Goal: Information Seeking & Learning: Learn about a topic

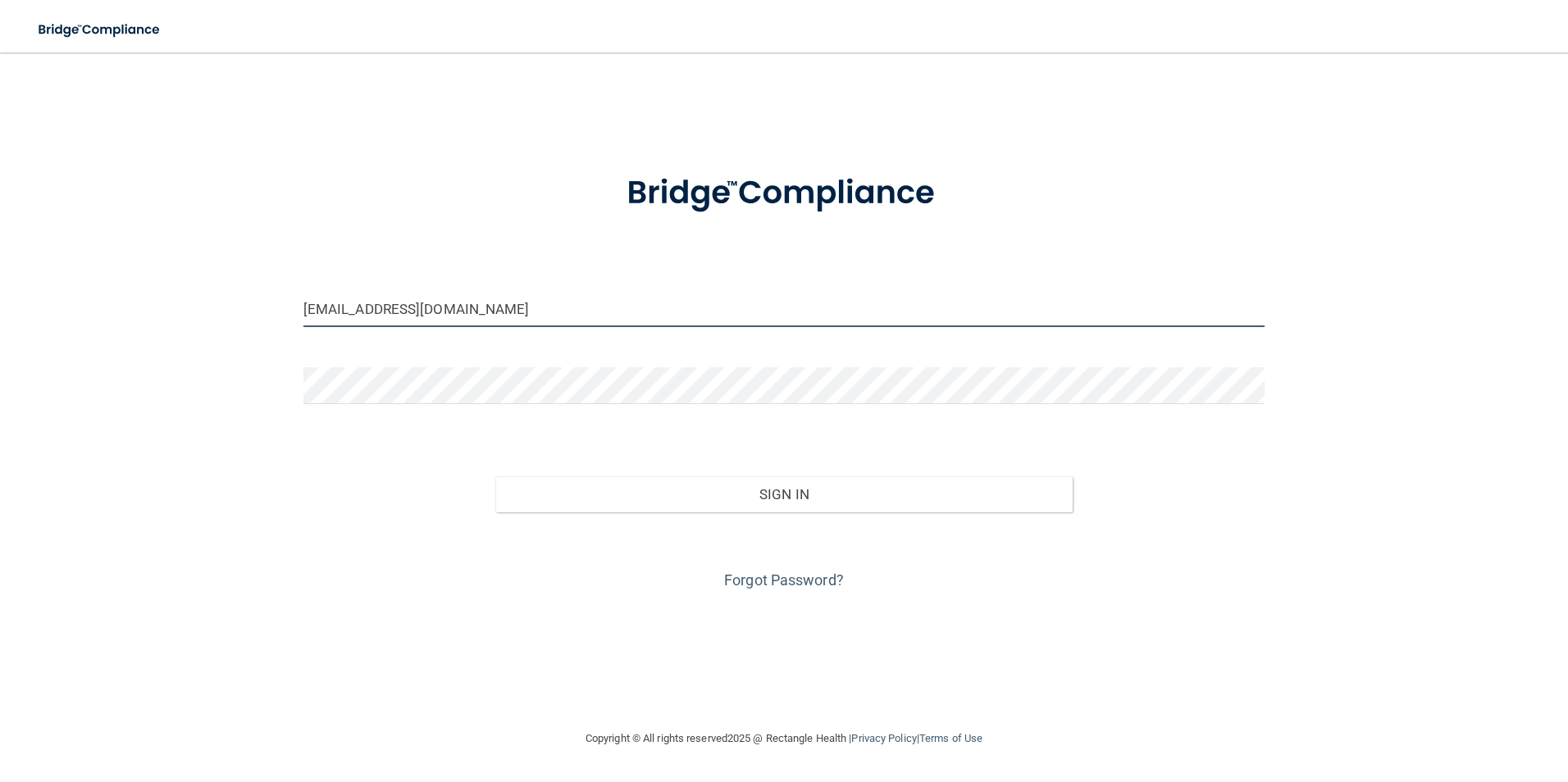
click at [541, 304] on input "[EMAIL_ADDRESS][DOMAIN_NAME]" at bounding box center [784, 308] width 962 height 36
click at [729, 221] on img at bounding box center [784, 193] width 382 height 85
click at [531, 313] on input "[EMAIL_ADDRESS][DOMAIN_NAME]" at bounding box center [784, 308] width 962 height 36
click at [531, 311] on input "[EMAIL_ADDRESS][DOMAIN_NAME]" at bounding box center [784, 308] width 962 height 36
drag, startPoint x: 531, startPoint y: 311, endPoint x: -3, endPoint y: 292, distance: 534.3
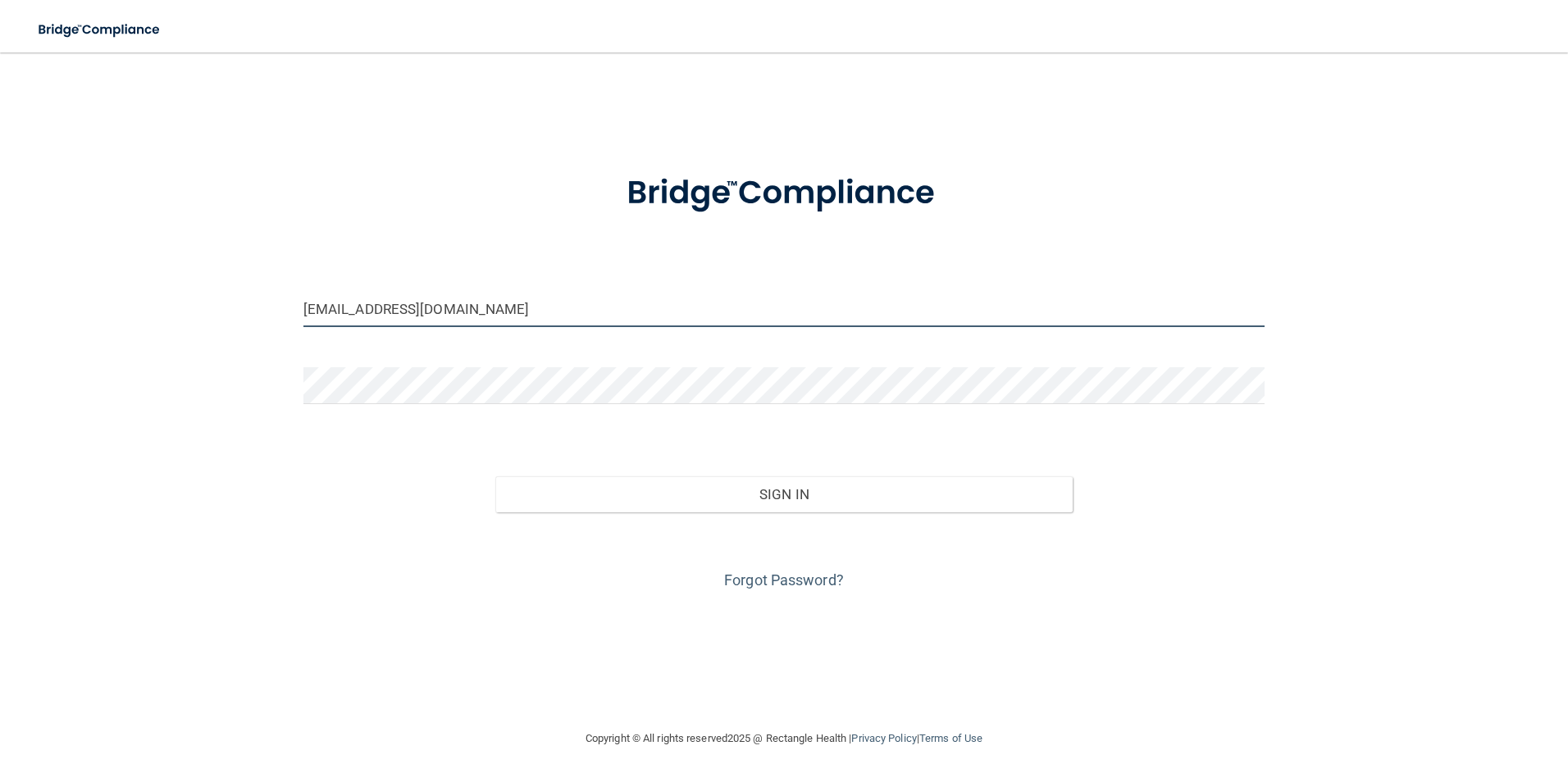
click at [0, 292] on html "Toggle navigation Manage My Enterprise Manage My Location [EMAIL_ADDRESS][DOMAI…" at bounding box center [784, 391] width 1568 height 782
click at [615, 634] on div "[EMAIL_ADDRESS][DOMAIN_NAME] Invalid email/password. You don't have permission …" at bounding box center [784, 391] width 1502 height 644
click at [506, 308] on input "[EMAIL_ADDRESS][DOMAIN_NAME]" at bounding box center [784, 308] width 962 height 36
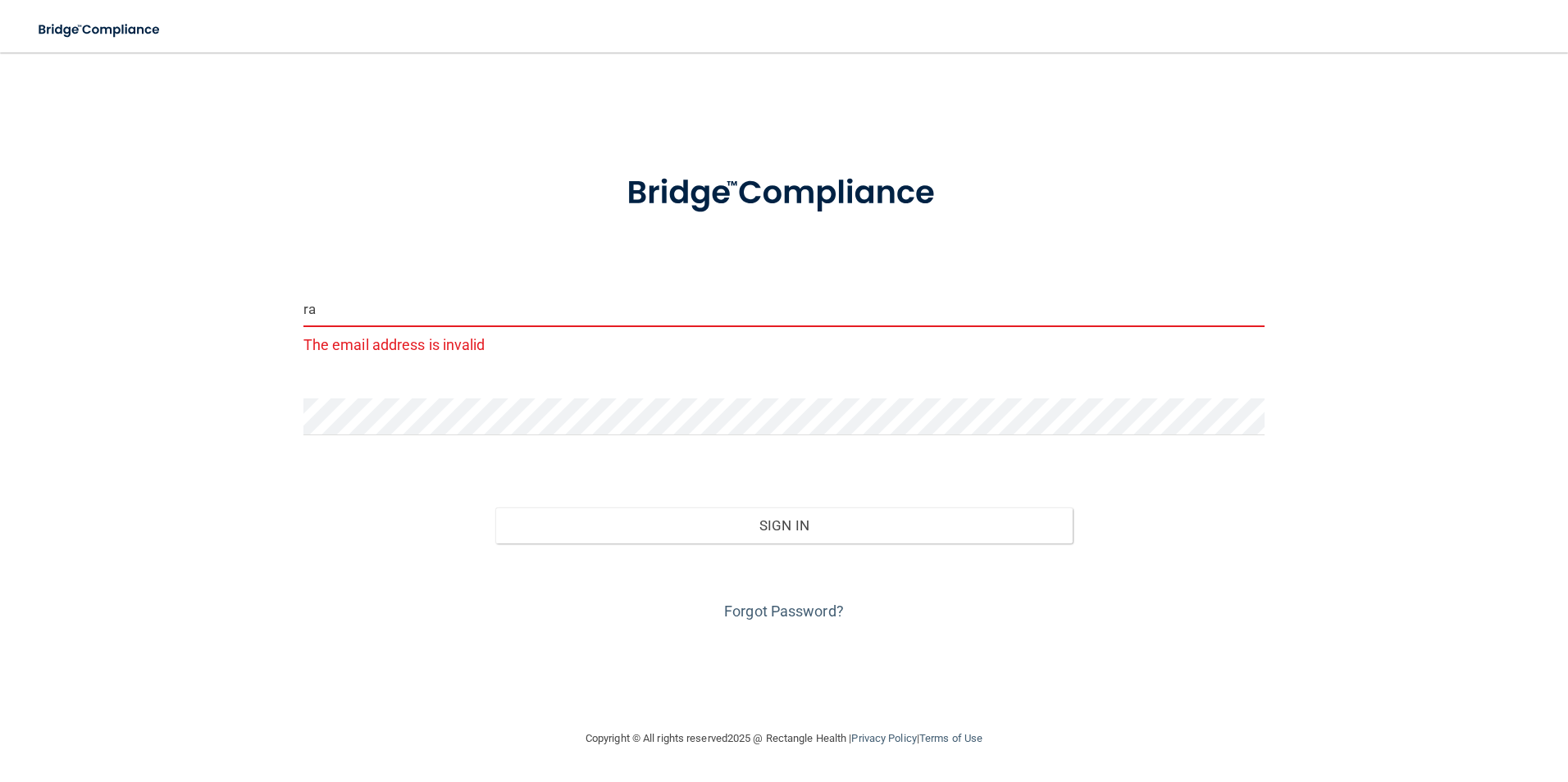
type input "r"
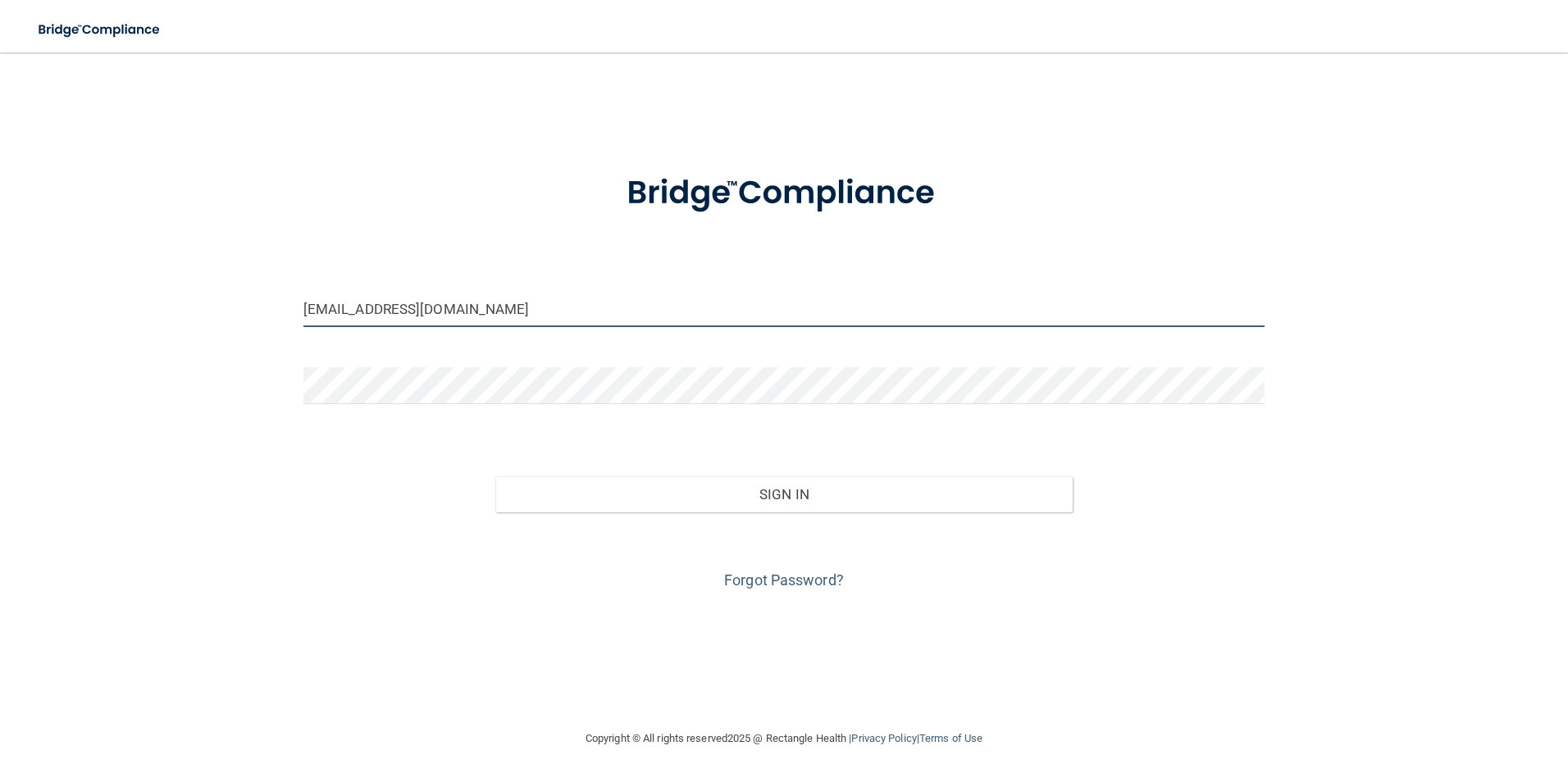
type input "[EMAIL_ADDRESS][DOMAIN_NAME]"
click at [495, 477] on button "Sign In" at bounding box center [784, 495] width 577 height 36
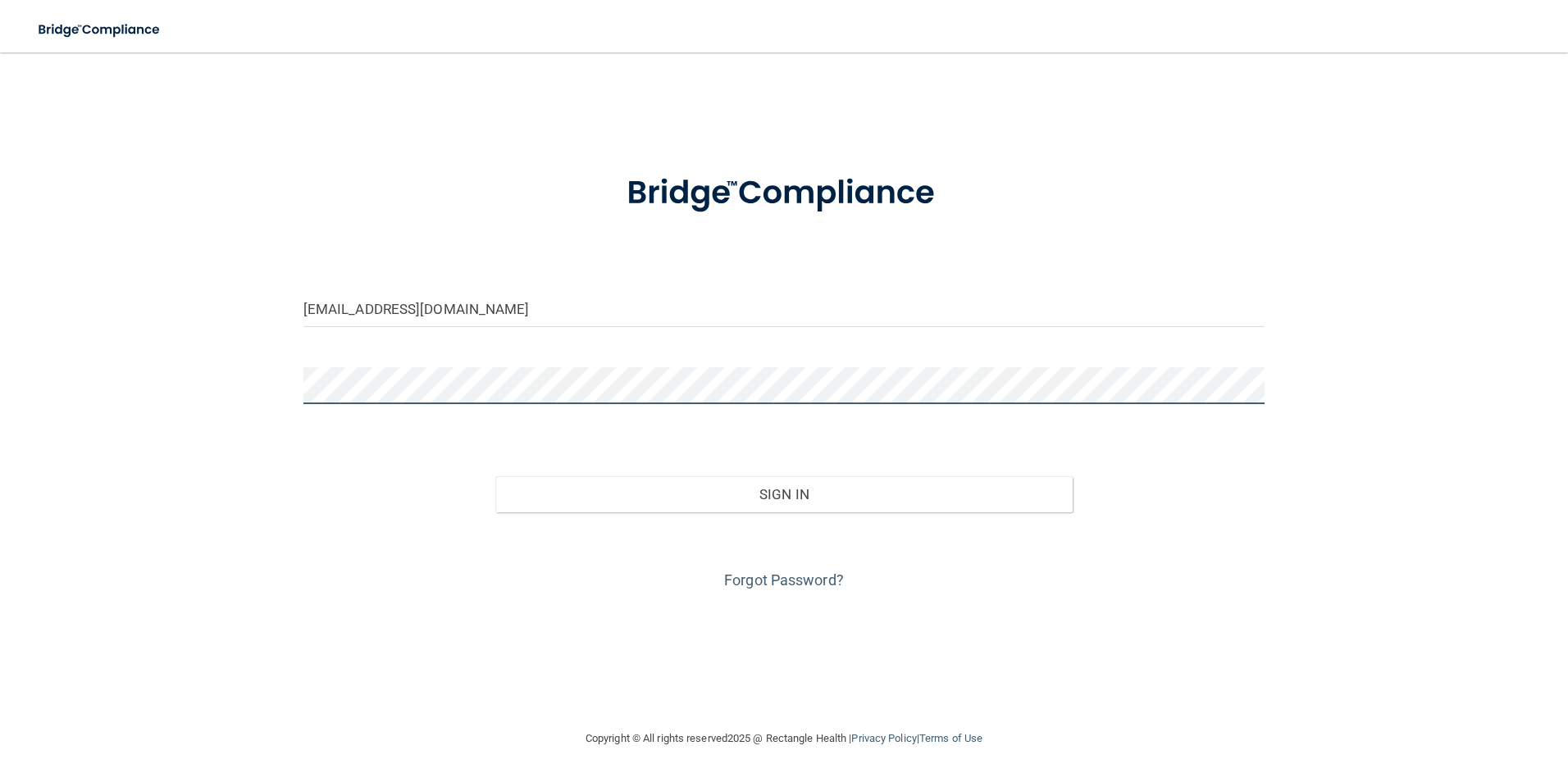
click at [495, 477] on button "Sign In" at bounding box center [784, 495] width 577 height 36
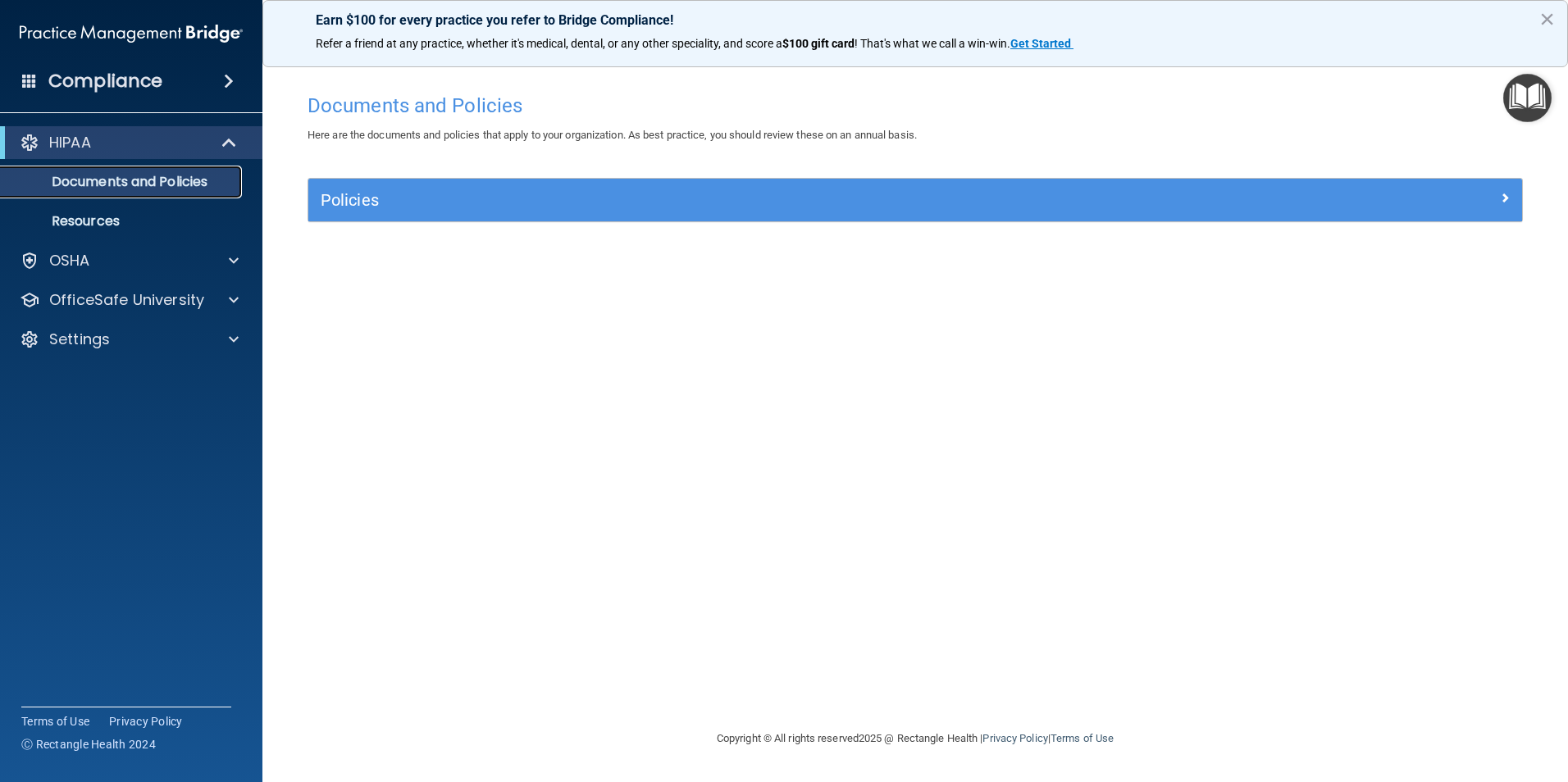
click at [79, 183] on p "Documents and Policies" at bounding box center [123, 182] width 224 height 17
click at [61, 144] on p "HIPAA" at bounding box center [70, 143] width 41 height 20
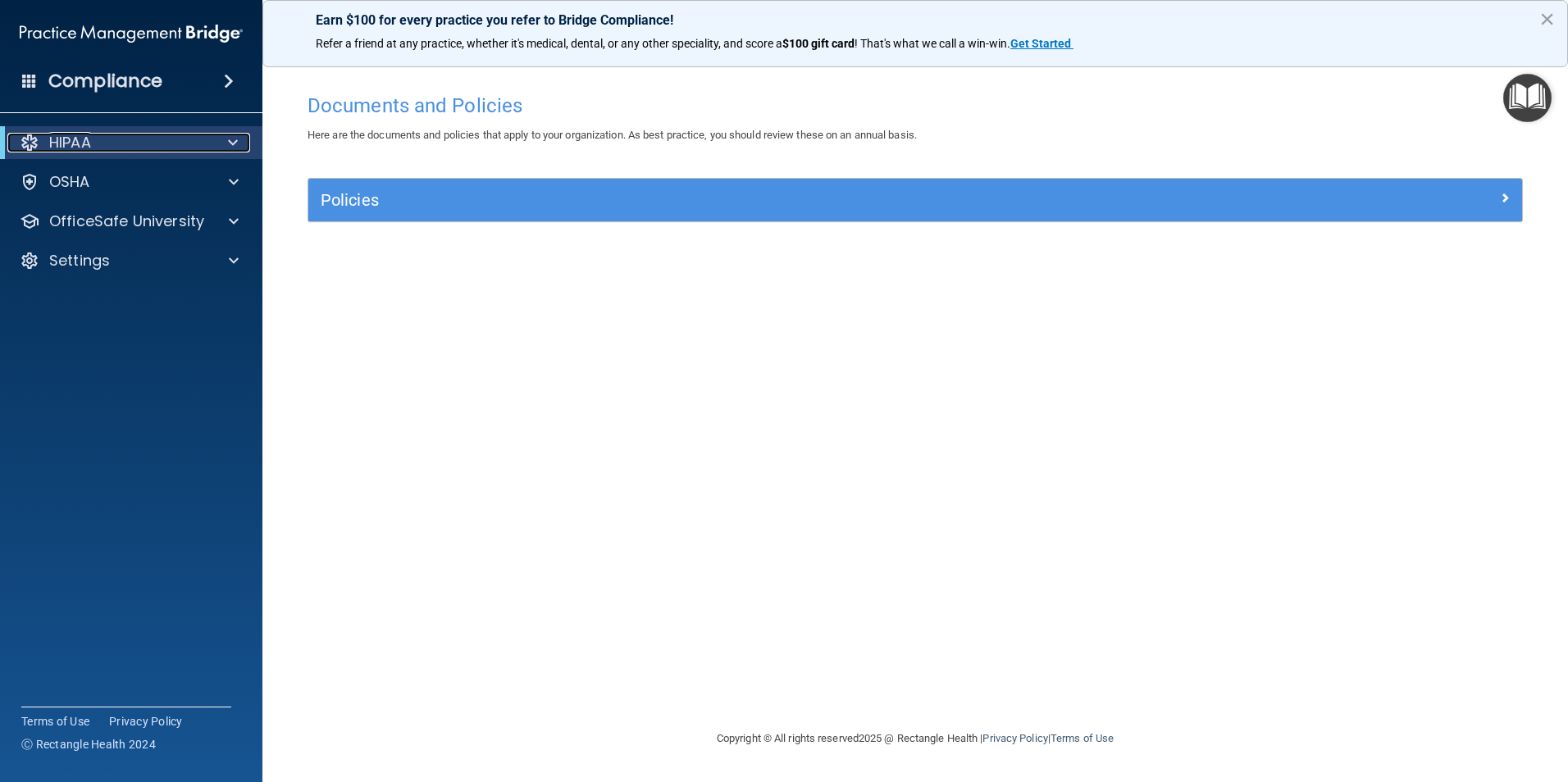
click at [71, 146] on p "HIPAA" at bounding box center [70, 143] width 41 height 20
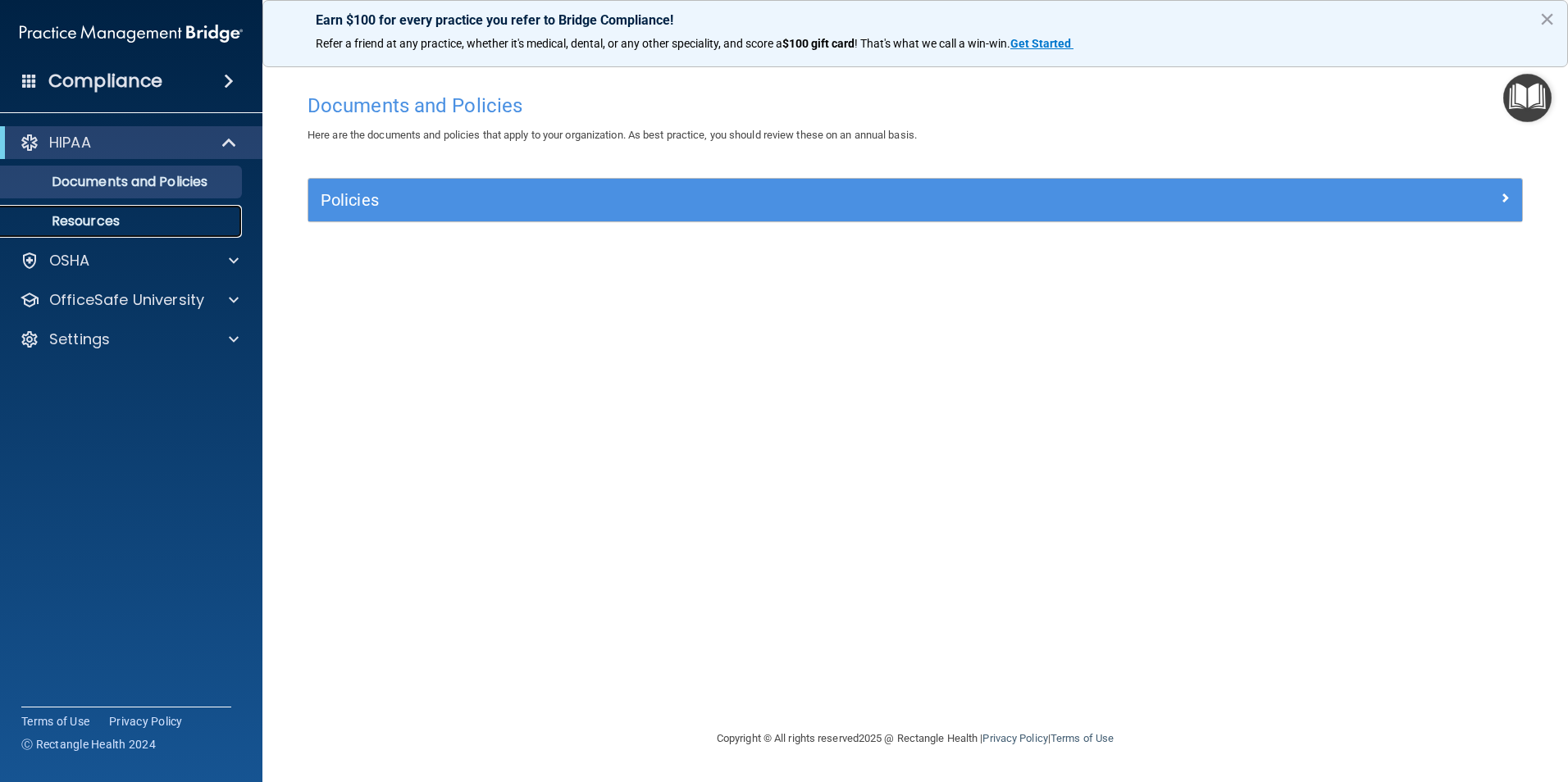
click at [104, 222] on p "Resources" at bounding box center [123, 221] width 224 height 17
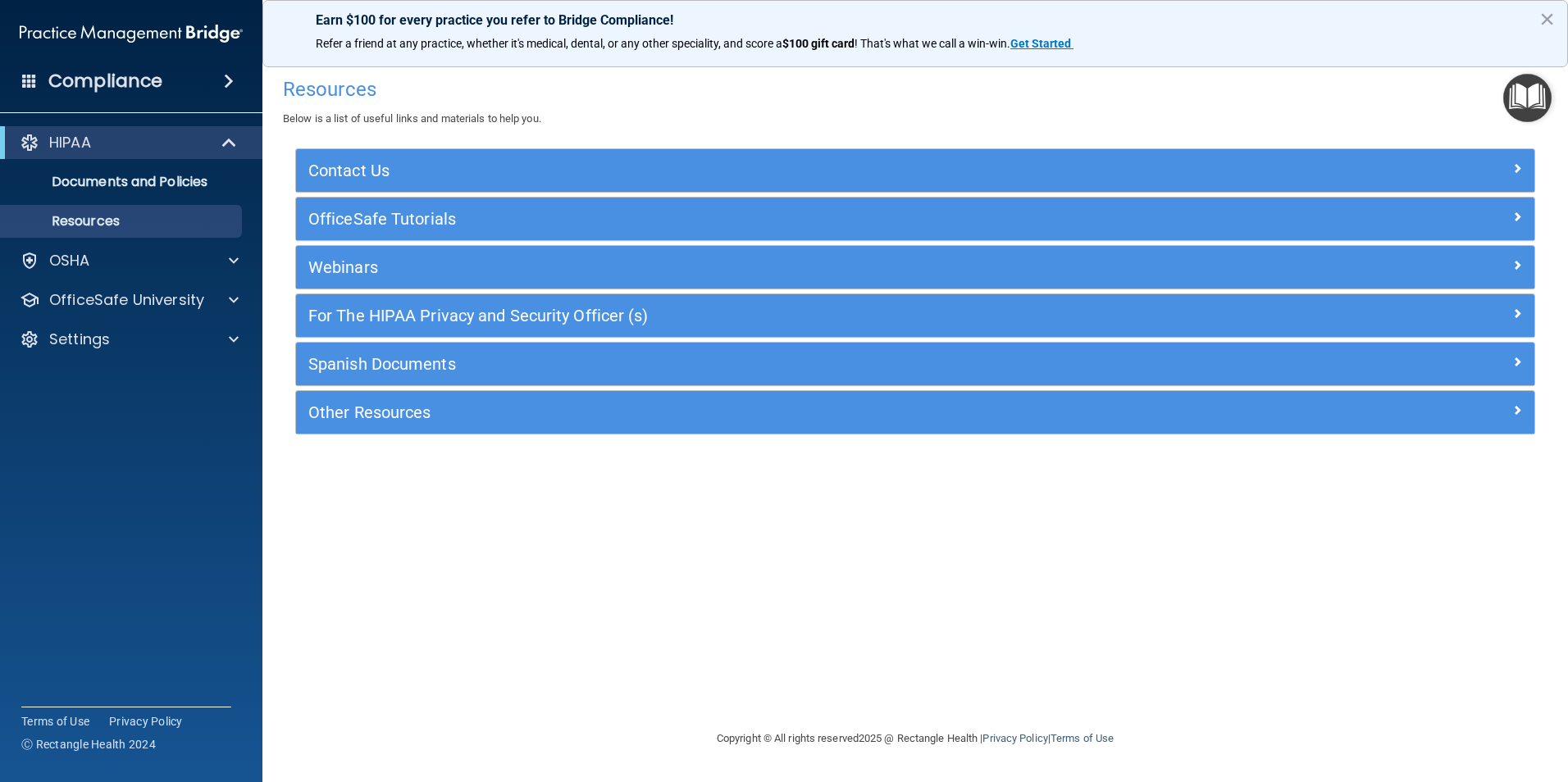
click at [230, 81] on span at bounding box center [229, 81] width 10 height 20
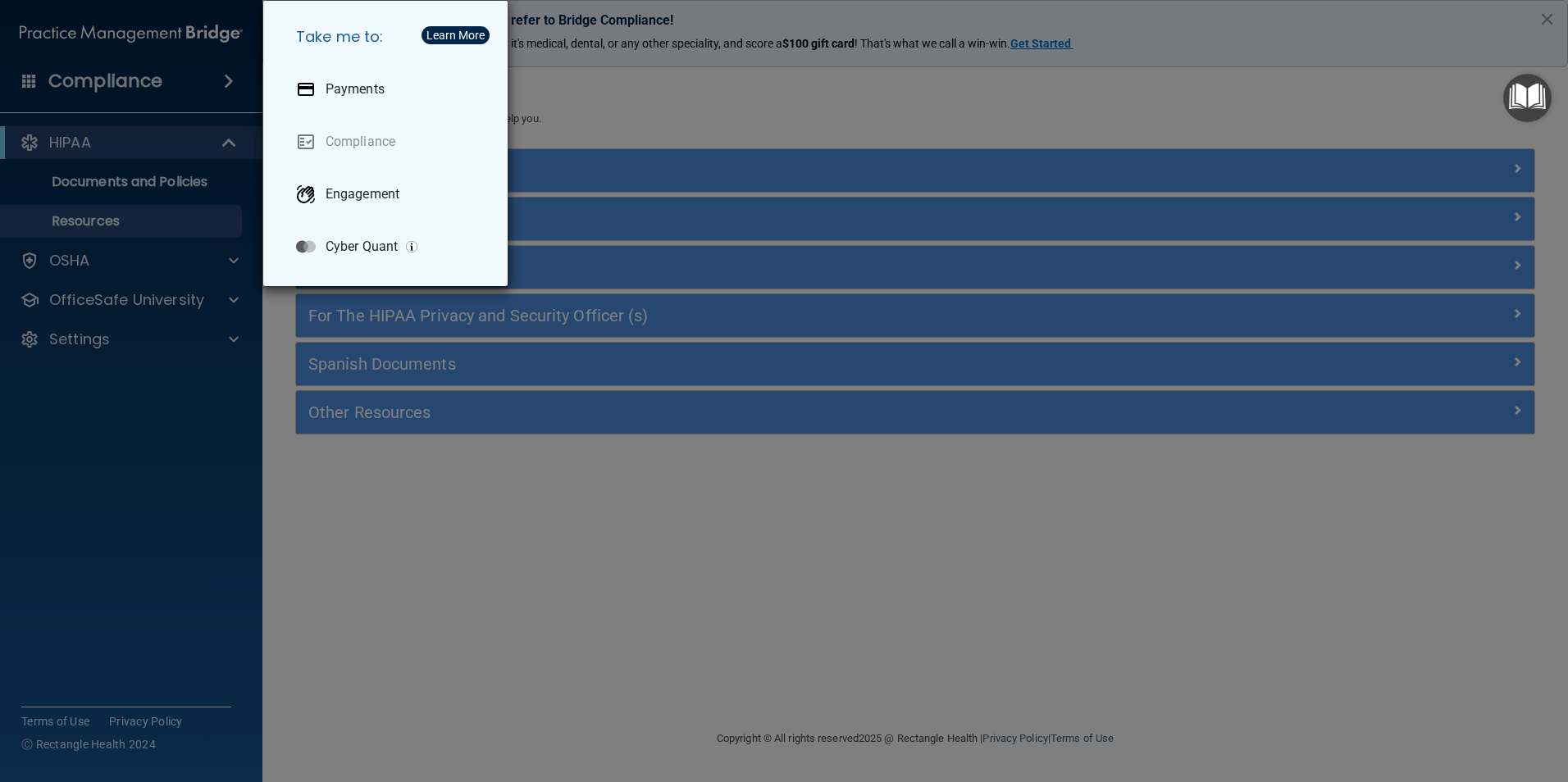
click at [195, 410] on div "Take me to: Payments Compliance Engagement Cyber Quant" at bounding box center [784, 391] width 1568 height 782
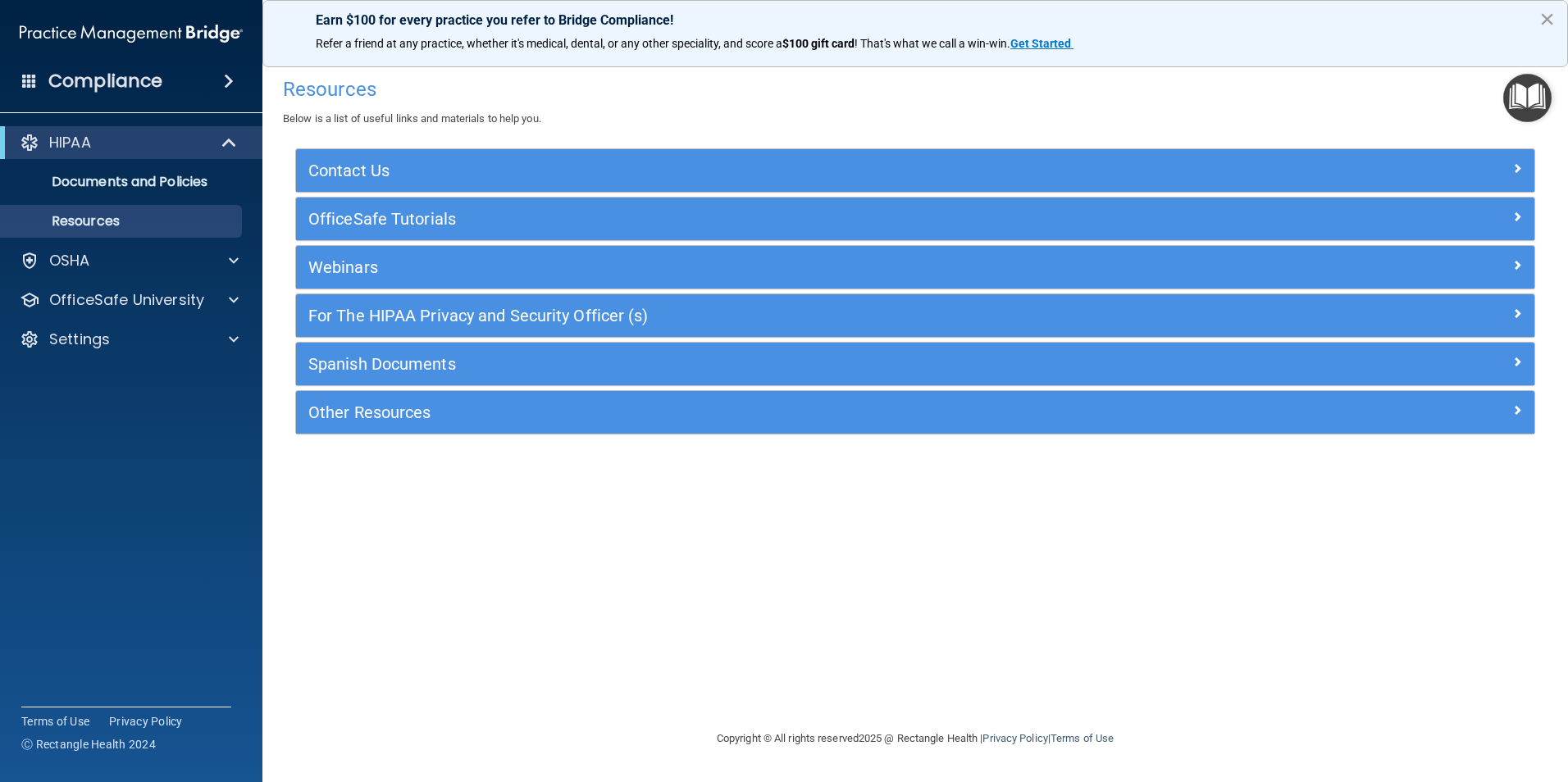
click at [1543, 18] on button "×" at bounding box center [1546, 19] width 16 height 27
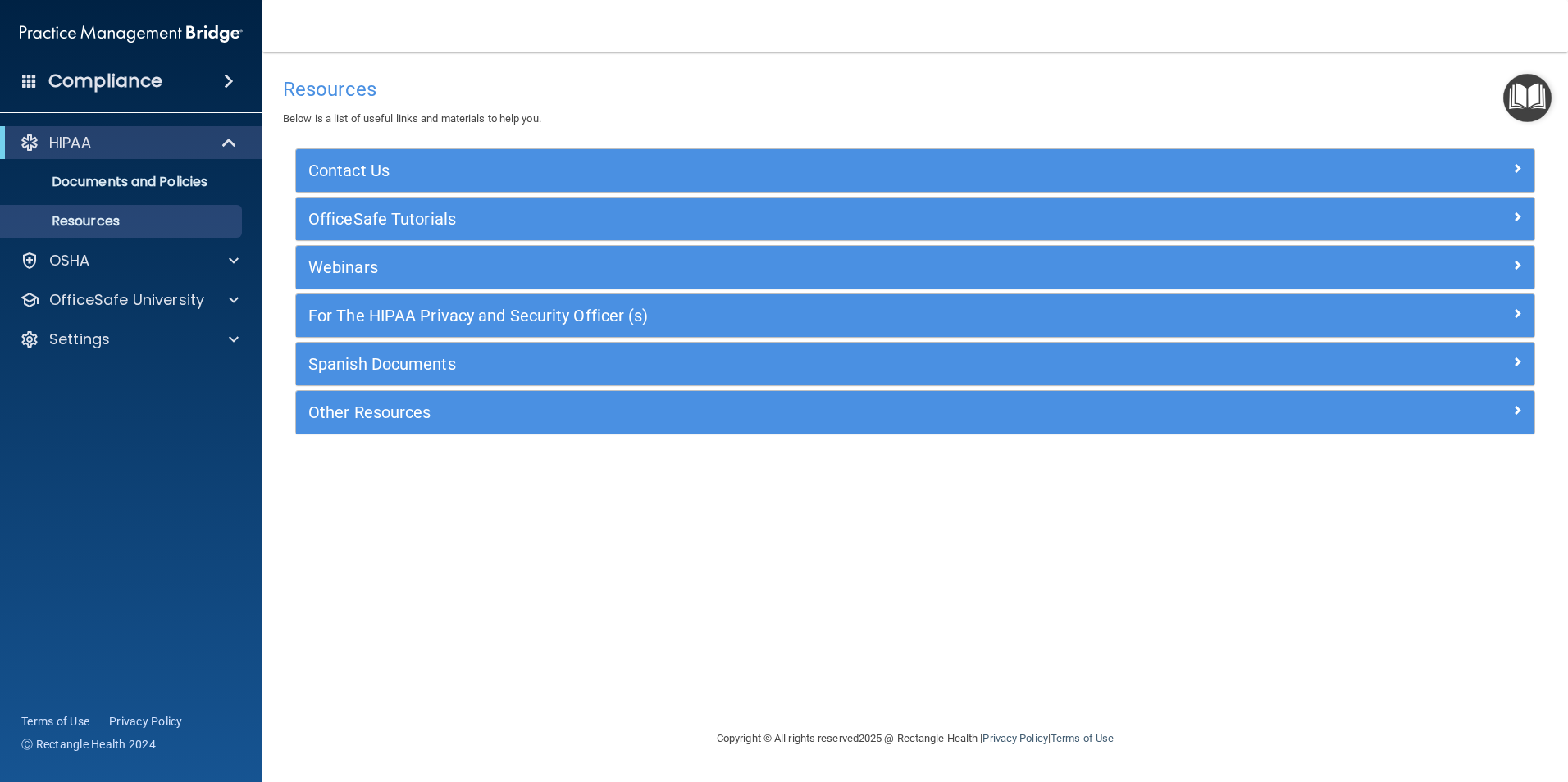
click at [1532, 92] on img "Open Resource Center" at bounding box center [1527, 98] width 48 height 48
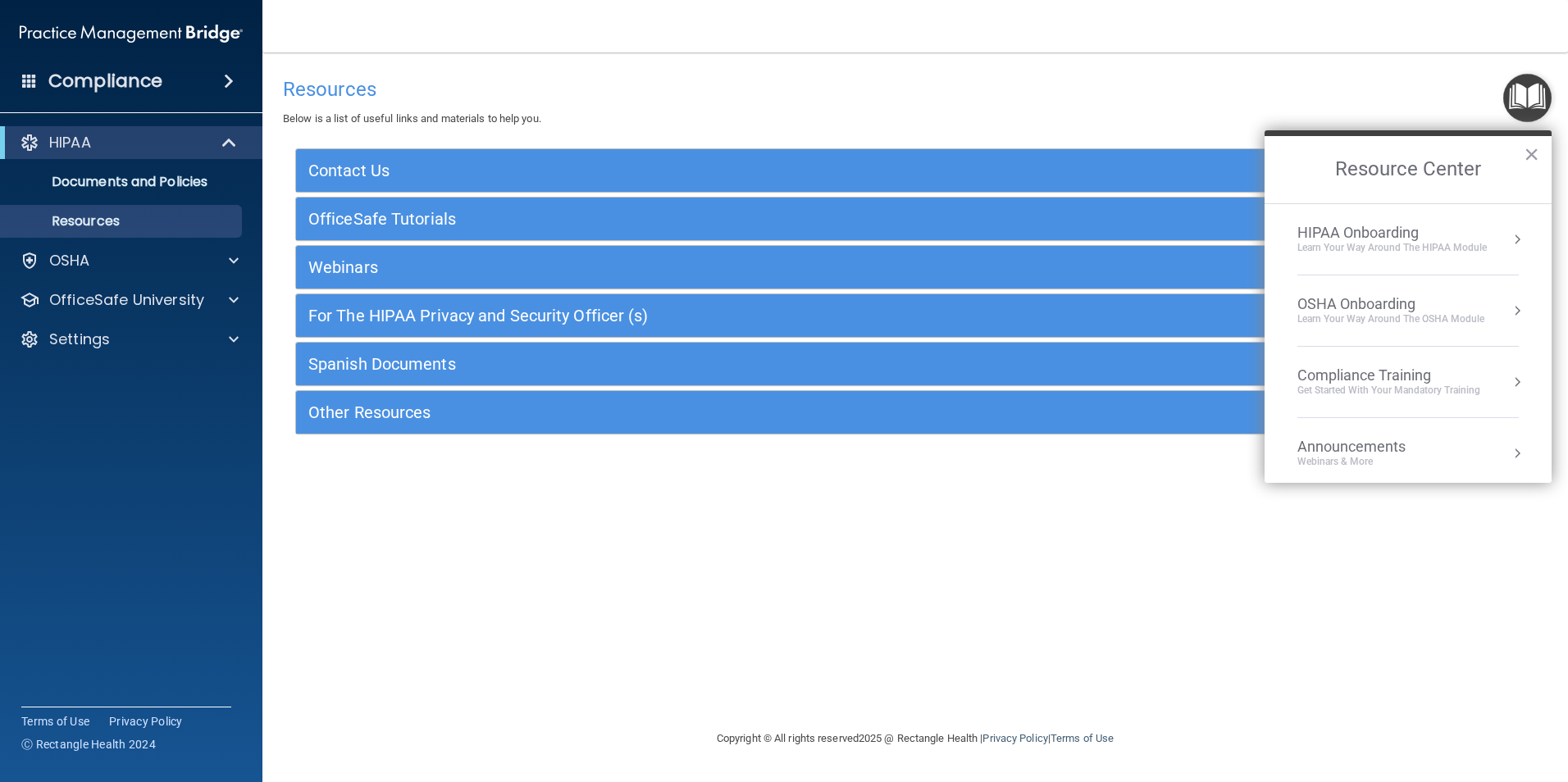
click at [1421, 248] on div "Learn Your Way around the HIPAA module" at bounding box center [1391, 248] width 189 height 14
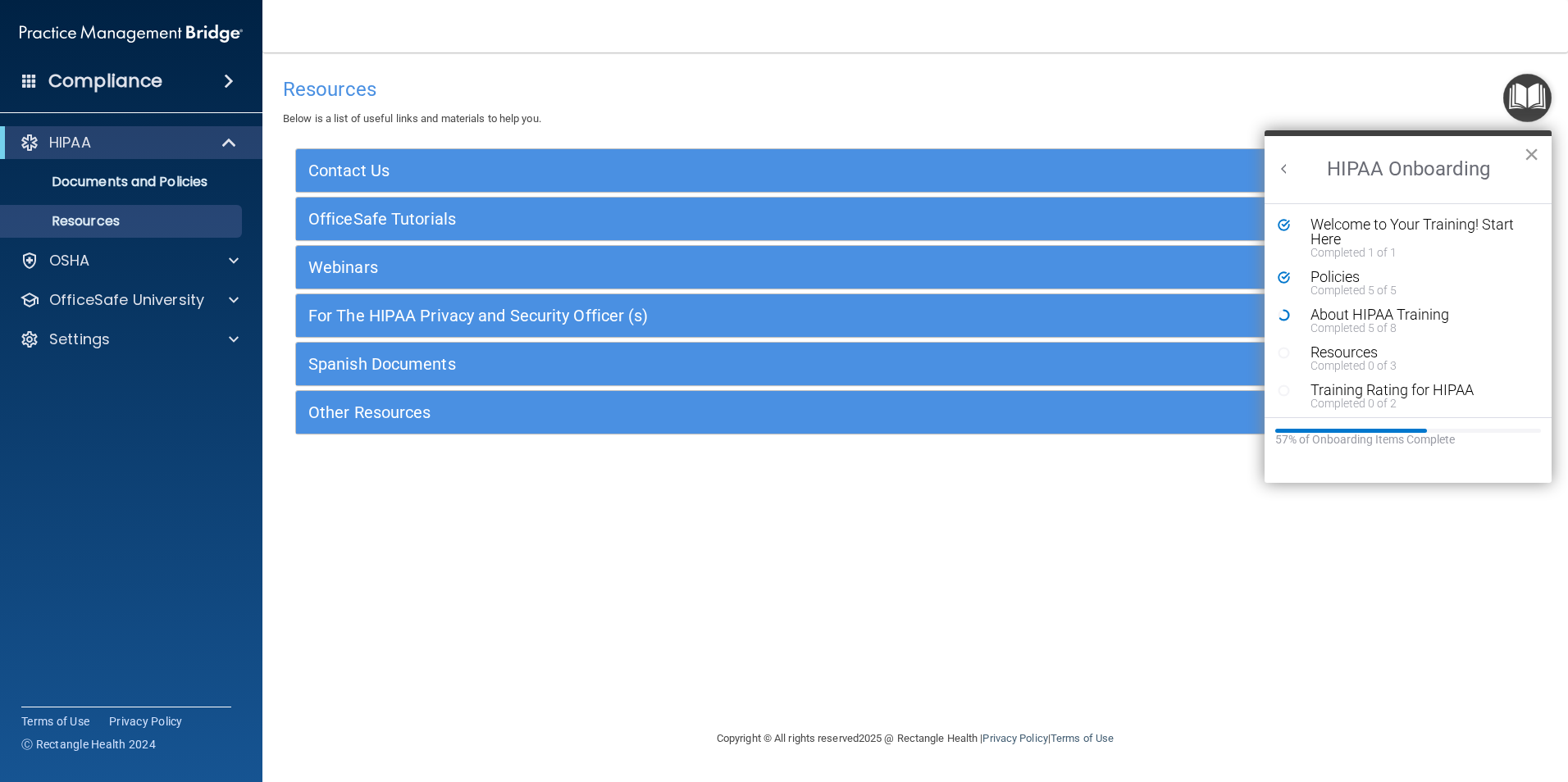
click at [1532, 155] on button "×" at bounding box center [1531, 154] width 16 height 27
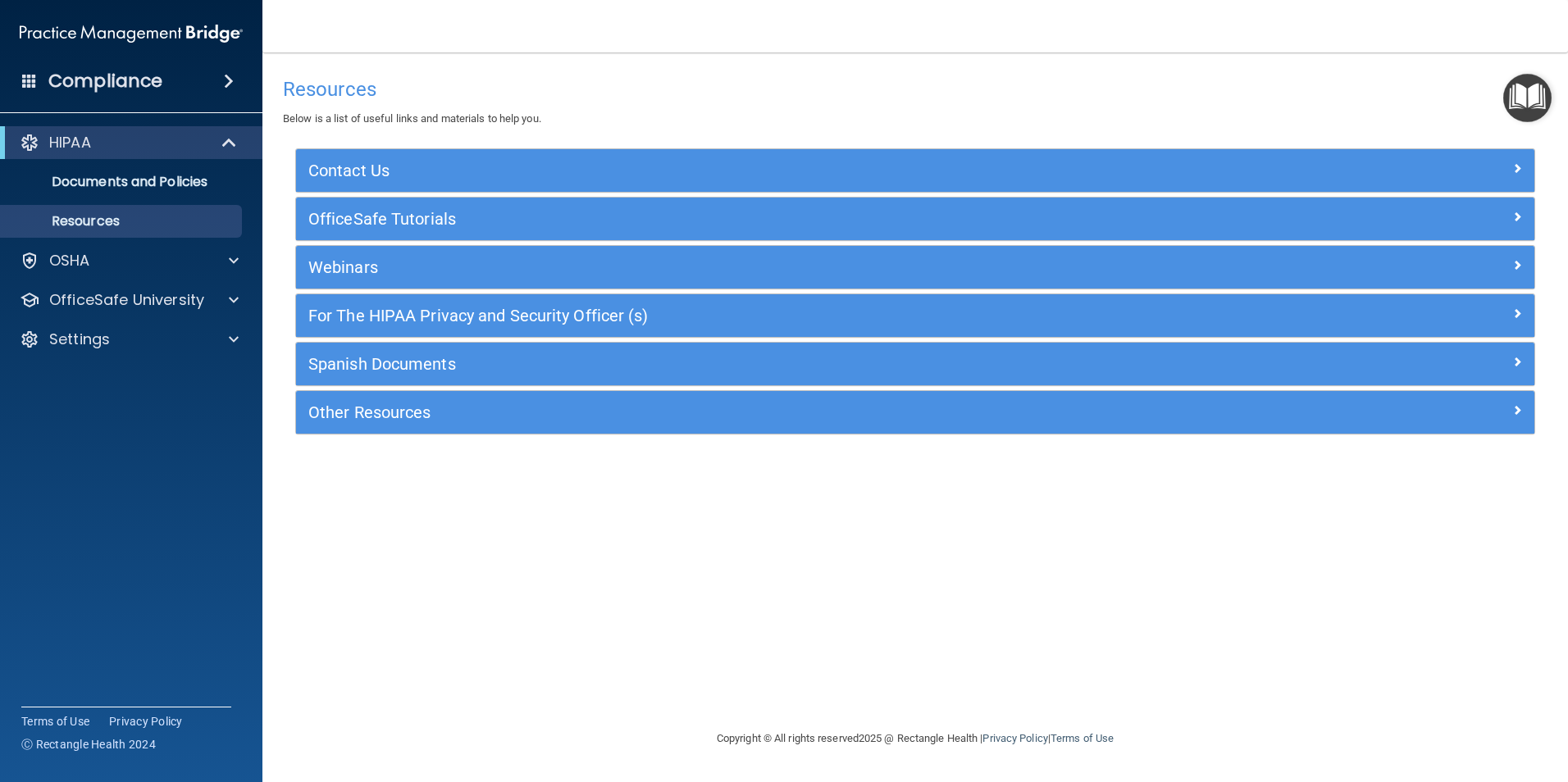
click at [1536, 91] on img "Open Resource Center" at bounding box center [1527, 98] width 48 height 48
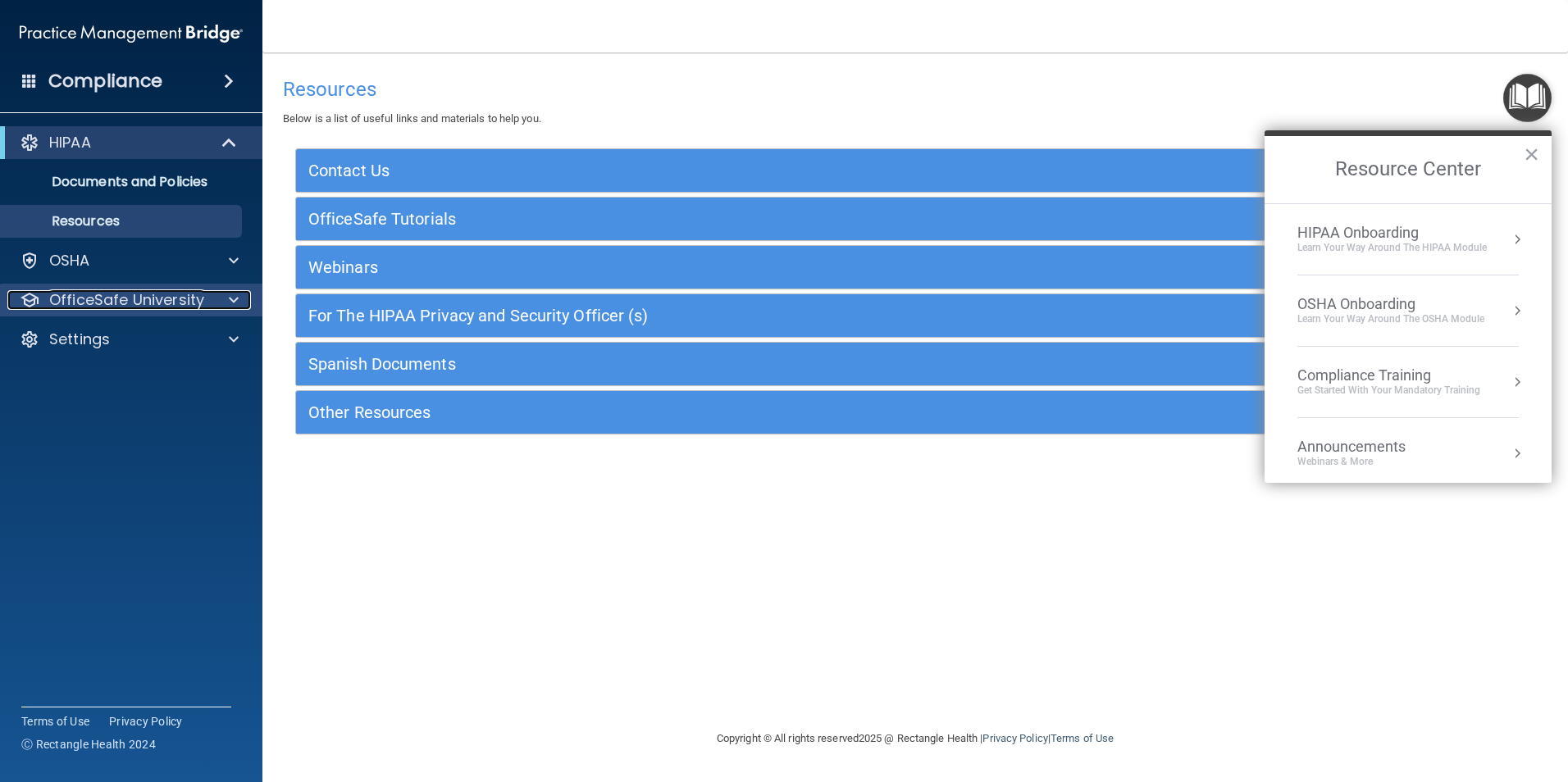
click at [110, 294] on p "OfficeSafe University" at bounding box center [126, 300] width 155 height 20
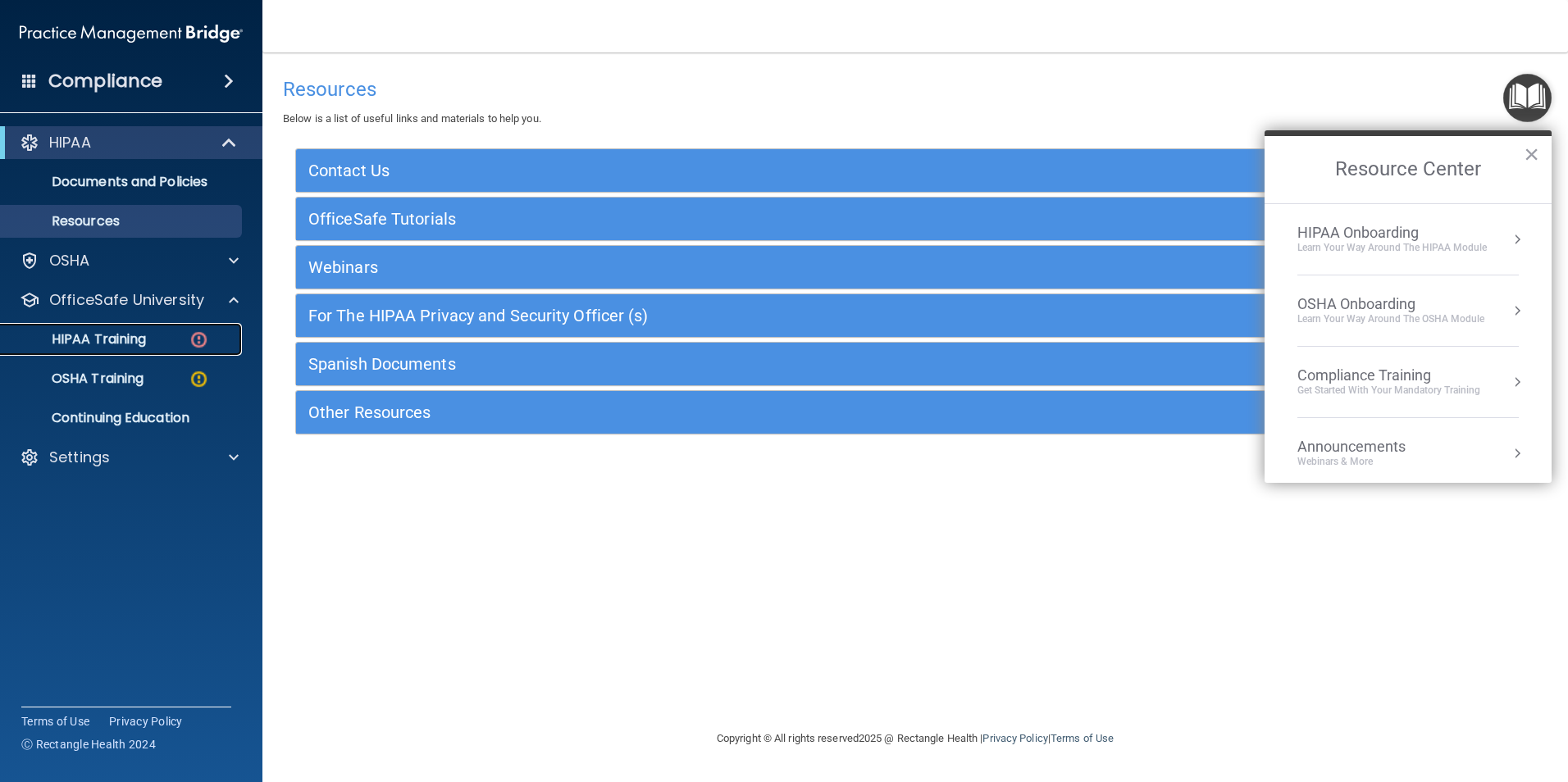
click at [110, 335] on p "HIPAA Training" at bounding box center [78, 339] width 135 height 17
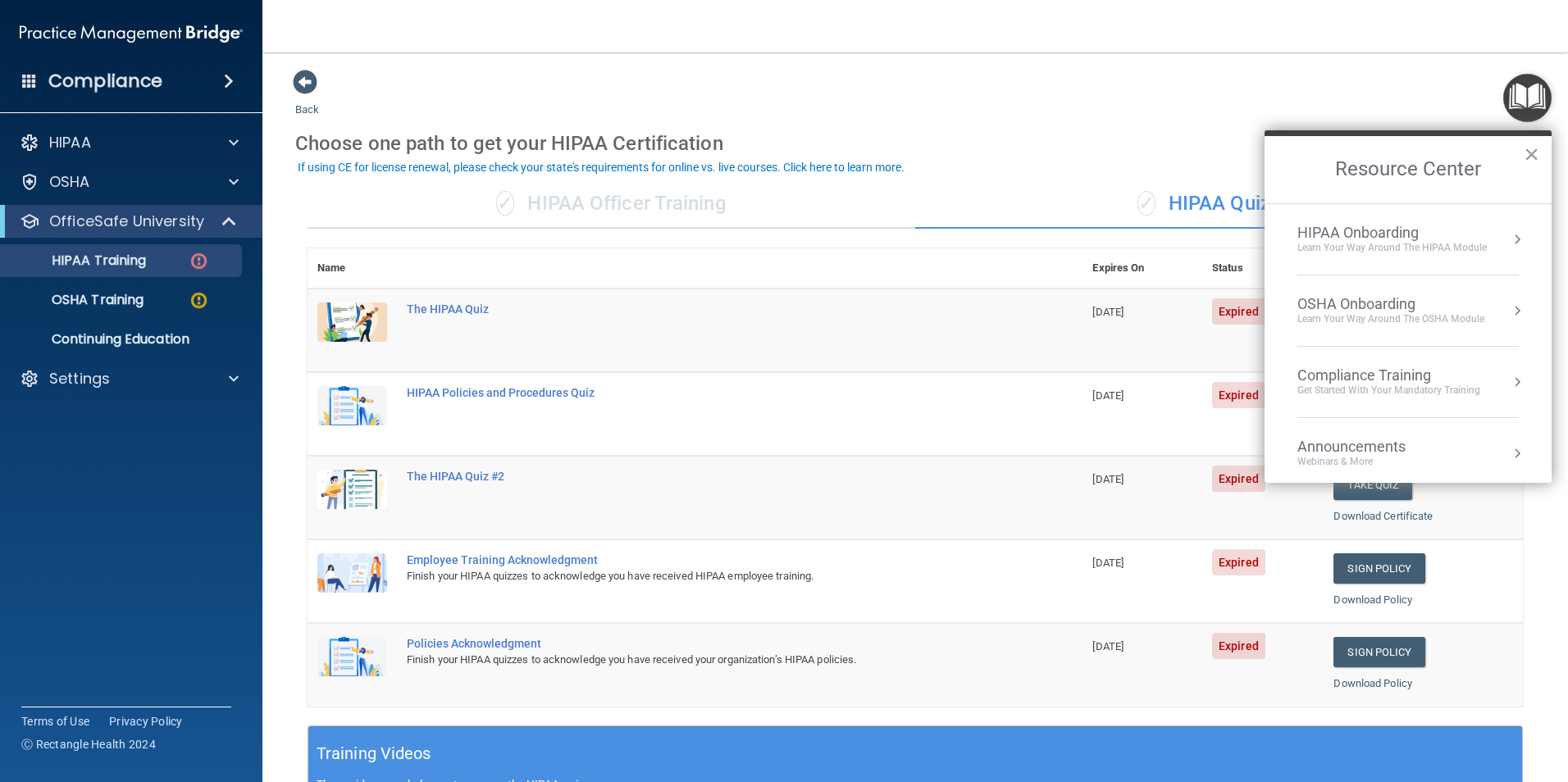
click at [1527, 157] on button "×" at bounding box center [1531, 154] width 16 height 27
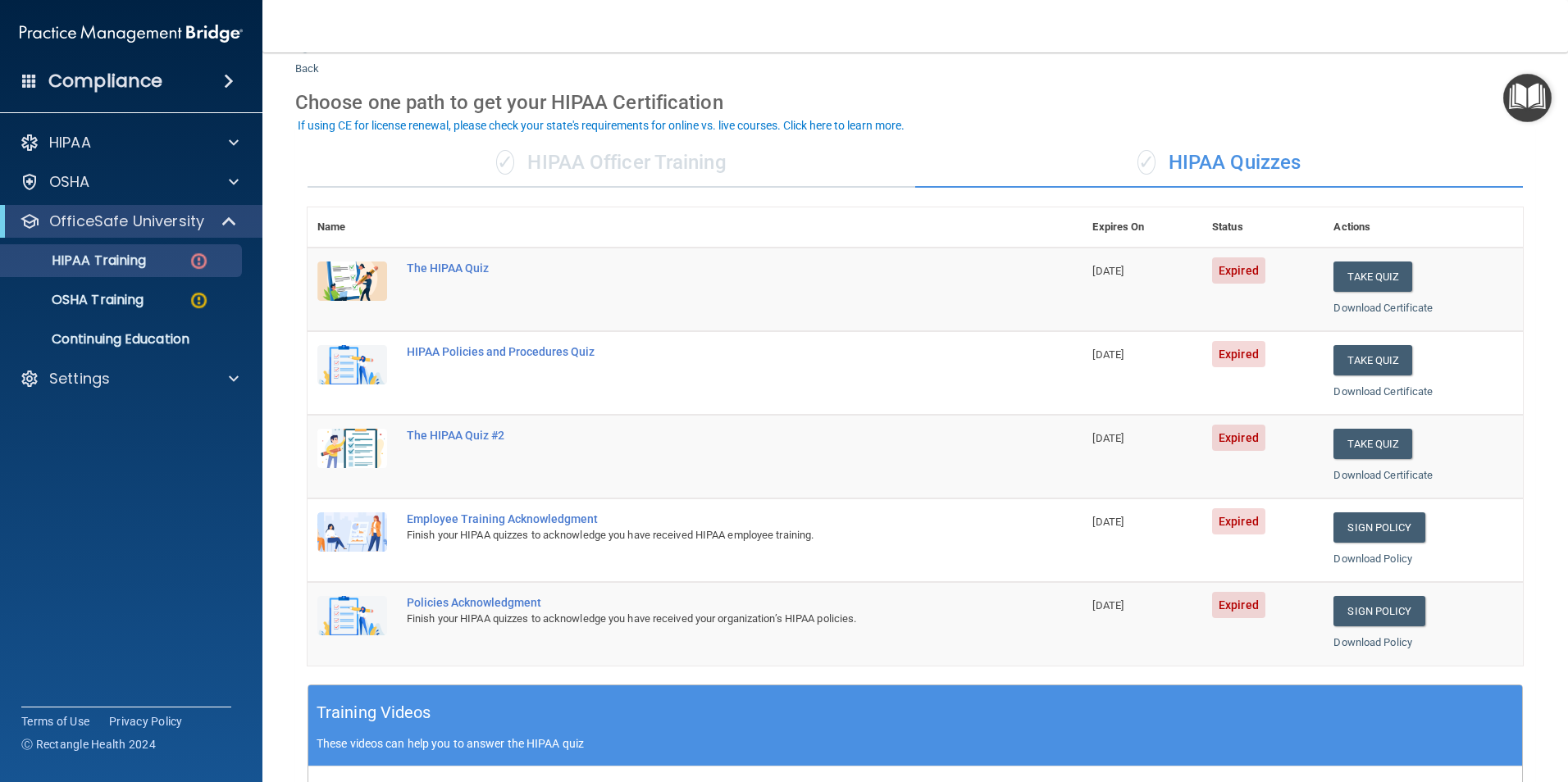
scroll to position [41, 0]
click at [1354, 276] on button "Take Quiz" at bounding box center [1372, 275] width 79 height 31
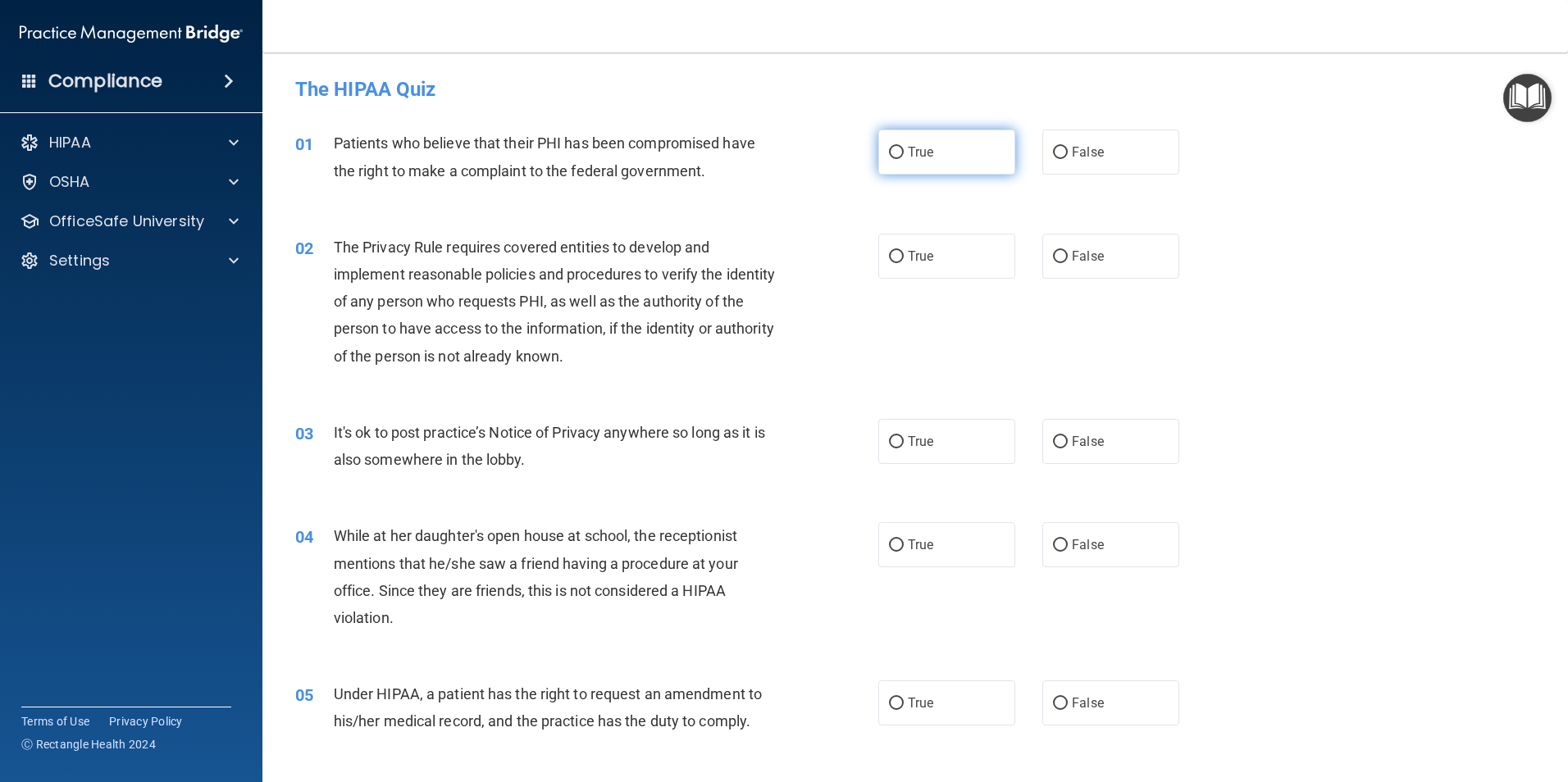
drag, startPoint x: 895, startPoint y: 153, endPoint x: 909, endPoint y: 174, distance: 25.2
click at [896, 156] on input "True" at bounding box center [896, 153] width 15 height 12
radio input "true"
click at [894, 257] on input "True" at bounding box center [896, 257] width 15 height 12
radio input "true"
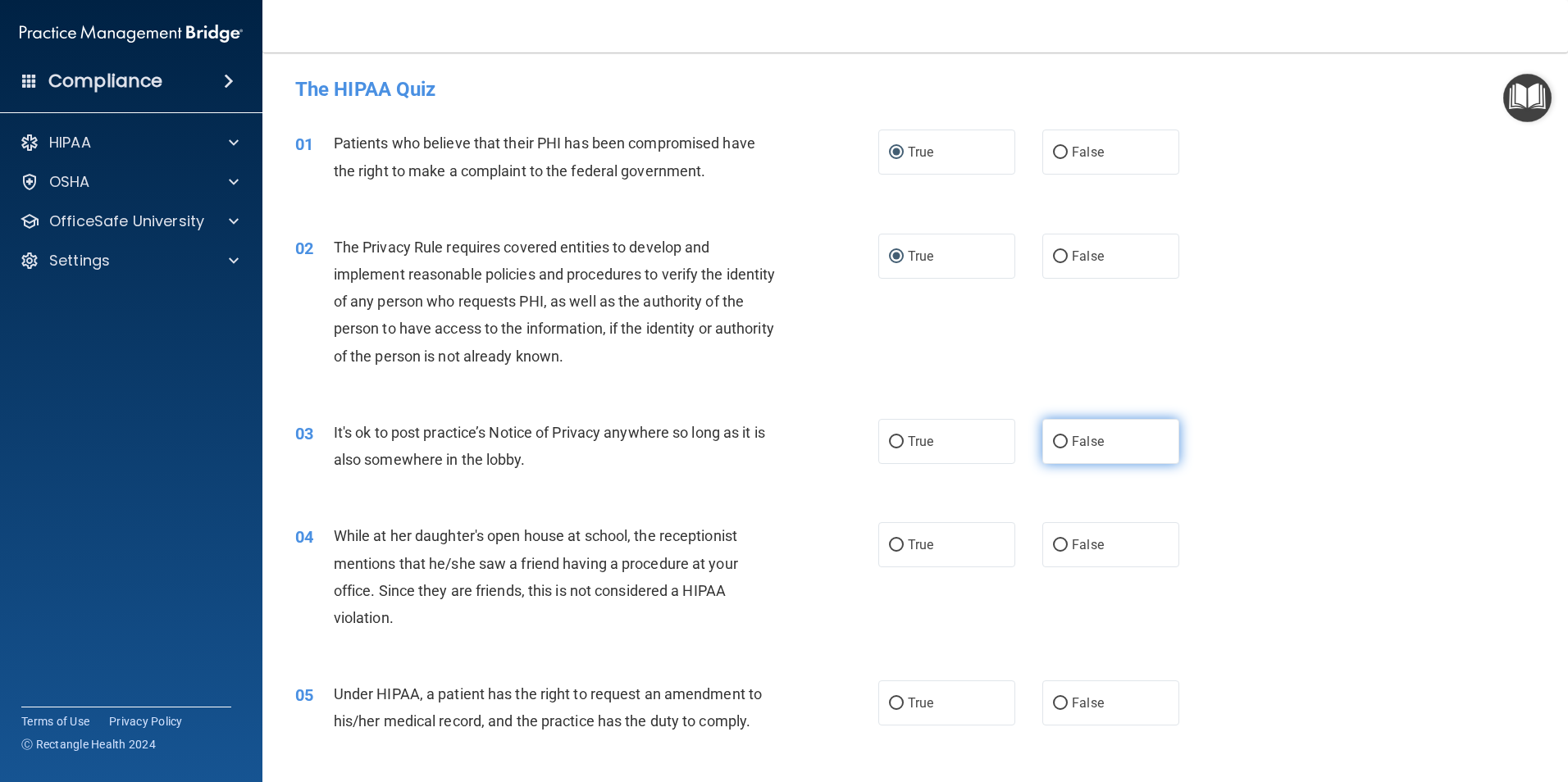
click at [1053, 442] on input "False" at bounding box center [1061, 442] width 15 height 12
radio input "true"
click at [891, 544] on input "True" at bounding box center [896, 546] width 15 height 12
radio input "true"
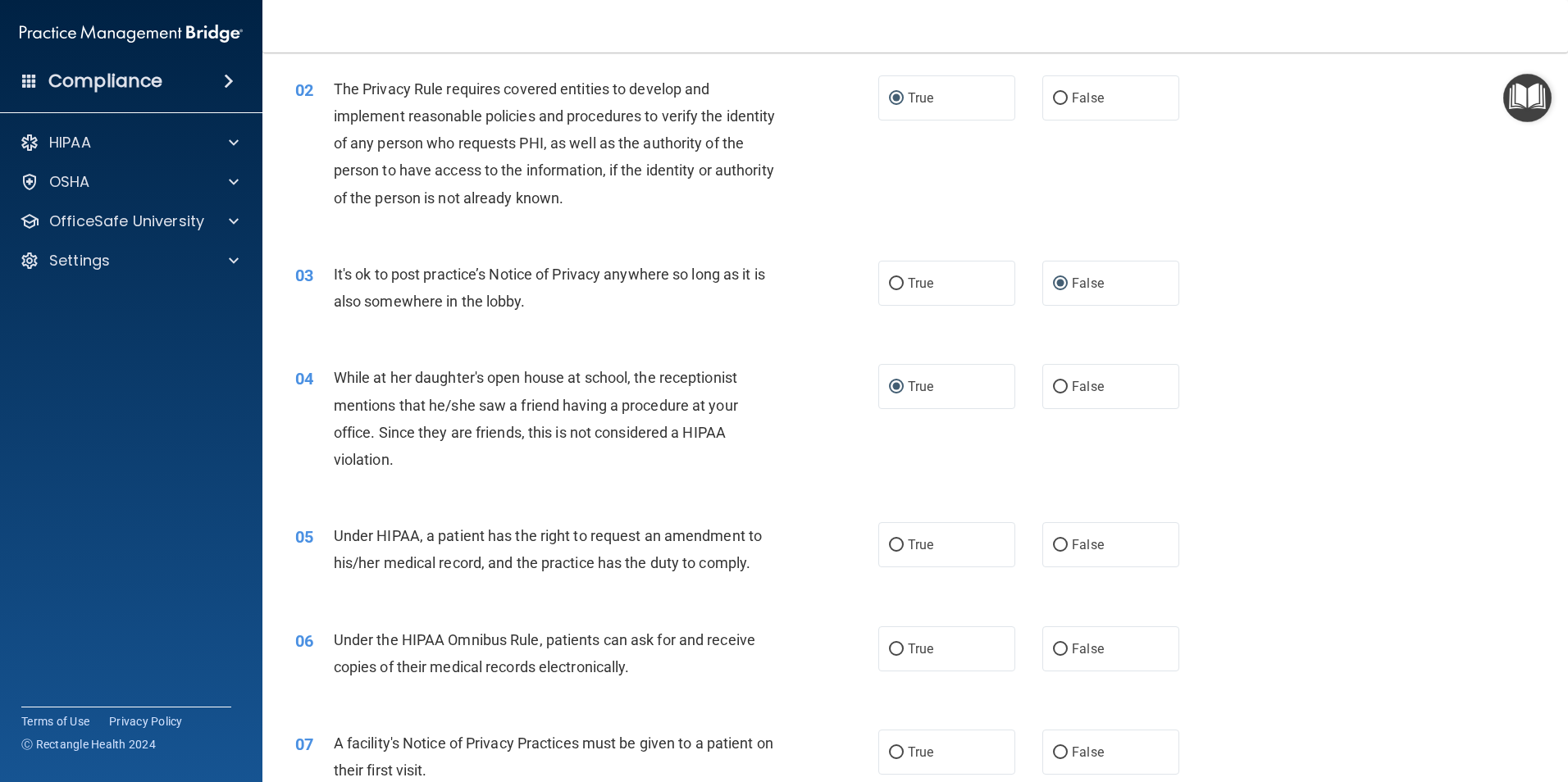
scroll to position [164, 0]
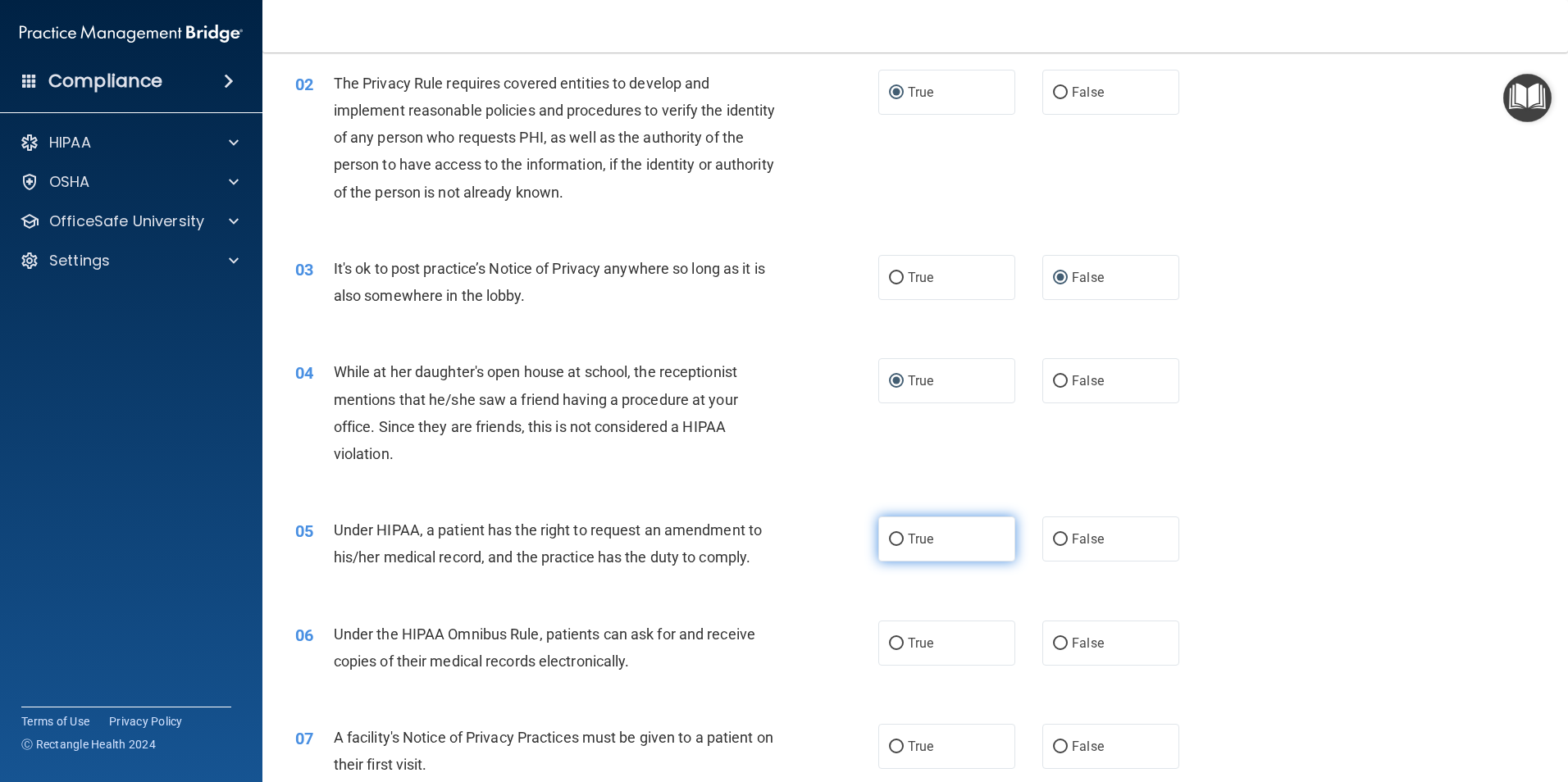
click at [896, 542] on input "True" at bounding box center [896, 540] width 15 height 12
radio input "true"
click at [1054, 646] on input "False" at bounding box center [1061, 644] width 15 height 12
radio input "true"
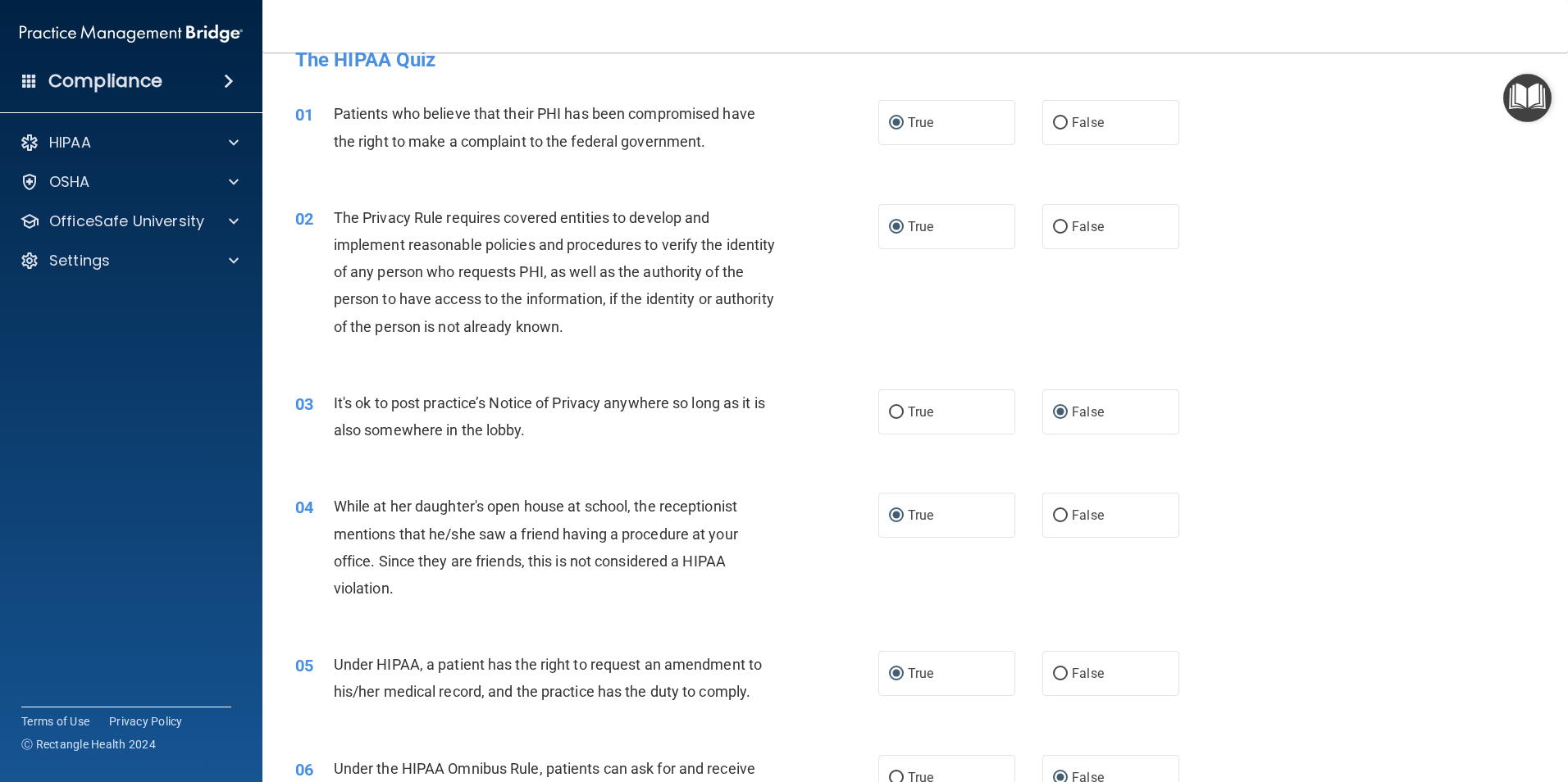
scroll to position [0, 0]
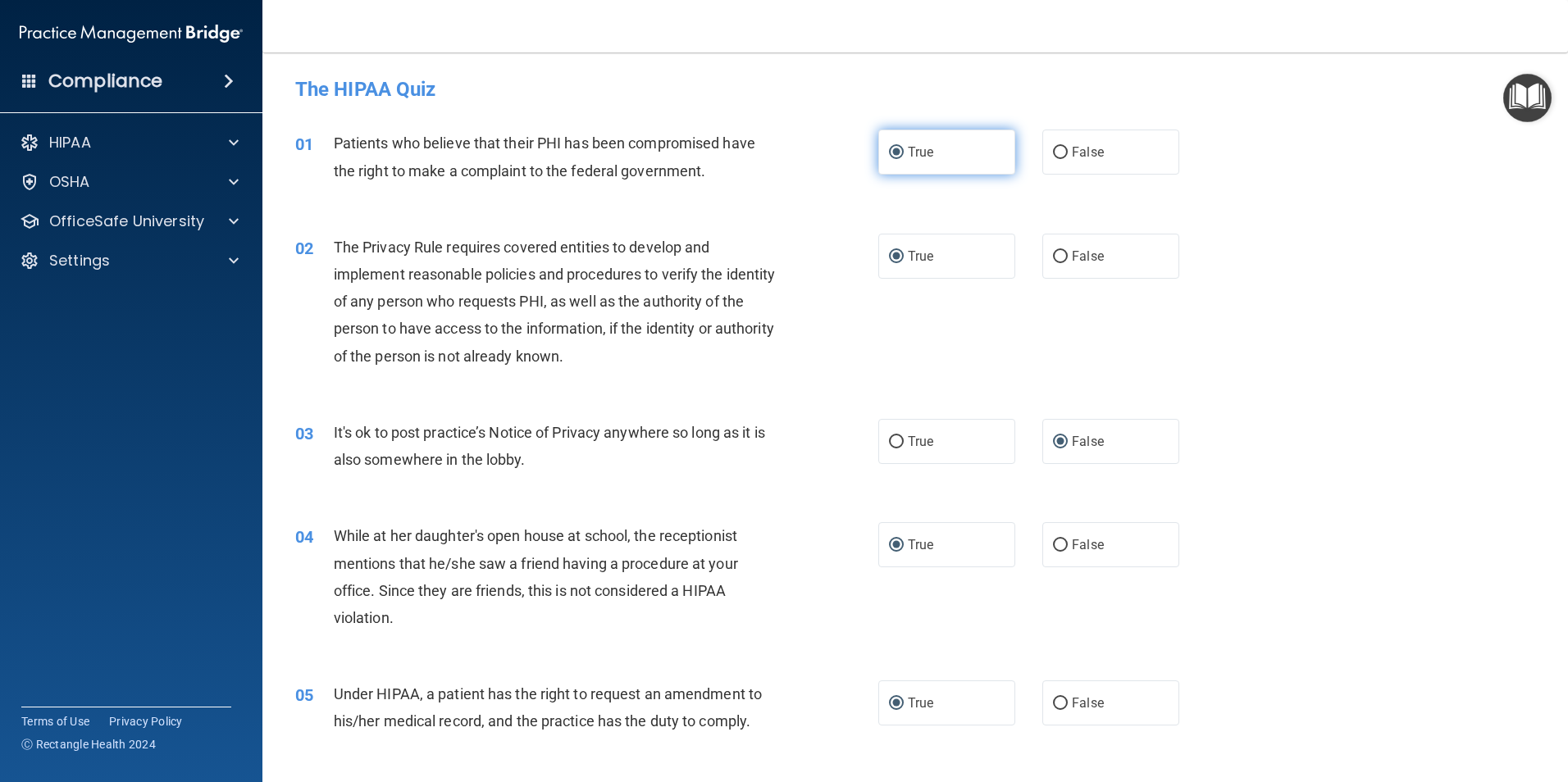
click at [896, 152] on input "True" at bounding box center [896, 153] width 15 height 12
click at [889, 257] on input "True" at bounding box center [896, 257] width 15 height 12
click at [896, 442] on input "True" at bounding box center [896, 442] width 15 height 12
radio input "true"
radio input "false"
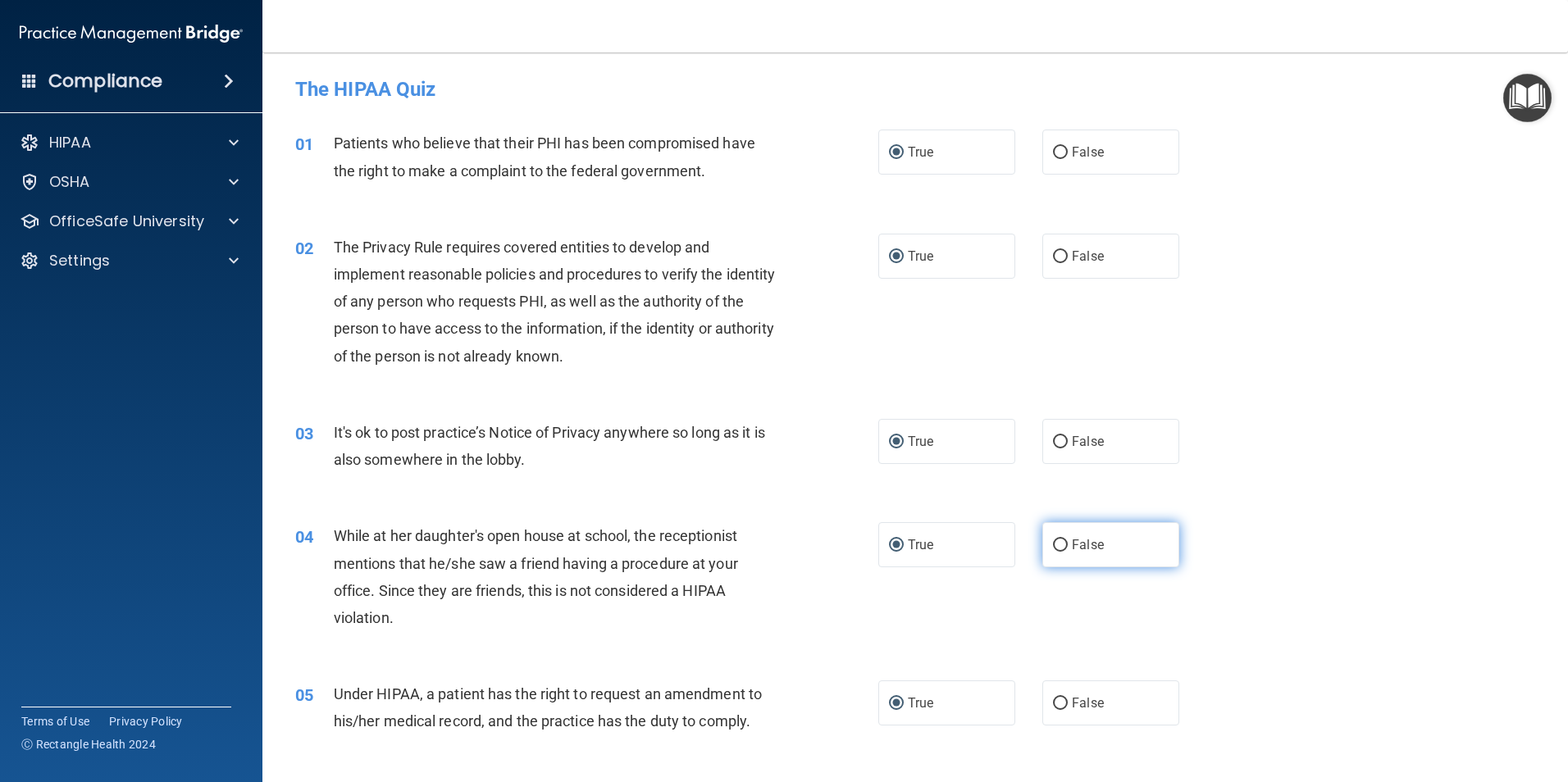
click at [1059, 546] on input "False" at bounding box center [1061, 546] width 15 height 12
radio input "true"
radio input "false"
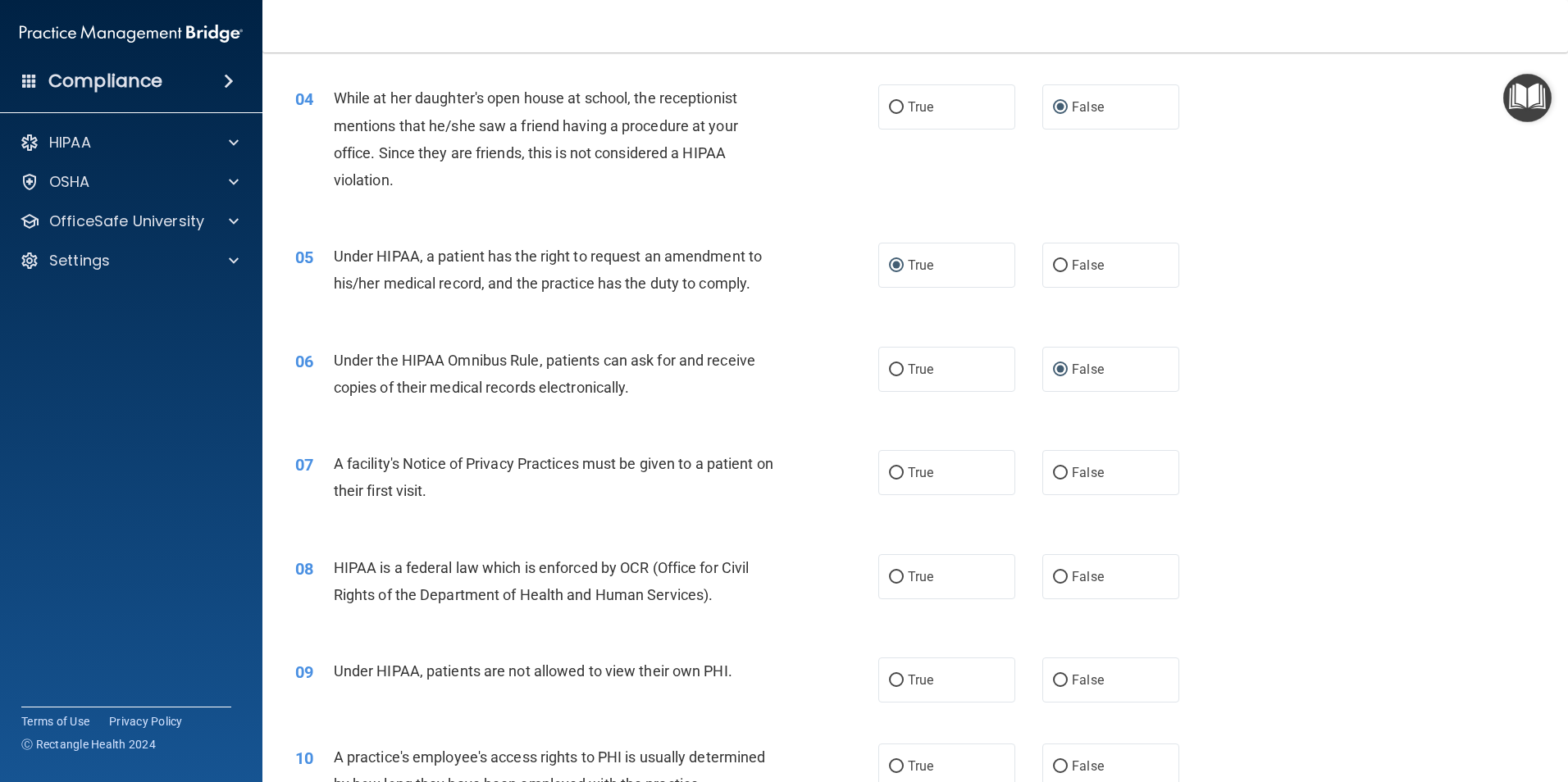
scroll to position [492, 0]
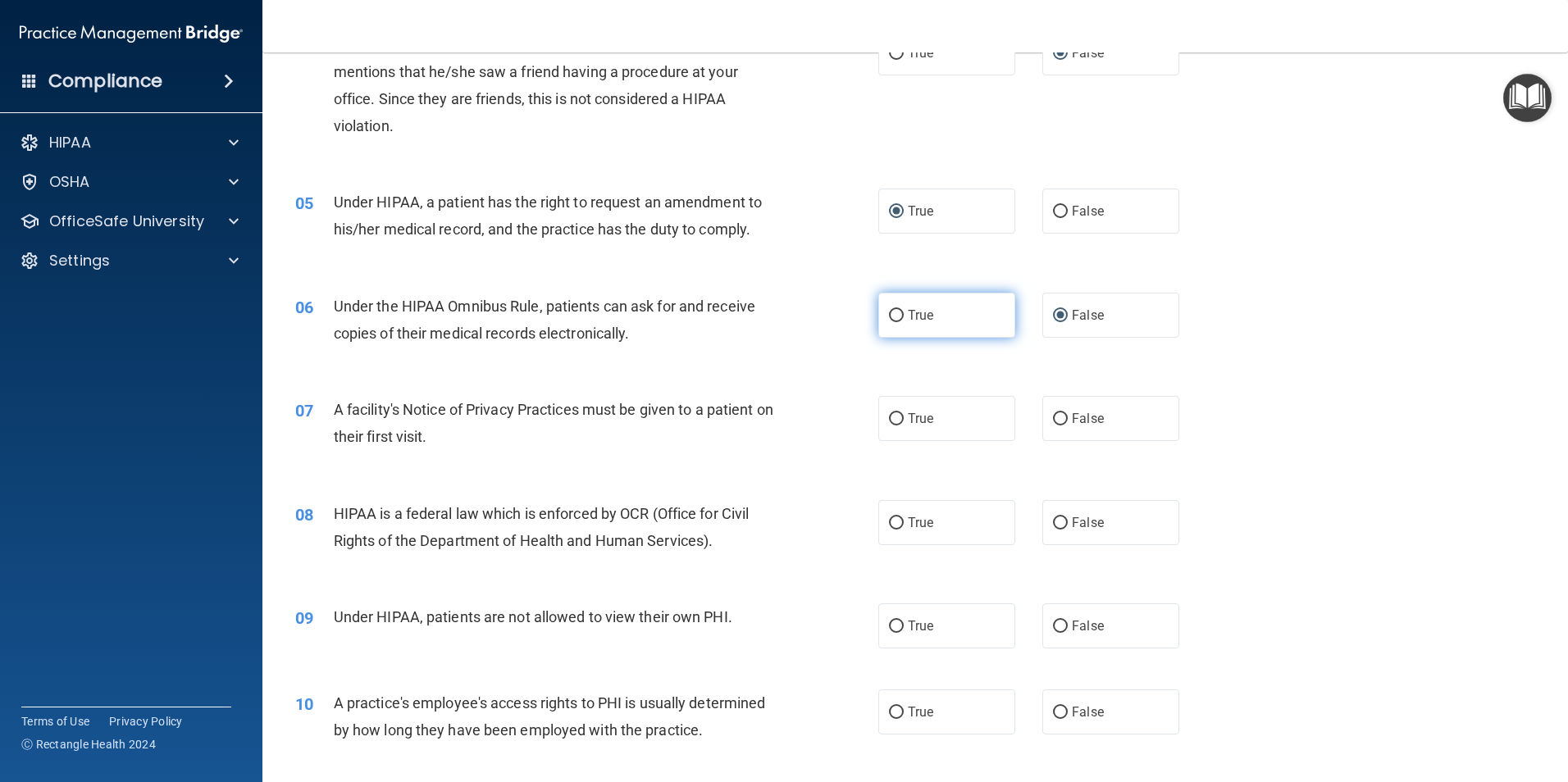
click at [892, 318] on input "True" at bounding box center [896, 316] width 15 height 12
radio input "true"
radio input "false"
click at [889, 416] on input "True" at bounding box center [896, 419] width 15 height 12
radio input "true"
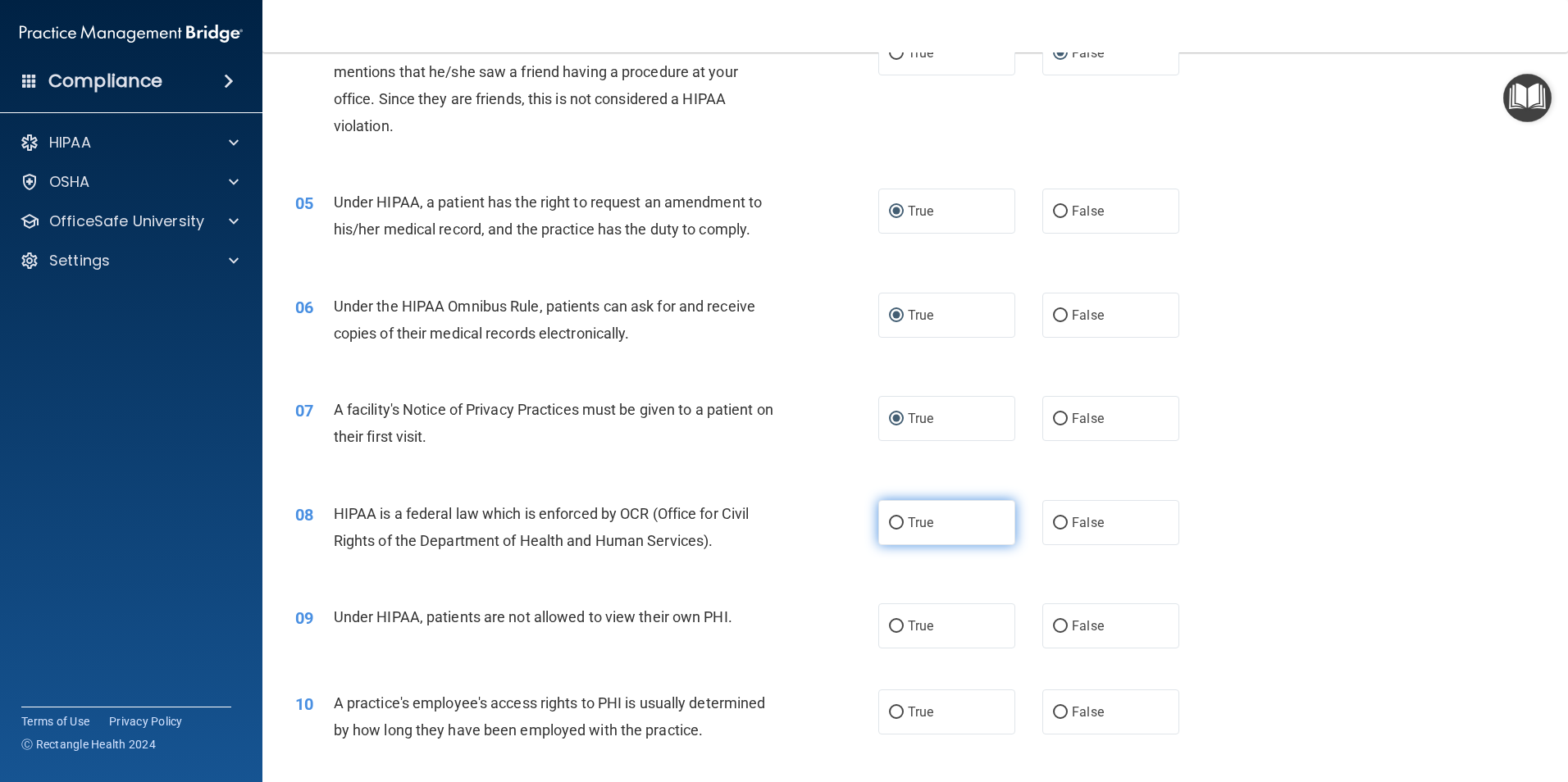
click at [890, 526] on input "True" at bounding box center [896, 523] width 15 height 12
radio input "true"
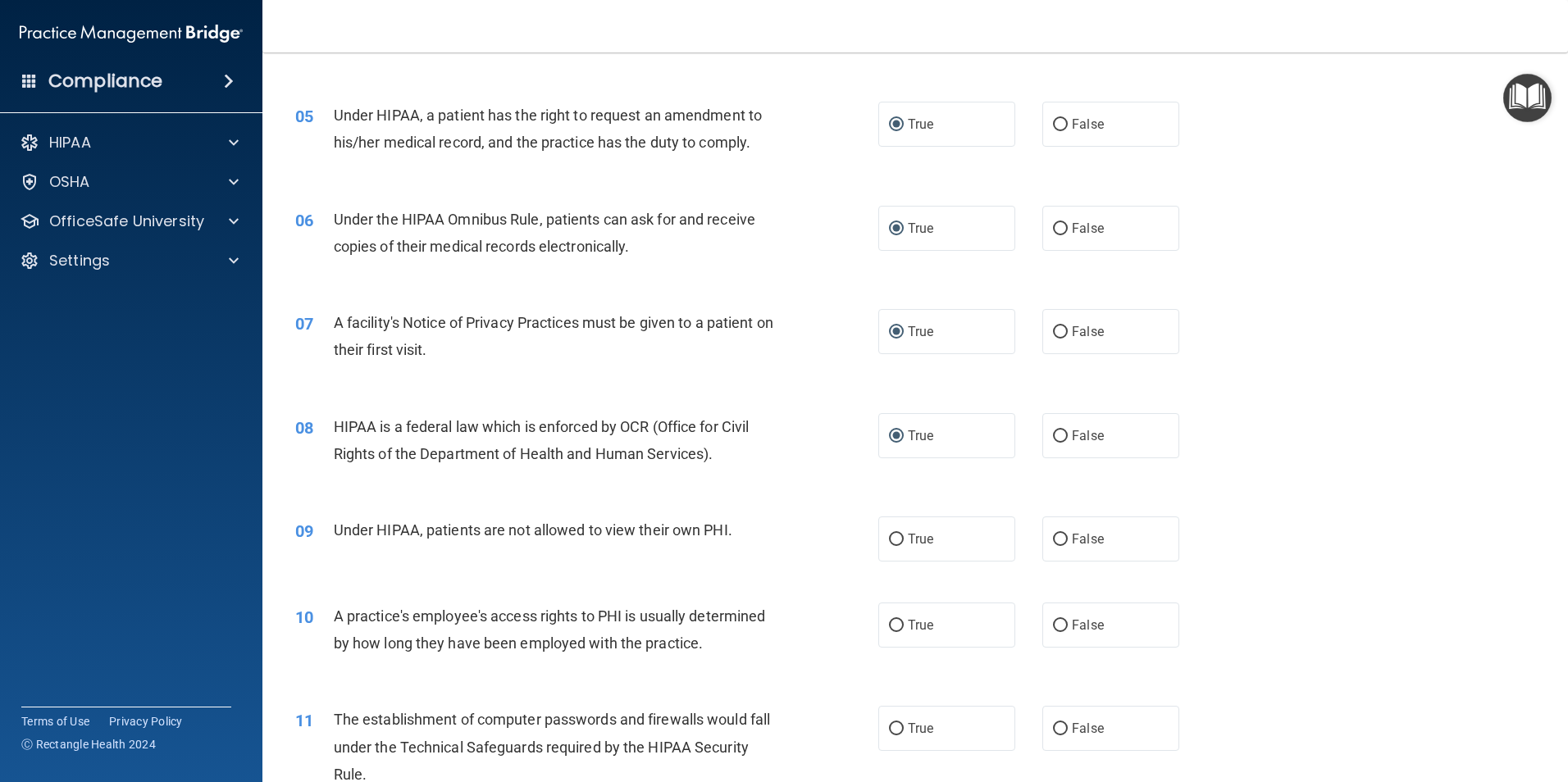
scroll to position [656, 0]
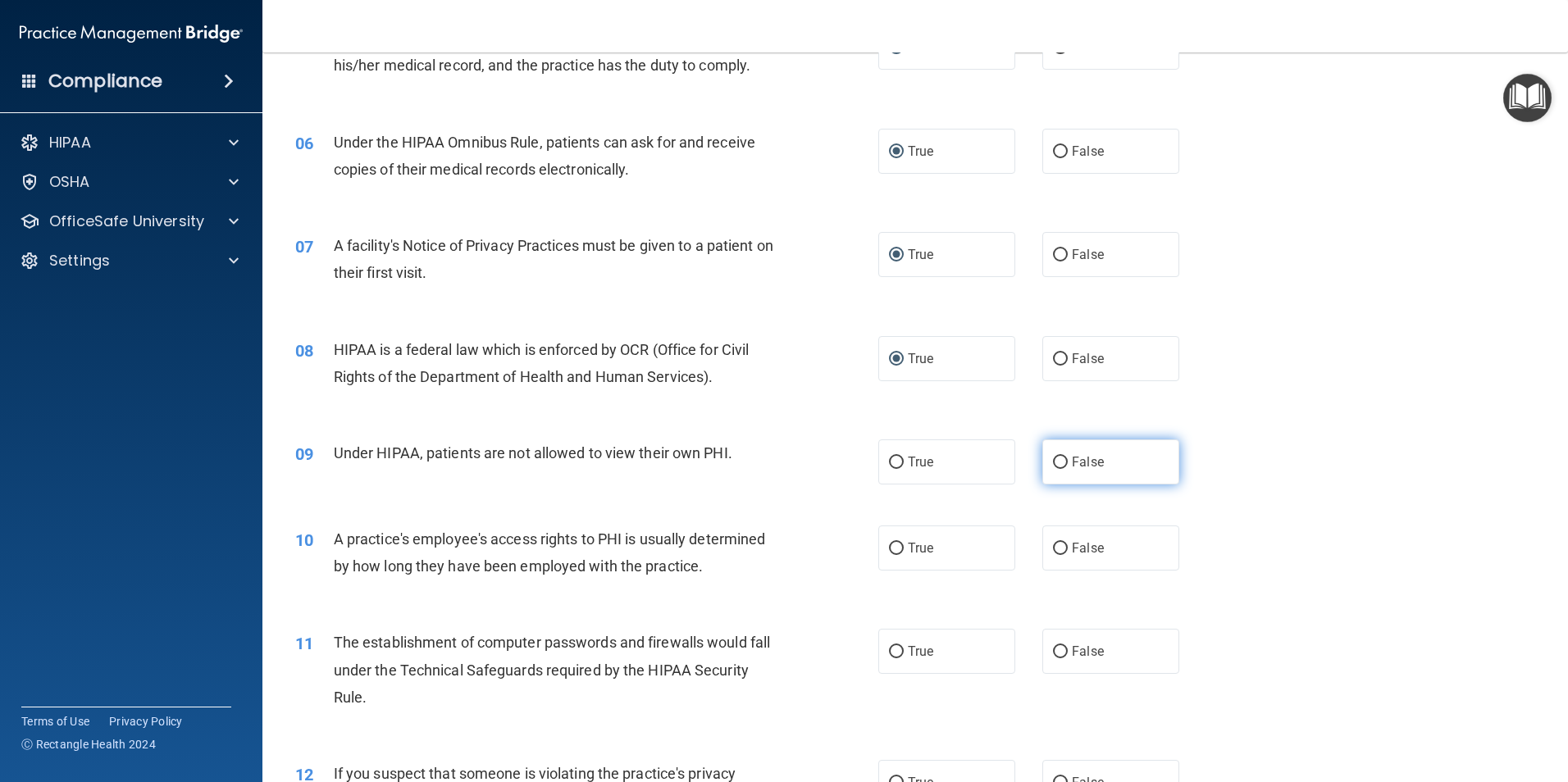
click at [1054, 464] on input "False" at bounding box center [1061, 463] width 15 height 12
radio input "true"
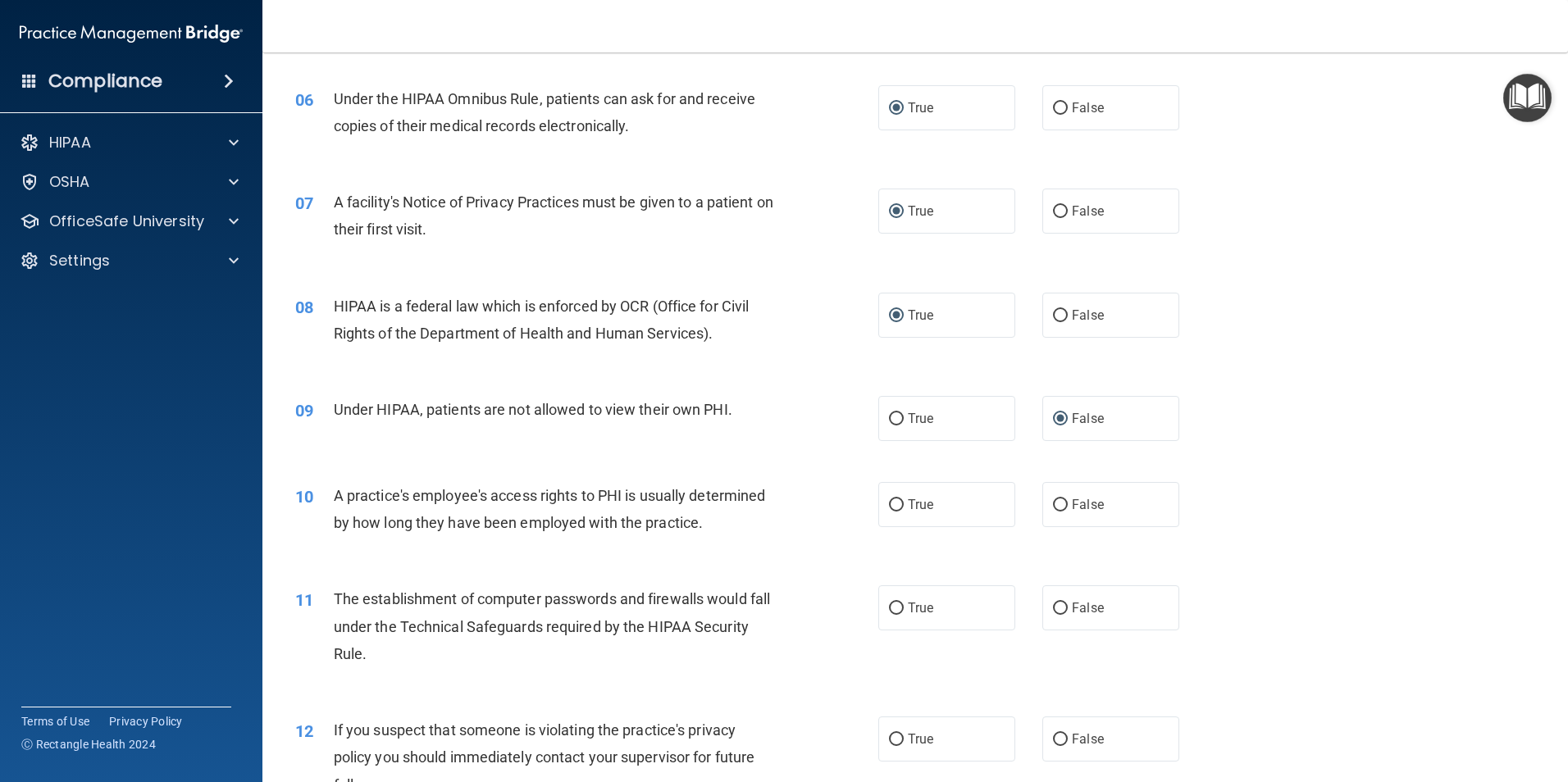
scroll to position [820, 0]
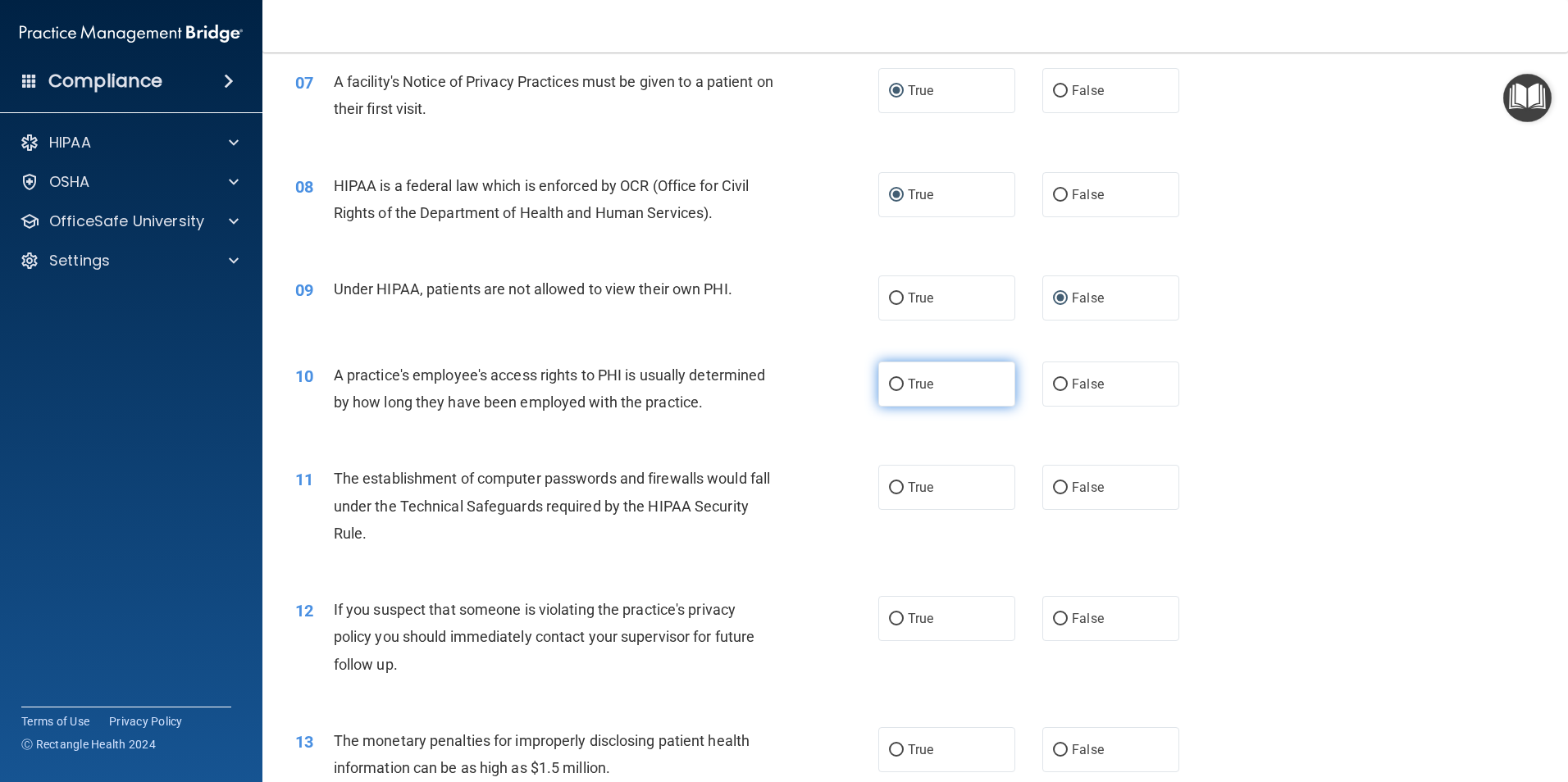
click at [892, 386] on input "True" at bounding box center [896, 385] width 15 height 12
radio input "true"
click at [889, 483] on input "True" at bounding box center [896, 488] width 15 height 12
radio input "true"
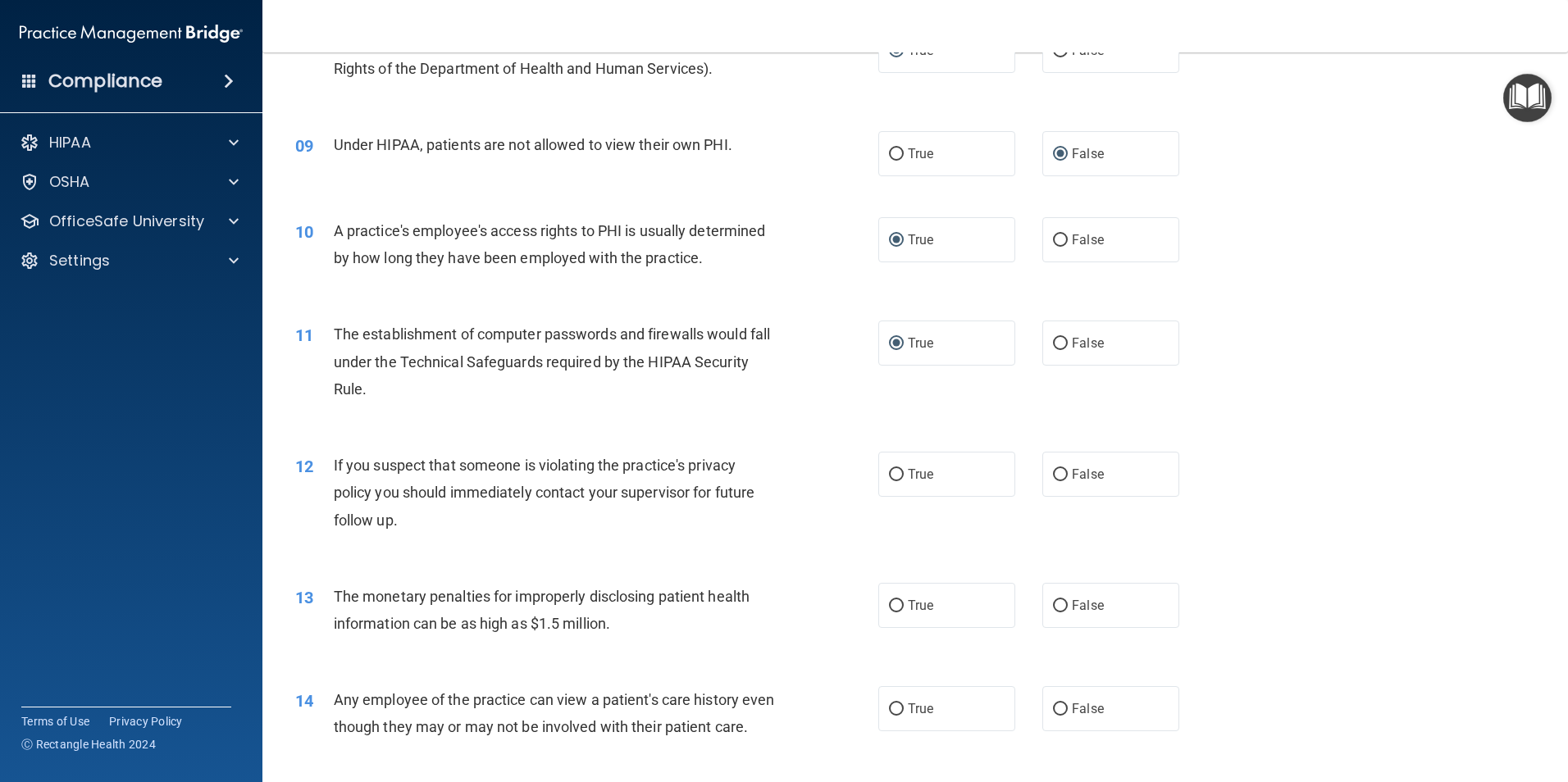
scroll to position [984, 0]
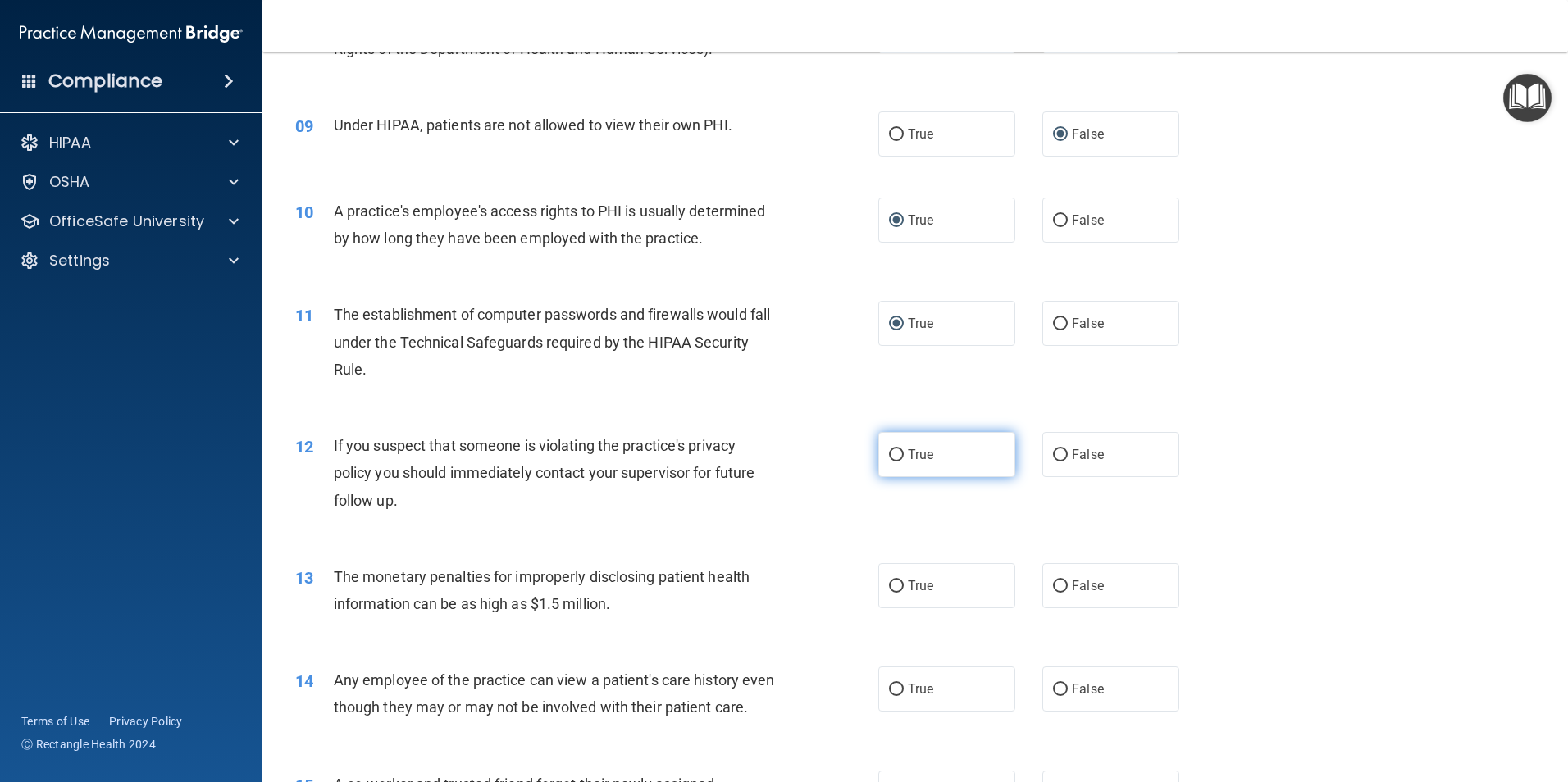
click at [896, 461] on input "True" at bounding box center [896, 455] width 15 height 12
radio input "true"
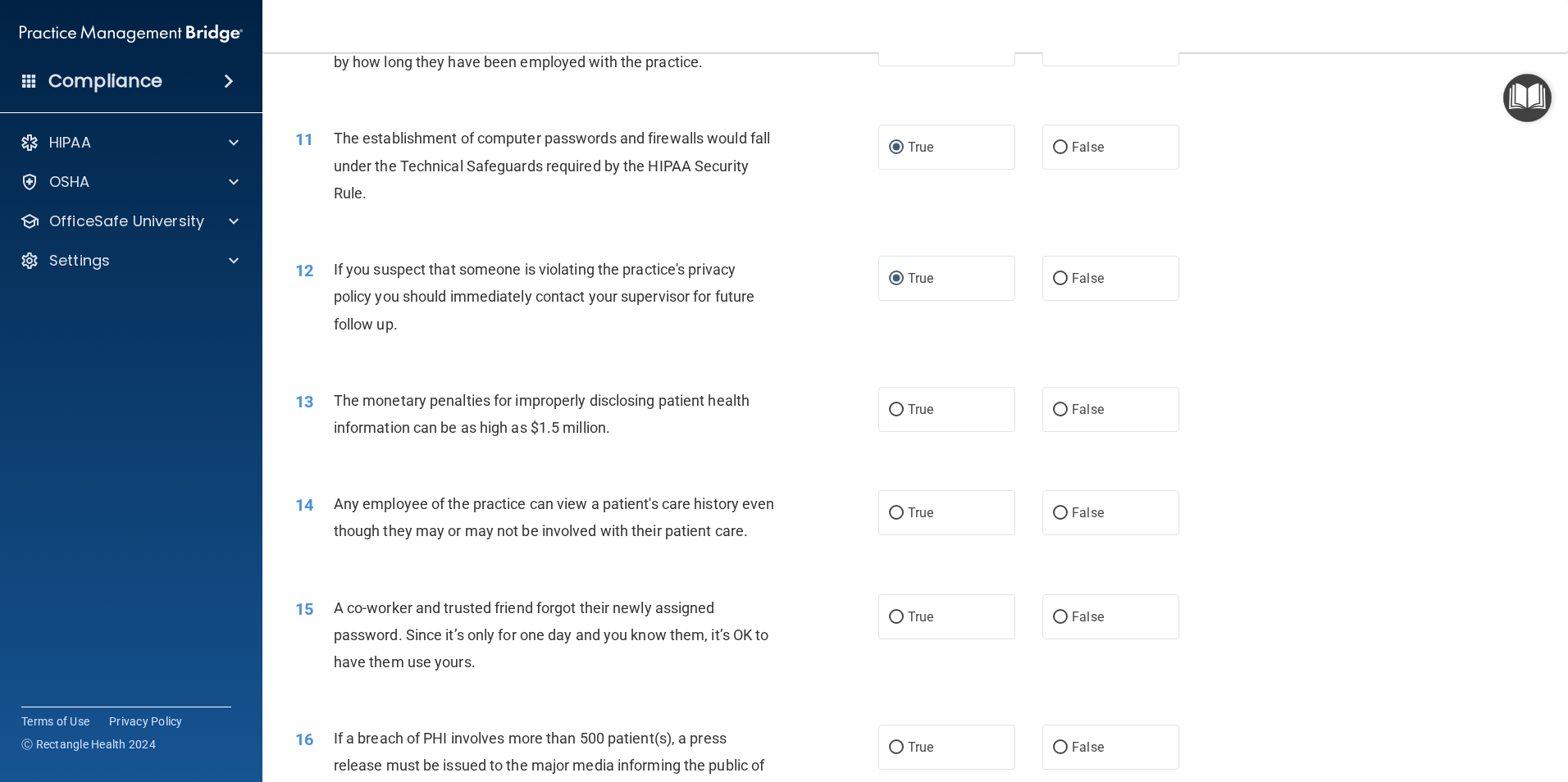
scroll to position [1230, 0]
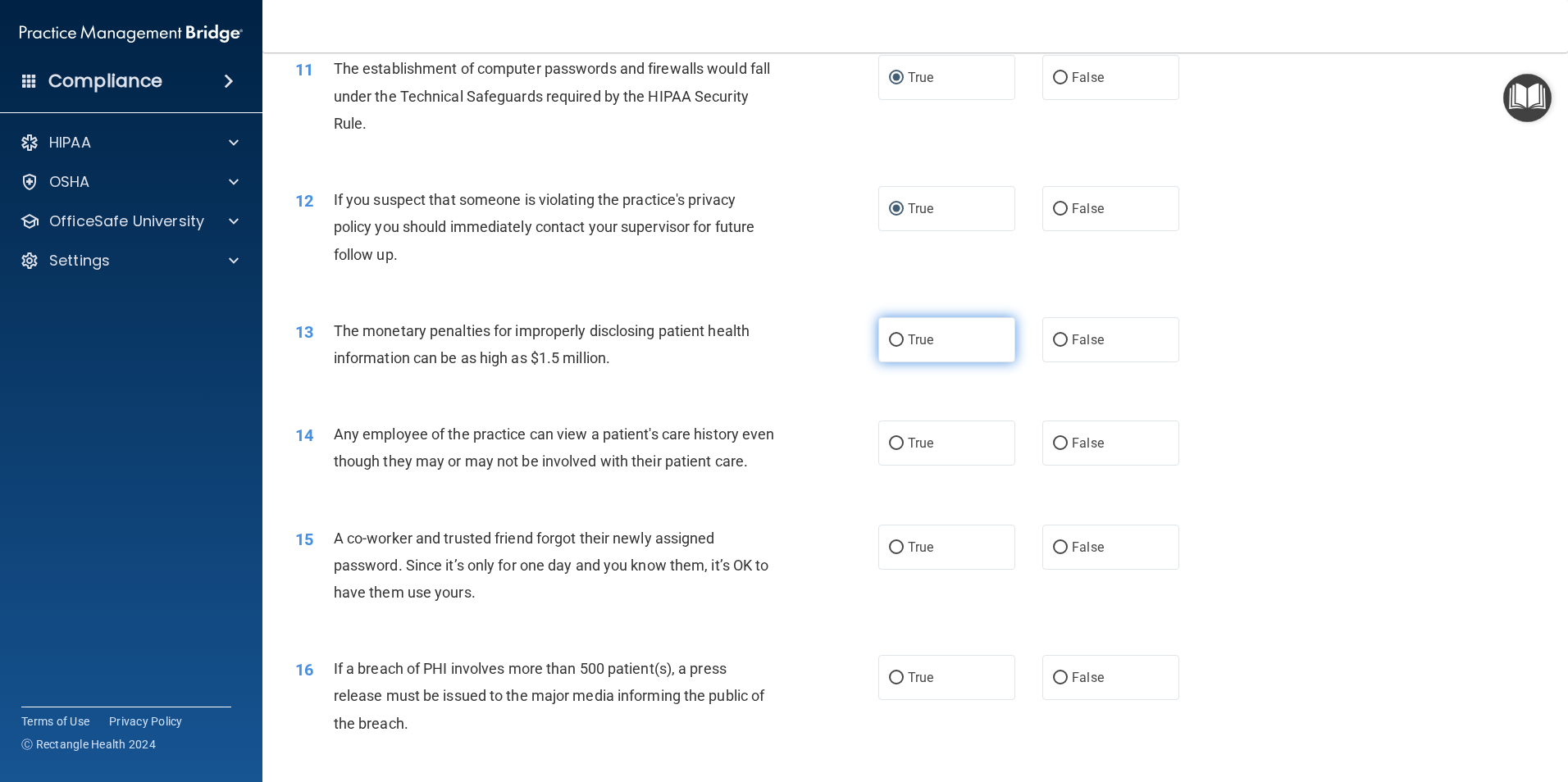
click at [895, 345] on input "True" at bounding box center [896, 340] width 15 height 12
radio input "true"
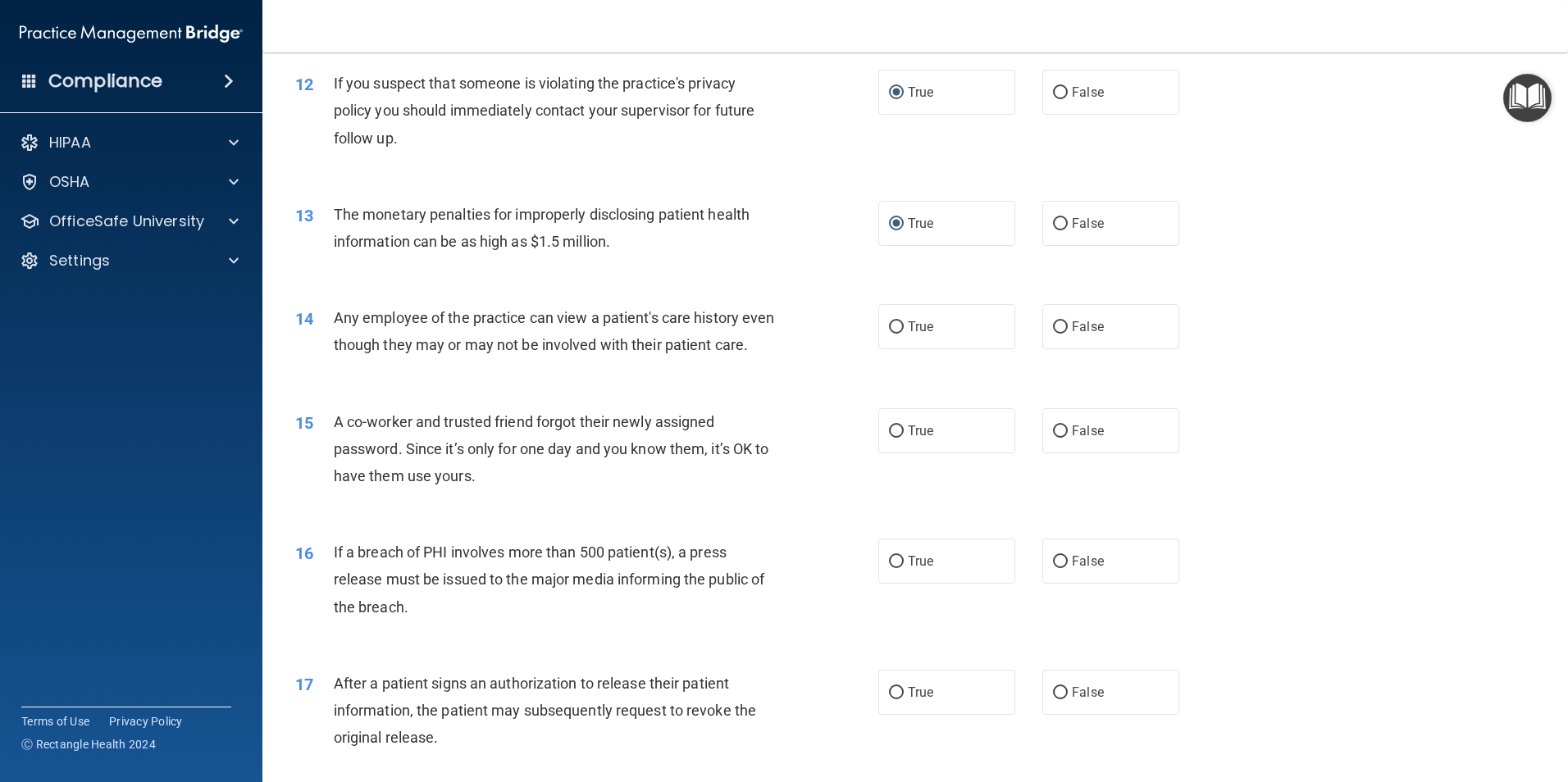
scroll to position [1394, 0]
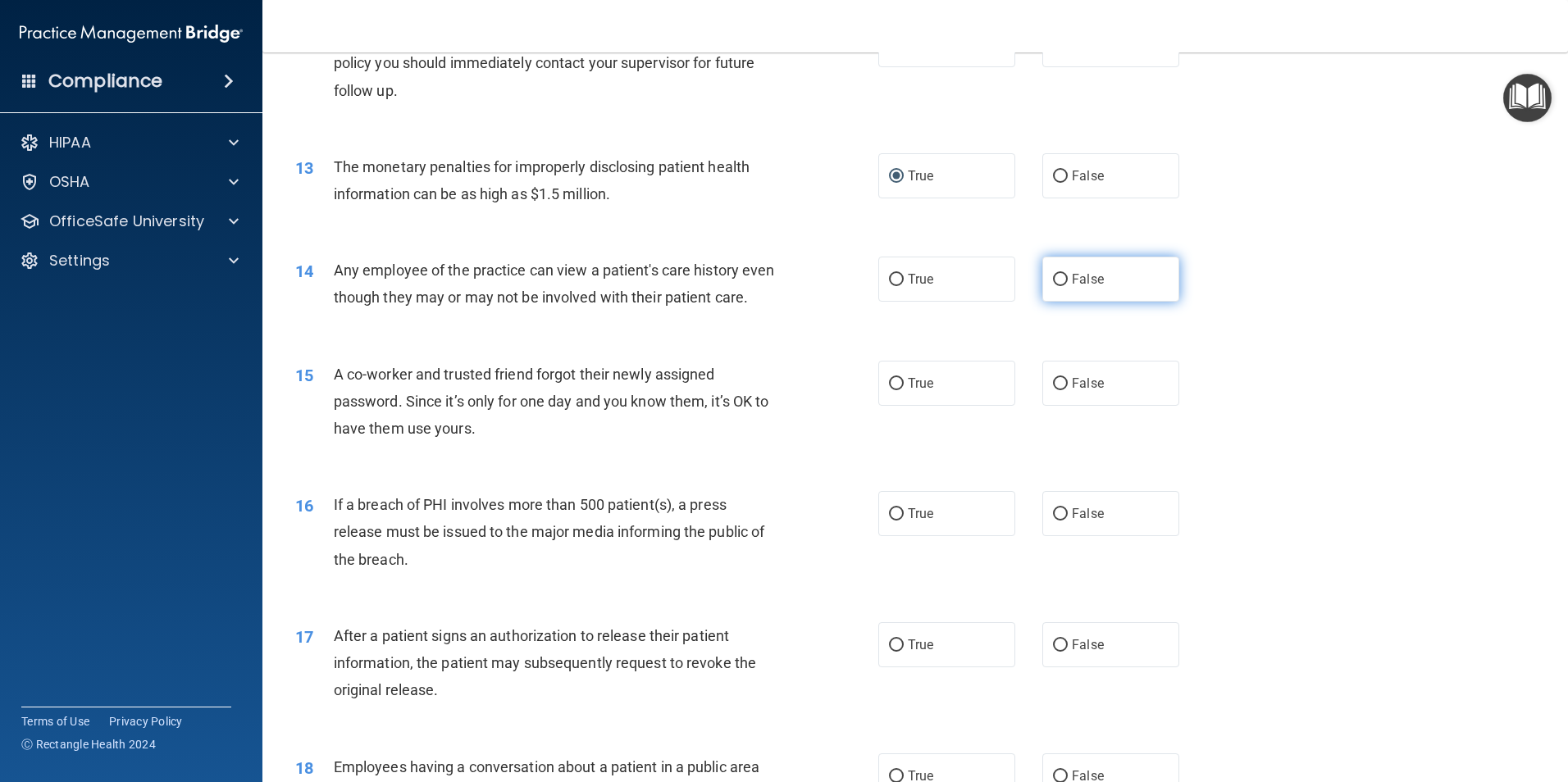
click at [1053, 277] on input "False" at bounding box center [1061, 279] width 15 height 12
radio input "true"
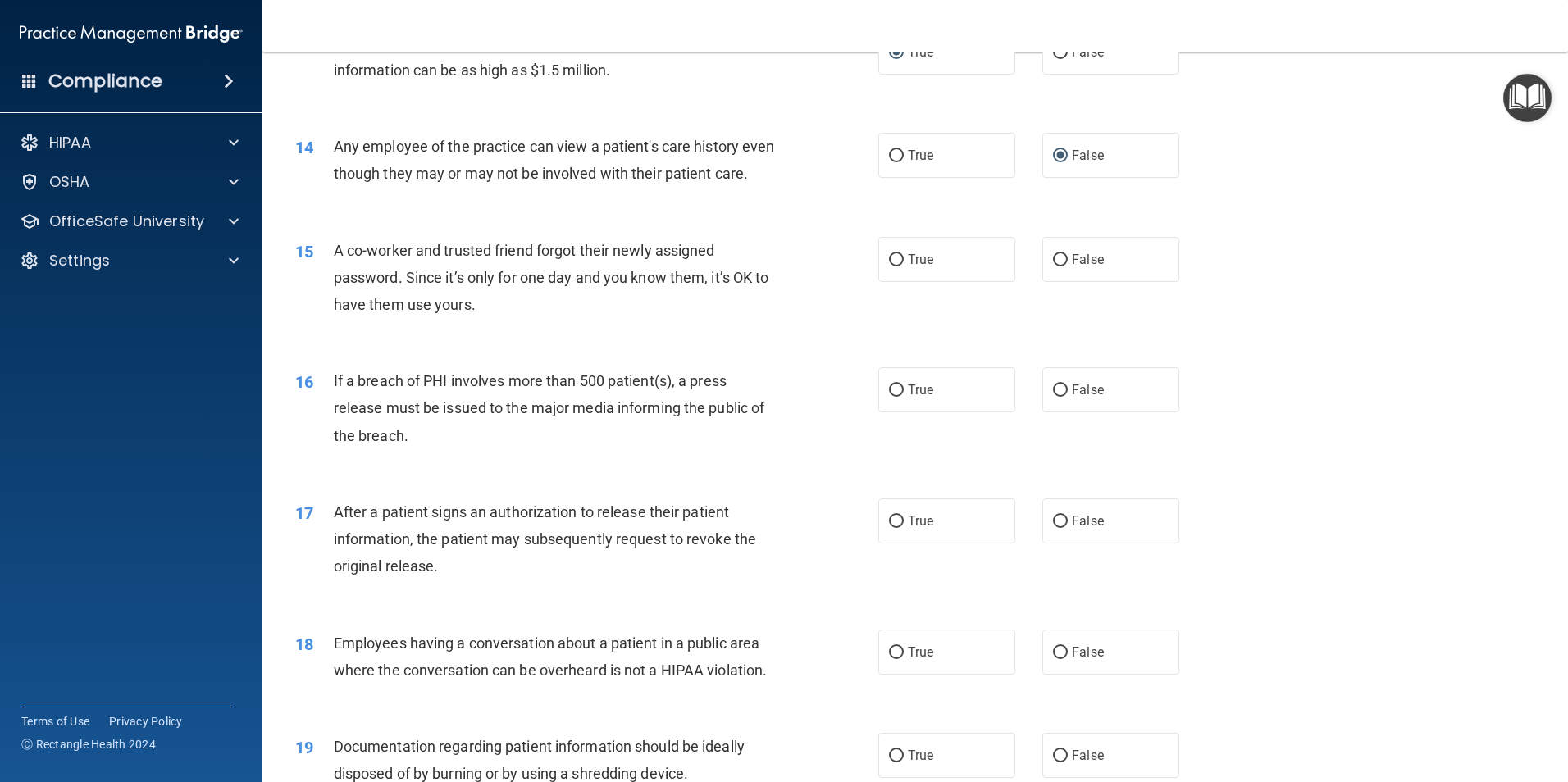
scroll to position [1558, 0]
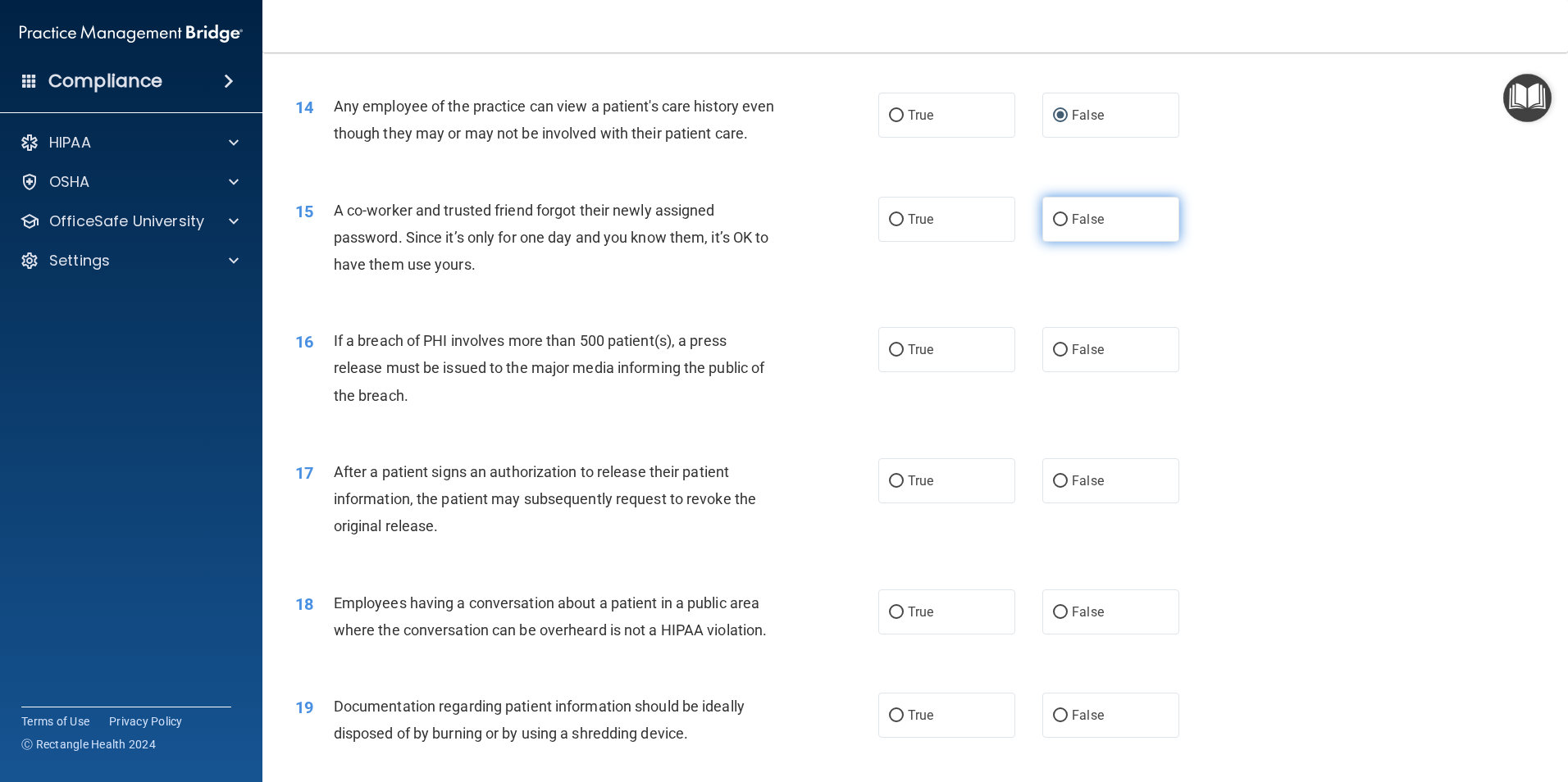
click at [1054, 226] on input "False" at bounding box center [1061, 220] width 15 height 12
radio input "true"
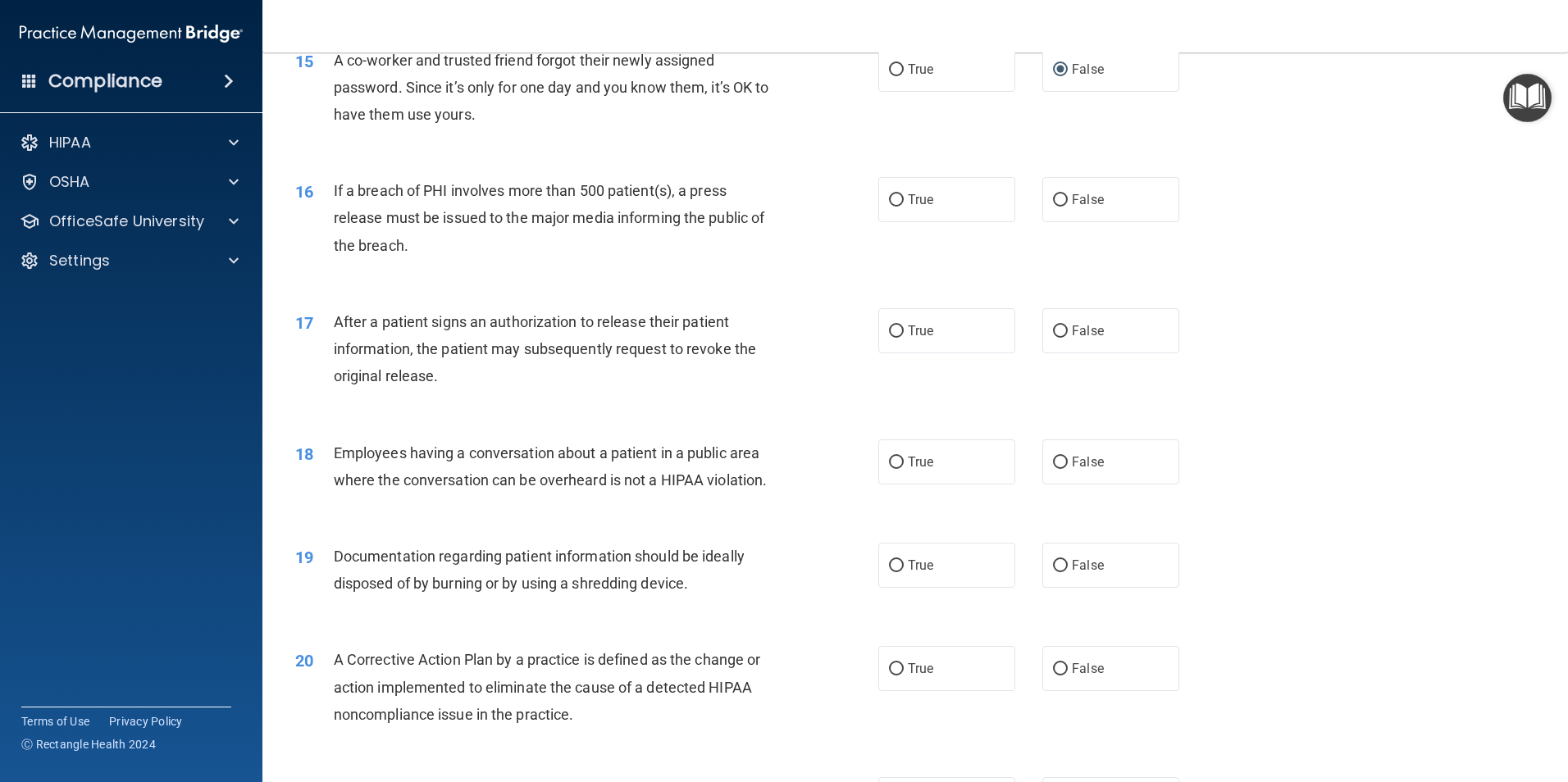
scroll to position [1722, 0]
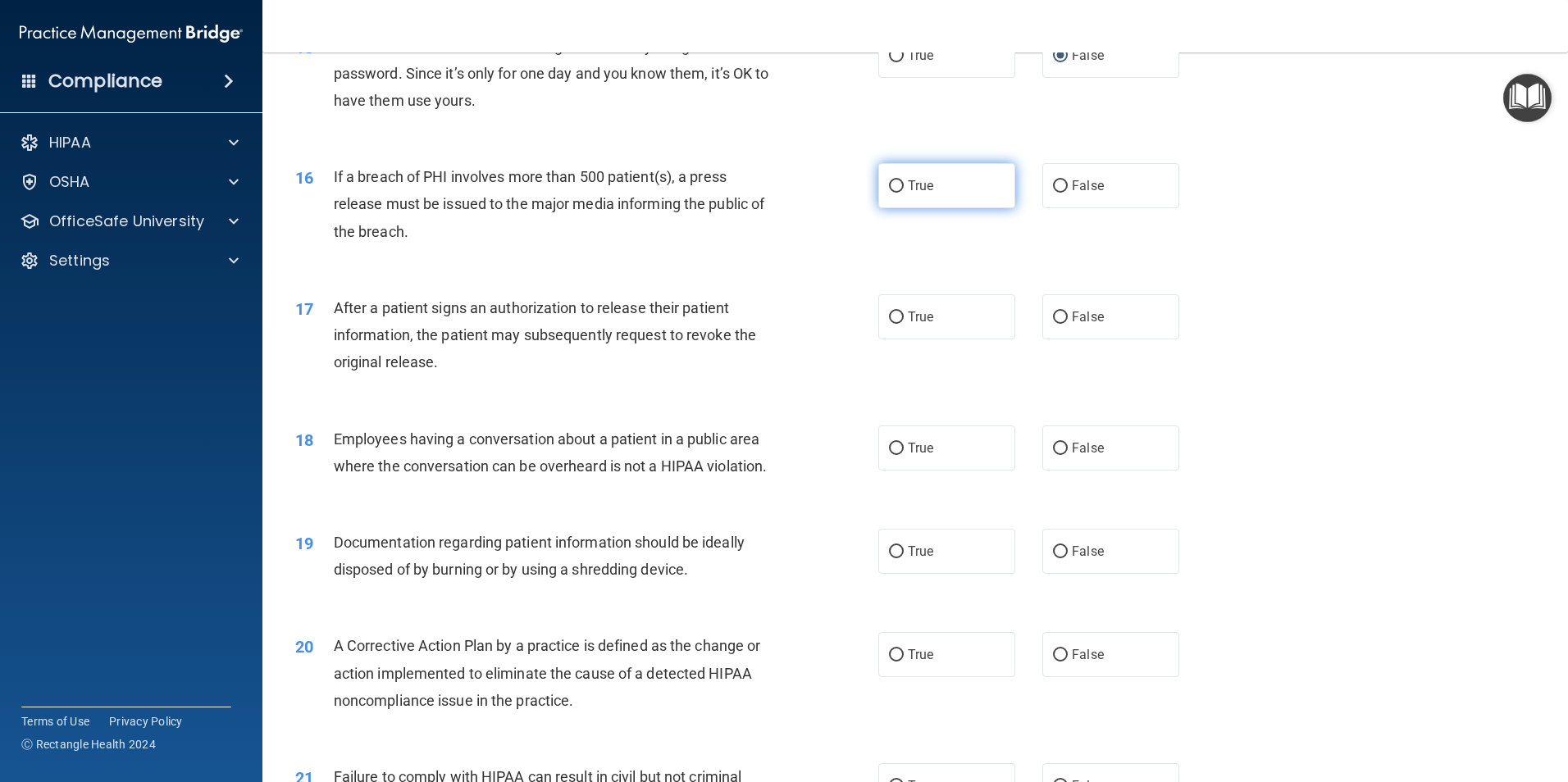
click at [891, 192] on input "True" at bounding box center [896, 187] width 15 height 12
radio input "true"
click at [897, 324] on input "True" at bounding box center [896, 318] width 15 height 12
radio input "true"
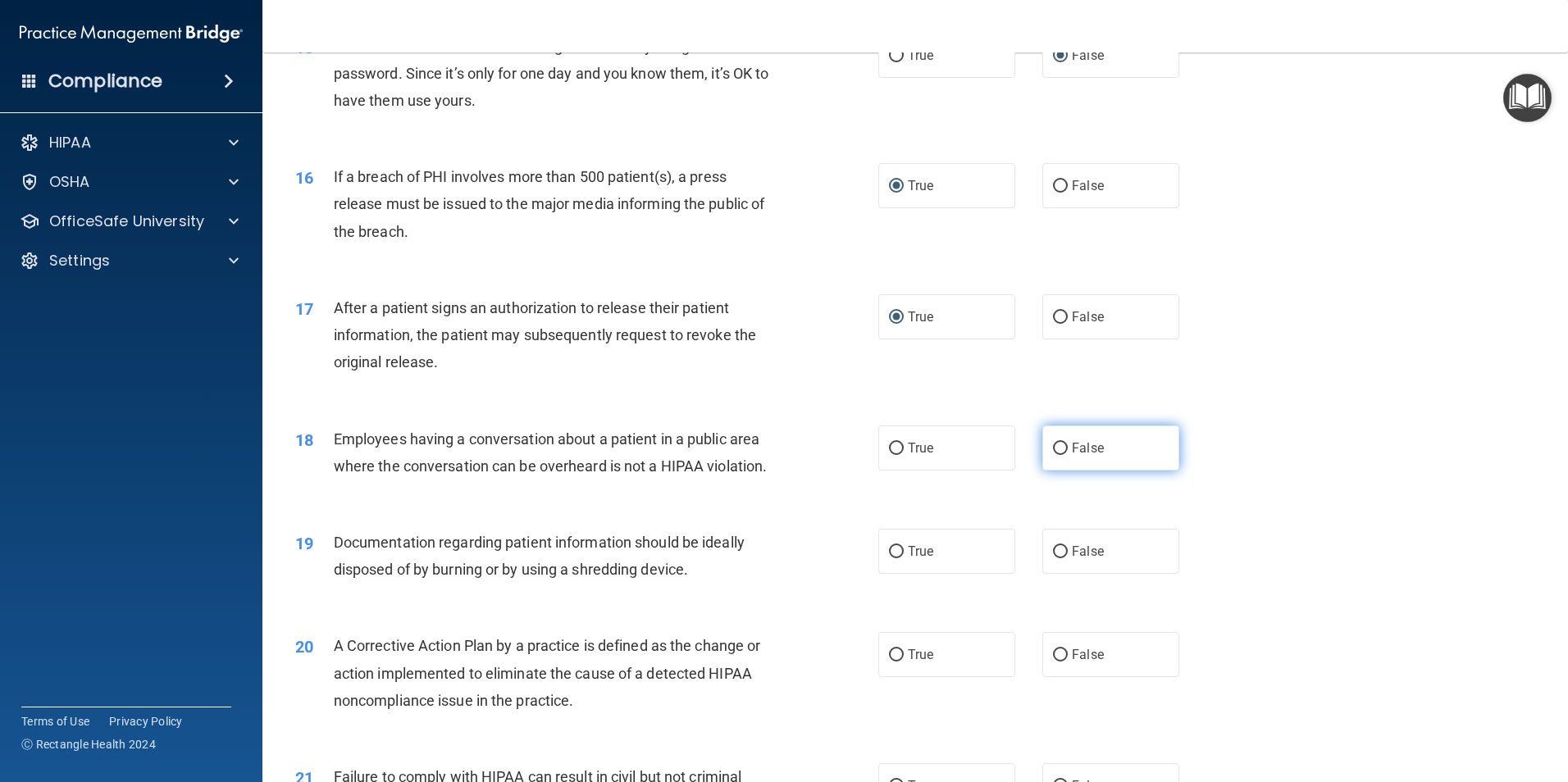
click at [1053, 455] on input "False" at bounding box center [1061, 449] width 15 height 12
radio input "true"
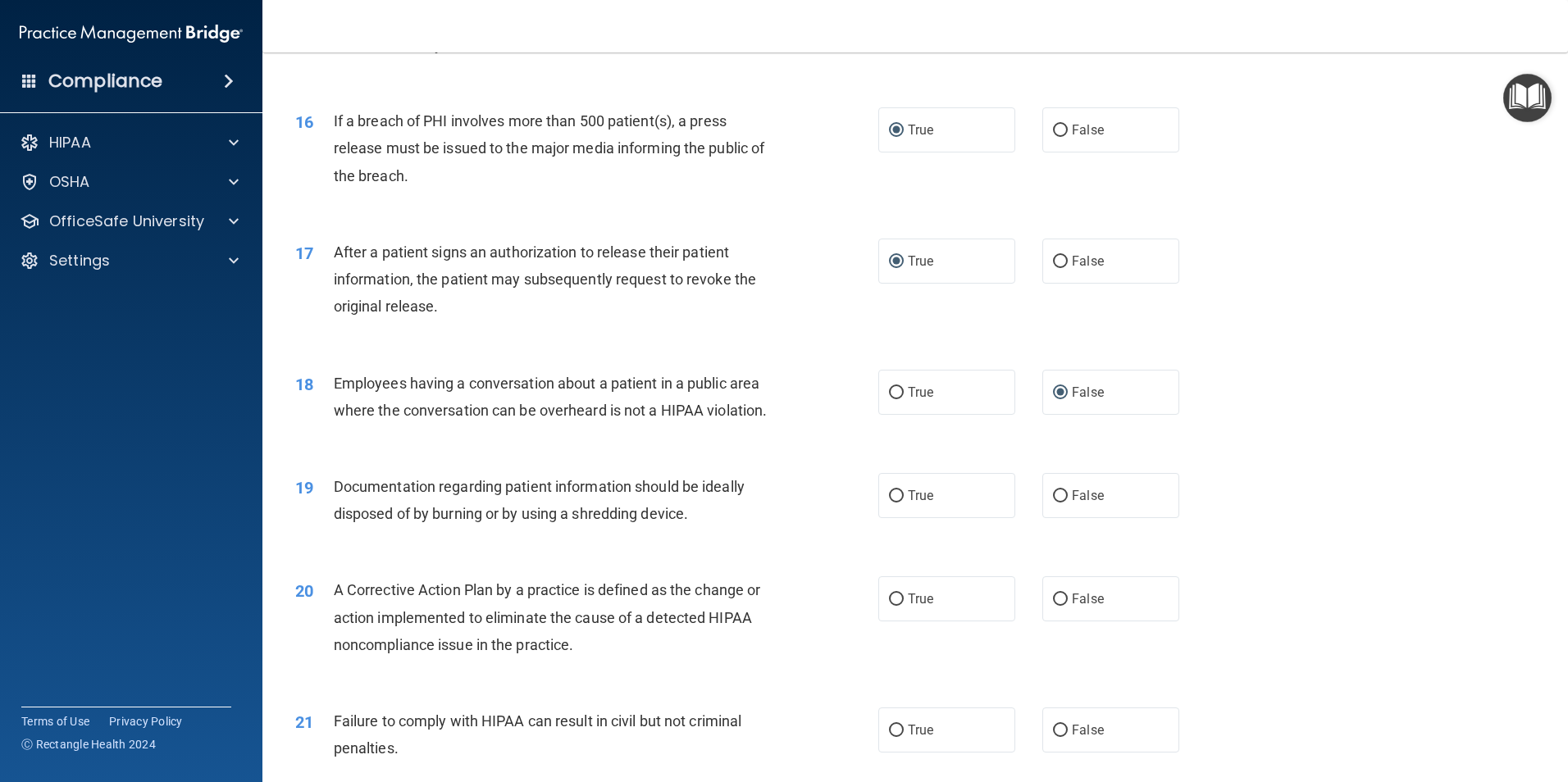
scroll to position [1886, 0]
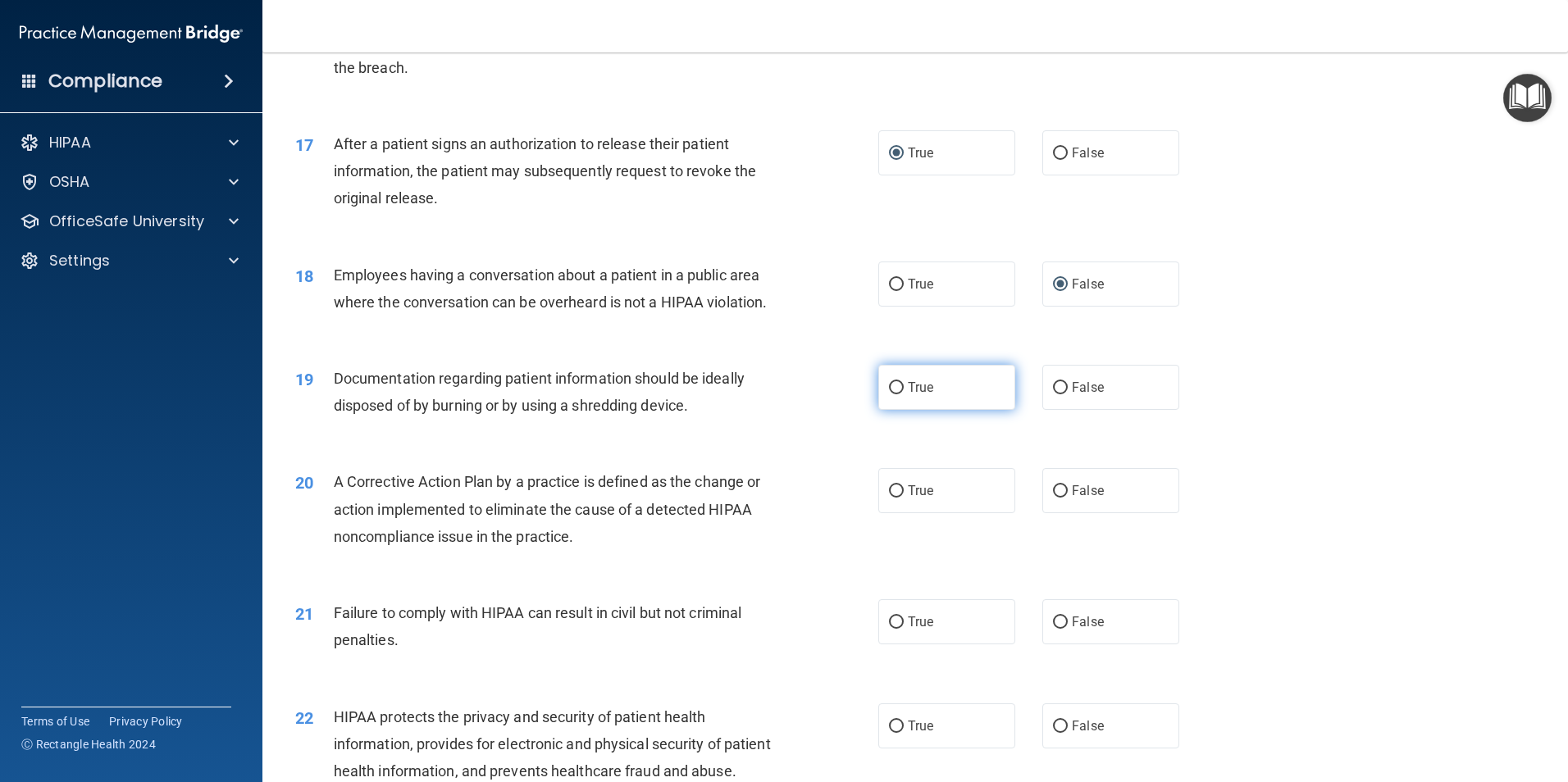
click at [895, 395] on input "True" at bounding box center [896, 388] width 15 height 12
radio input "true"
click at [889, 498] on input "True" at bounding box center [896, 491] width 15 height 12
radio input "true"
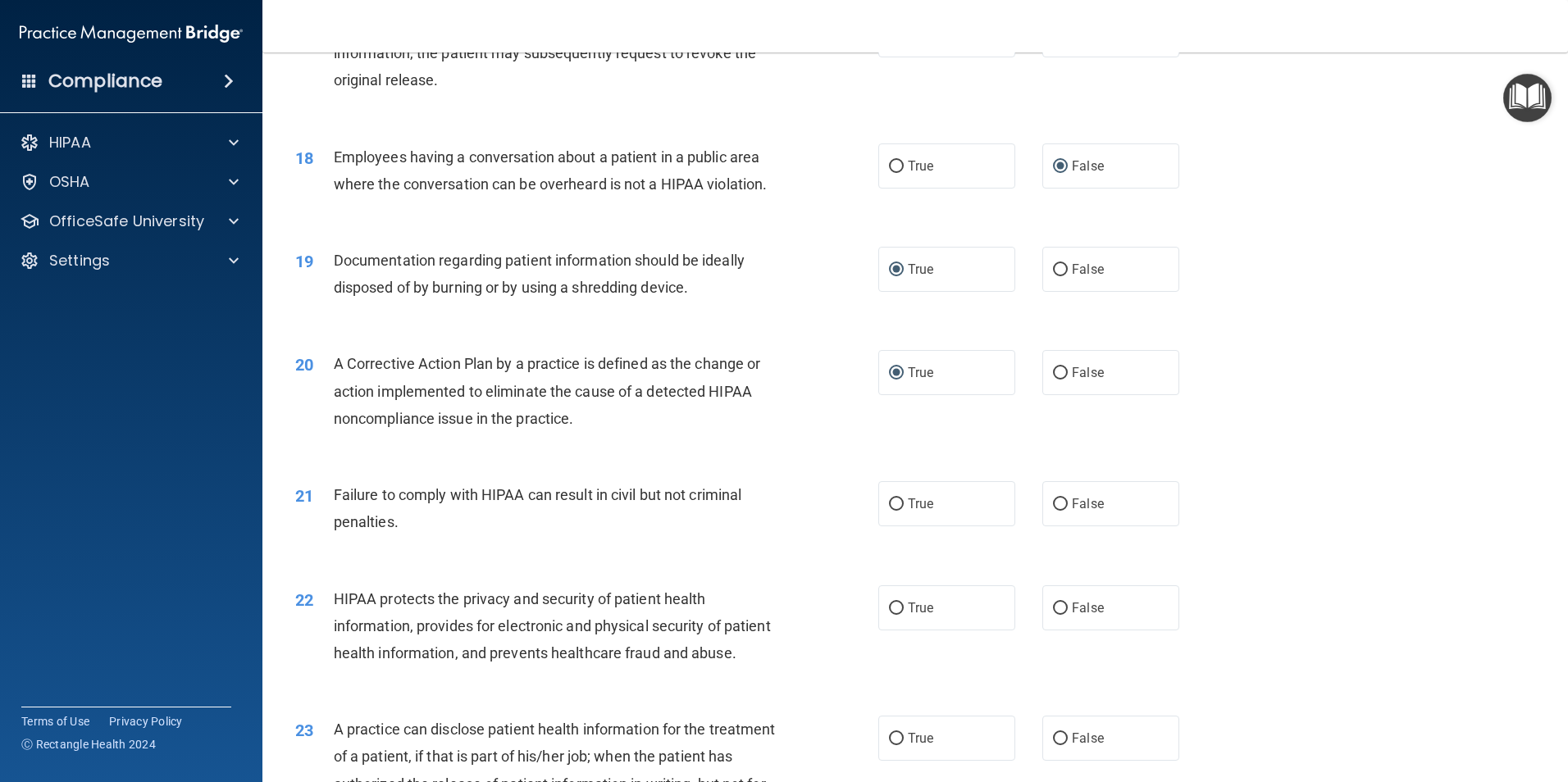
scroll to position [2050, 0]
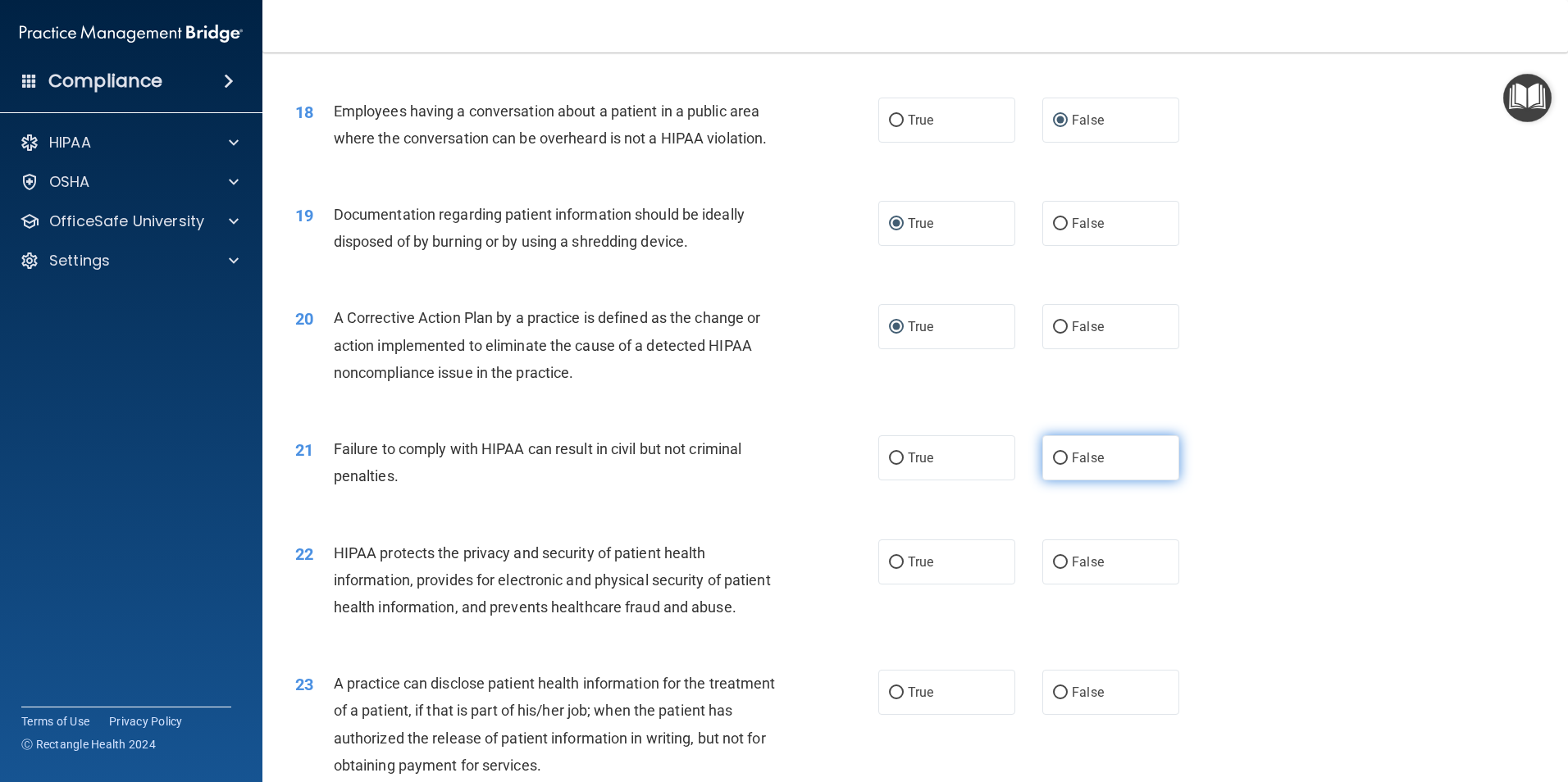
click at [1054, 465] on input "False" at bounding box center [1061, 459] width 15 height 12
radio input "true"
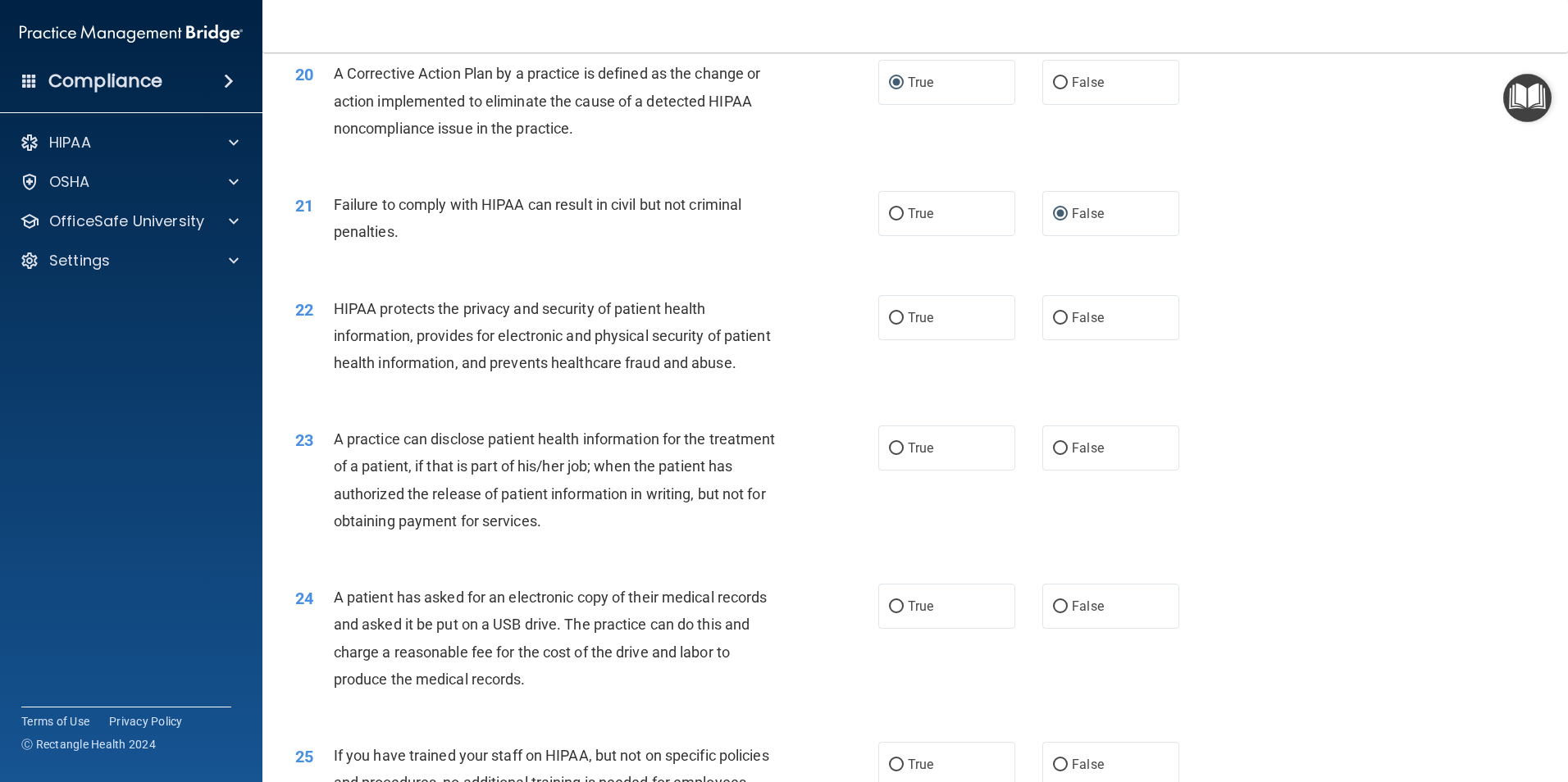
scroll to position [2296, 0]
drag, startPoint x: 886, startPoint y: 342, endPoint x: 886, endPoint y: 351, distance: 9.0
click at [889, 323] on input "True" at bounding box center [896, 317] width 15 height 12
radio input "true"
drag, startPoint x: 891, startPoint y: 498, endPoint x: 865, endPoint y: 546, distance: 54.6
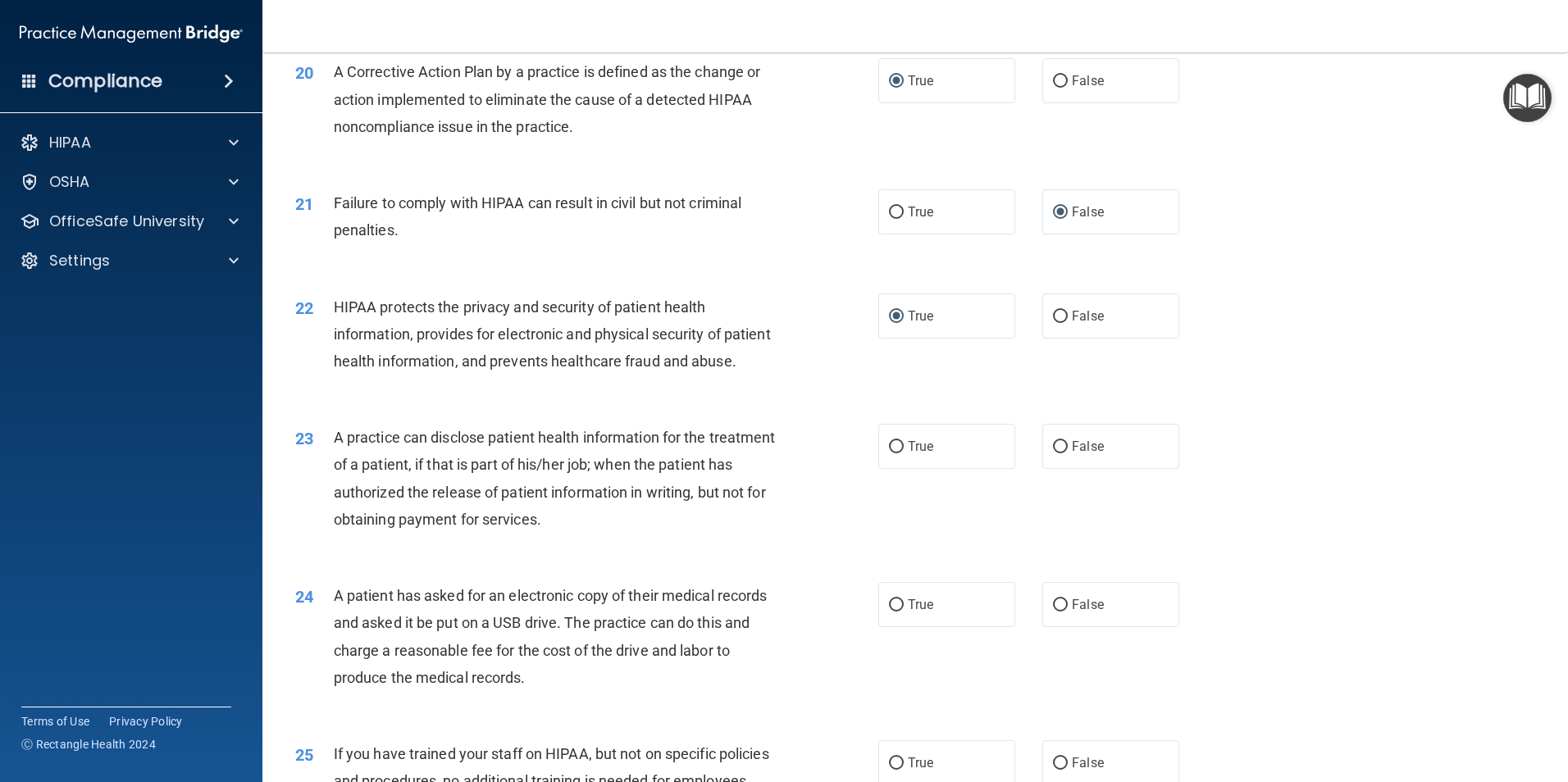
click at [892, 454] on input "True" at bounding box center [896, 447] width 15 height 12
radio input "true"
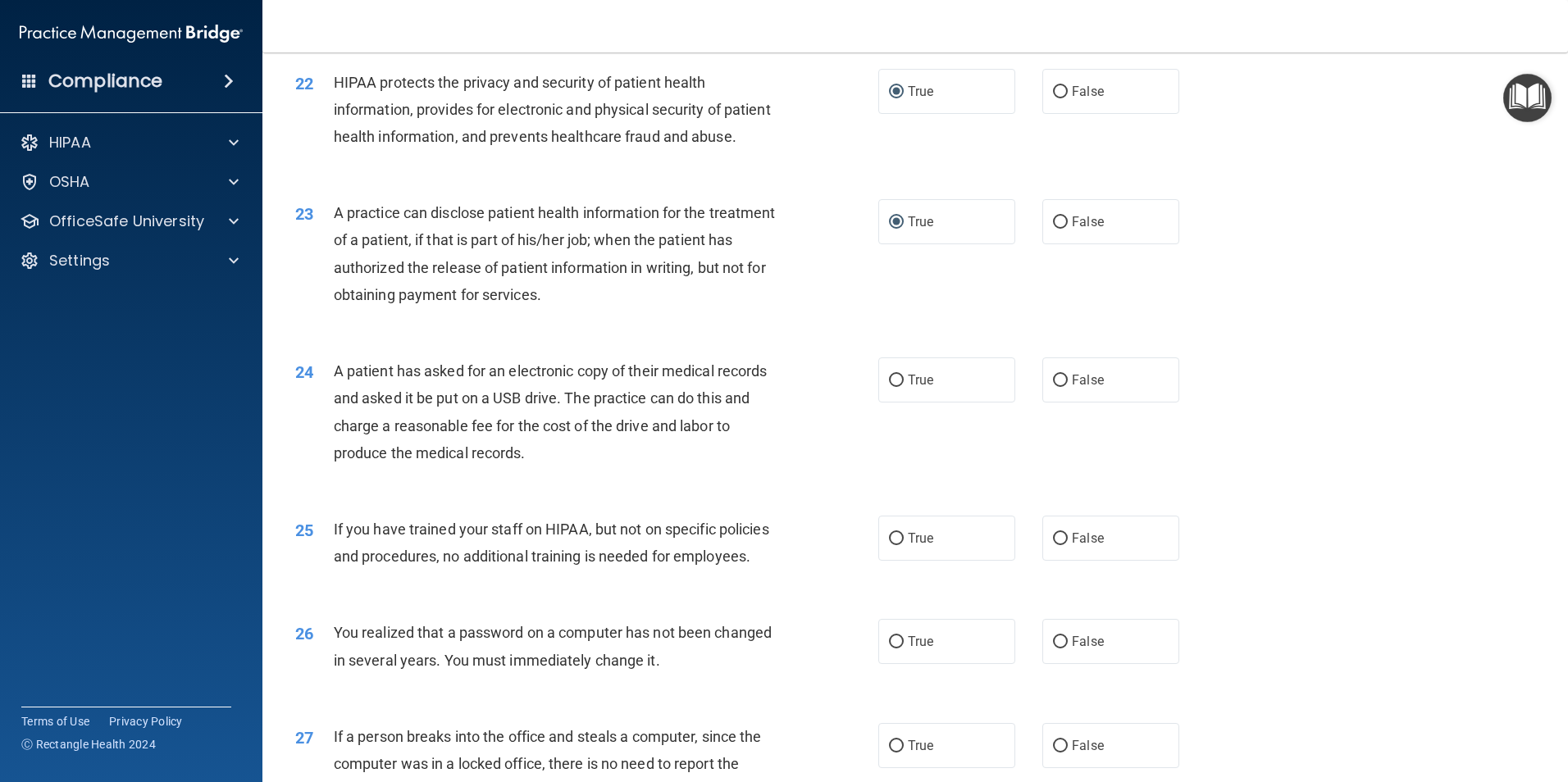
scroll to position [2542, 0]
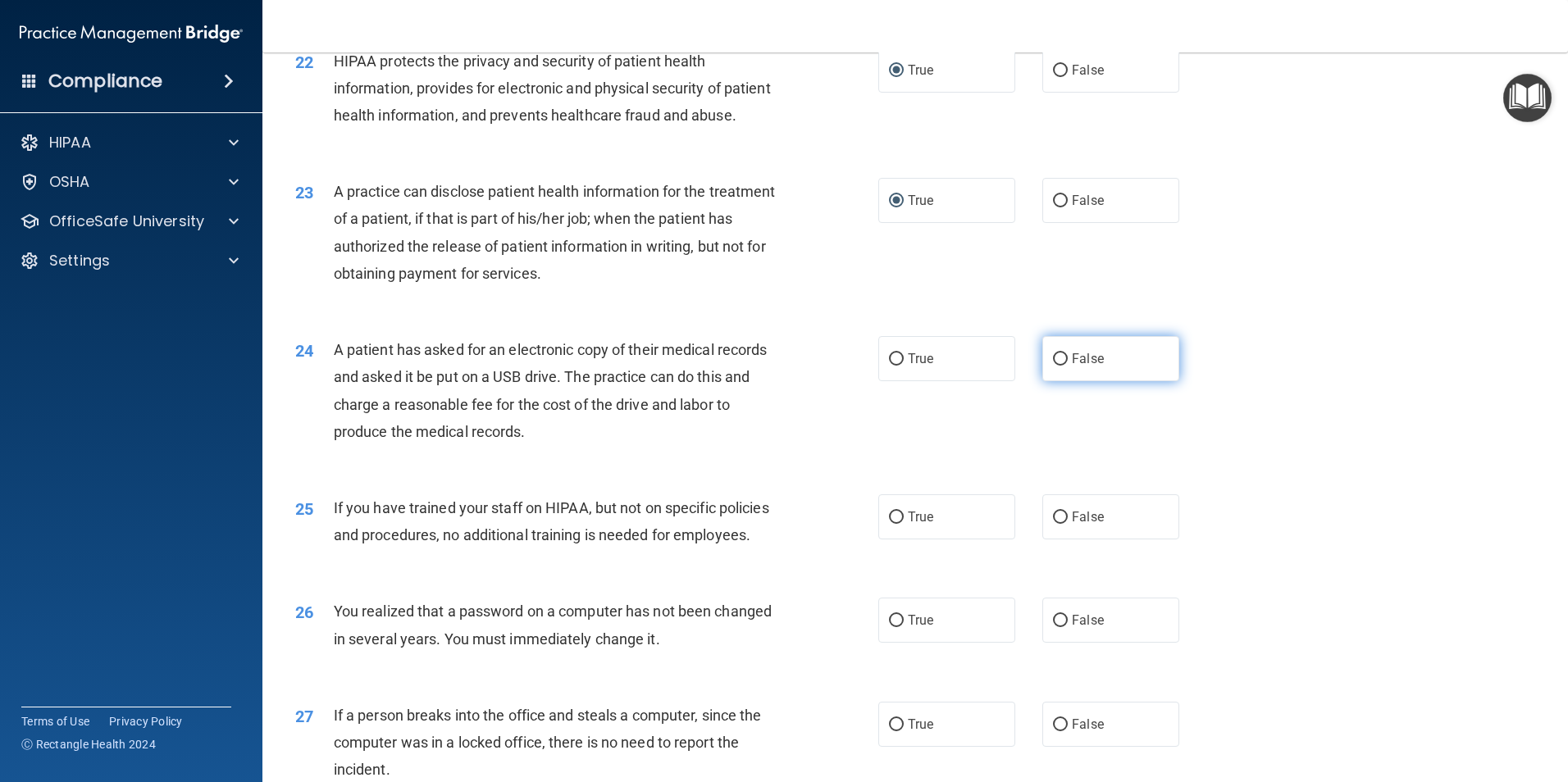
click at [1053, 366] on input "False" at bounding box center [1061, 359] width 15 height 12
radio input "true"
click at [1054, 524] on input "False" at bounding box center [1061, 517] width 15 height 12
radio input "true"
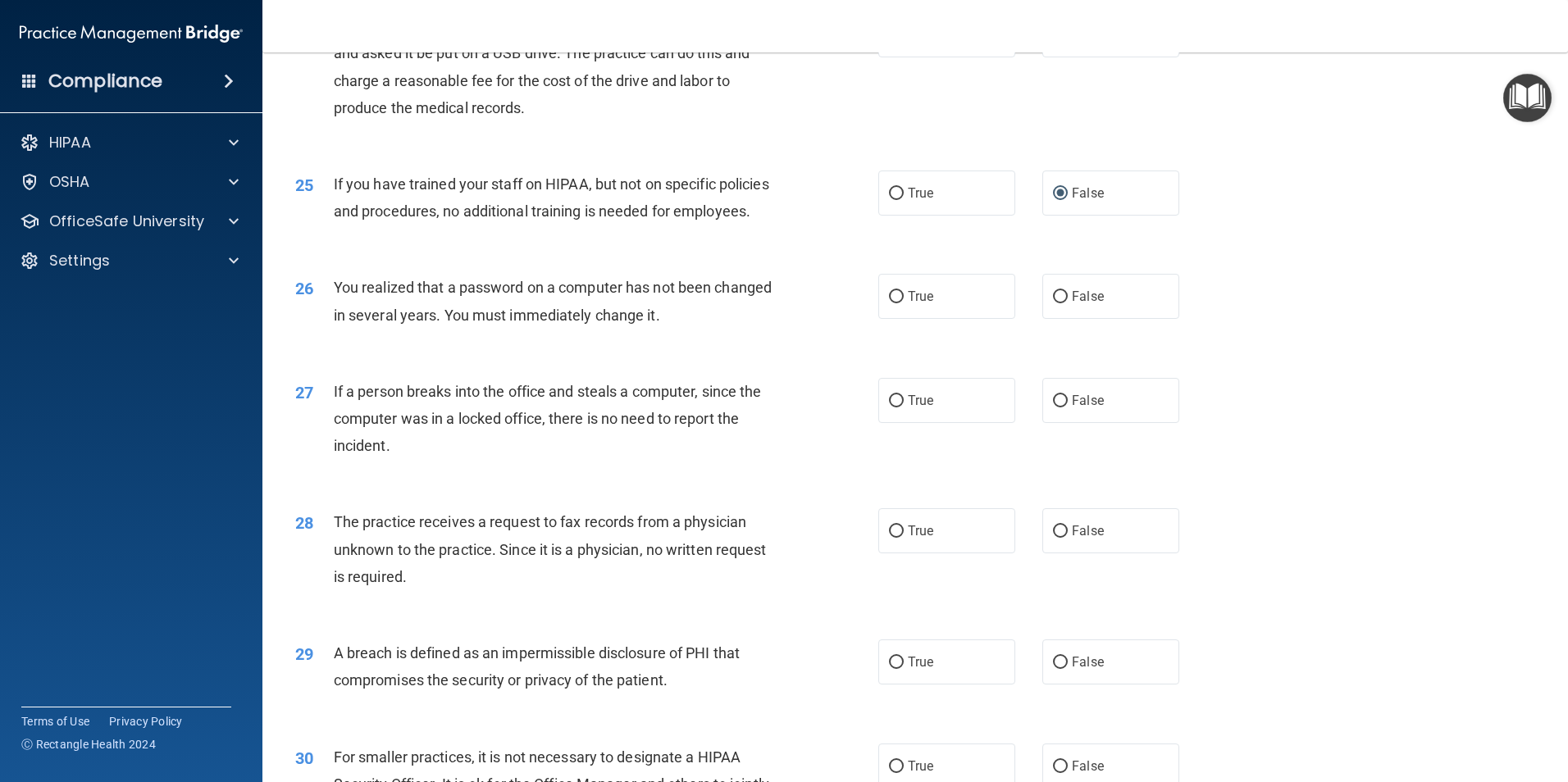
scroll to position [2870, 0]
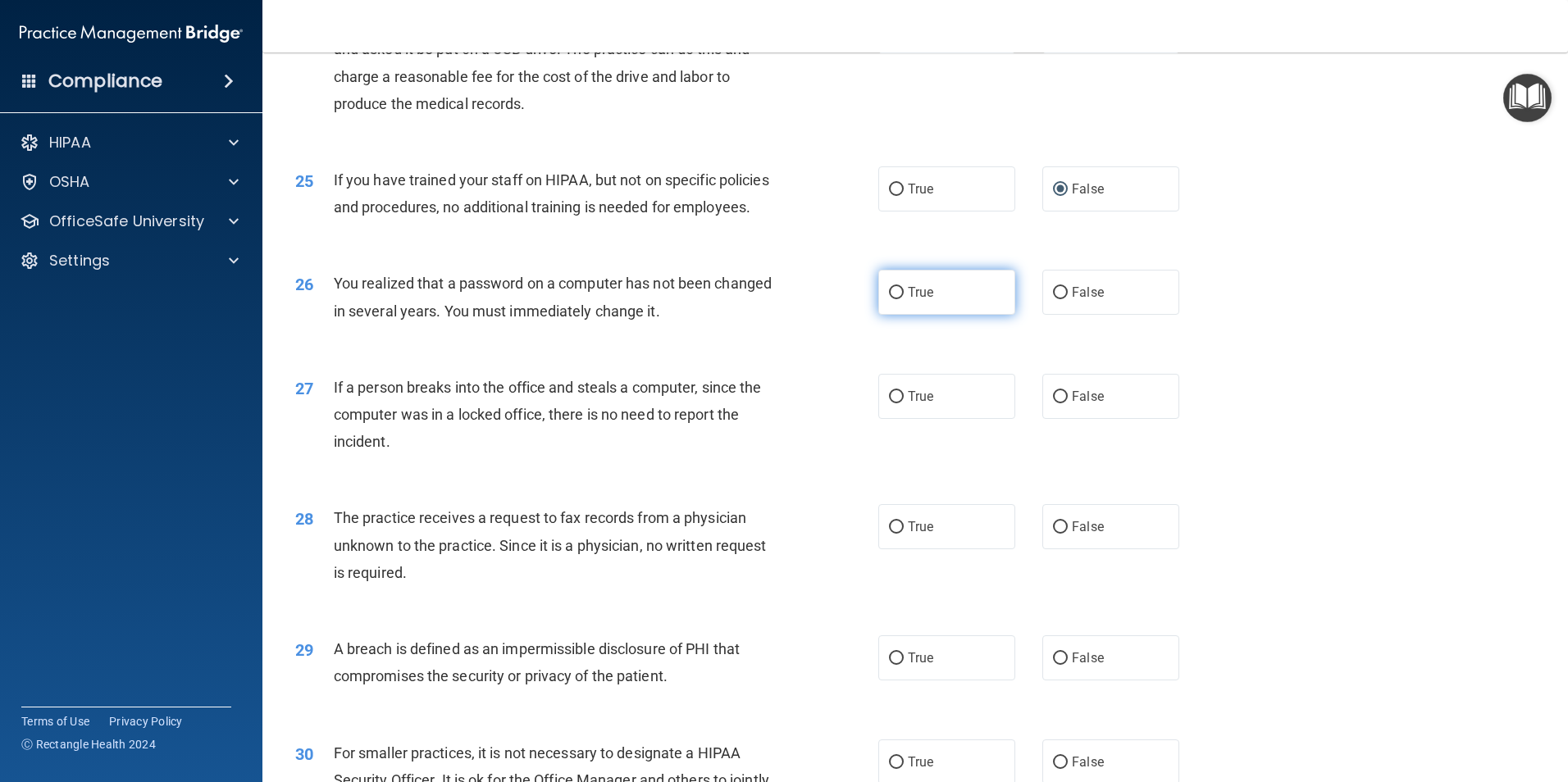
click at [892, 299] on input "True" at bounding box center [896, 293] width 15 height 12
radio input "true"
click at [1071, 404] on span "False" at bounding box center [1087, 396] width 32 height 16
click at [1064, 404] on input "False" at bounding box center [1061, 397] width 15 height 12
radio input "true"
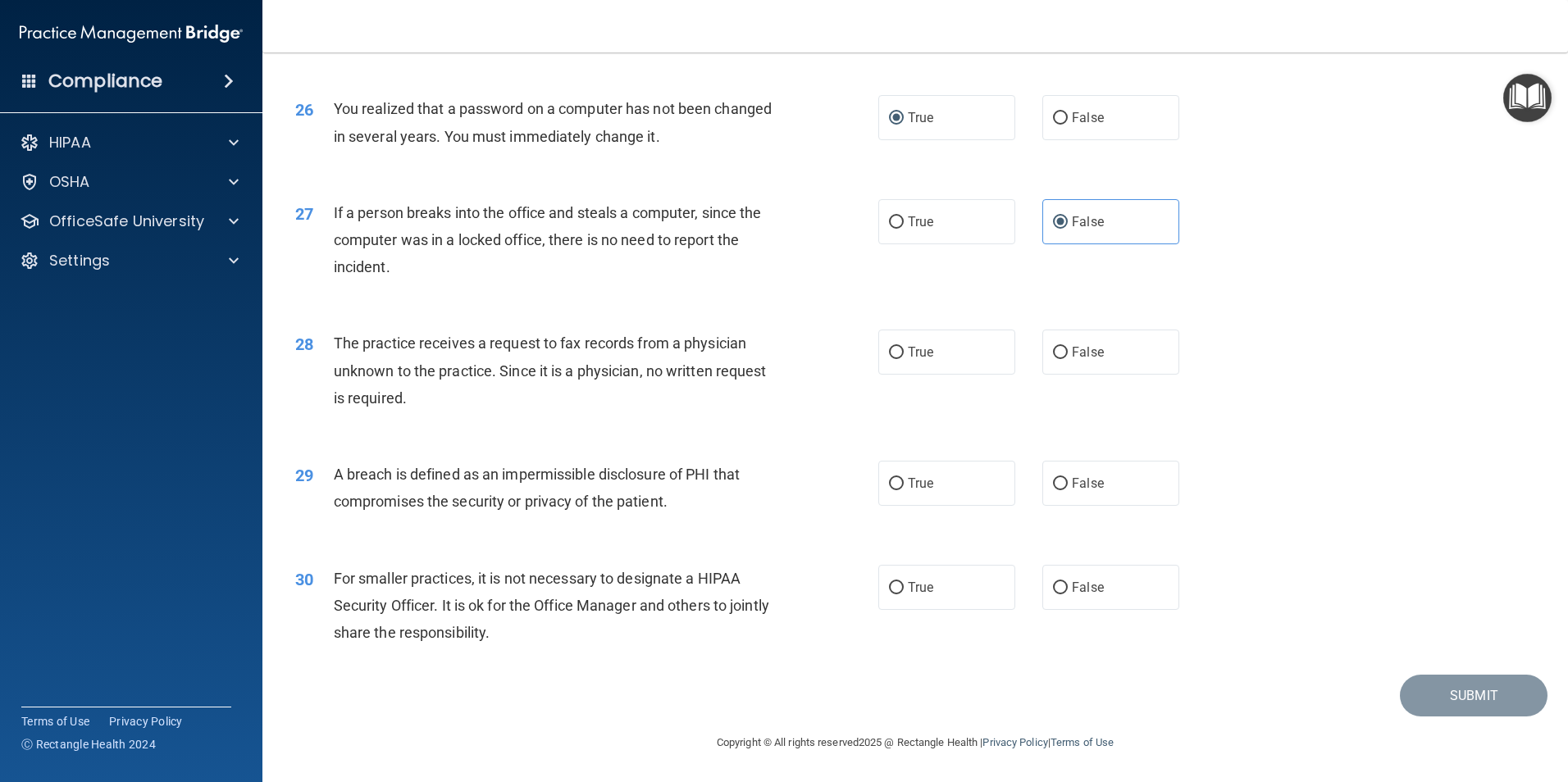
scroll to position [3116, 0]
click at [1059, 358] on input "False" at bounding box center [1061, 352] width 15 height 12
radio input "true"
click at [893, 489] on input "True" at bounding box center [896, 483] width 15 height 12
radio input "true"
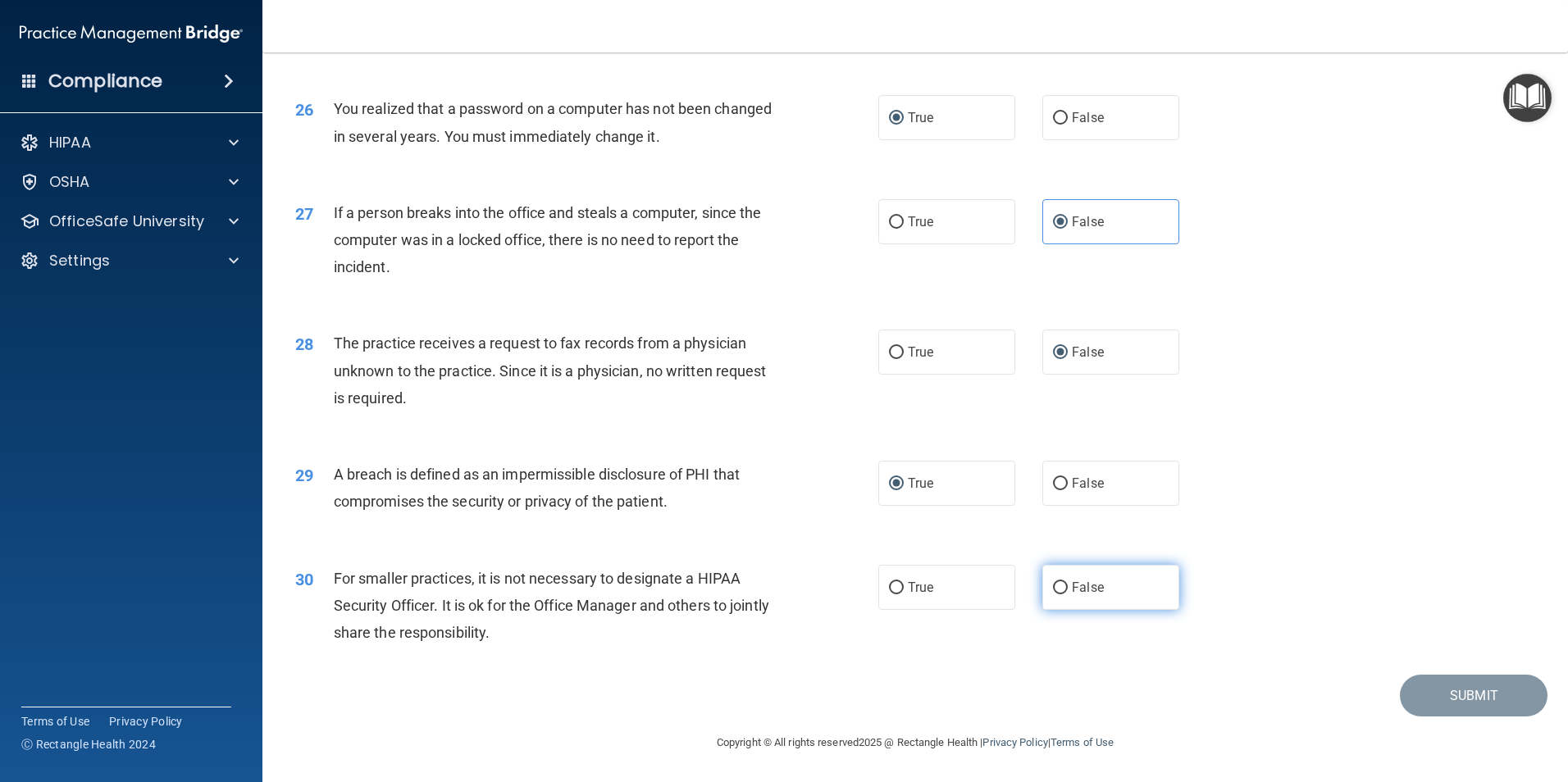
click at [1053, 595] on input "False" at bounding box center [1061, 588] width 15 height 12
radio input "true"
drag, startPoint x: 1459, startPoint y: 715, endPoint x: 1468, endPoint y: 715, distance: 9.0
click at [1460, 715] on button "Submit" at bounding box center [1473, 696] width 148 height 41
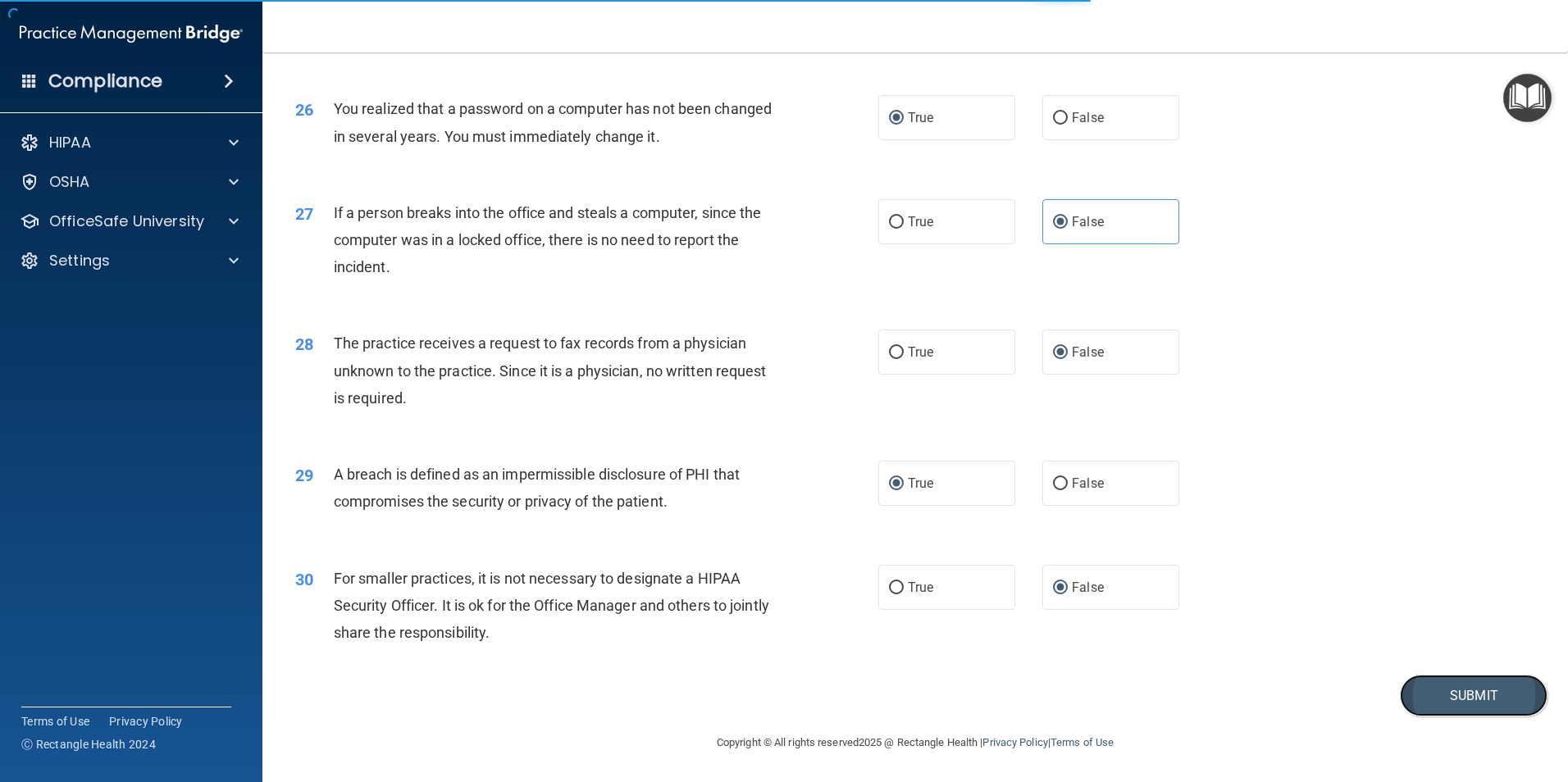
click at [1439, 704] on button "Submit" at bounding box center [1473, 696] width 148 height 41
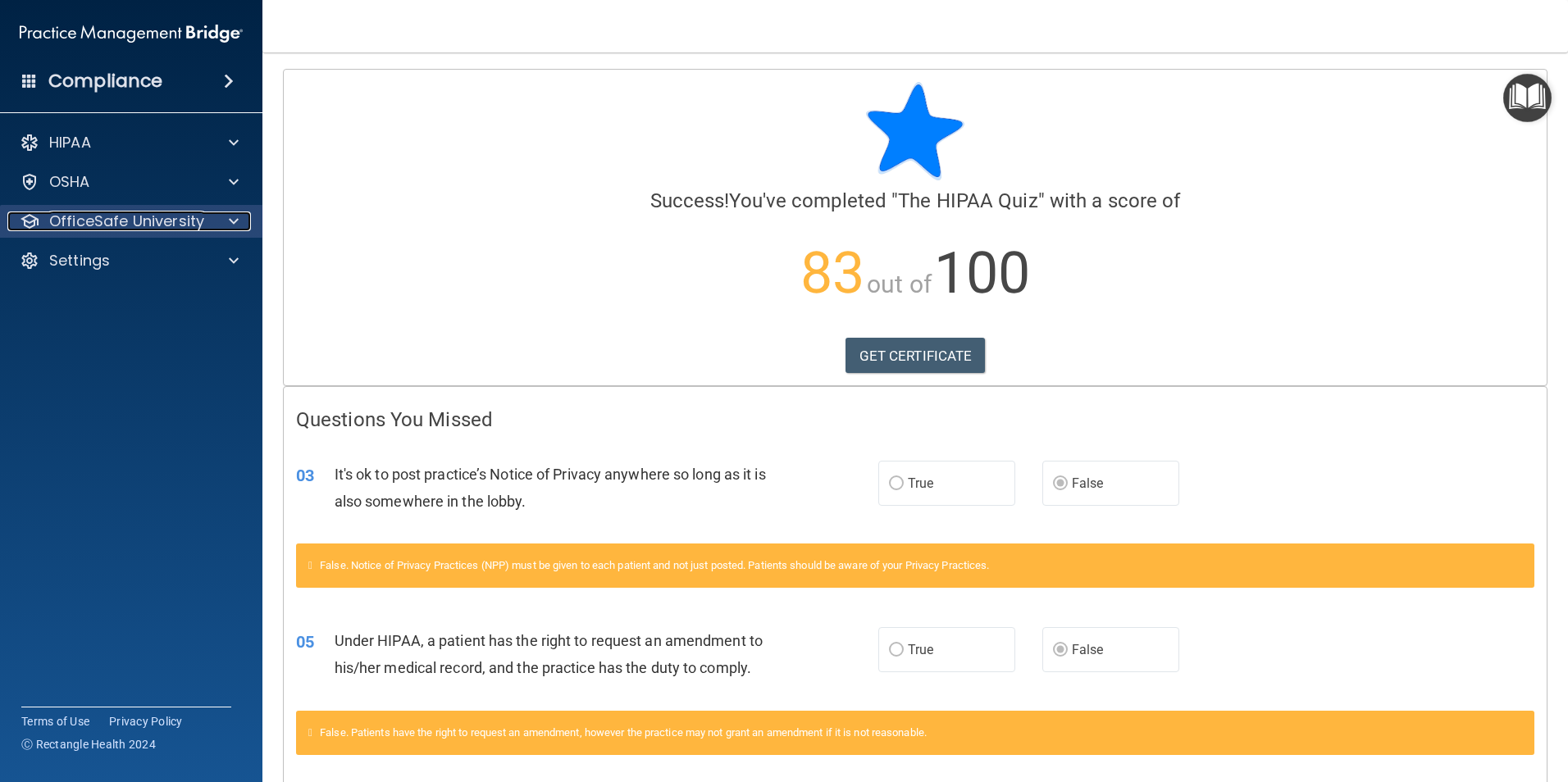
click at [232, 221] on span at bounding box center [234, 221] width 10 height 20
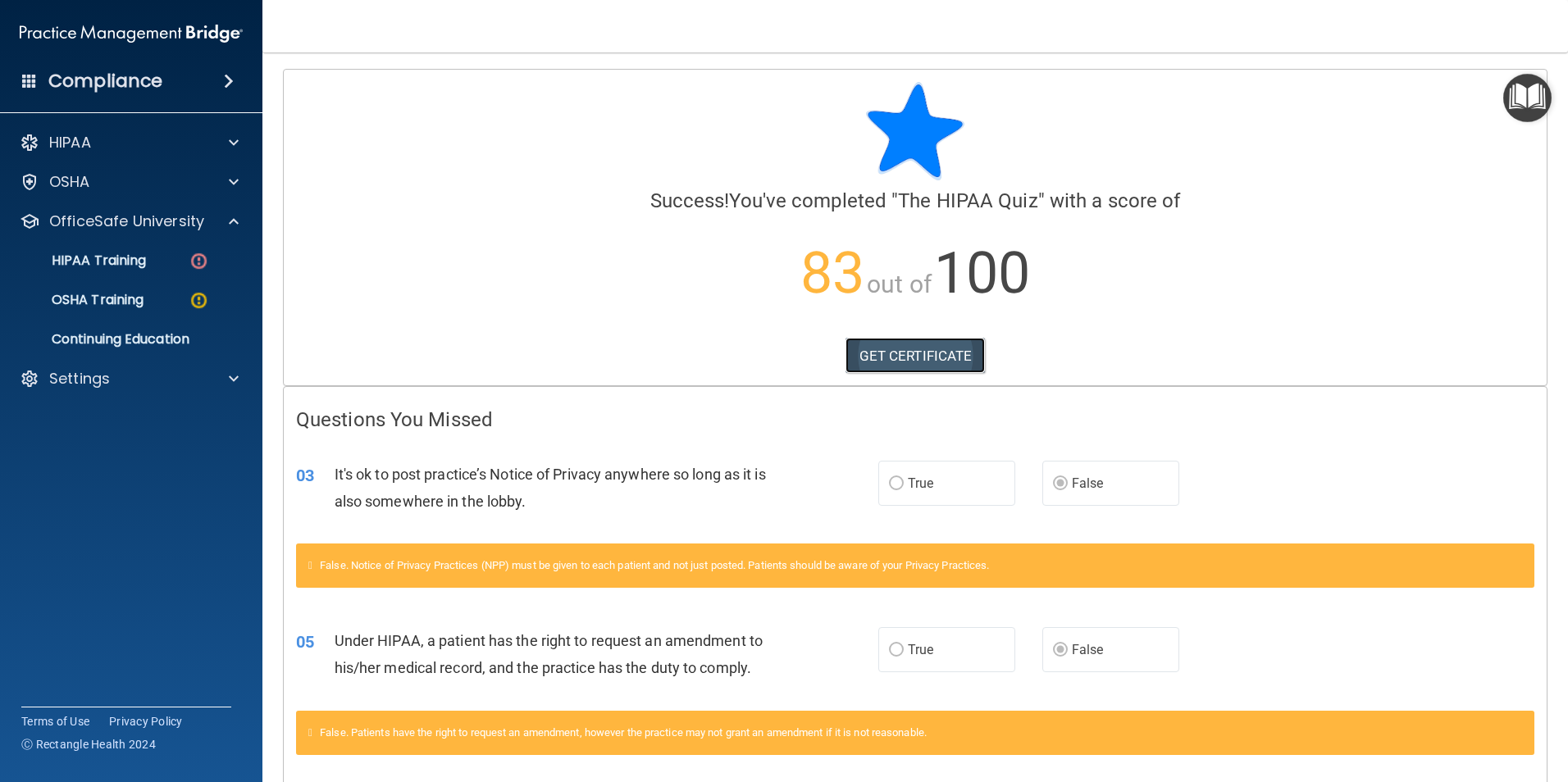
click at [937, 359] on link "GET CERTIFICATE" at bounding box center [915, 356] width 140 height 36
click at [197, 258] on img at bounding box center [198, 261] width 21 height 21
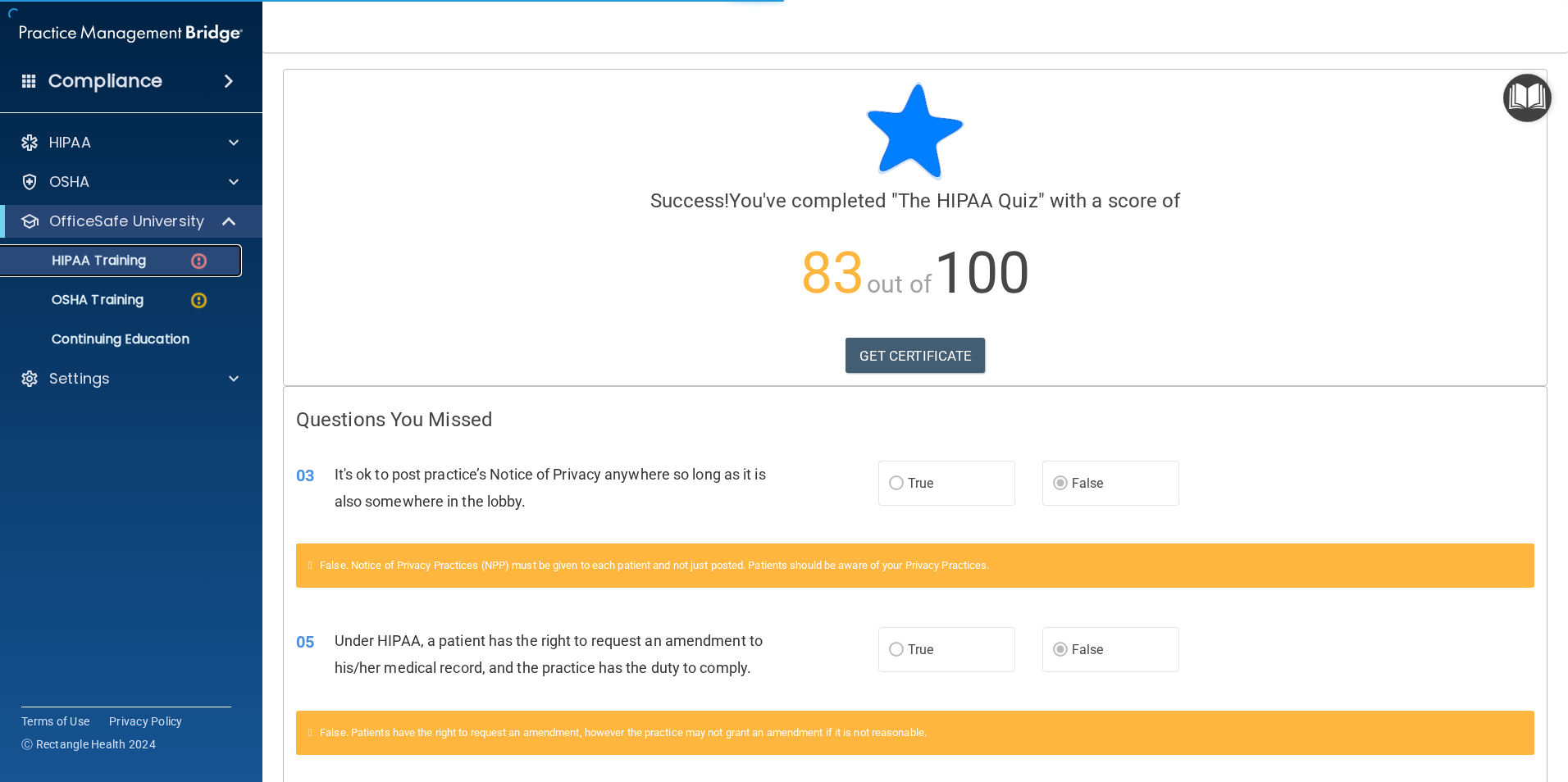
click at [197, 258] on img at bounding box center [198, 261] width 21 height 21
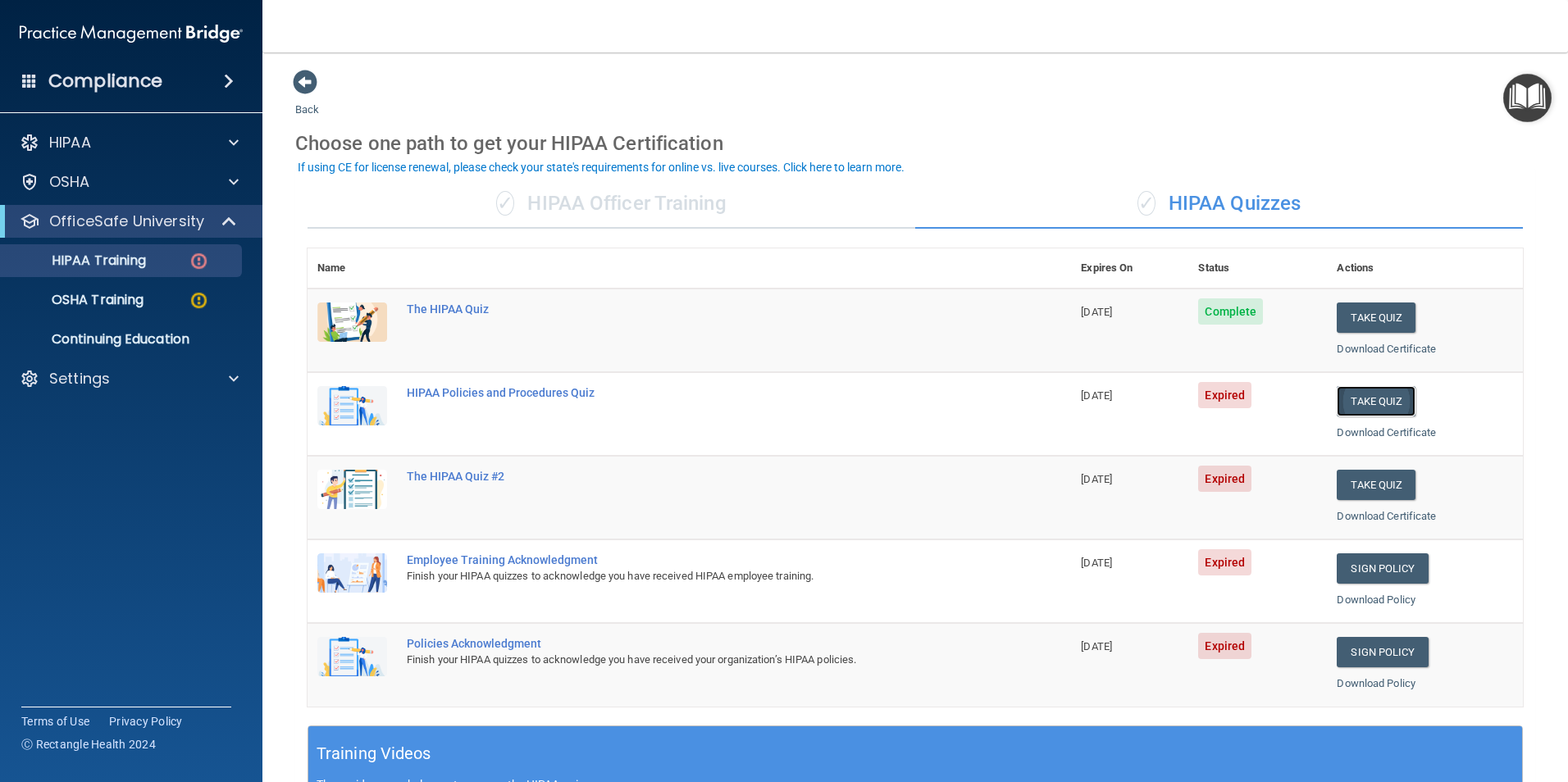
click at [1367, 402] on button "Take Quiz" at bounding box center [1376, 401] width 79 height 31
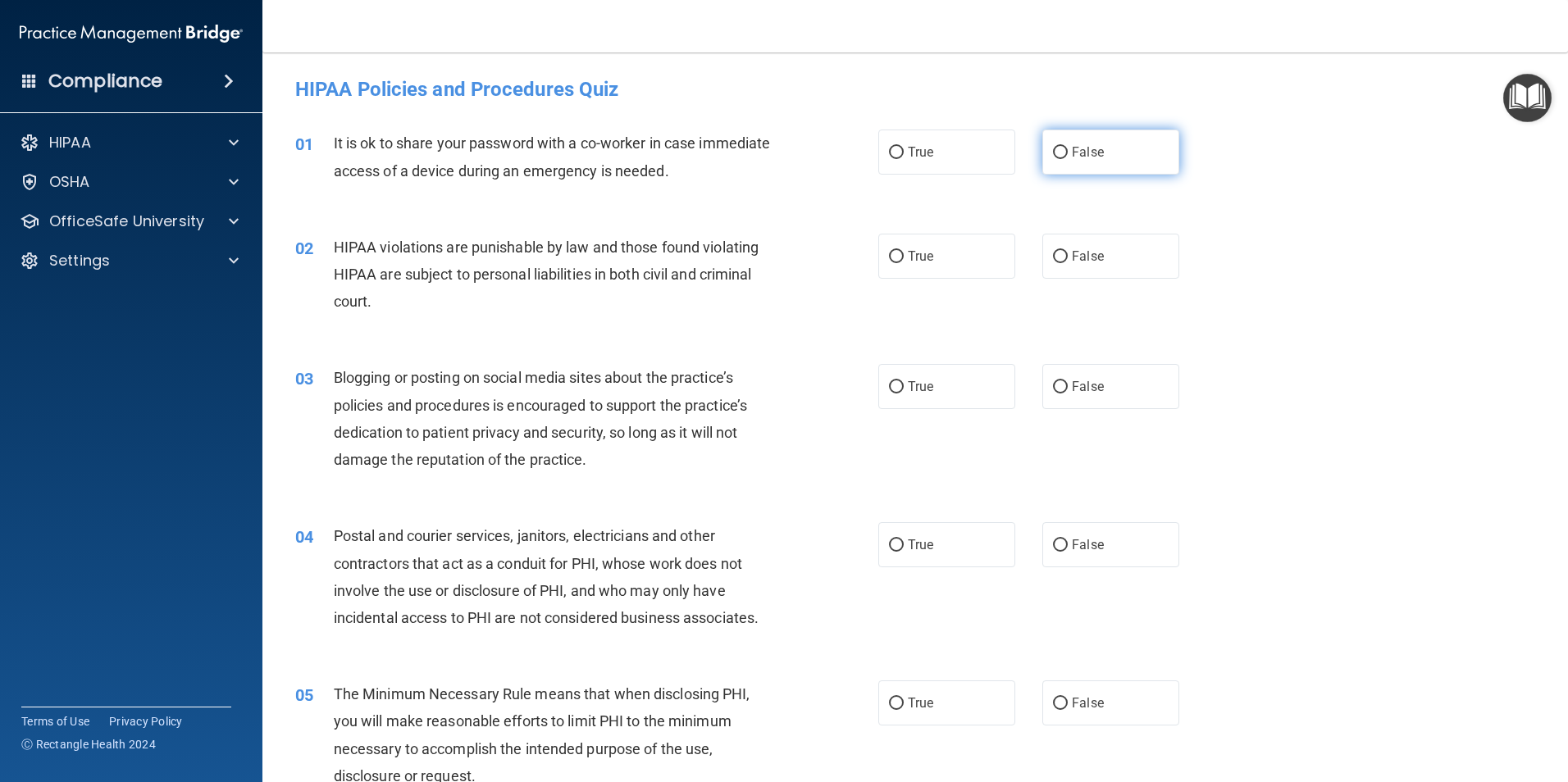
click at [1055, 153] on input "False" at bounding box center [1061, 153] width 15 height 12
radio input "true"
click at [896, 257] on input "True" at bounding box center [896, 257] width 15 height 12
radio input "true"
click at [900, 389] on label "True" at bounding box center [946, 386] width 137 height 45
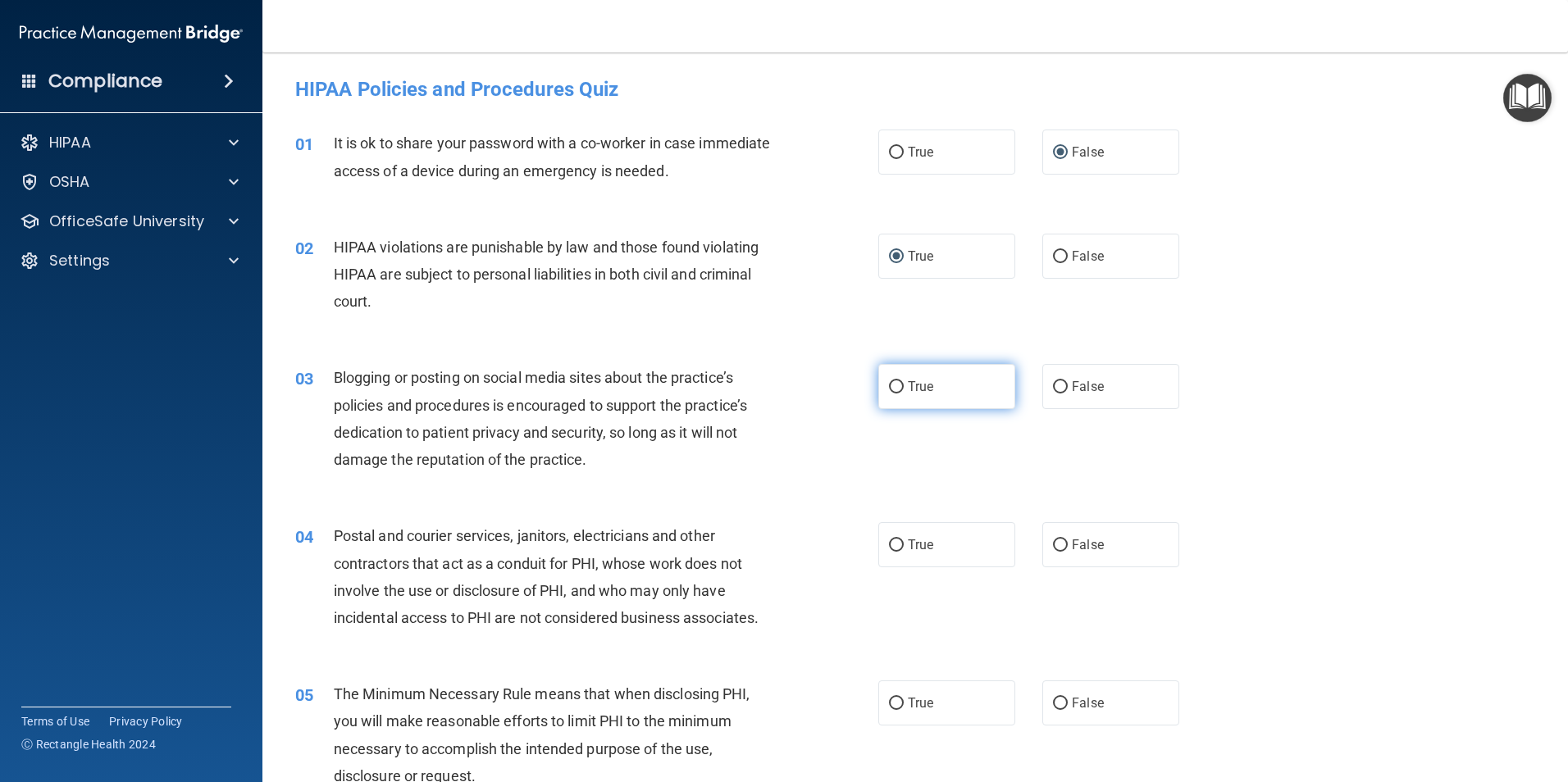
click at [900, 389] on input "True" at bounding box center [896, 387] width 15 height 12
radio input "true"
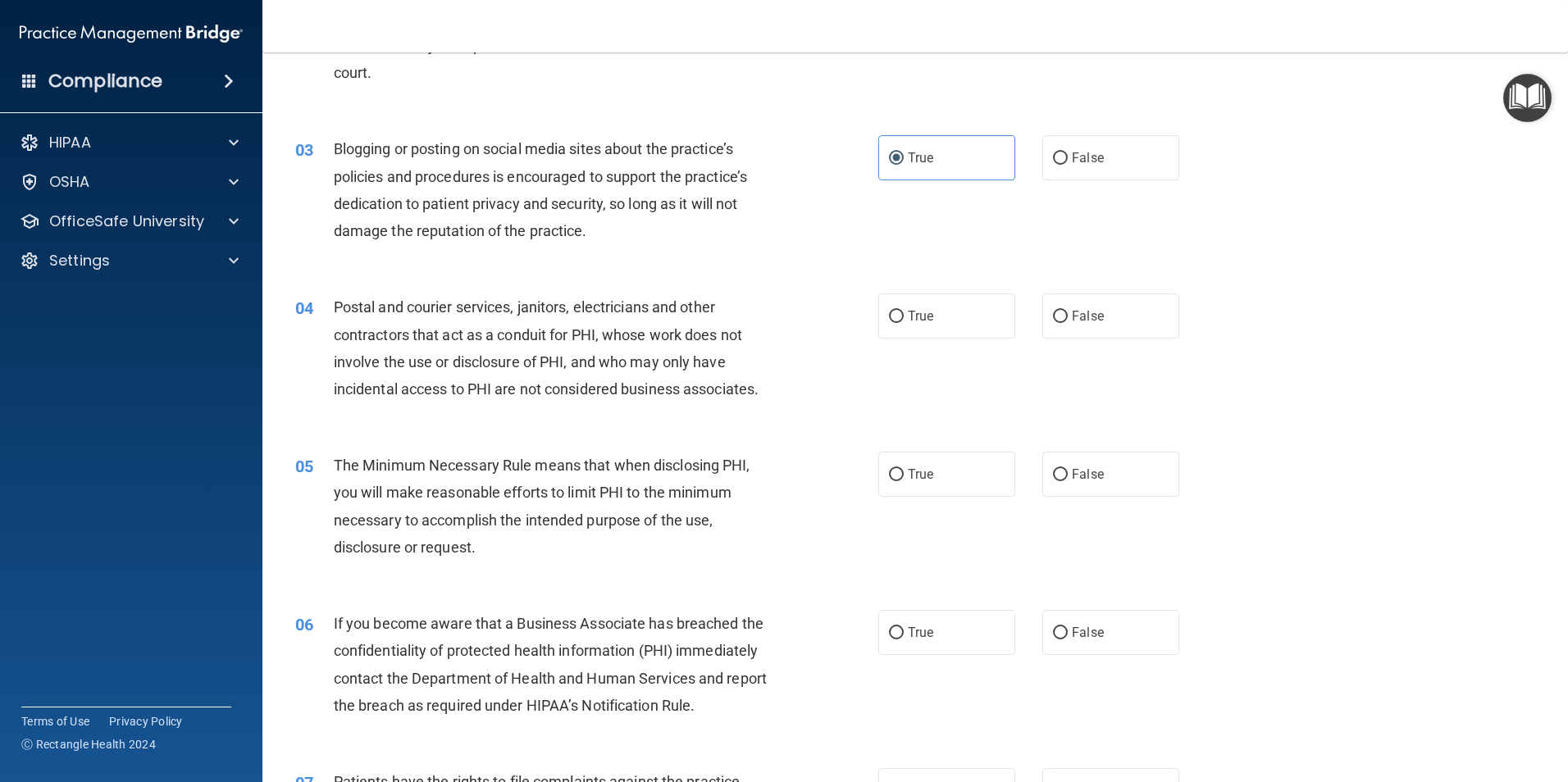
scroll to position [246, 0]
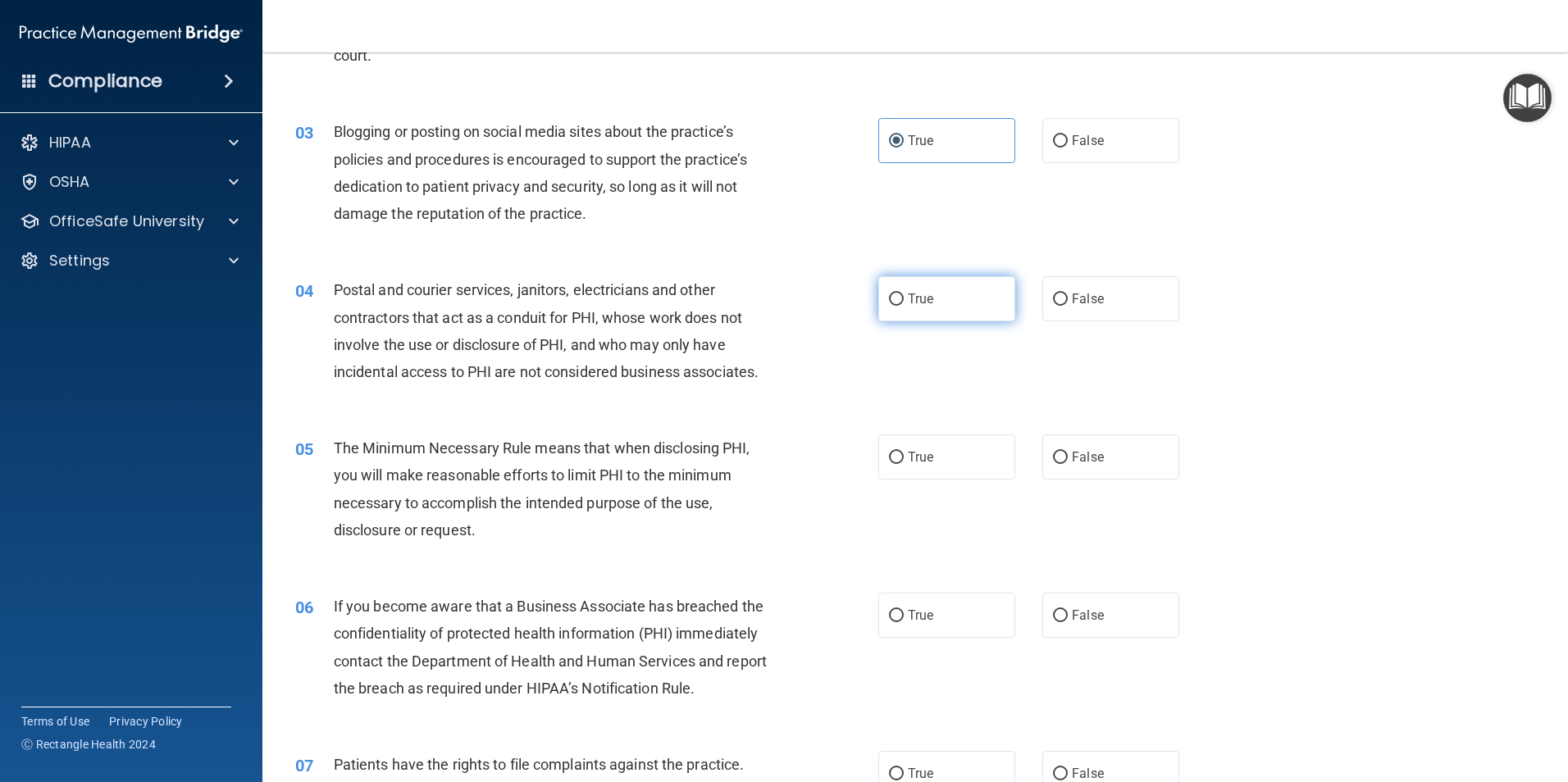
click at [895, 300] on input "True" at bounding box center [896, 299] width 15 height 12
radio input "true"
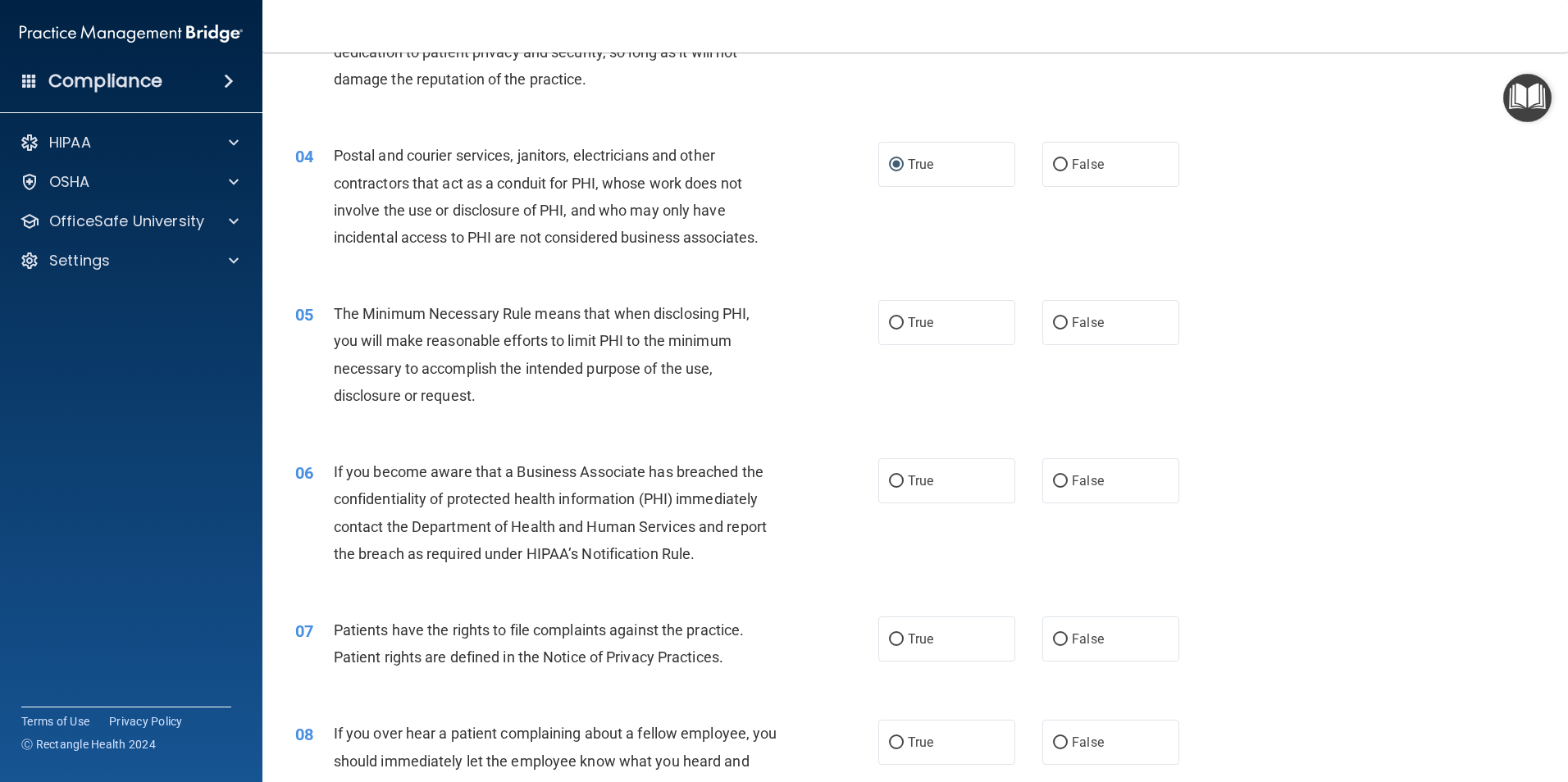
scroll to position [410, 0]
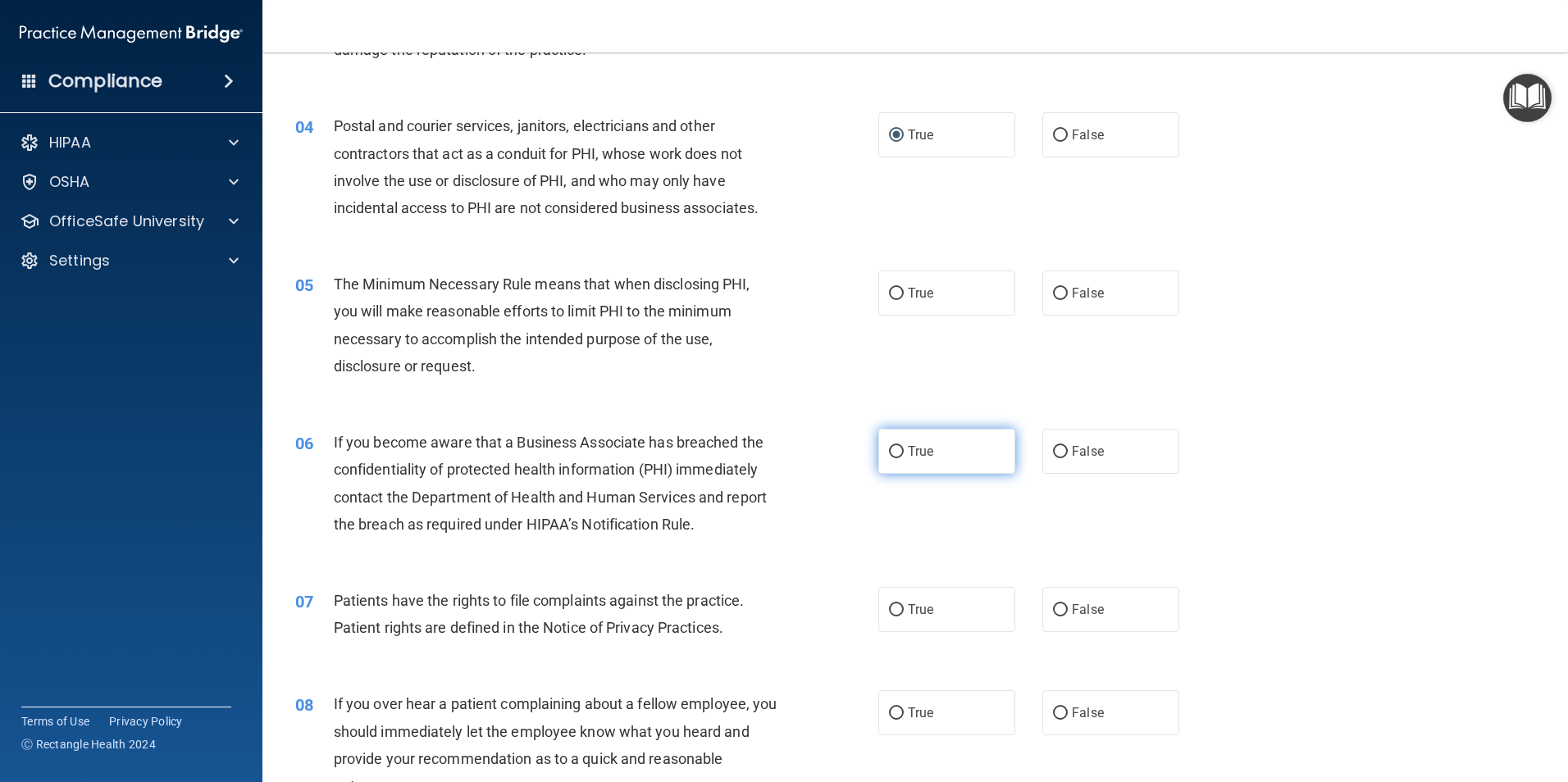
click at [889, 447] on input "True" at bounding box center [896, 452] width 15 height 12
radio input "true"
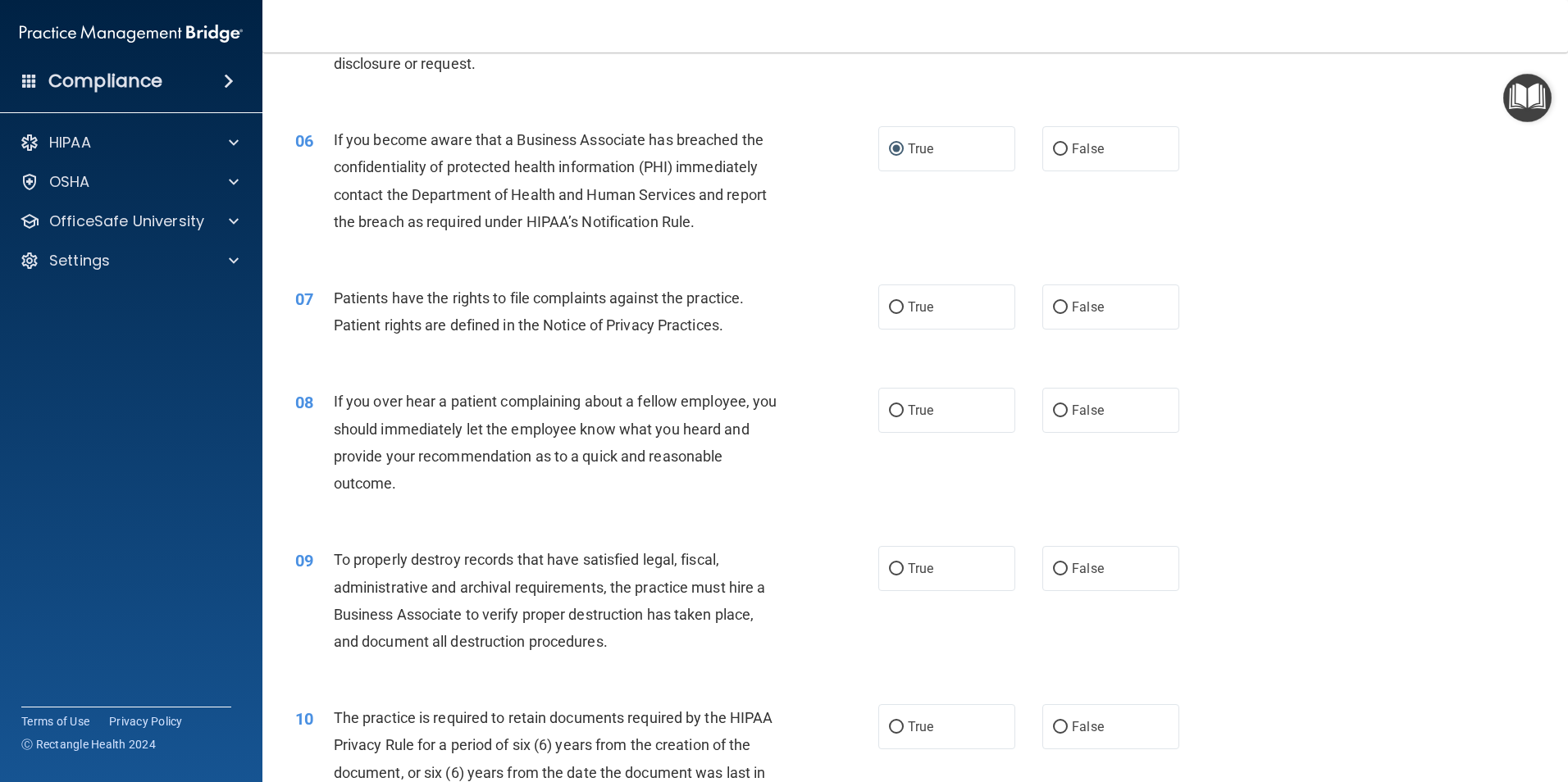
scroll to position [656, 0]
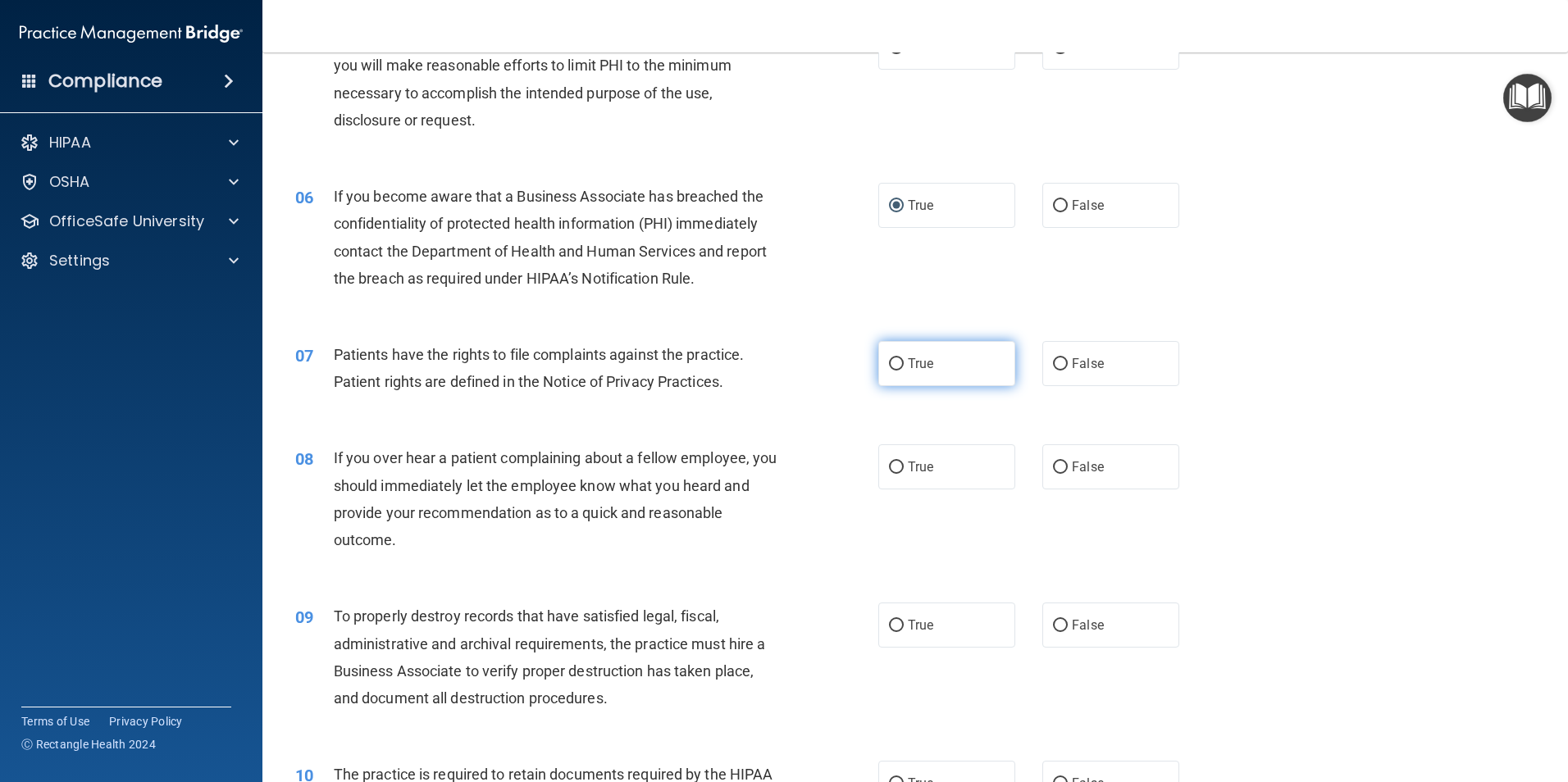
click at [897, 362] on input "True" at bounding box center [896, 364] width 15 height 12
radio input "true"
click at [1057, 469] on input "False" at bounding box center [1061, 468] width 15 height 12
radio input "true"
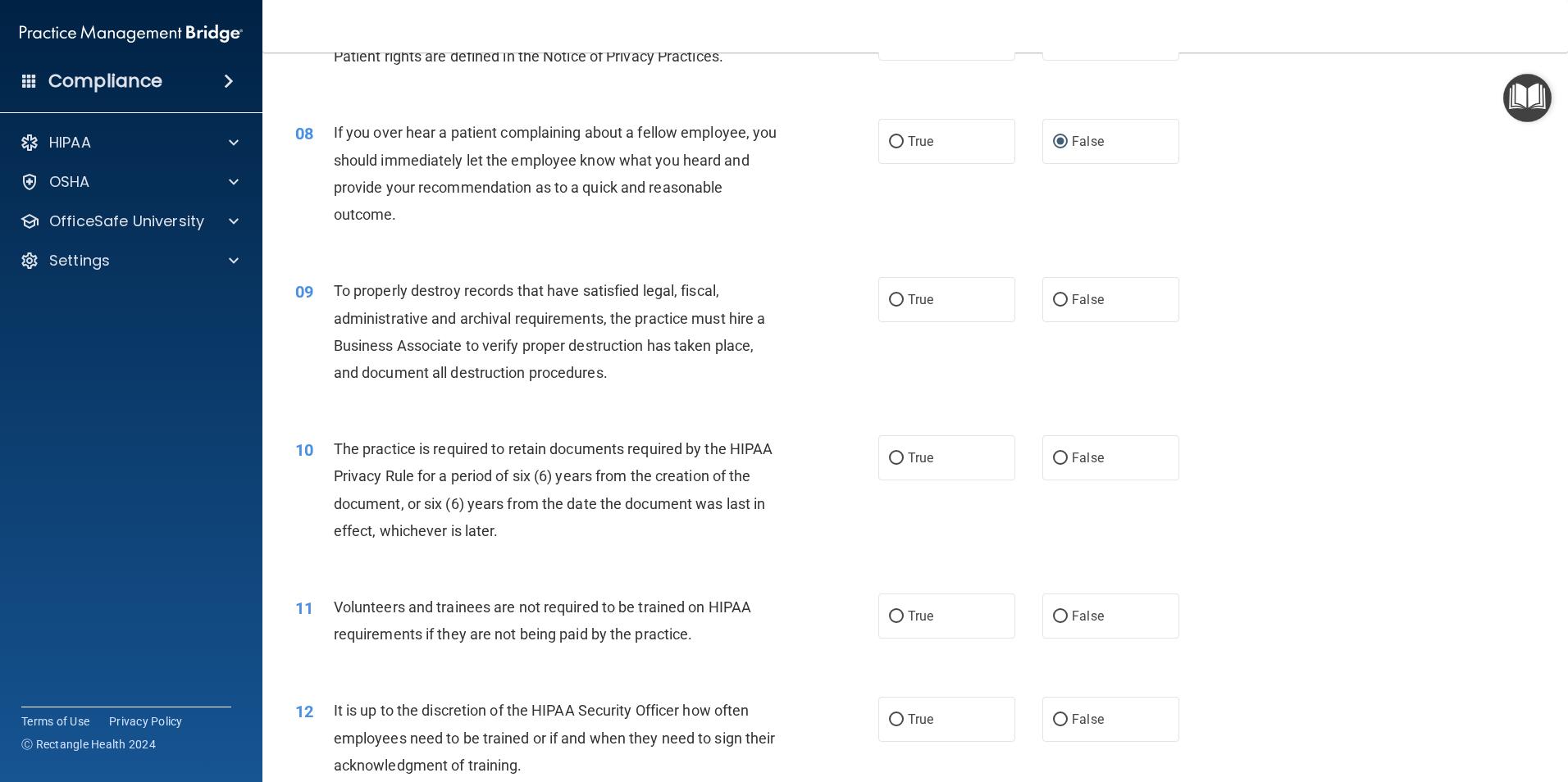
scroll to position [984, 0]
click at [895, 454] on input "True" at bounding box center [896, 456] width 15 height 12
radio input "true"
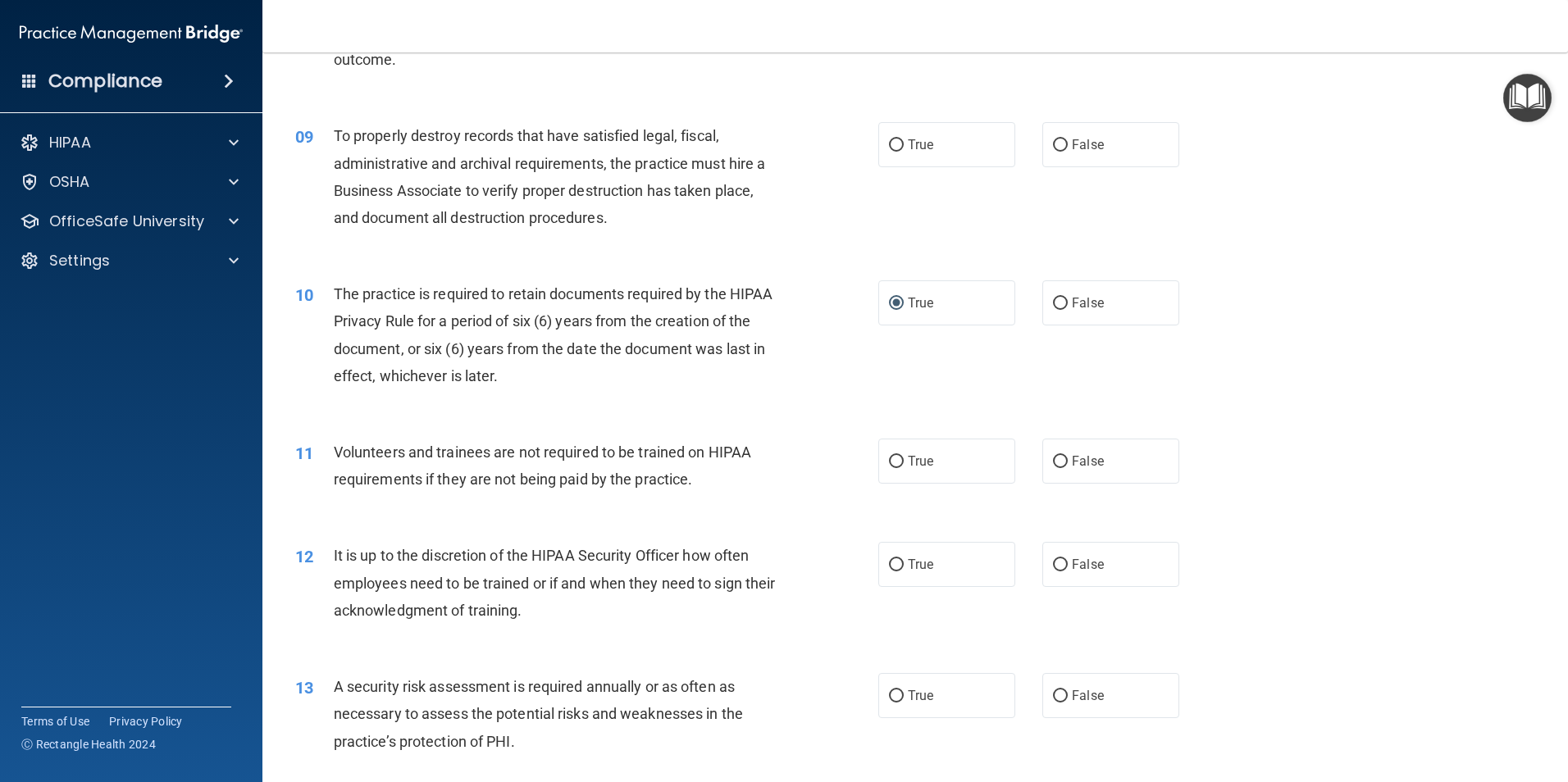
scroll to position [1148, 0]
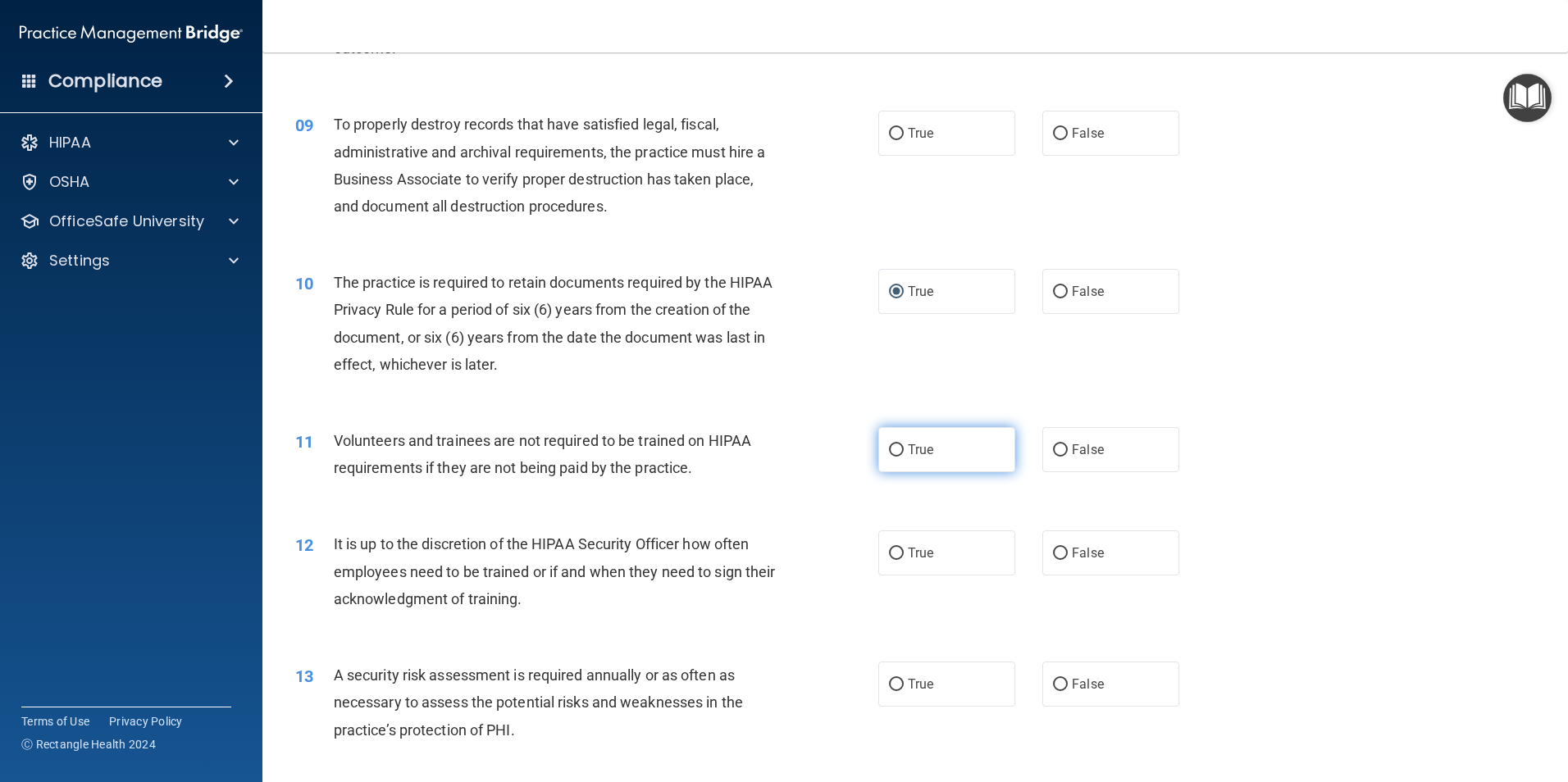
click at [889, 444] on input "True" at bounding box center [896, 450] width 15 height 12
radio input "true"
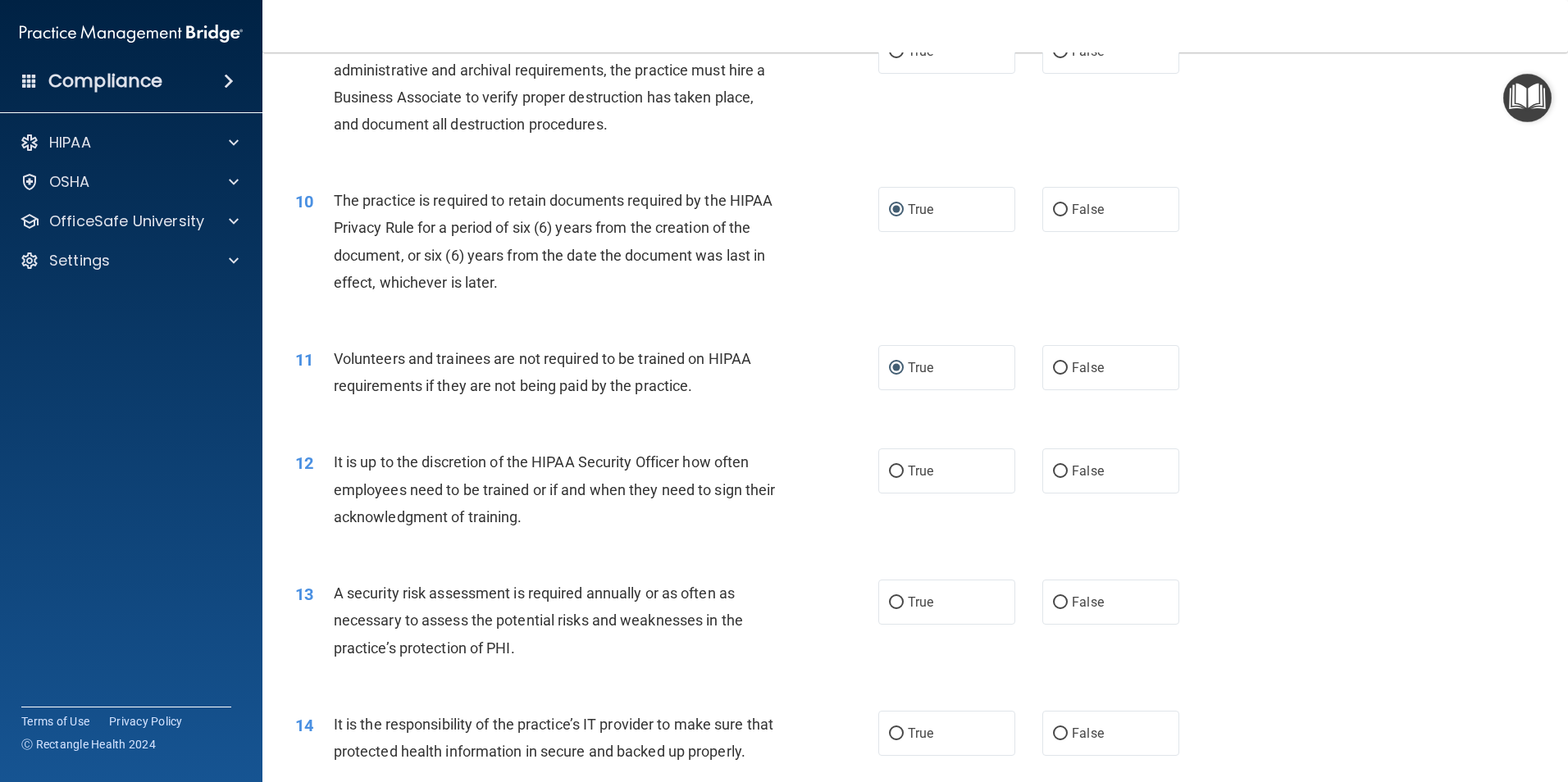
scroll to position [1312, 0]
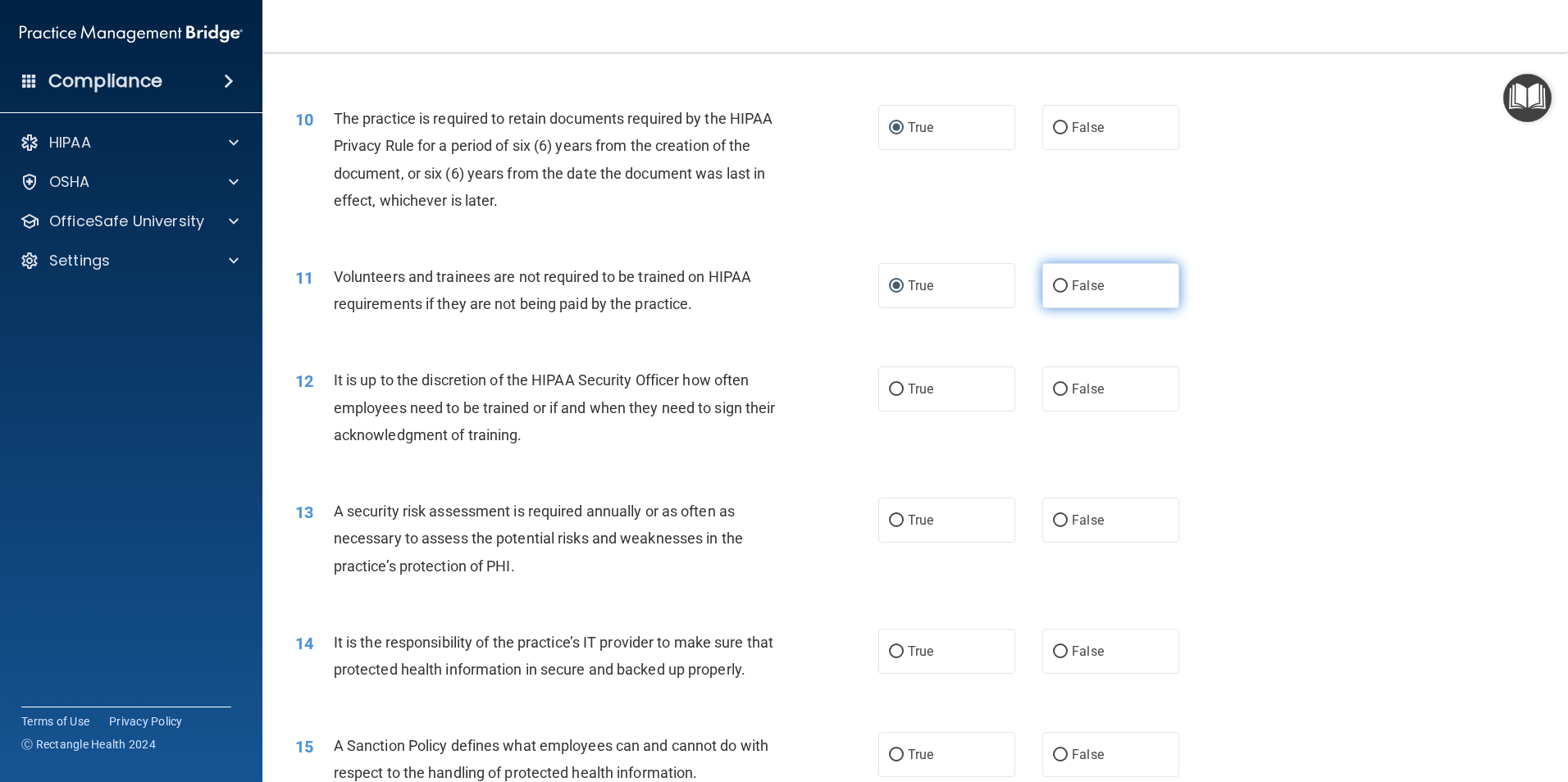
click at [1053, 282] on input "False" at bounding box center [1061, 286] width 15 height 12
radio input "true"
radio input "false"
click at [1053, 393] on input "False" at bounding box center [1061, 390] width 15 height 12
radio input "true"
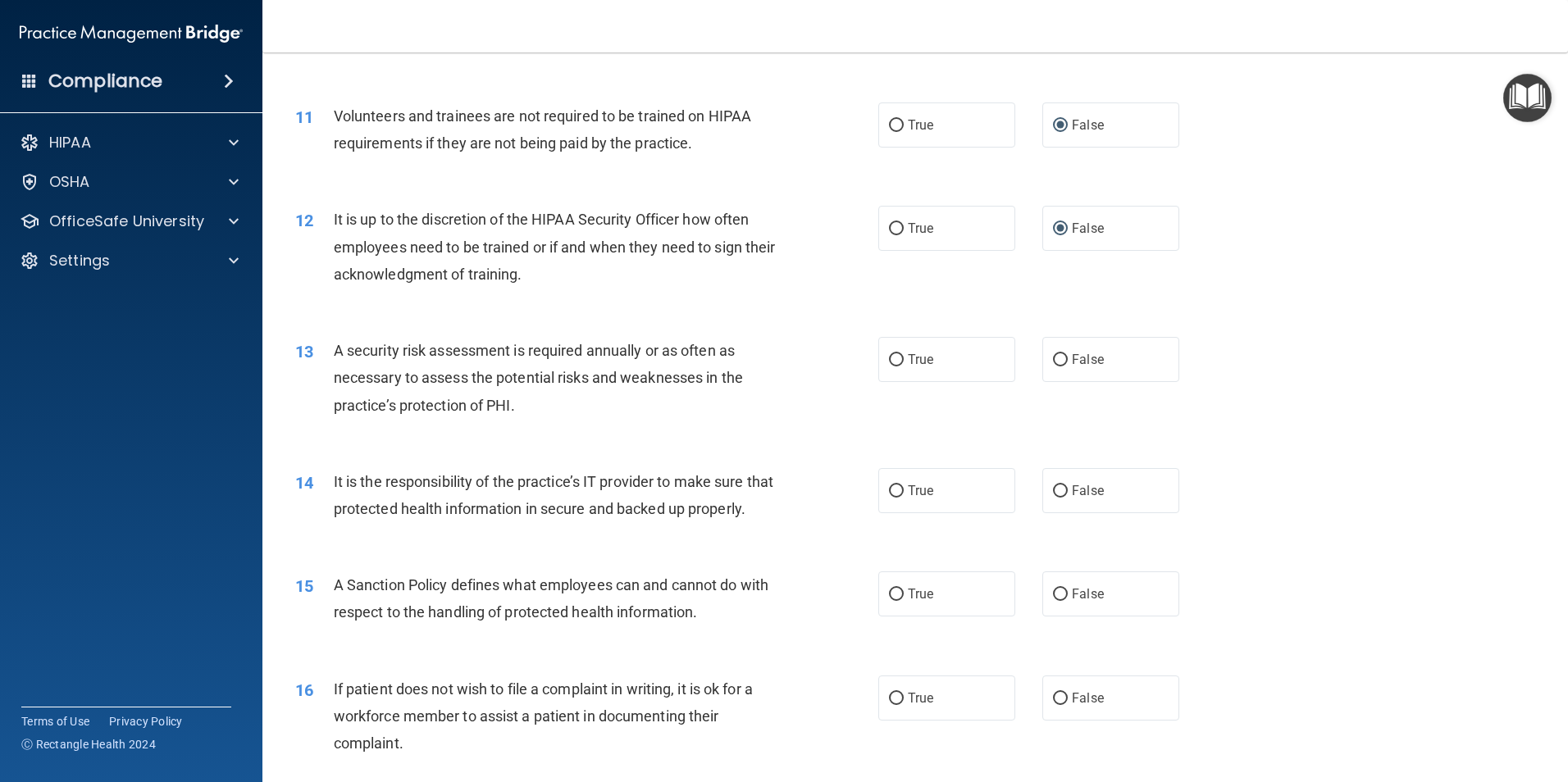
scroll to position [1476, 0]
click at [895, 355] on input "True" at bounding box center [896, 357] width 15 height 12
radio input "true"
click at [890, 487] on input "True" at bounding box center [896, 488] width 15 height 12
radio input "true"
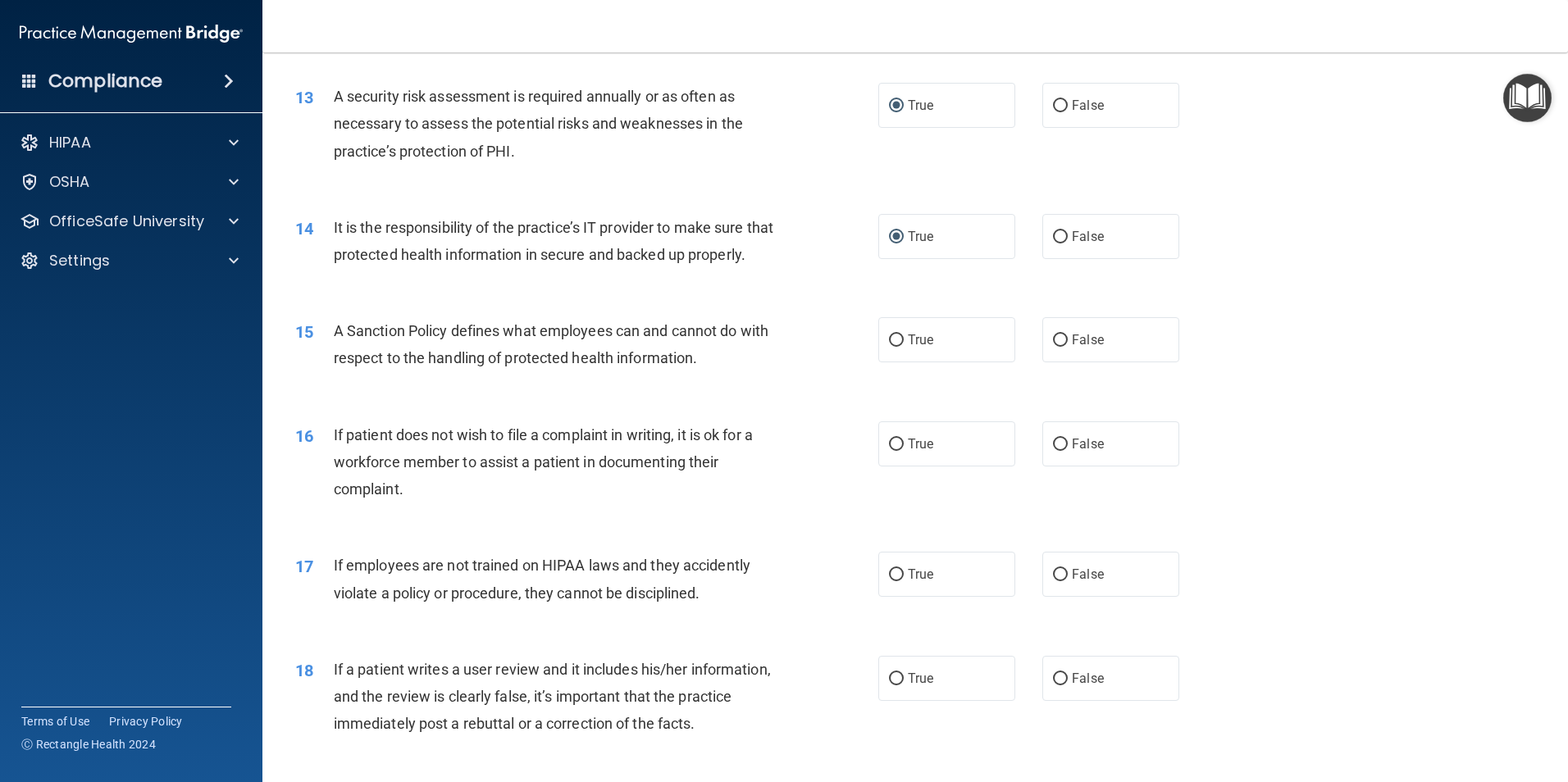
scroll to position [1804, 0]
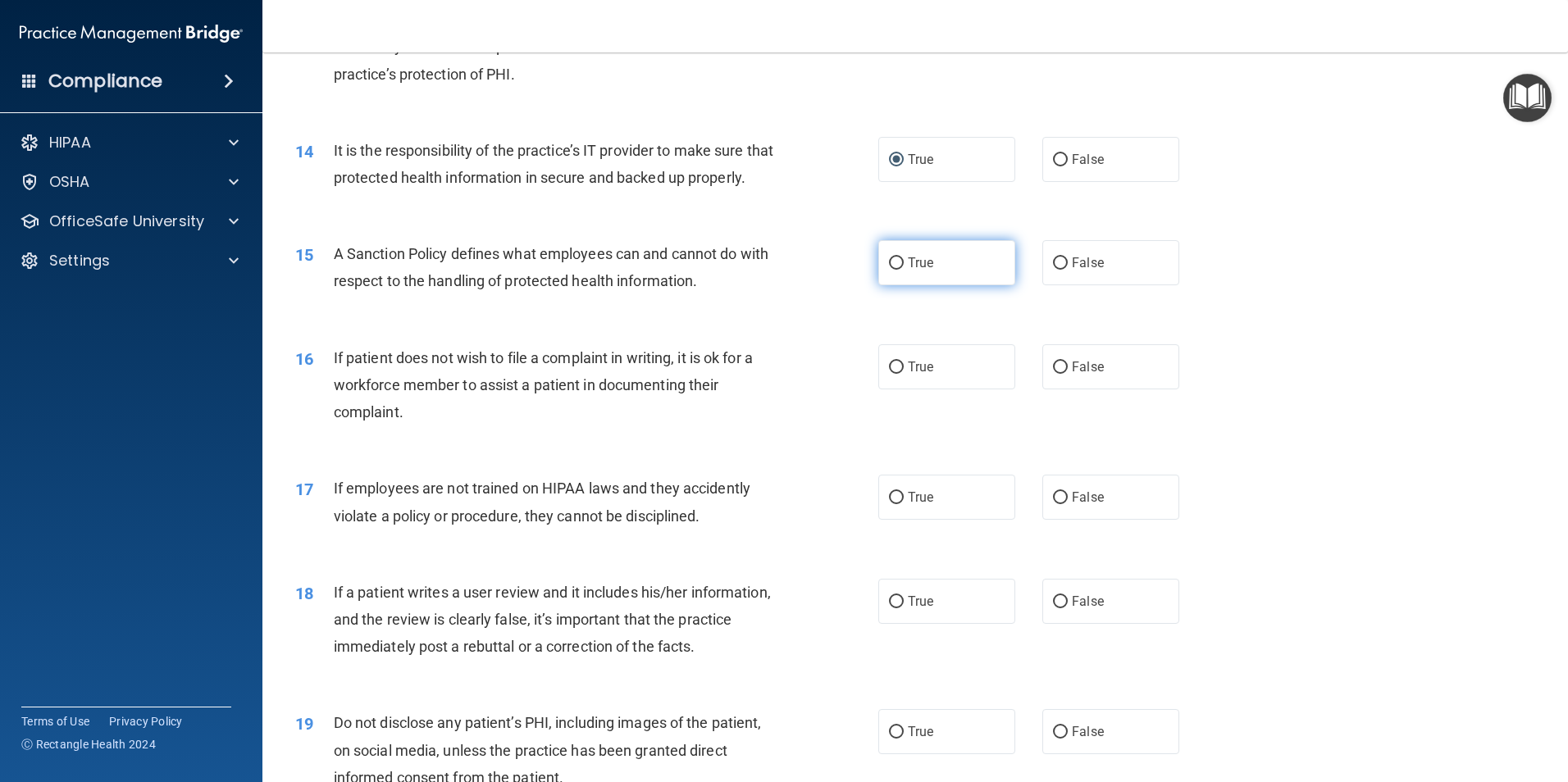
click at [893, 270] on input "True" at bounding box center [896, 263] width 15 height 12
radio input "true"
click at [891, 374] on input "True" at bounding box center [896, 367] width 15 height 12
radio input "true"
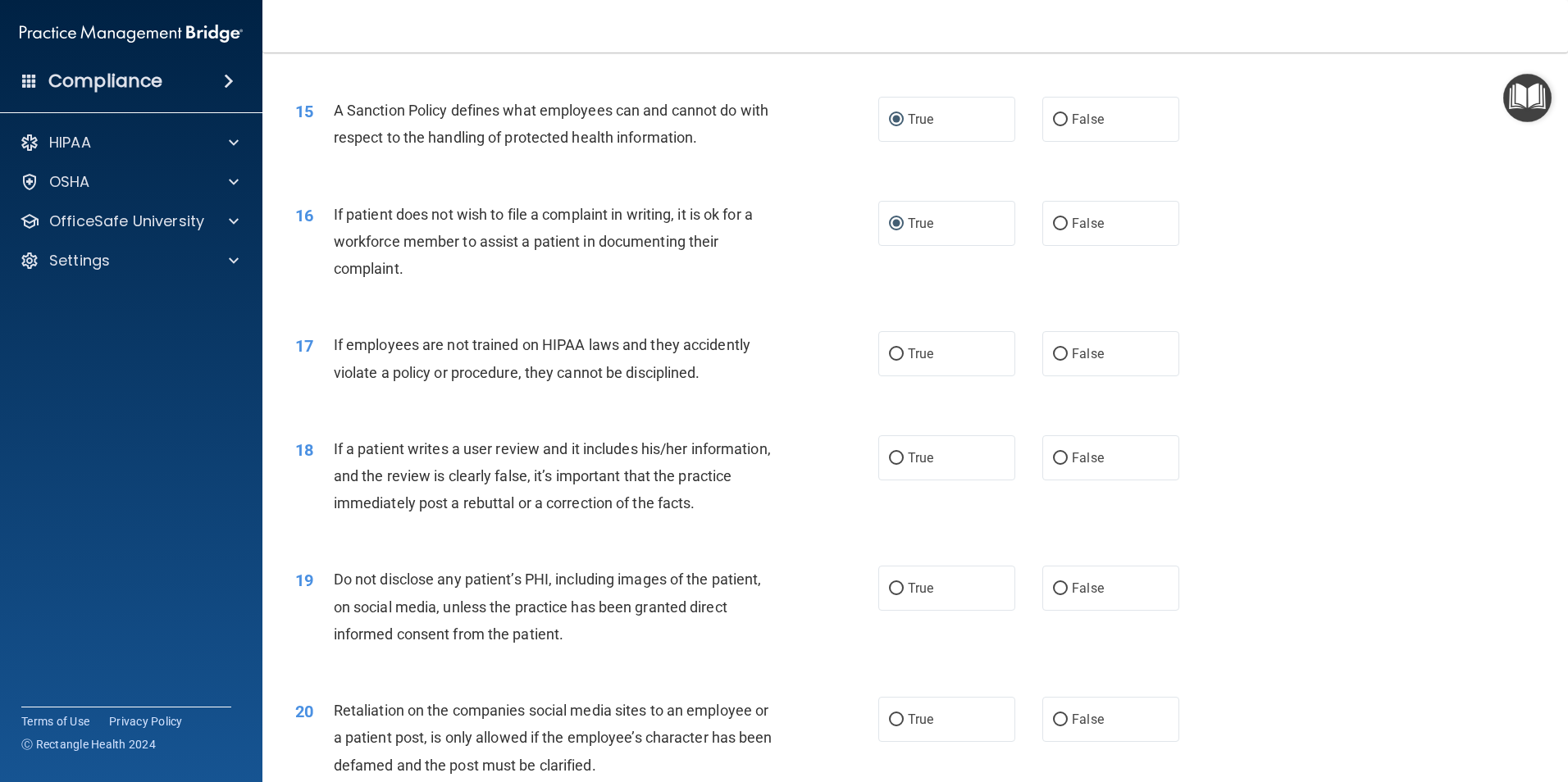
scroll to position [1968, 0]
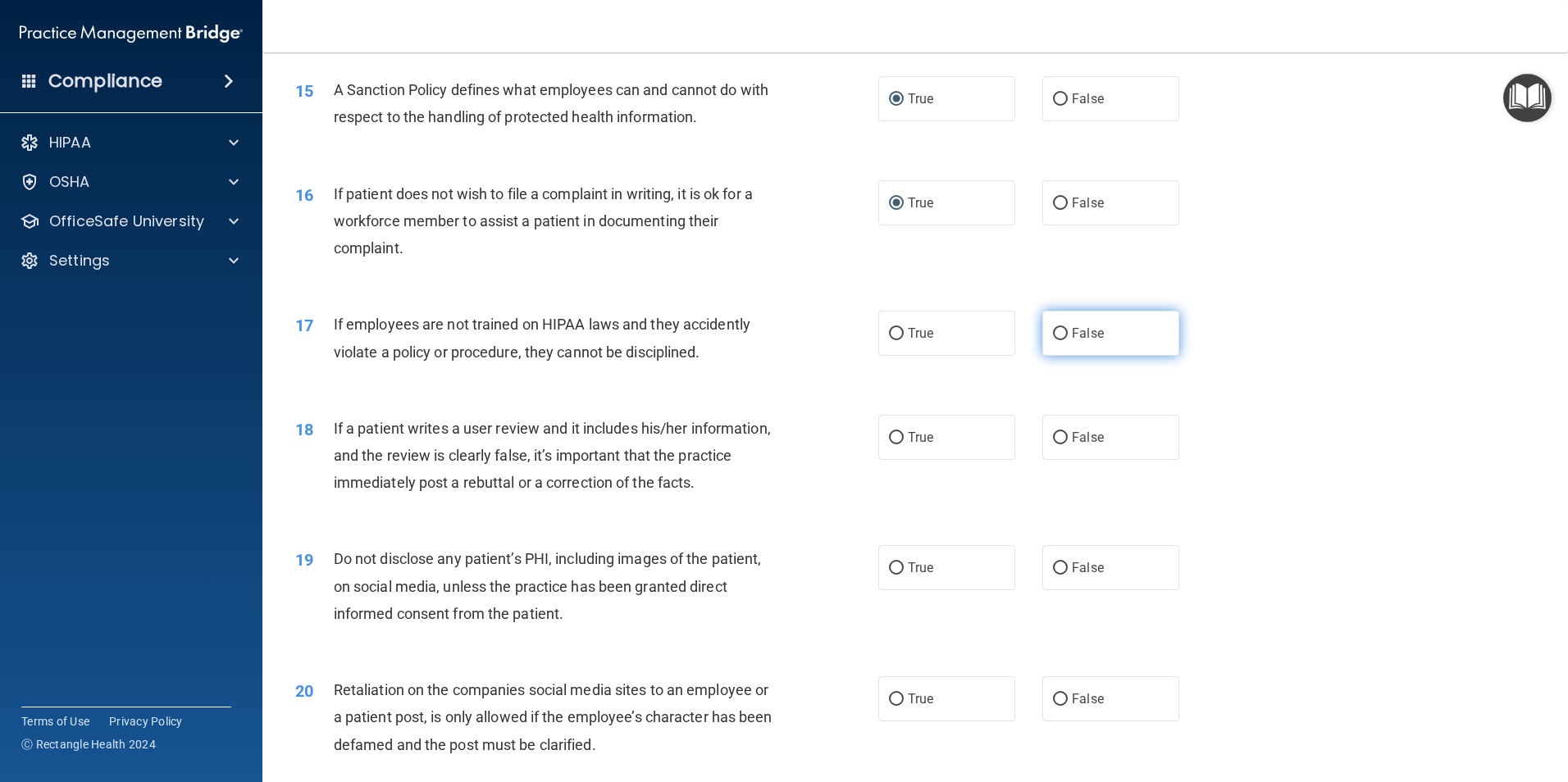
click at [1053, 340] on input "False" at bounding box center [1061, 334] width 15 height 12
radio input "true"
click at [1061, 460] on label "False" at bounding box center [1110, 437] width 137 height 45
click at [1061, 444] on input "False" at bounding box center [1061, 438] width 15 height 12
radio input "true"
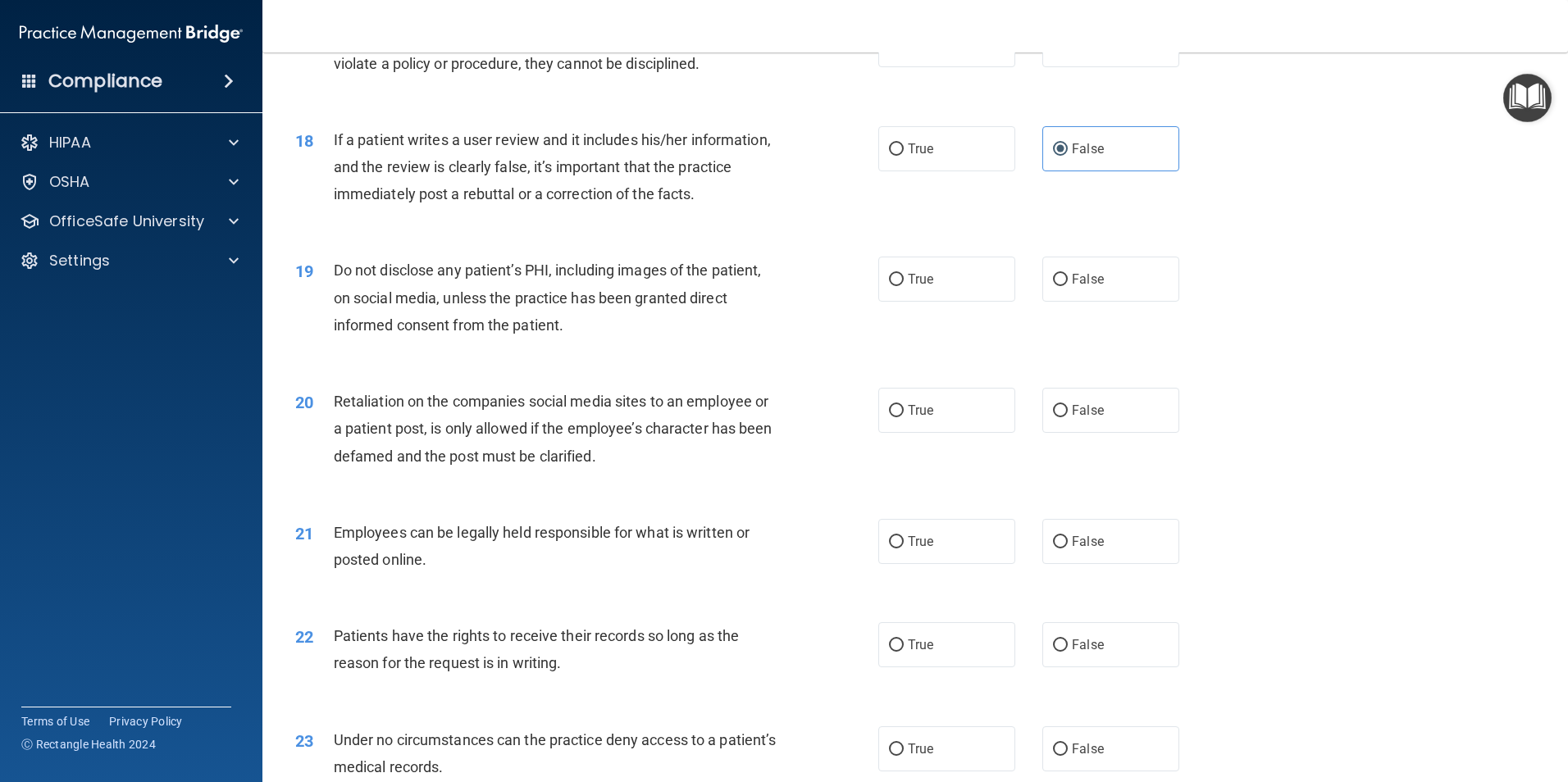
scroll to position [2296, 0]
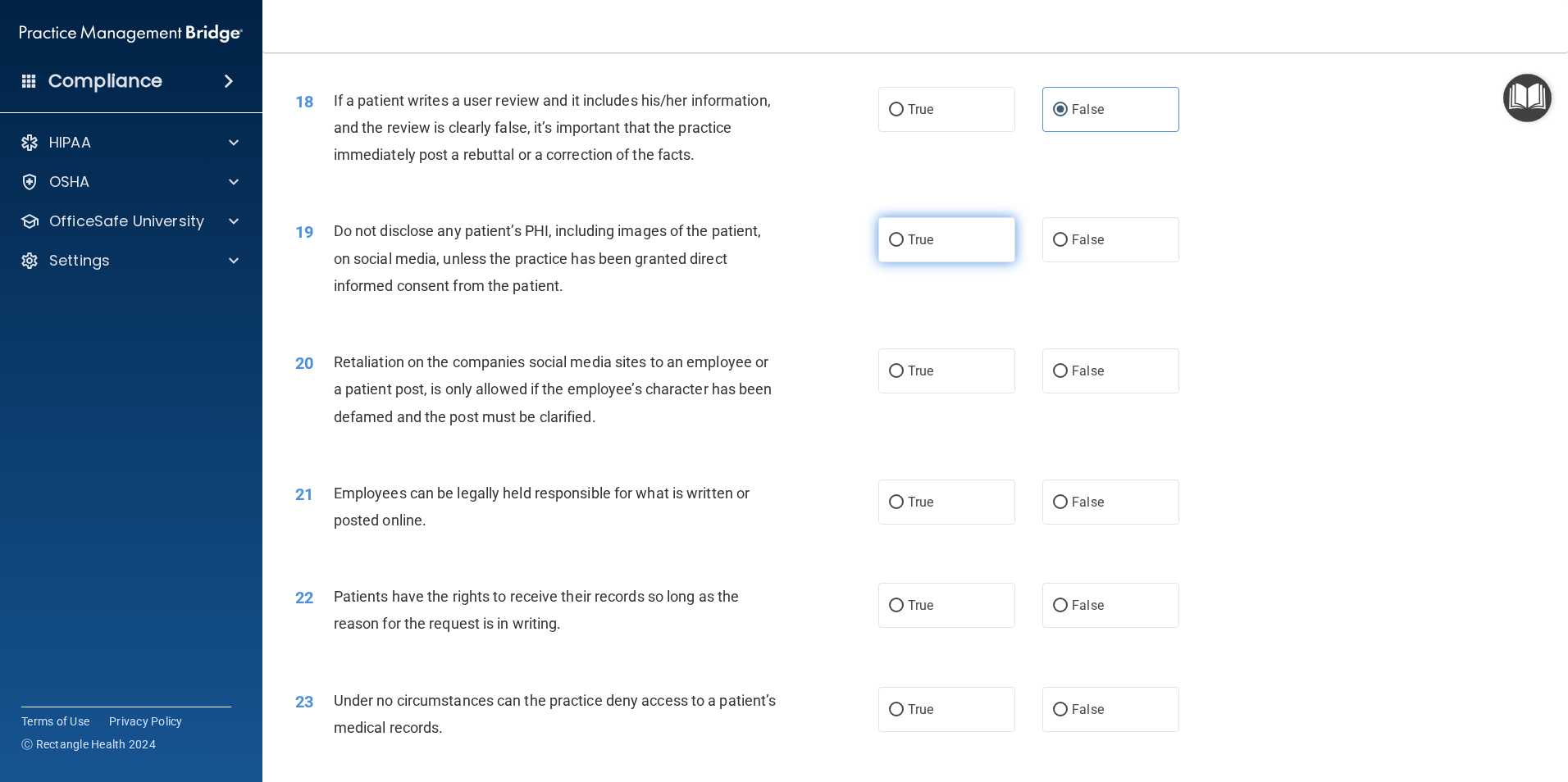
click at [899, 262] on label "True" at bounding box center [946, 240] width 137 height 45
click at [899, 247] on input "True" at bounding box center [896, 240] width 15 height 12
radio input "true"
click at [893, 378] on input "True" at bounding box center [896, 372] width 15 height 12
radio input "true"
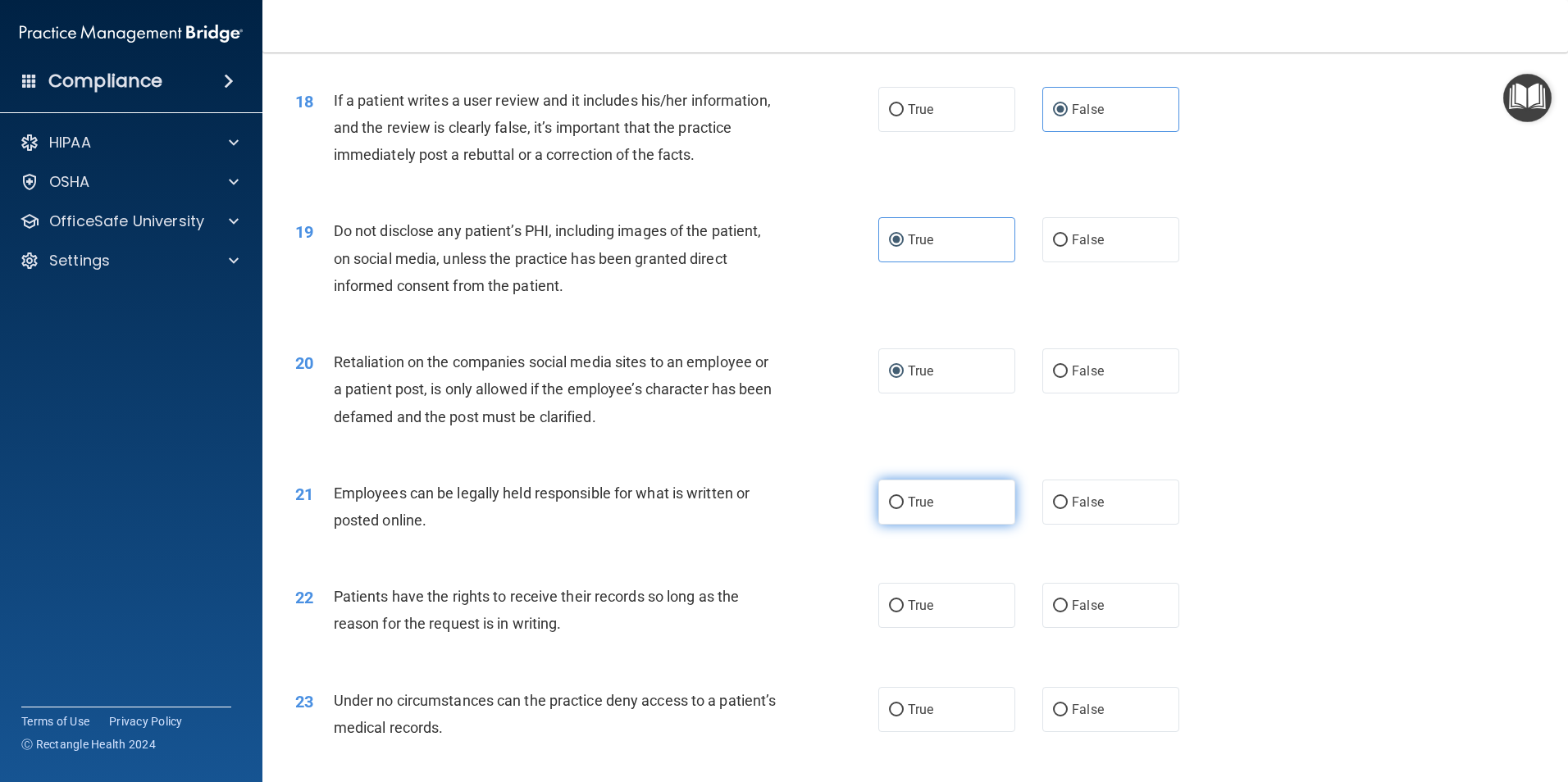
click at [893, 509] on input "True" at bounding box center [896, 503] width 15 height 12
radio input "true"
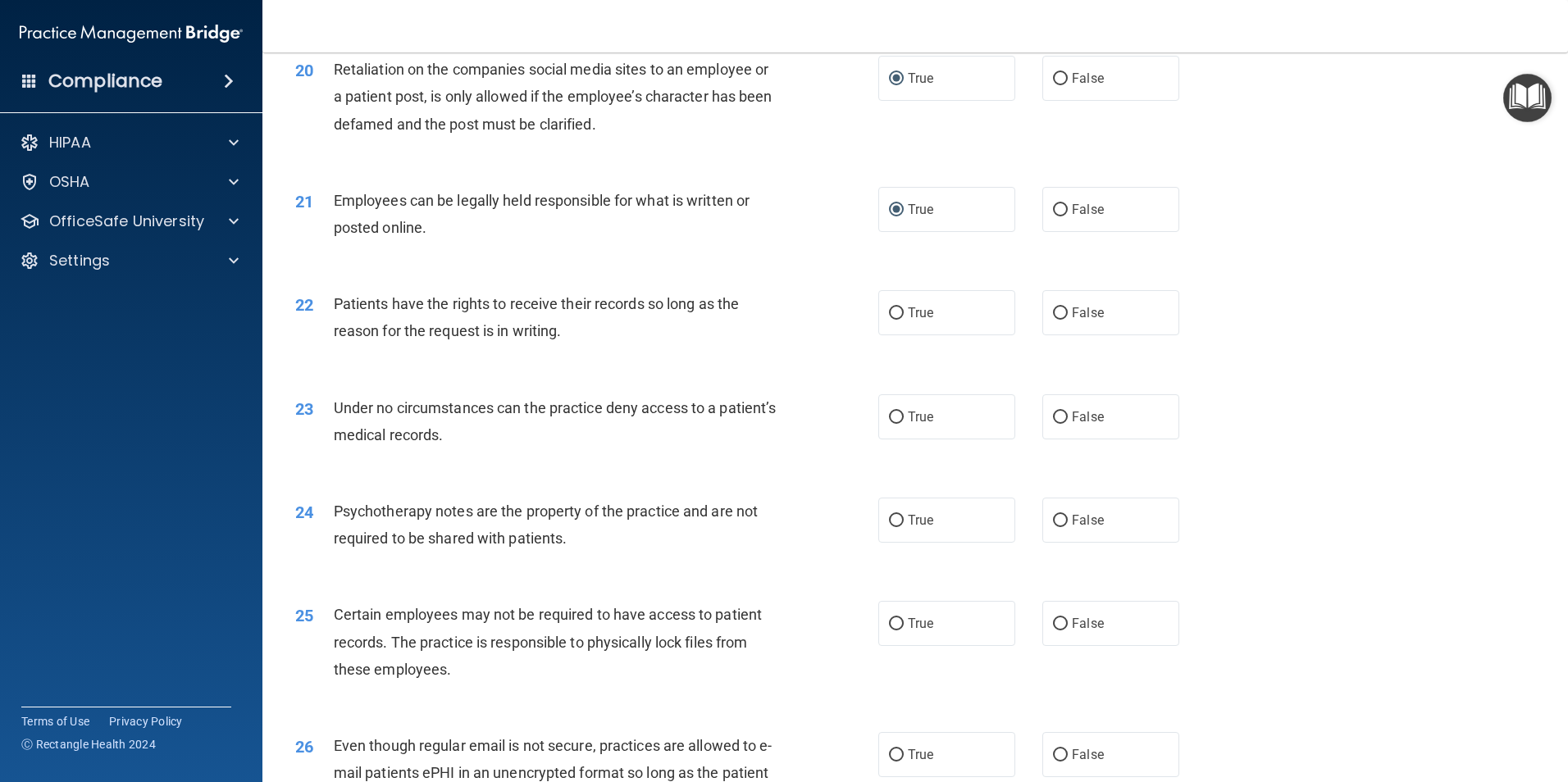
scroll to position [2706, 0]
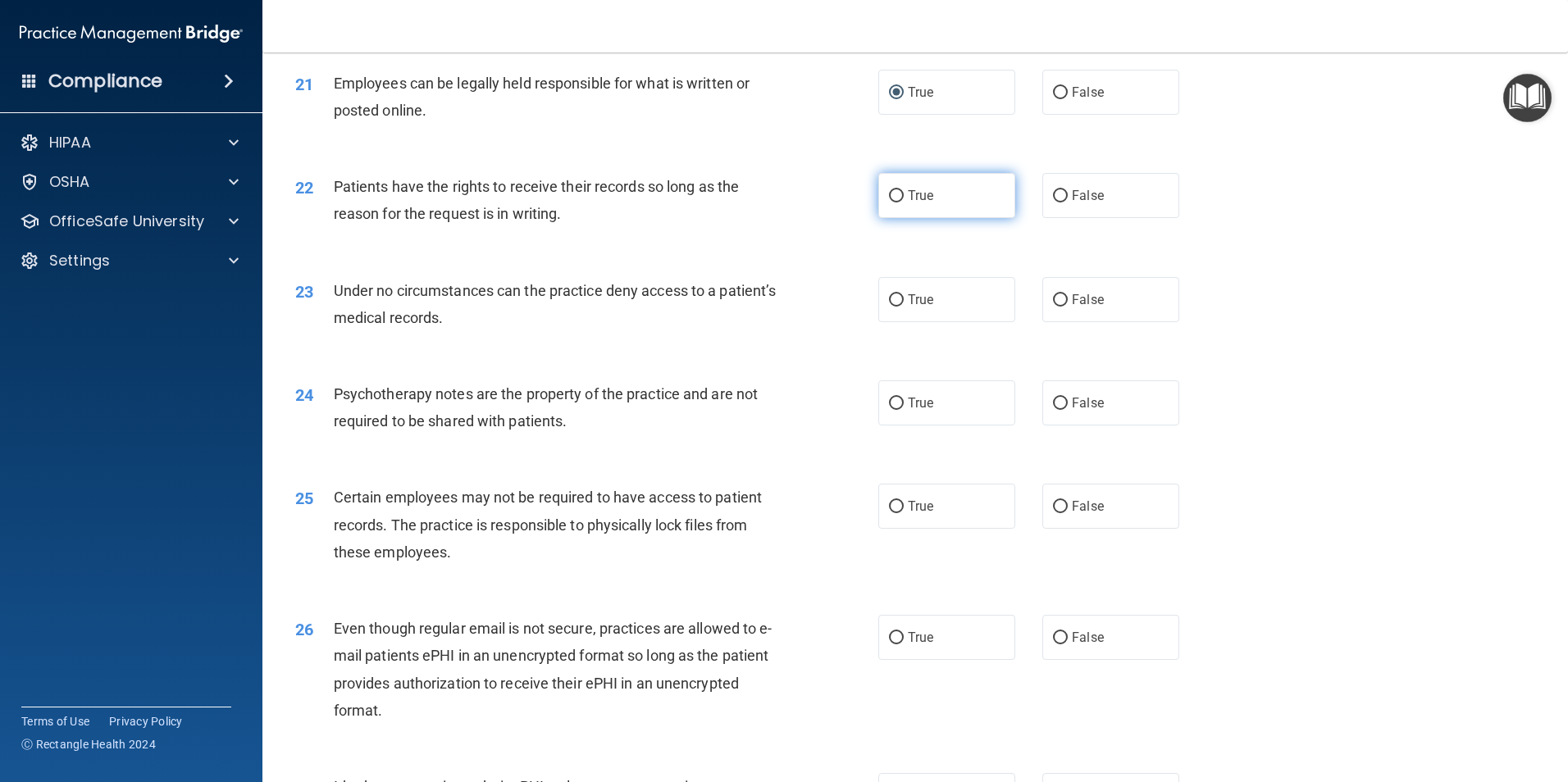
click at [893, 202] on input "True" at bounding box center [896, 196] width 15 height 12
radio input "true"
click at [894, 307] on input "True" at bounding box center [896, 300] width 15 height 12
radio input "true"
drag, startPoint x: 1056, startPoint y: 325, endPoint x: 1162, endPoint y: 327, distance: 106.0
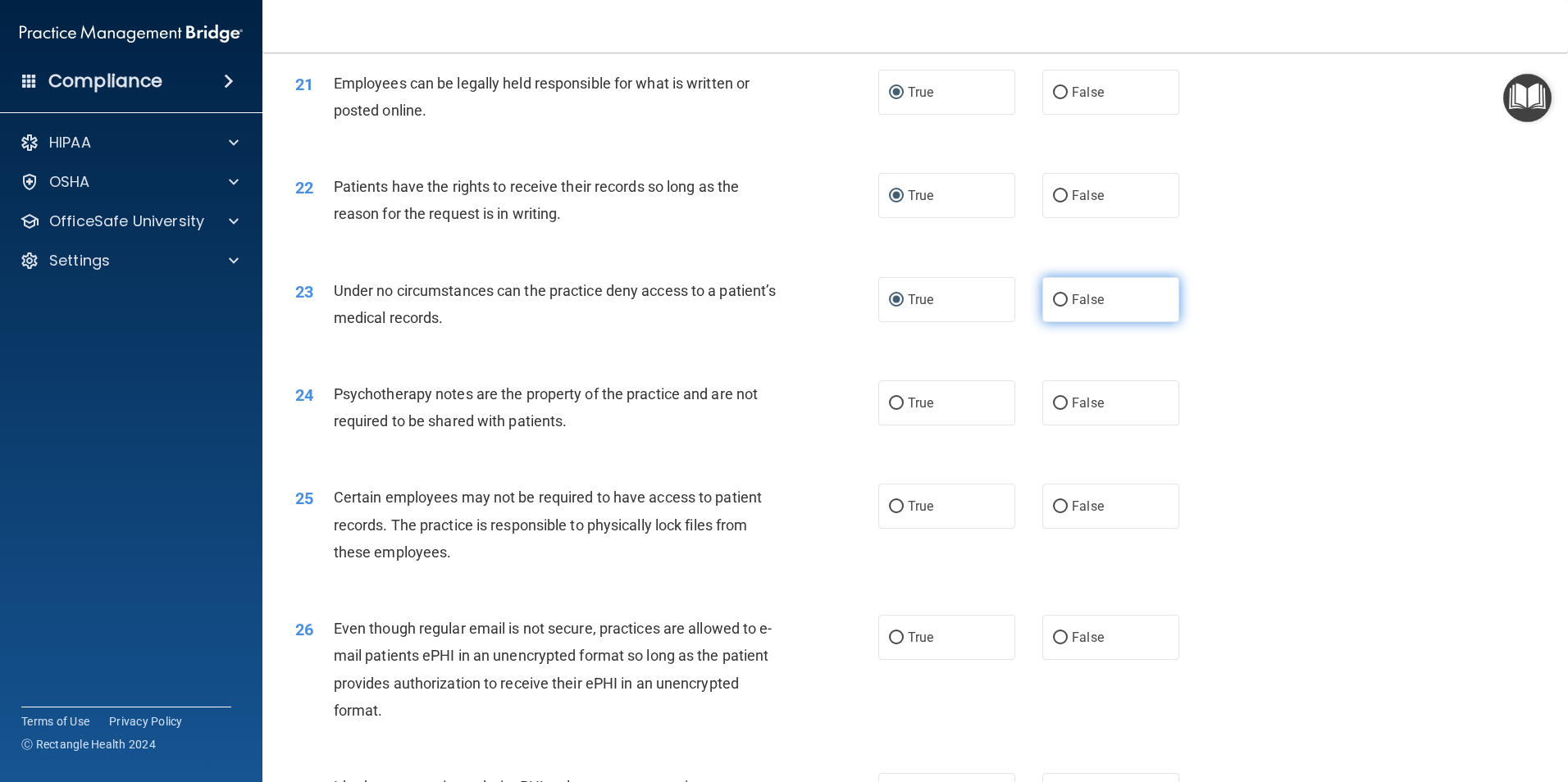
click at [1060, 307] on input "False" at bounding box center [1061, 300] width 15 height 12
radio input "true"
radio input "false"
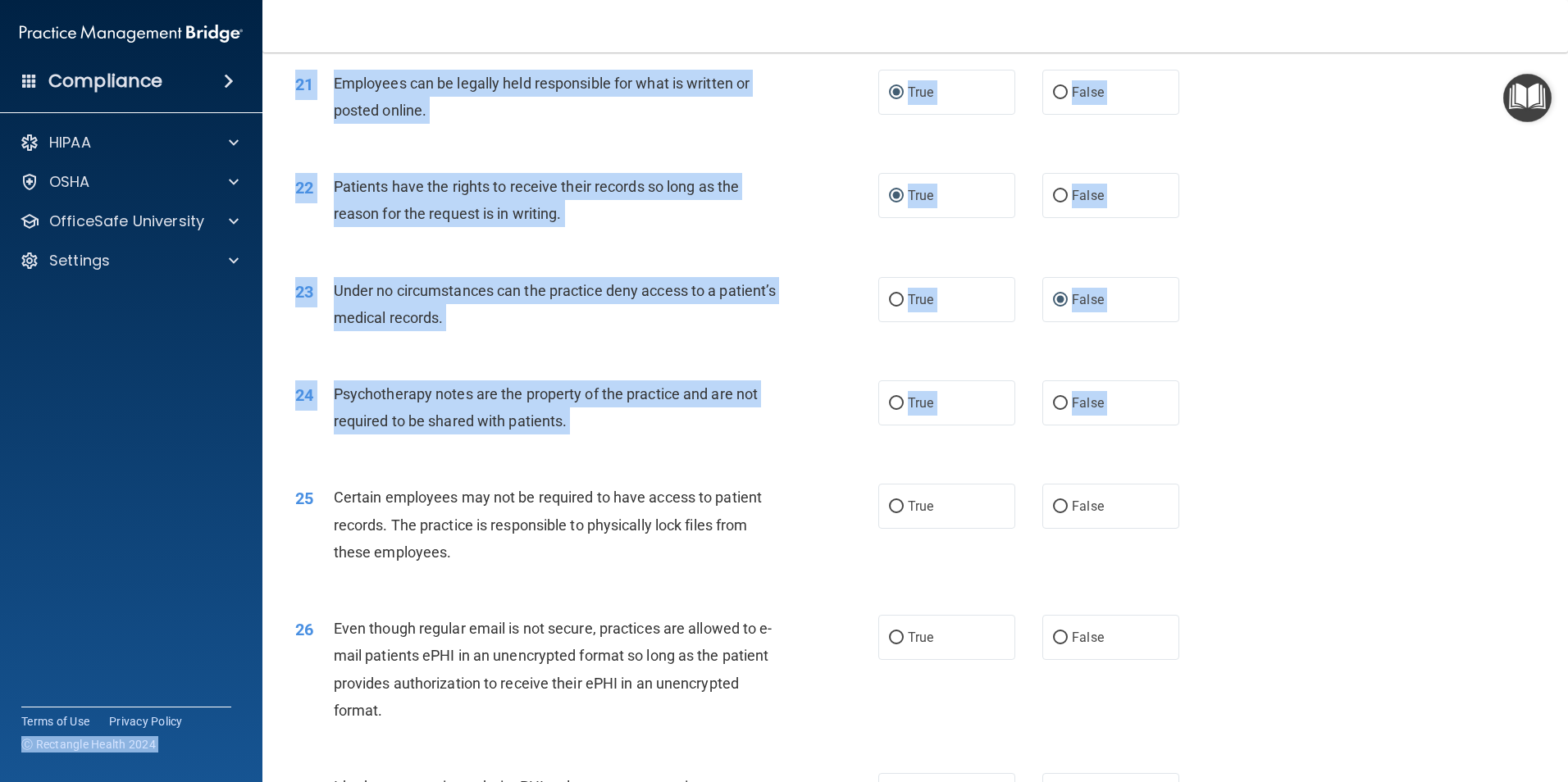
drag, startPoint x: 291, startPoint y: 703, endPoint x: -3, endPoint y: 754, distance: 298.4
click at [0, 754] on html "Compliance HIPAA Documents and Policies Report an Incident Business Associates …" at bounding box center [784, 391] width 1568 height 782
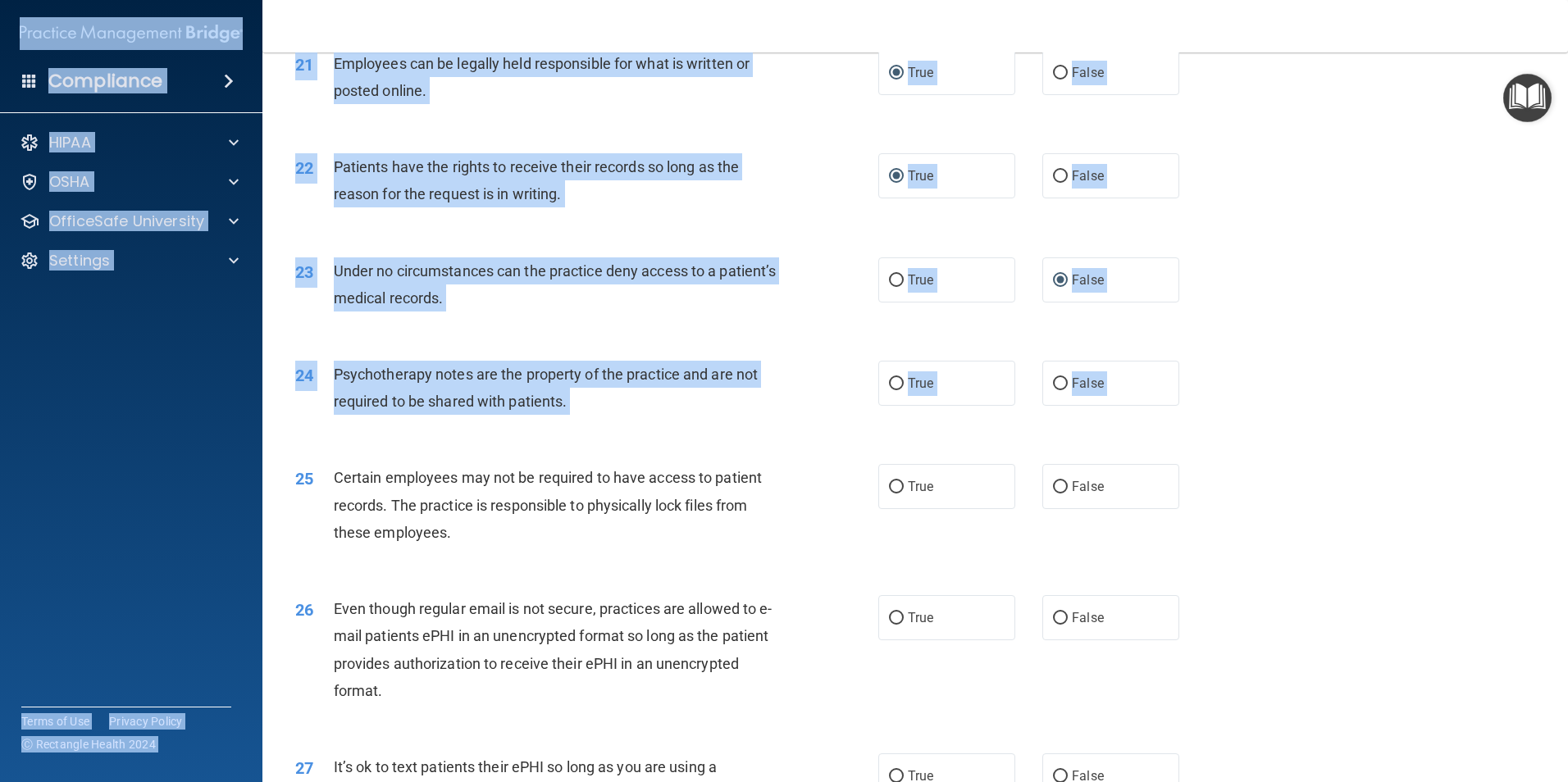
click at [1388, 386] on div "24 Psychotherapy notes are the property of the practice and are not required to…" at bounding box center [915, 391] width 1265 height 104
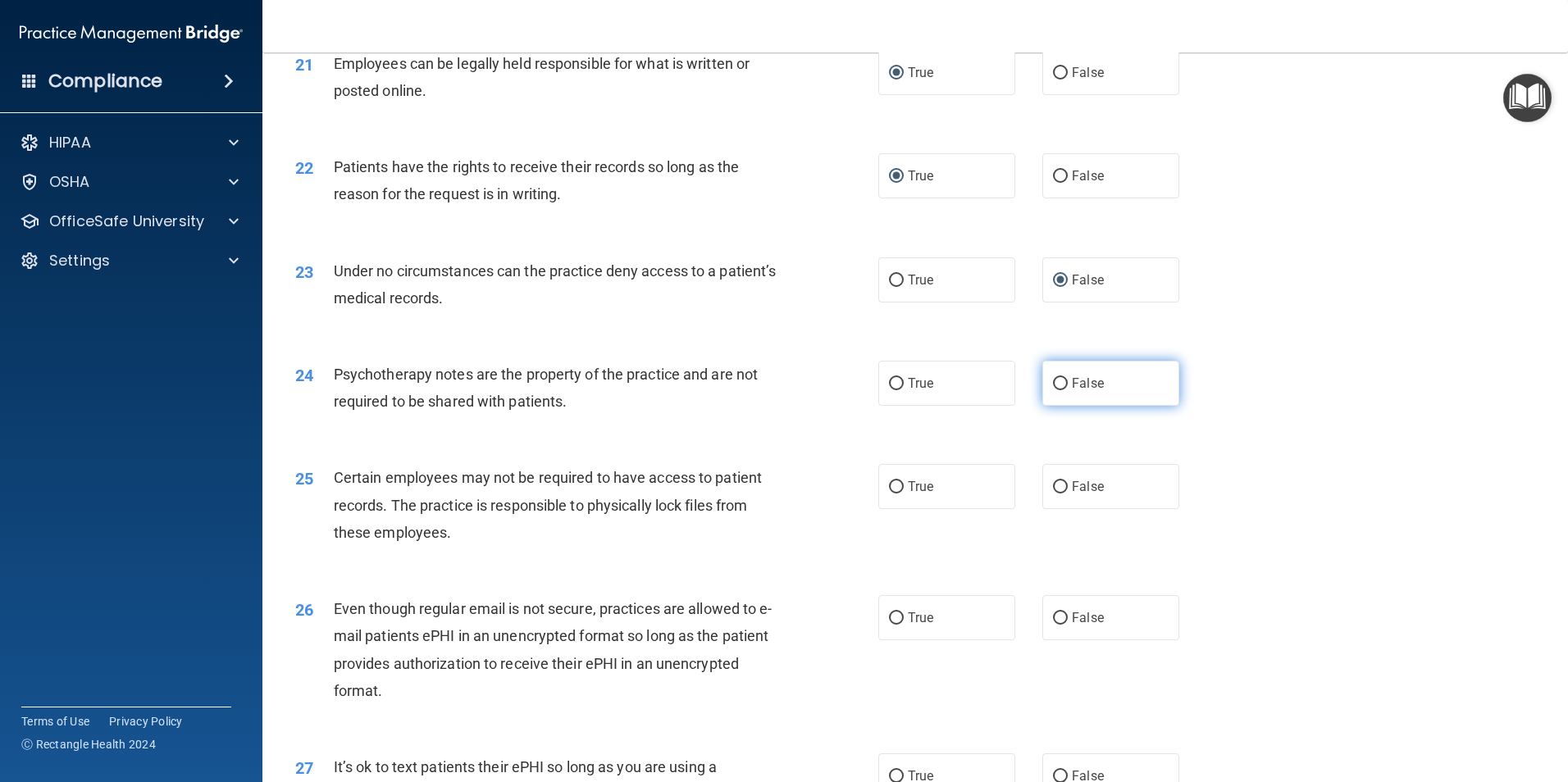
click at [1054, 391] on input "False" at bounding box center [1061, 384] width 15 height 12
radio input "true"
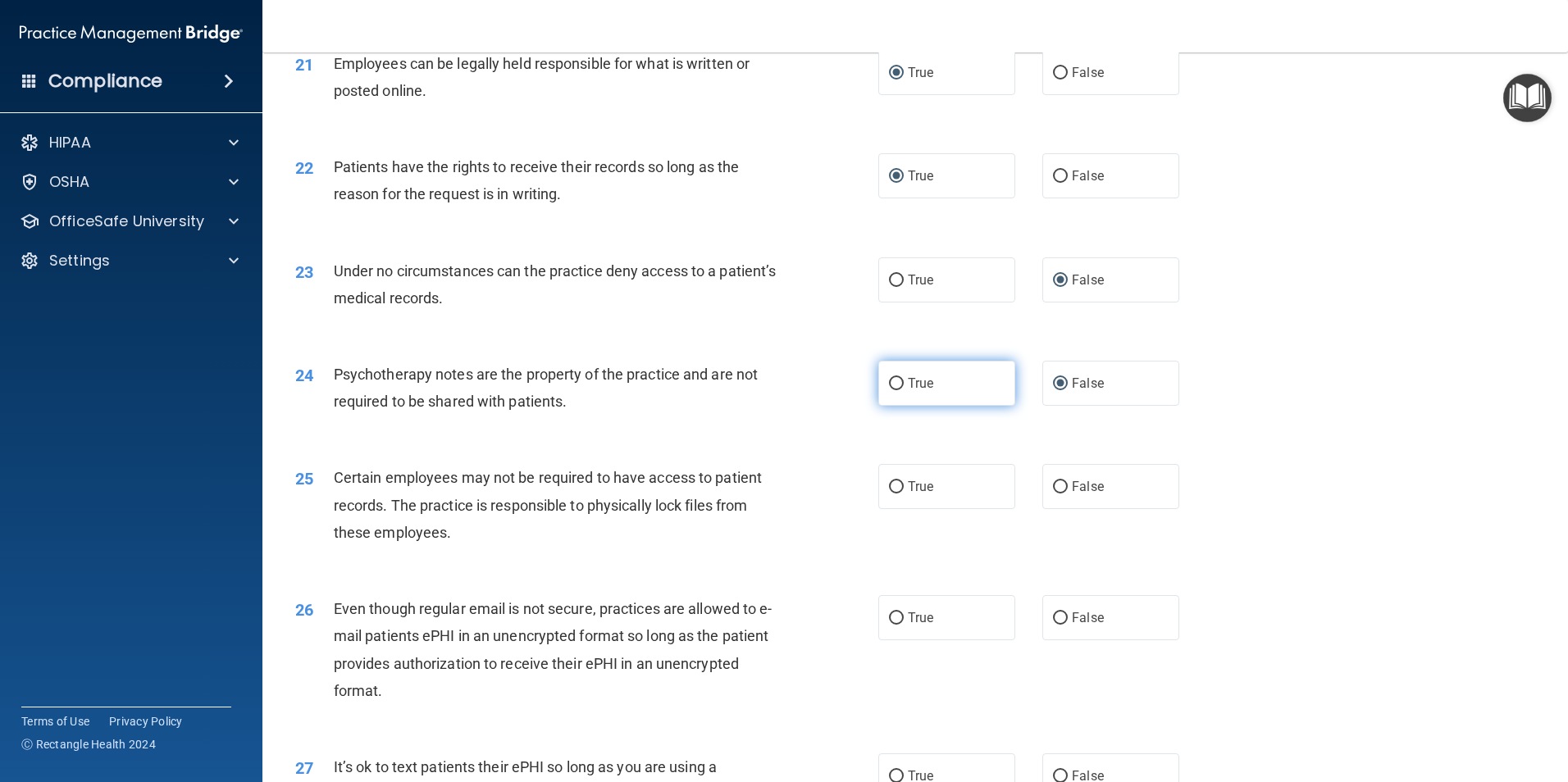
click at [891, 391] on input "True" at bounding box center [896, 384] width 15 height 12
radio input "true"
radio input "false"
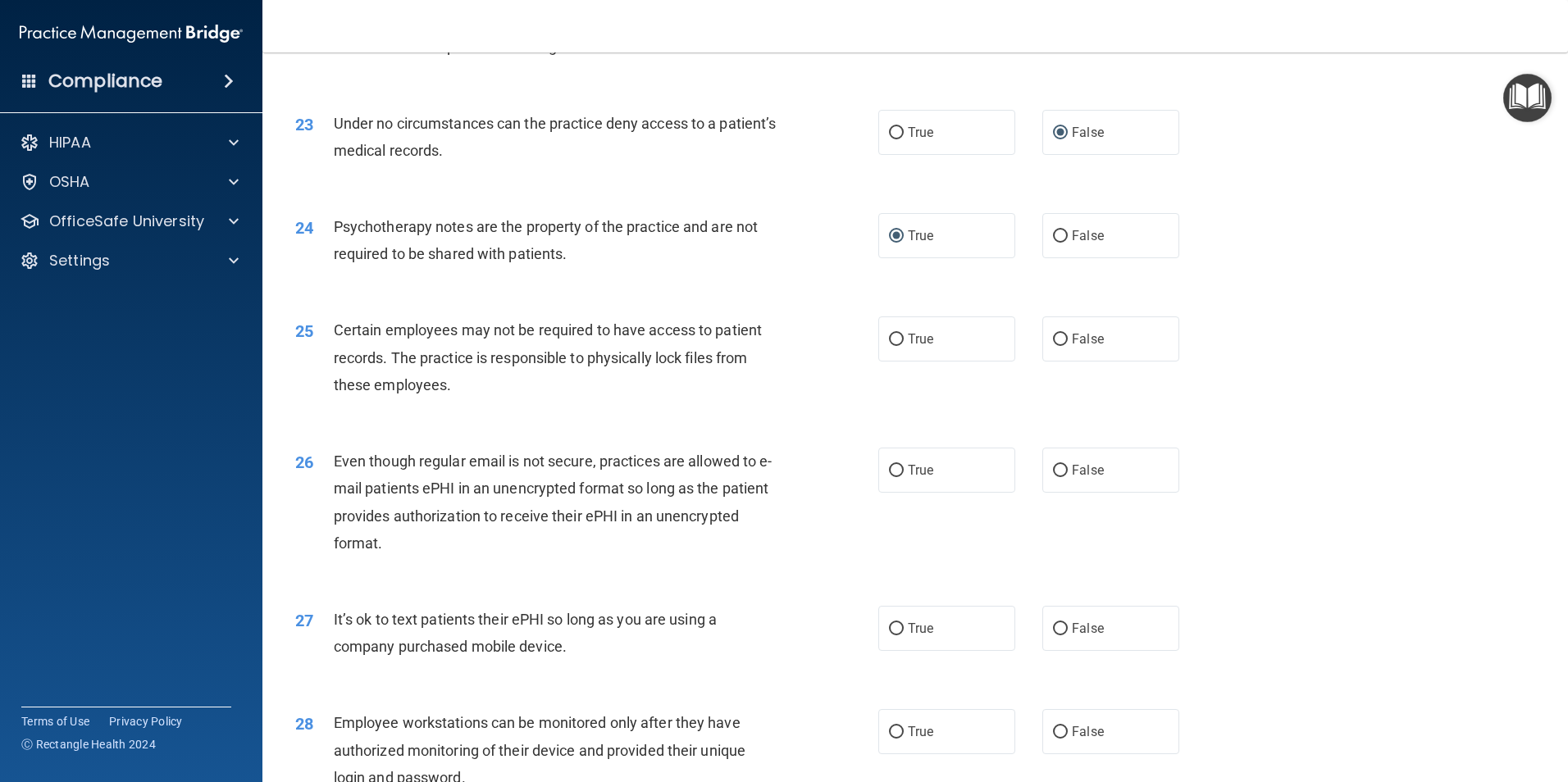
scroll to position [2890, 0]
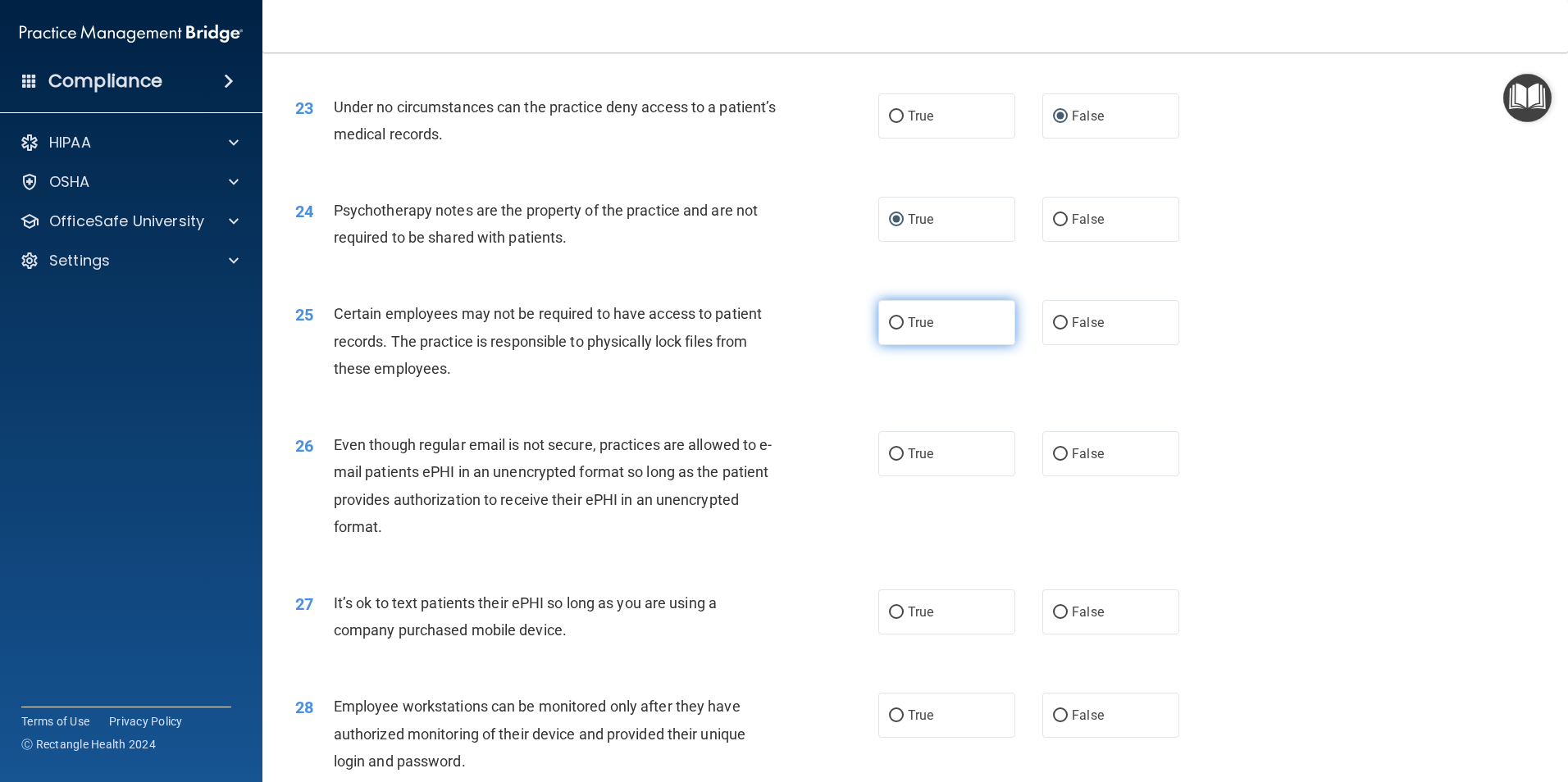
click at [896, 330] on input "True" at bounding box center [896, 323] width 15 height 12
radio input "true"
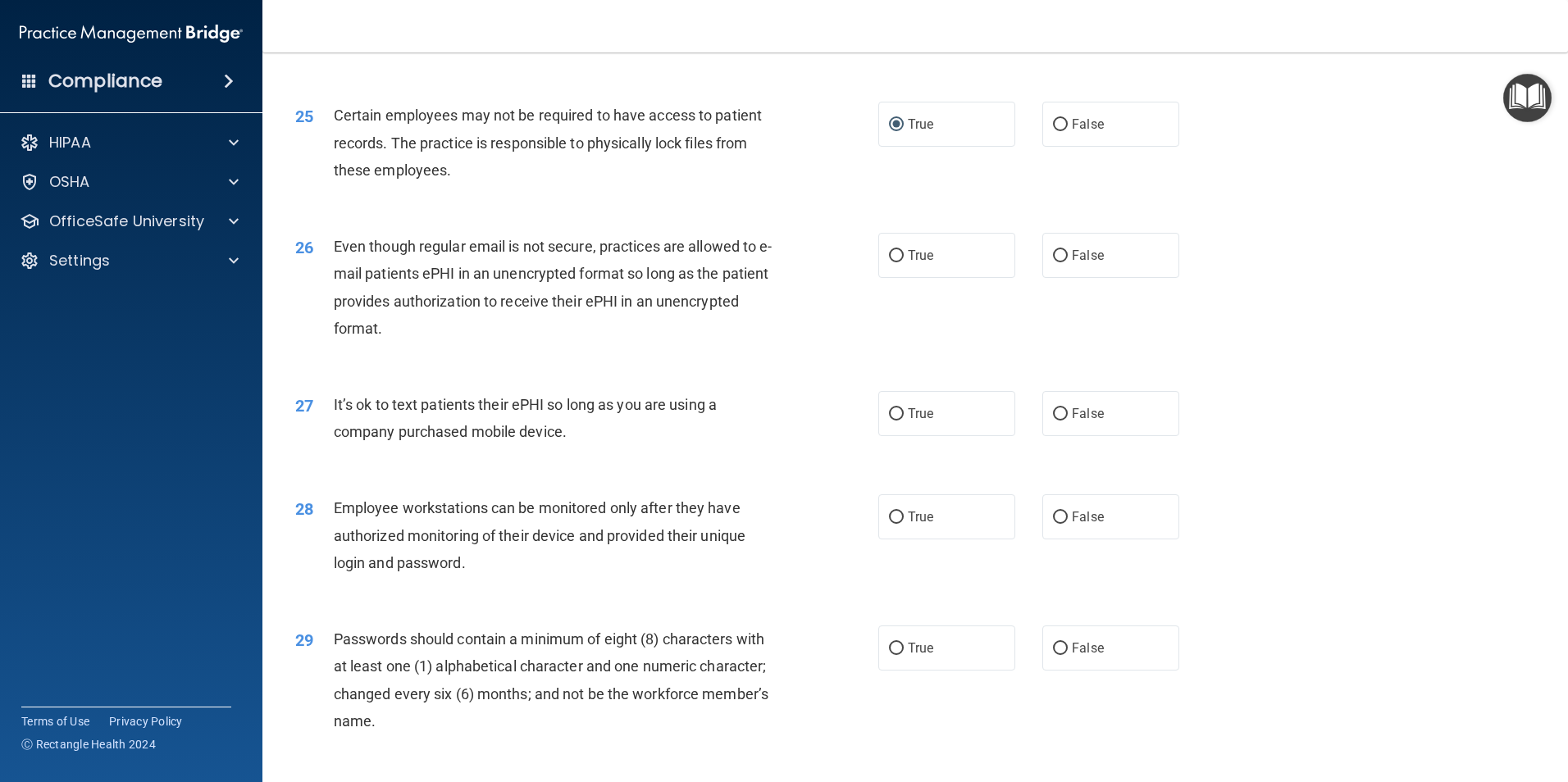
scroll to position [3006, 0]
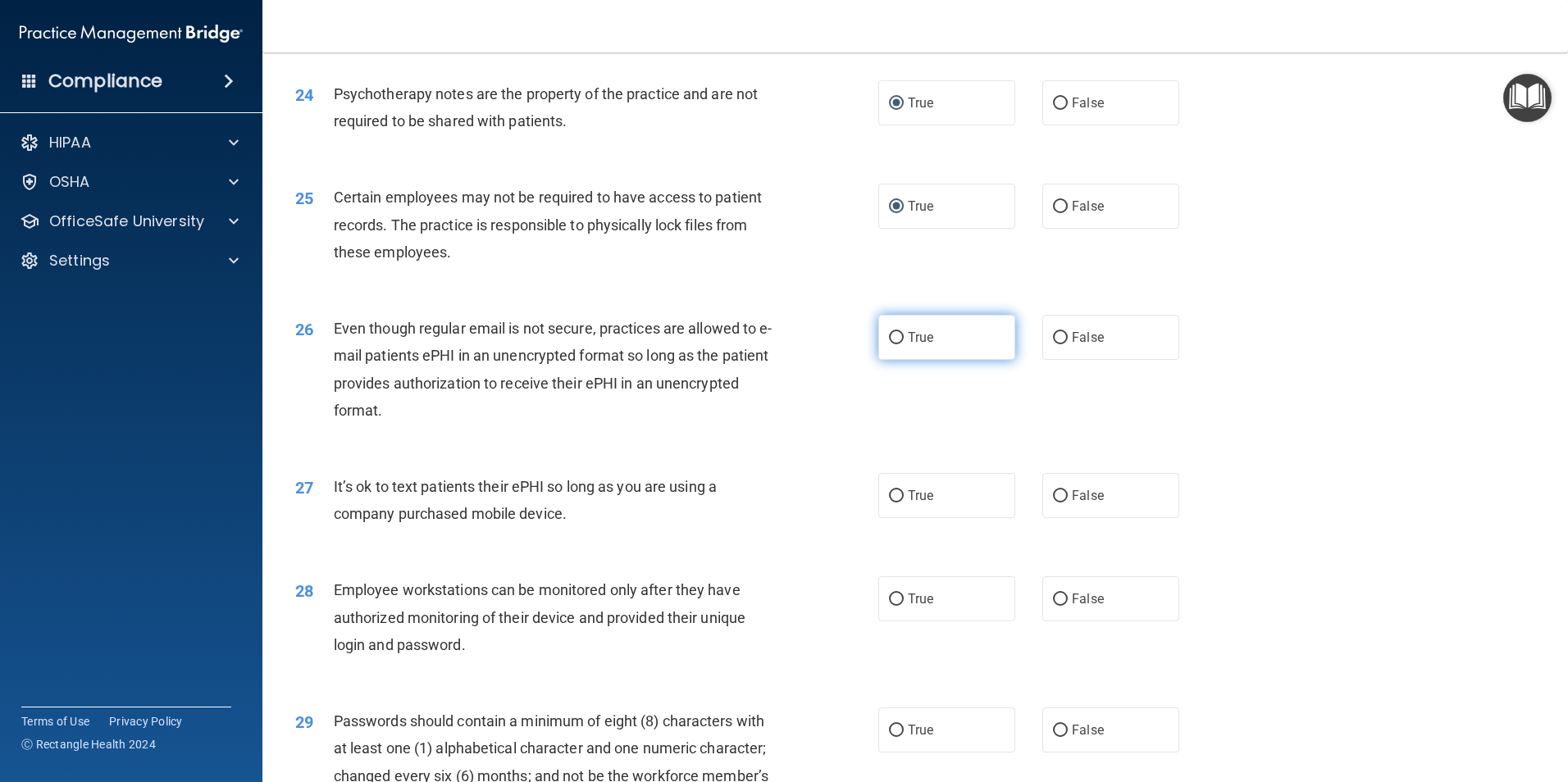
click at [899, 360] on label "True" at bounding box center [946, 338] width 137 height 45
click at [899, 344] on input "True" at bounding box center [896, 338] width 15 height 12
radio input "true"
click at [1054, 503] on input "False" at bounding box center [1061, 496] width 15 height 12
radio input "true"
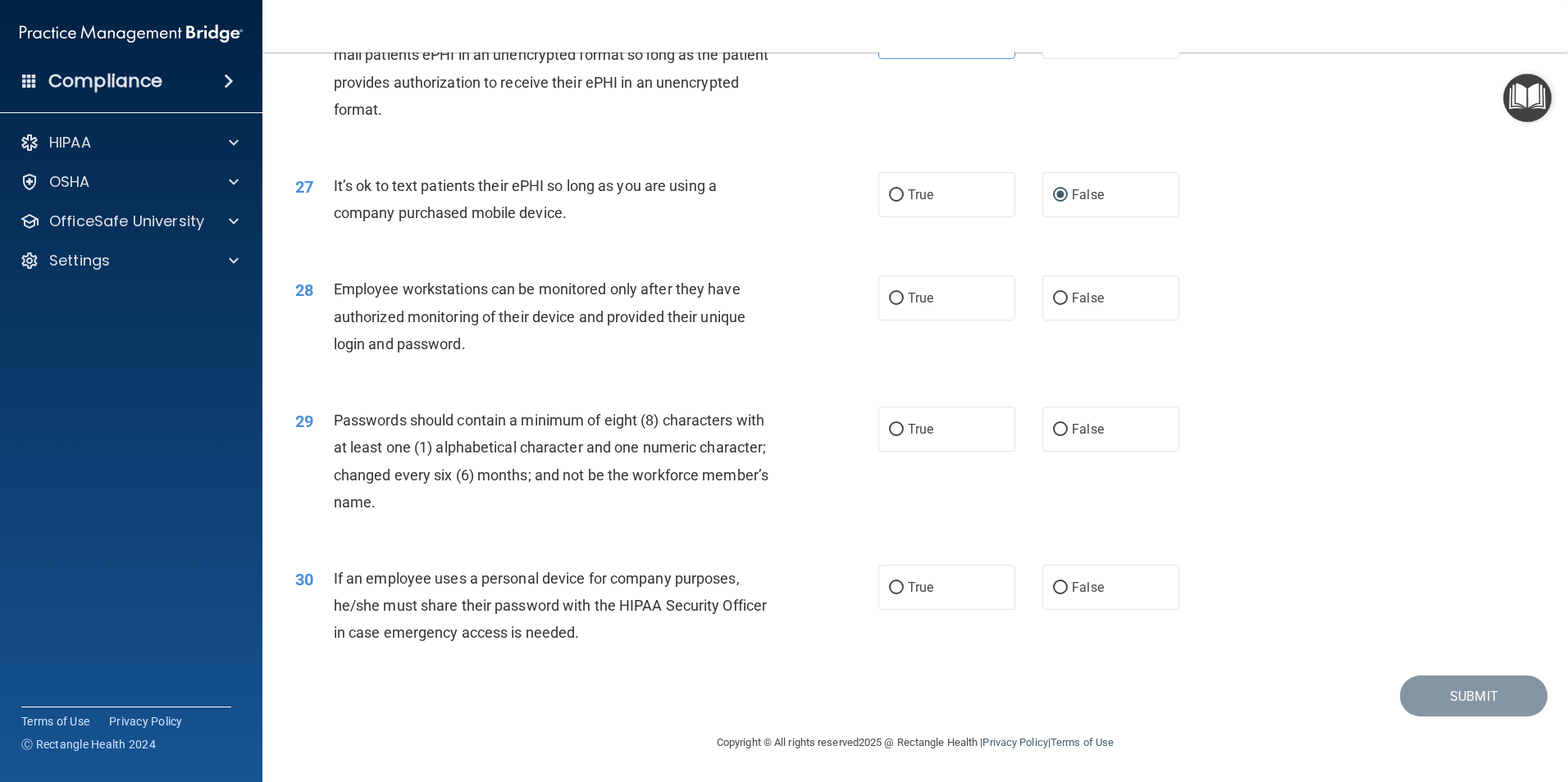
scroll to position [3334, 0]
click at [1056, 299] on input "False" at bounding box center [1061, 299] width 15 height 12
radio input "true"
click at [898, 425] on label "True" at bounding box center [946, 429] width 137 height 45
click at [898, 425] on input "True" at bounding box center [896, 430] width 15 height 12
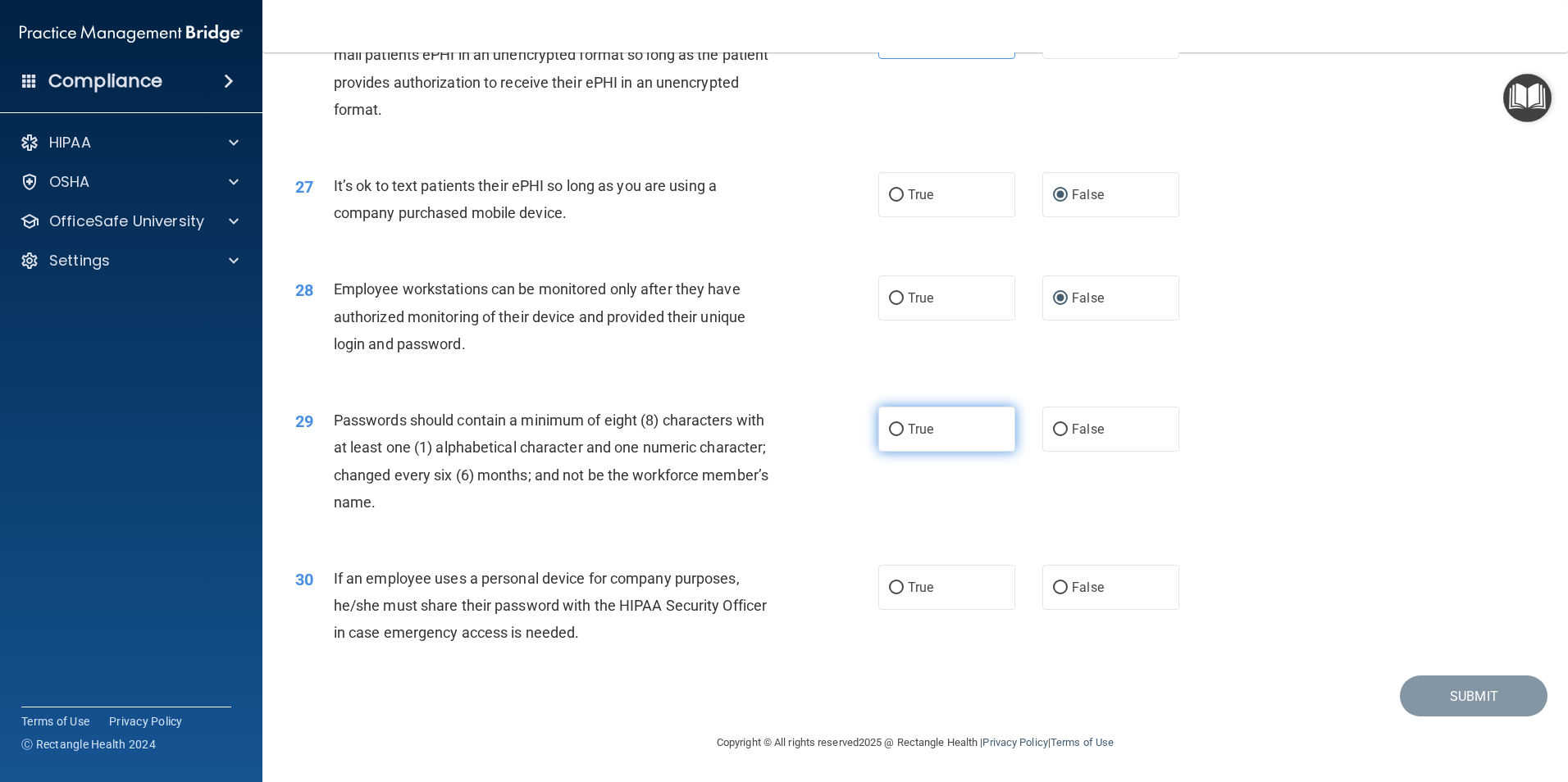
radio input "true"
click at [1053, 591] on input "False" at bounding box center [1061, 588] width 15 height 12
radio input "true"
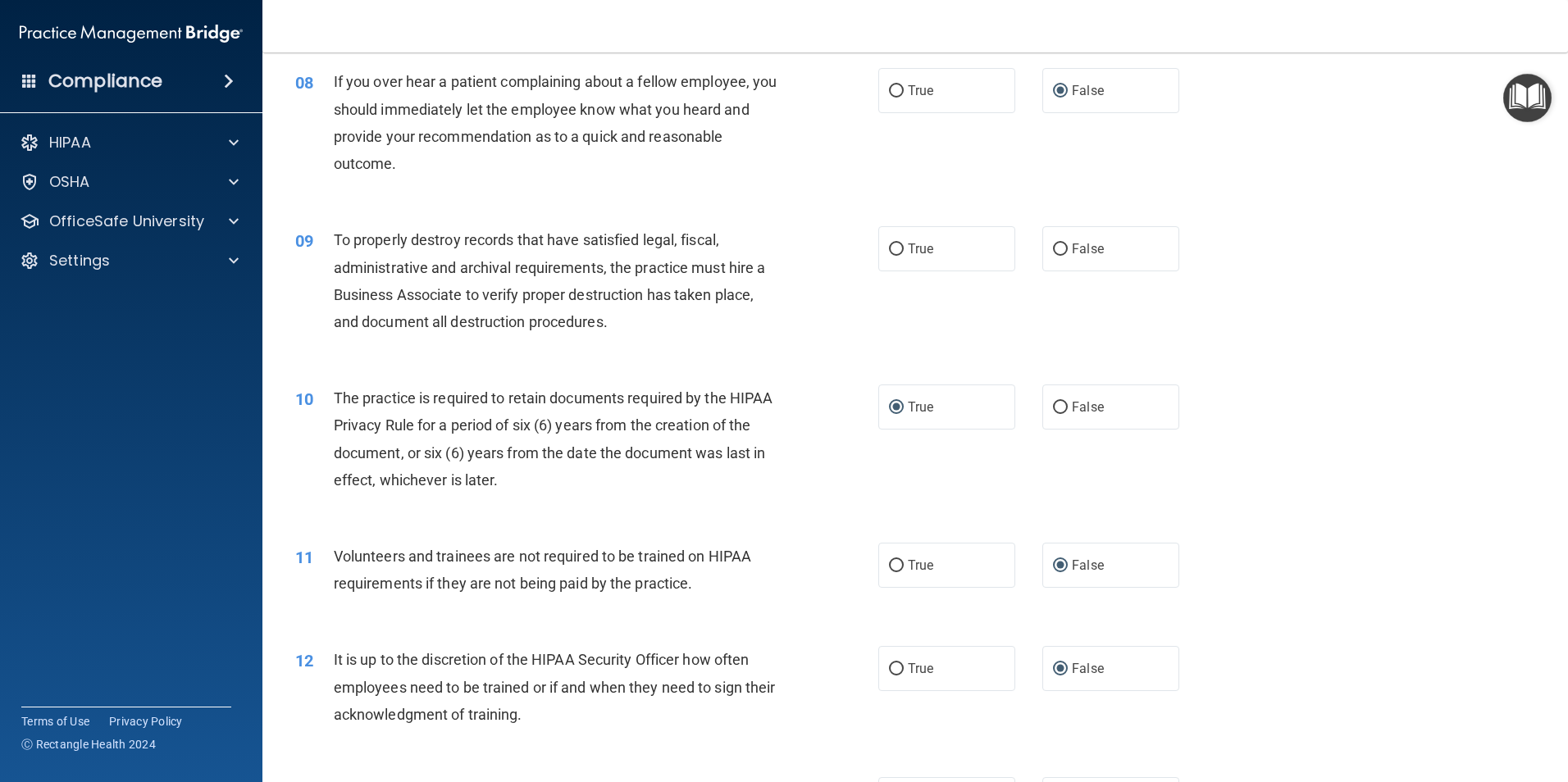
scroll to position [956, 0]
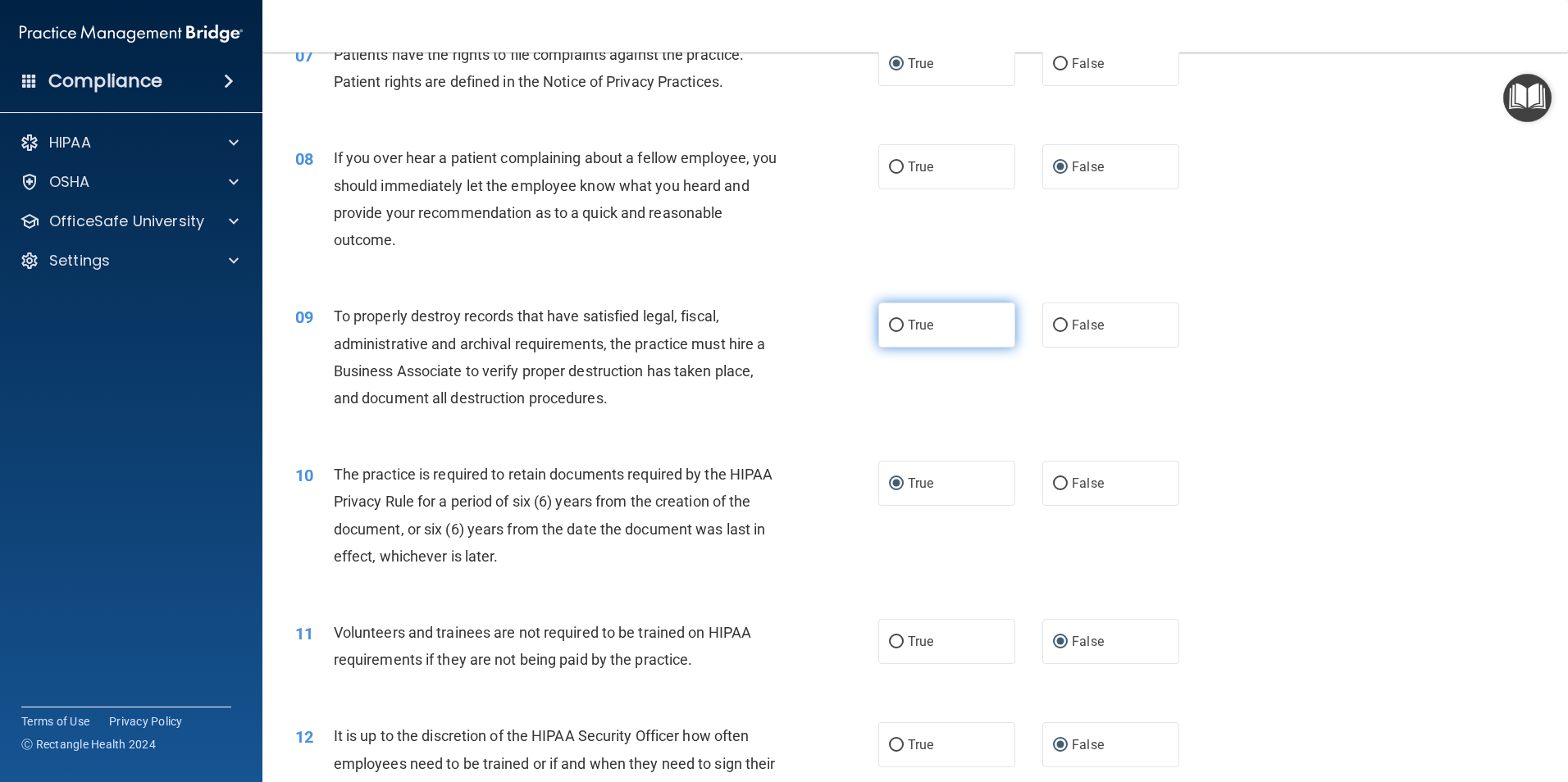
click at [894, 324] on input "True" at bounding box center [896, 326] width 15 height 12
radio input "true"
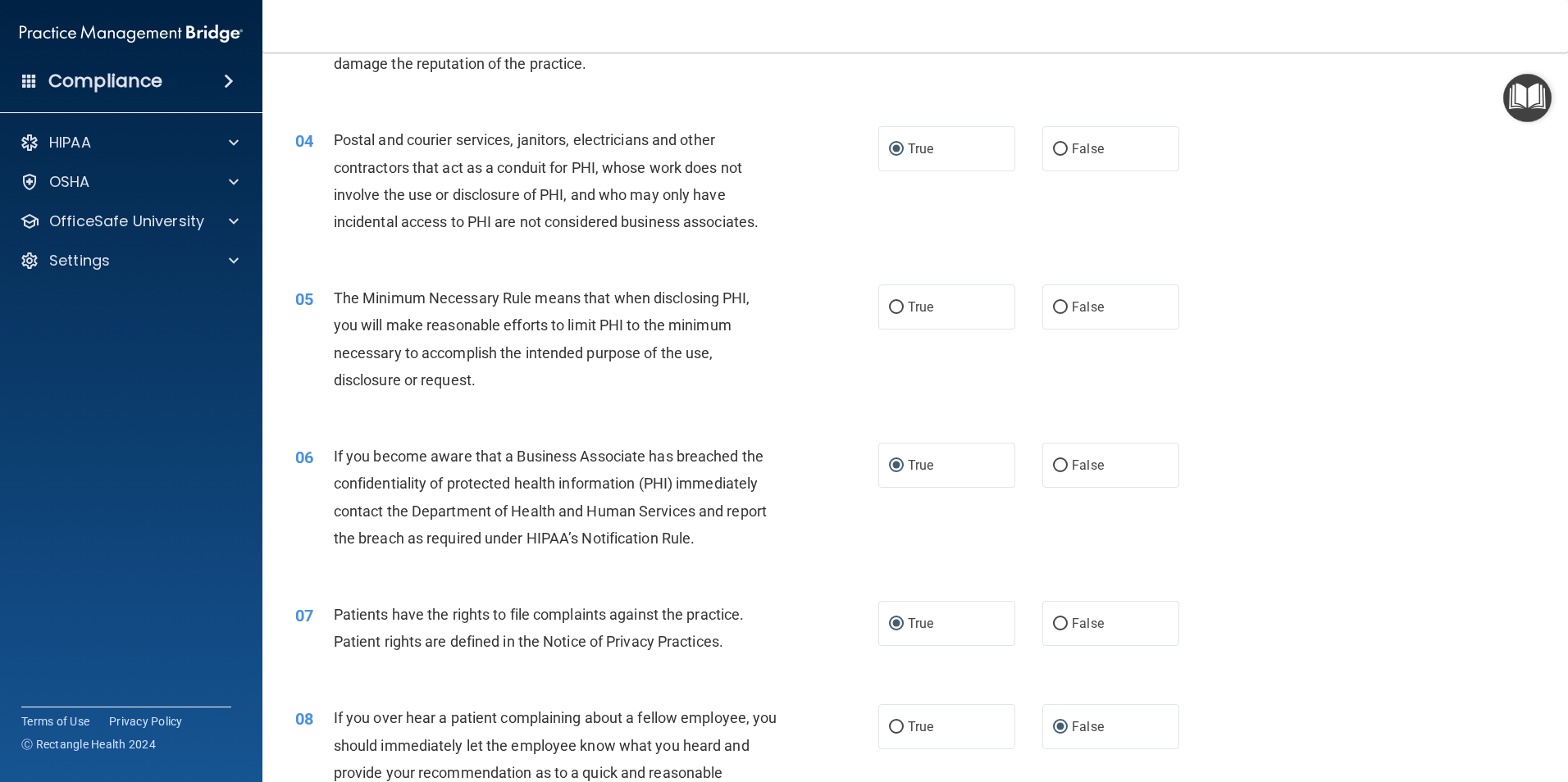
scroll to position [382, 0]
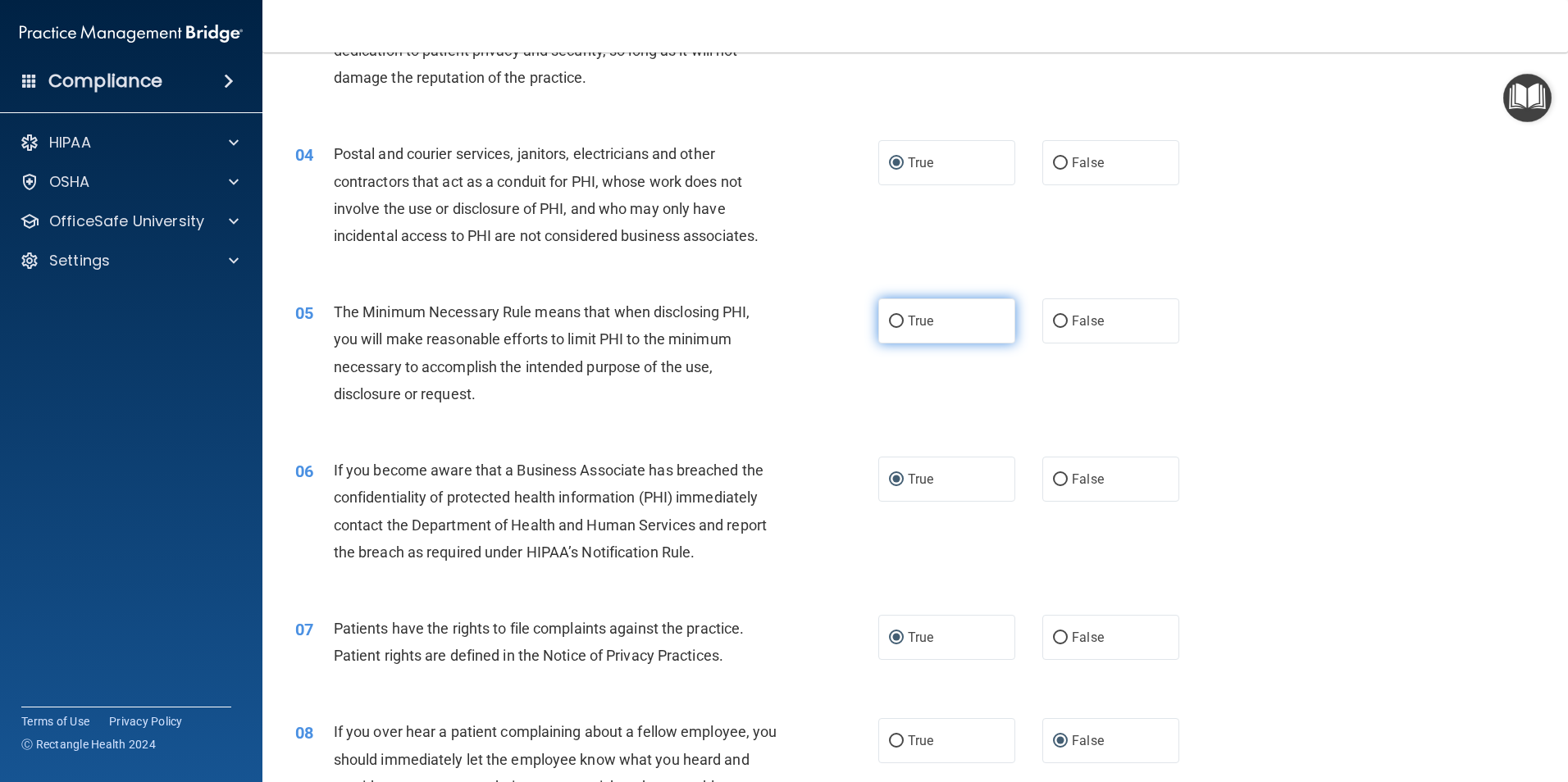
click at [899, 325] on label "True" at bounding box center [946, 321] width 137 height 45
click at [899, 325] on input "True" at bounding box center [896, 322] width 15 height 12
radio input "true"
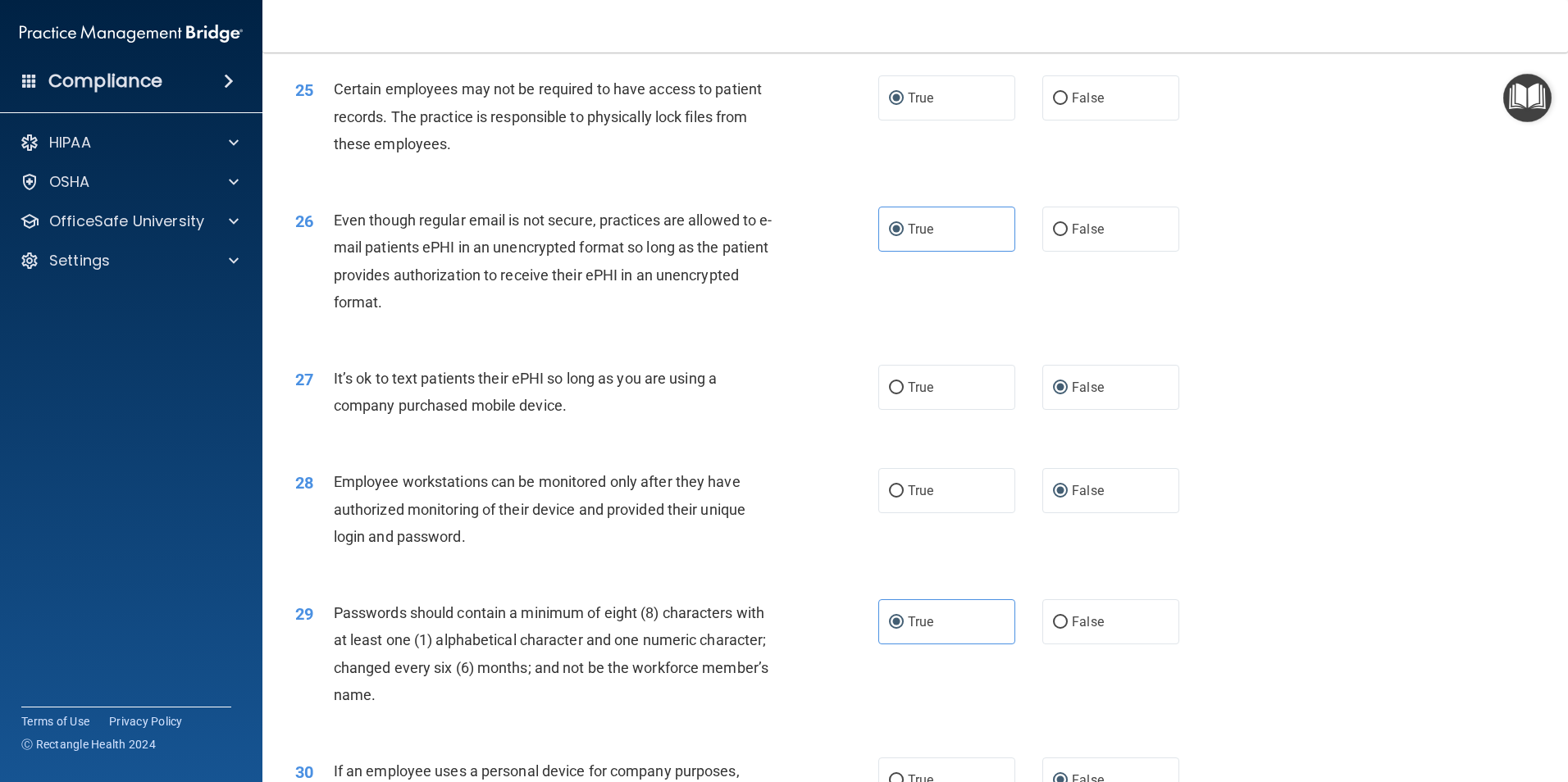
scroll to position [3334, 0]
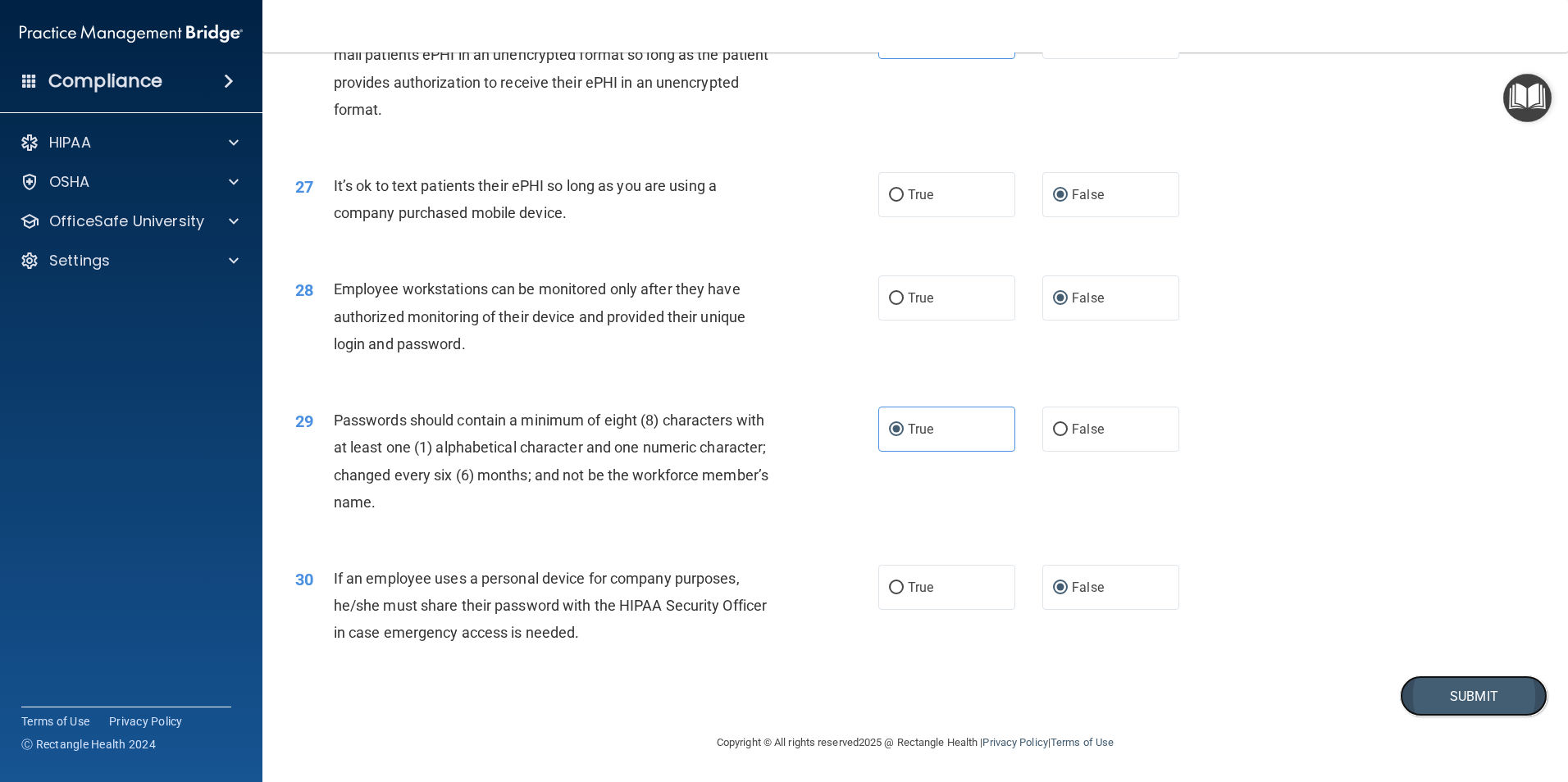
click at [1481, 692] on button "Submit" at bounding box center [1473, 697] width 148 height 41
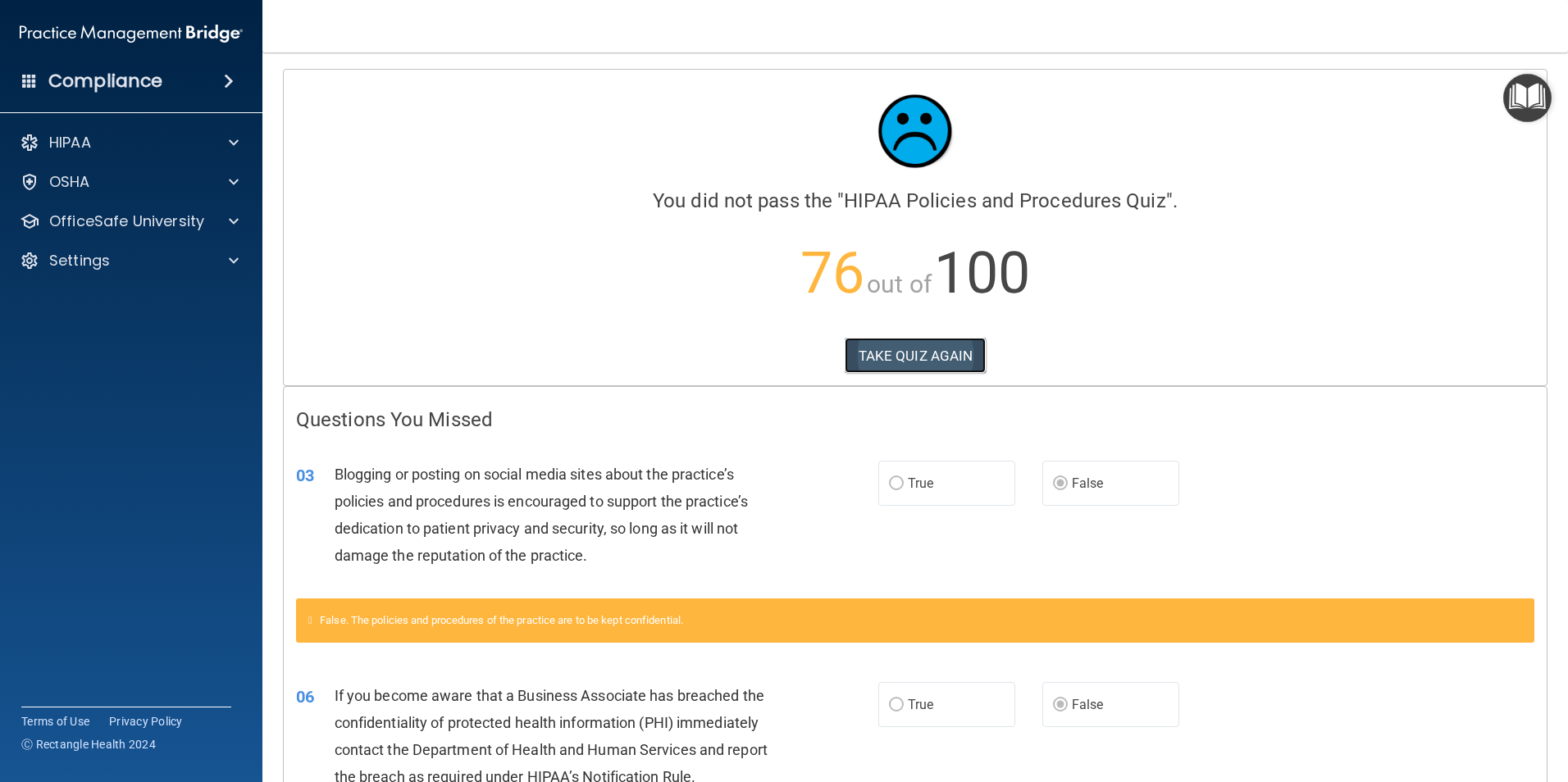
click at [906, 355] on button "TAKE QUIZ AGAIN" at bounding box center [915, 356] width 142 height 36
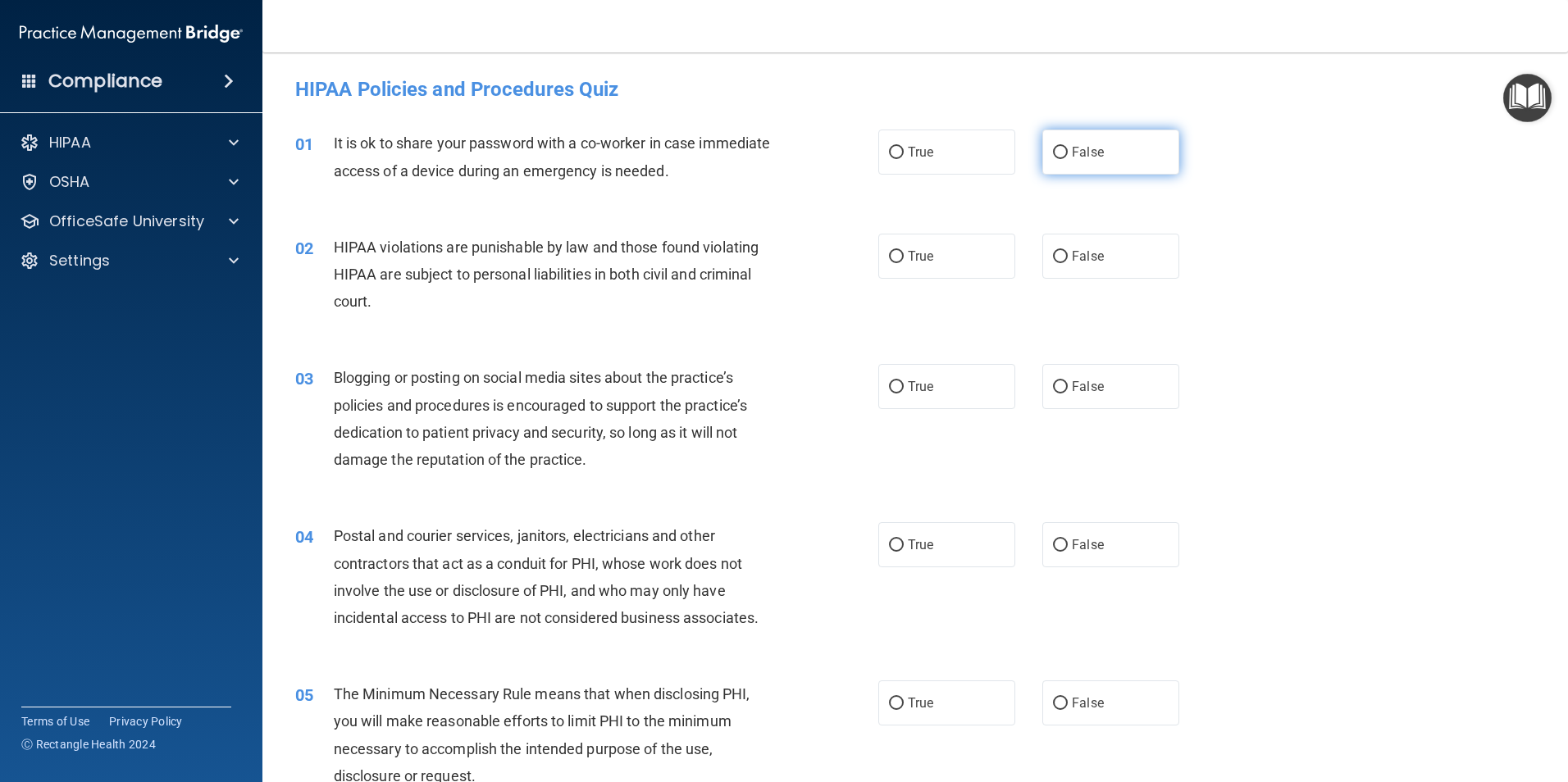
click at [1053, 150] on input "False" at bounding box center [1061, 153] width 15 height 12
radio input "true"
click at [1053, 385] on input "False" at bounding box center [1061, 387] width 15 height 12
radio input "true"
click at [889, 257] on input "True" at bounding box center [896, 257] width 15 height 12
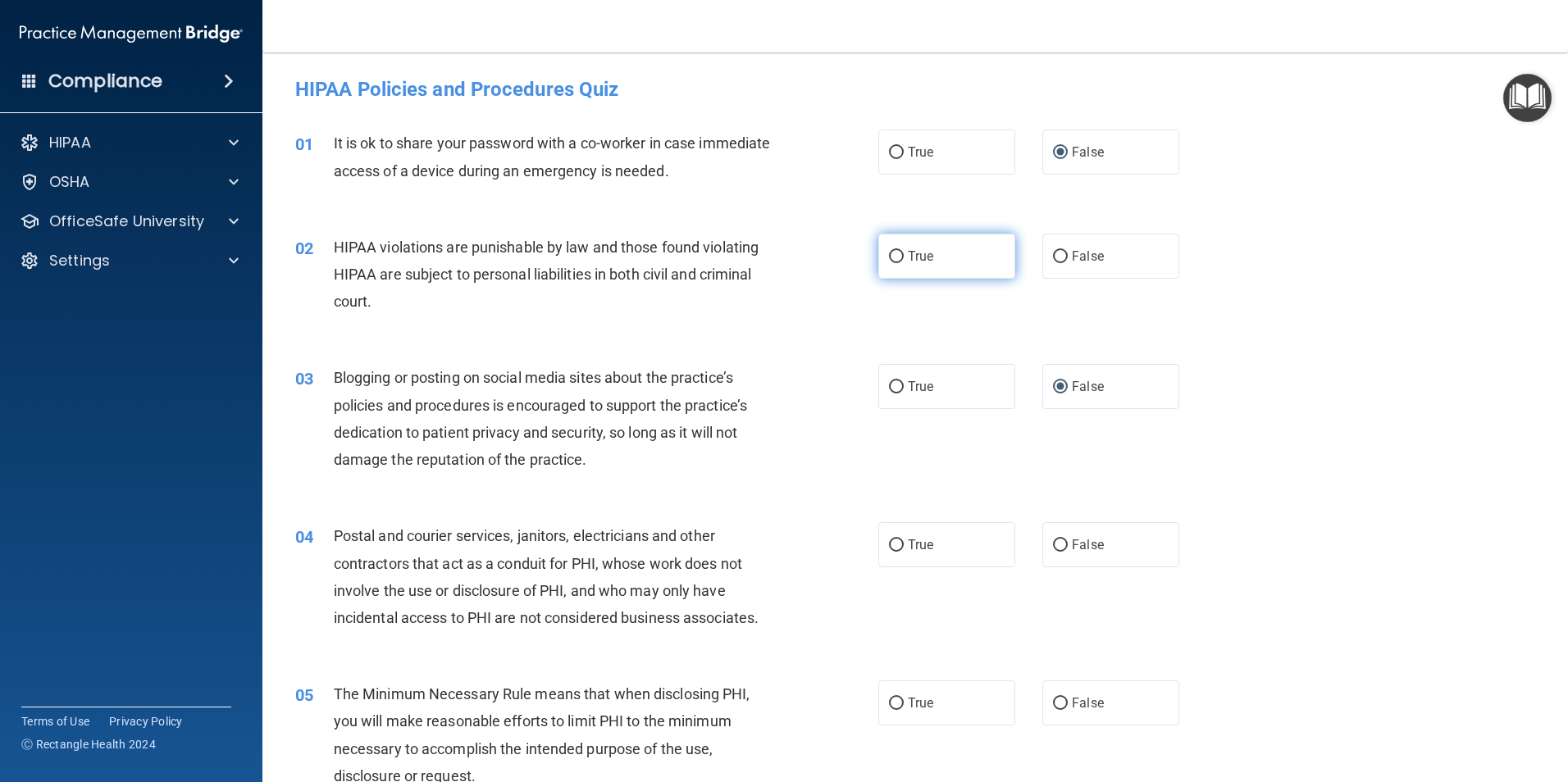
radio input "true"
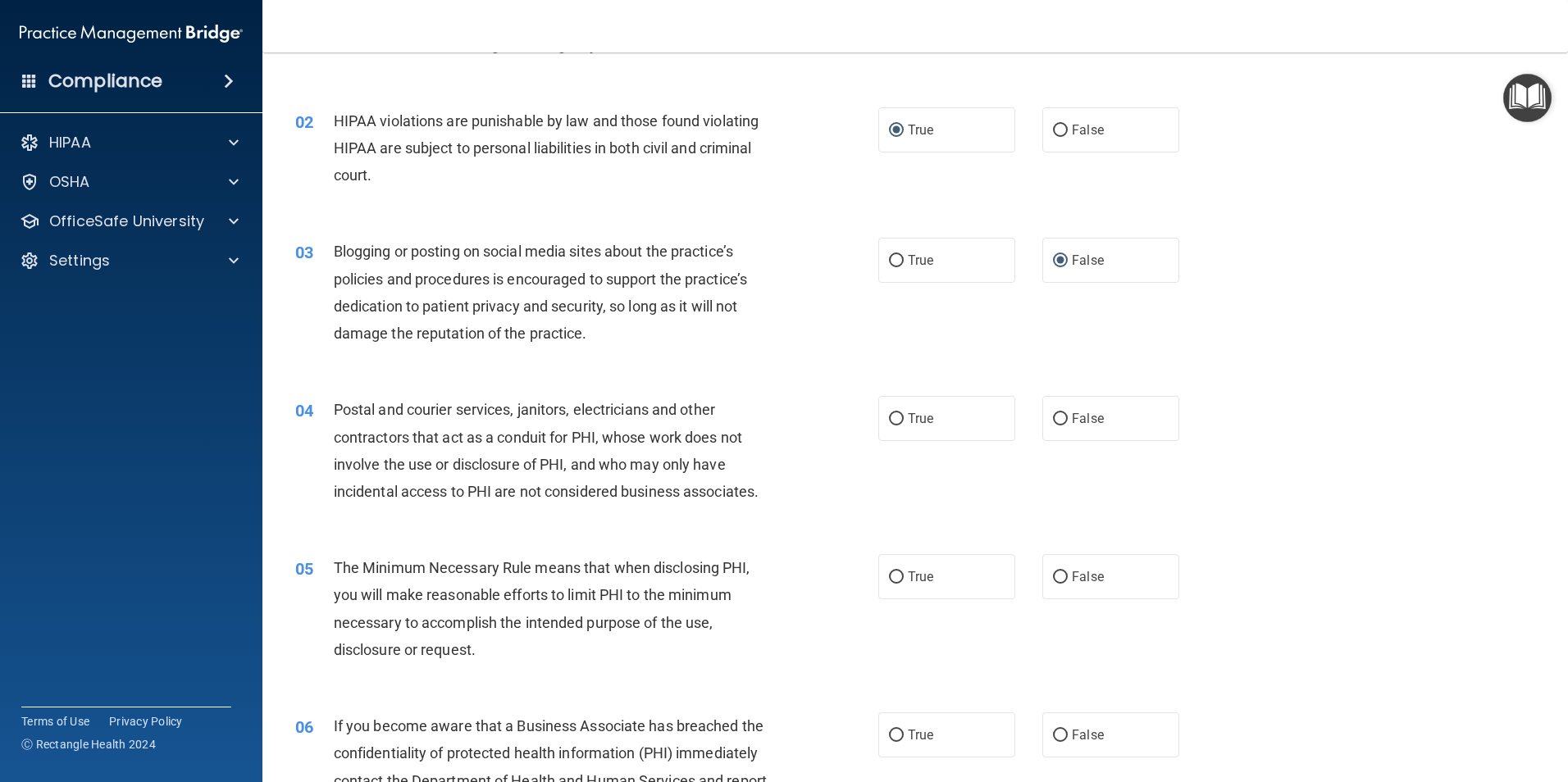
scroll to position [164, 0]
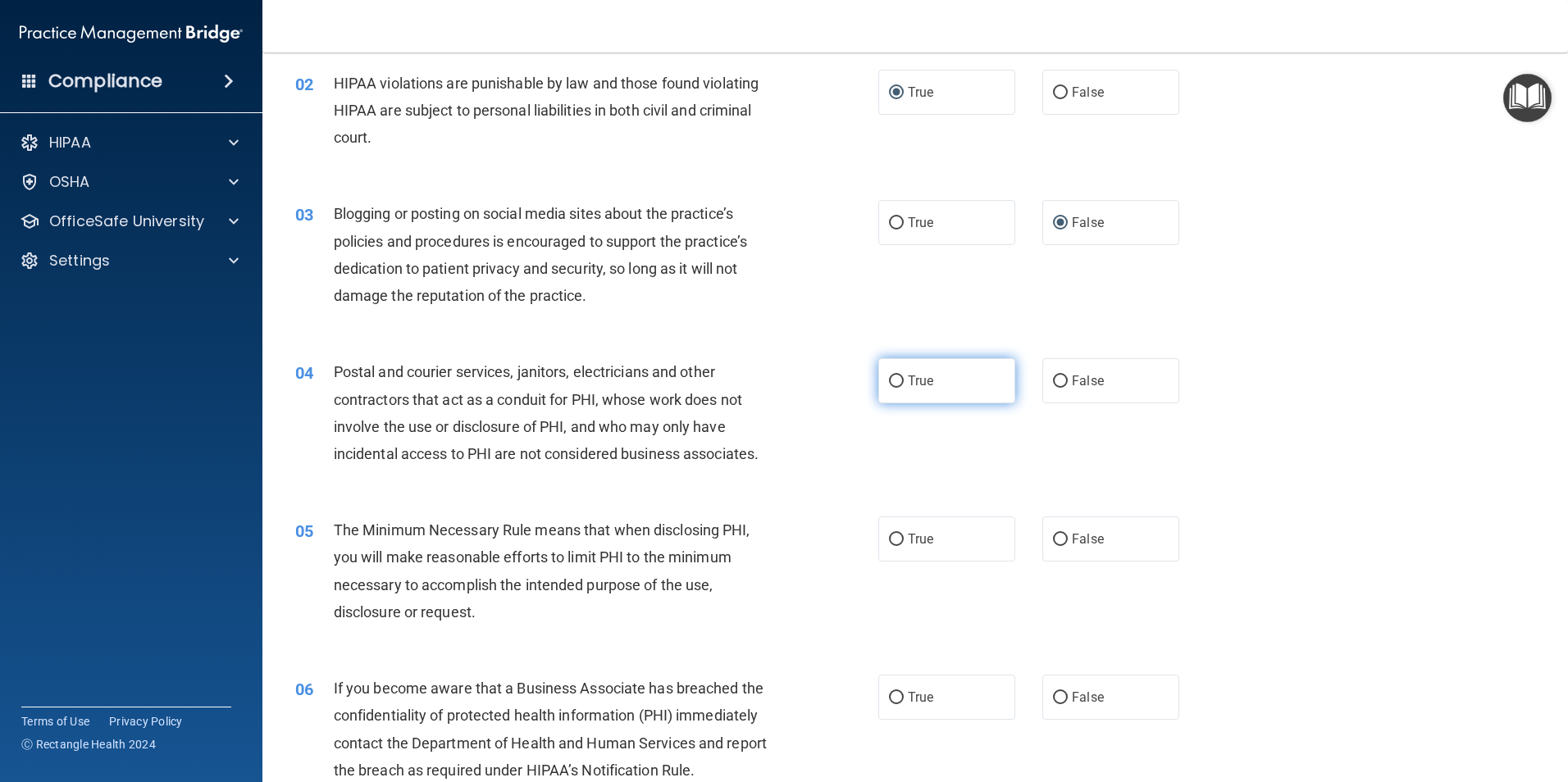
click at [889, 377] on input "True" at bounding box center [896, 381] width 15 height 12
radio input "true"
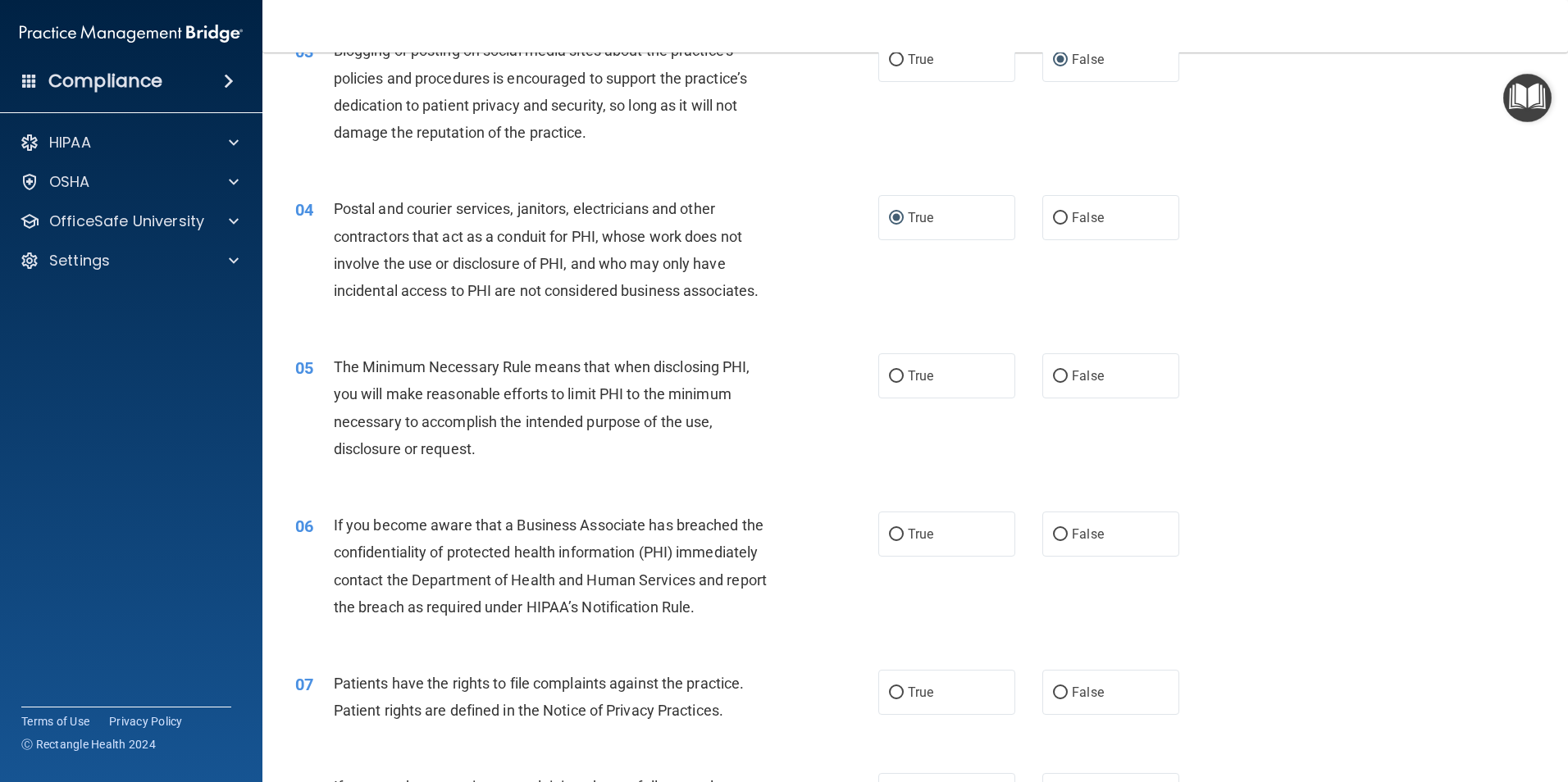
scroll to position [328, 0]
click at [891, 377] on input "True" at bounding box center [896, 376] width 15 height 12
radio input "true"
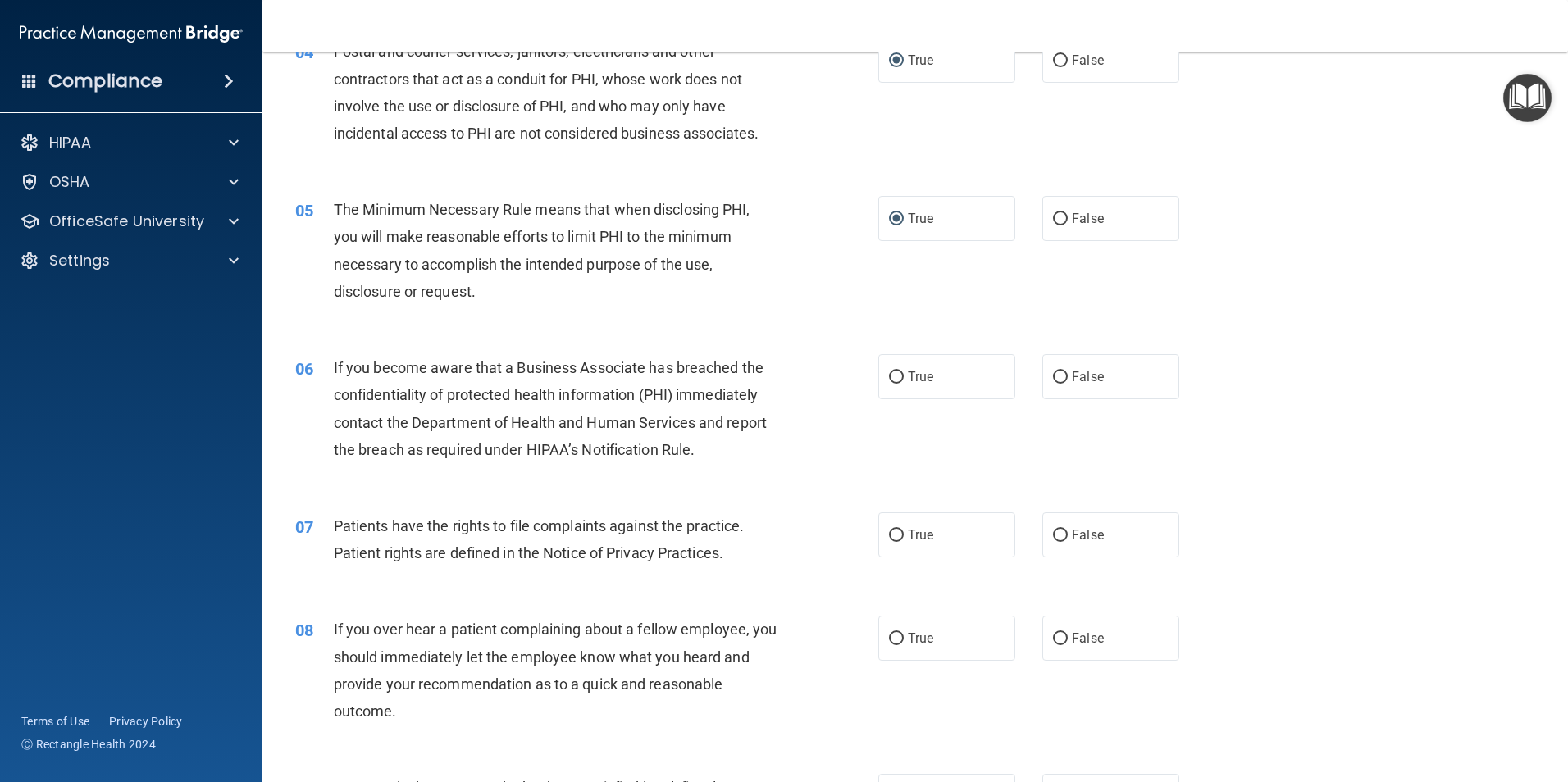
scroll to position [492, 0]
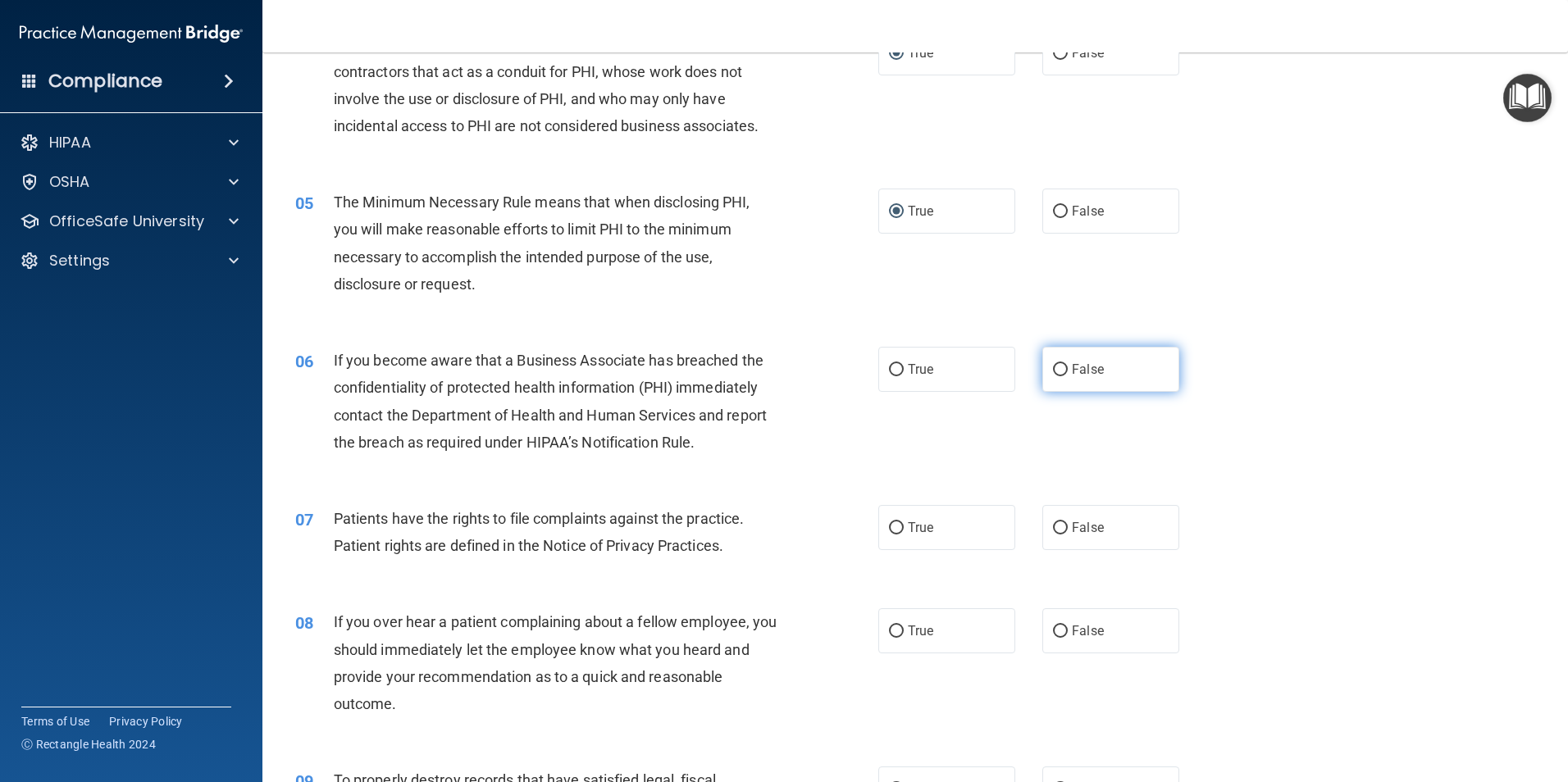
click at [1061, 371] on label "False" at bounding box center [1110, 369] width 137 height 45
click at [1061, 371] on input "False" at bounding box center [1061, 370] width 15 height 12
radio input "true"
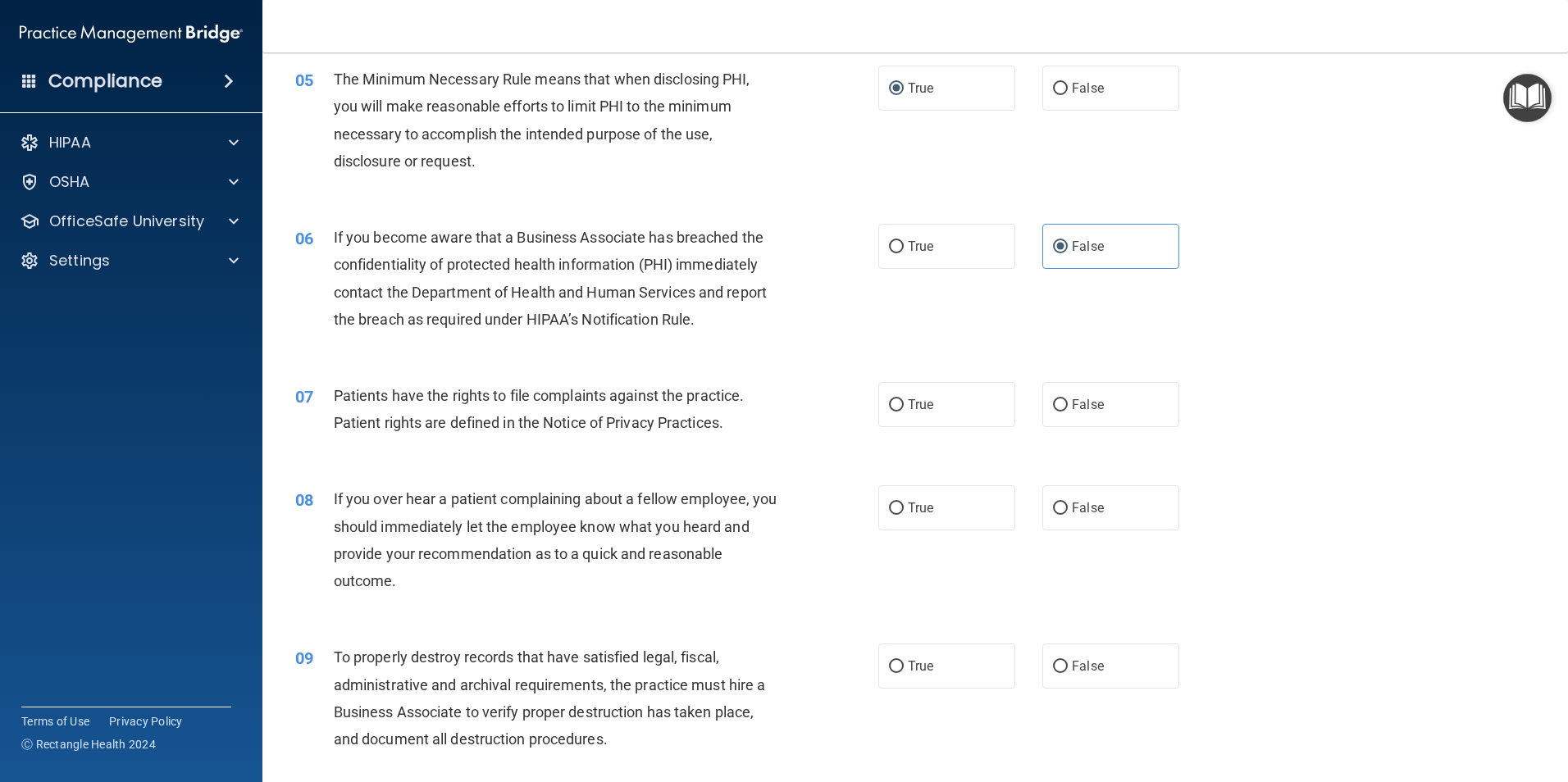
scroll to position [656, 0]
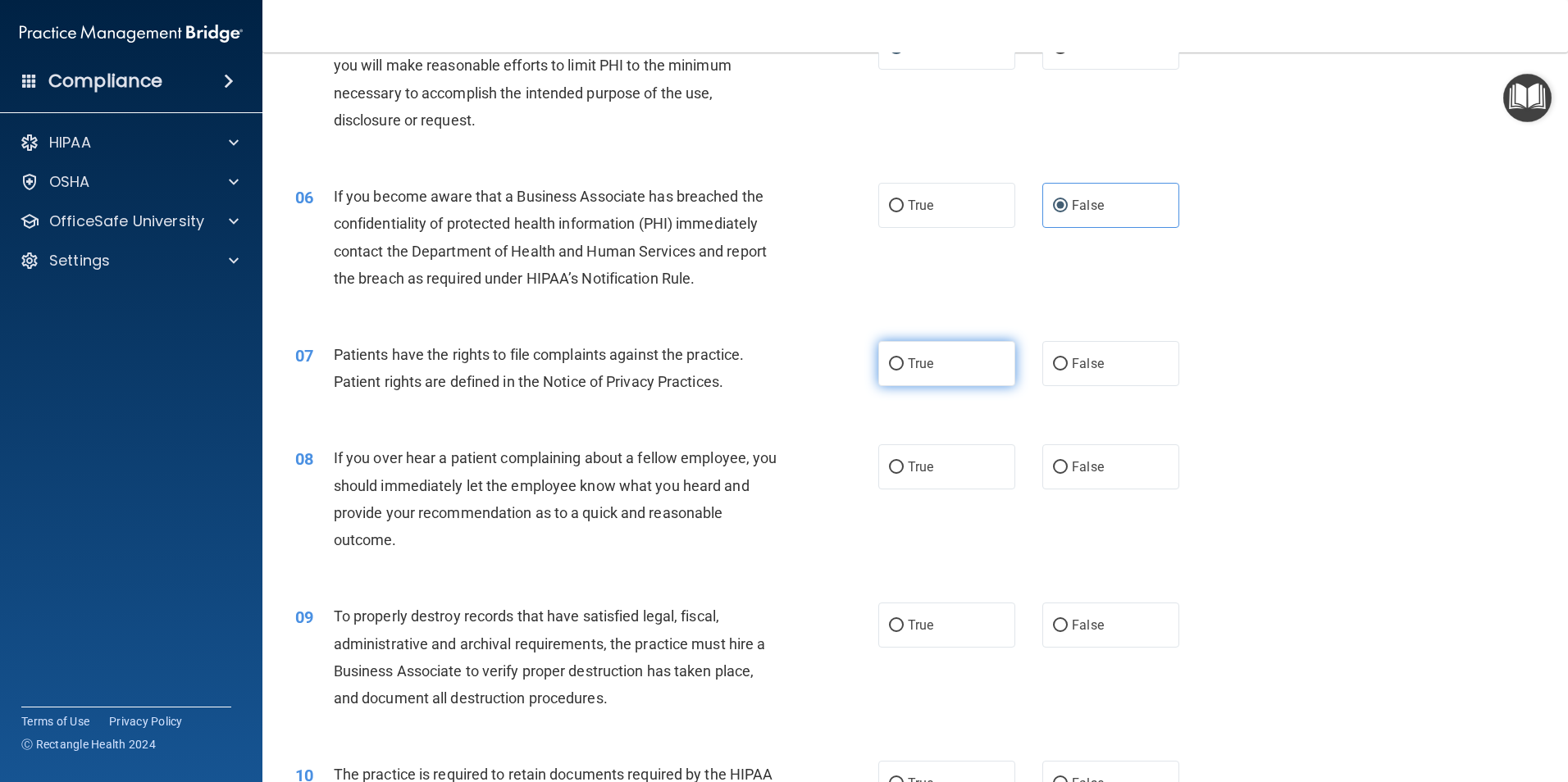
click at [893, 362] on input "True" at bounding box center [896, 364] width 15 height 12
radio input "true"
click at [896, 469] on input "True" at bounding box center [896, 468] width 15 height 12
radio input "true"
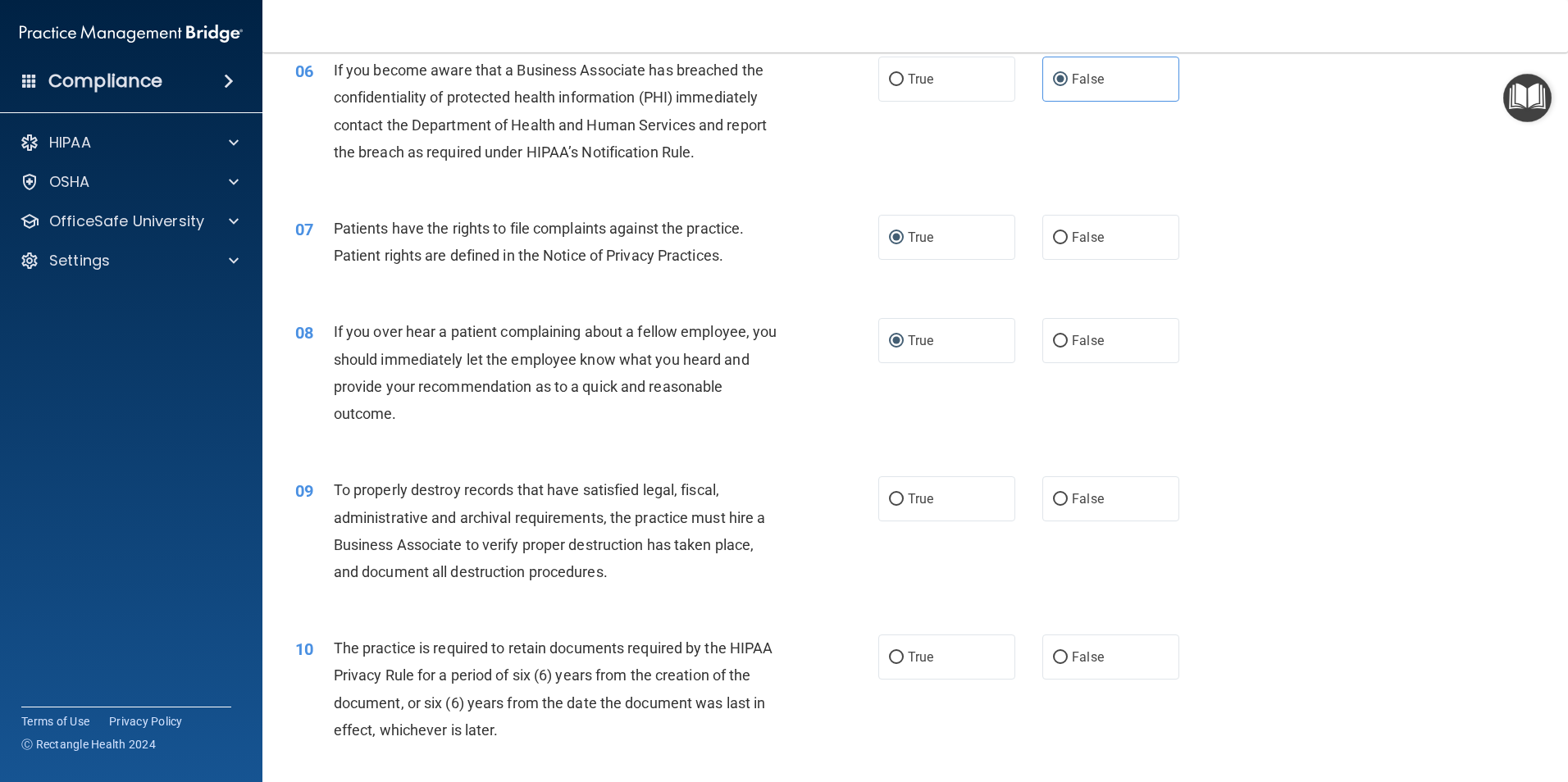
scroll to position [820, 0]
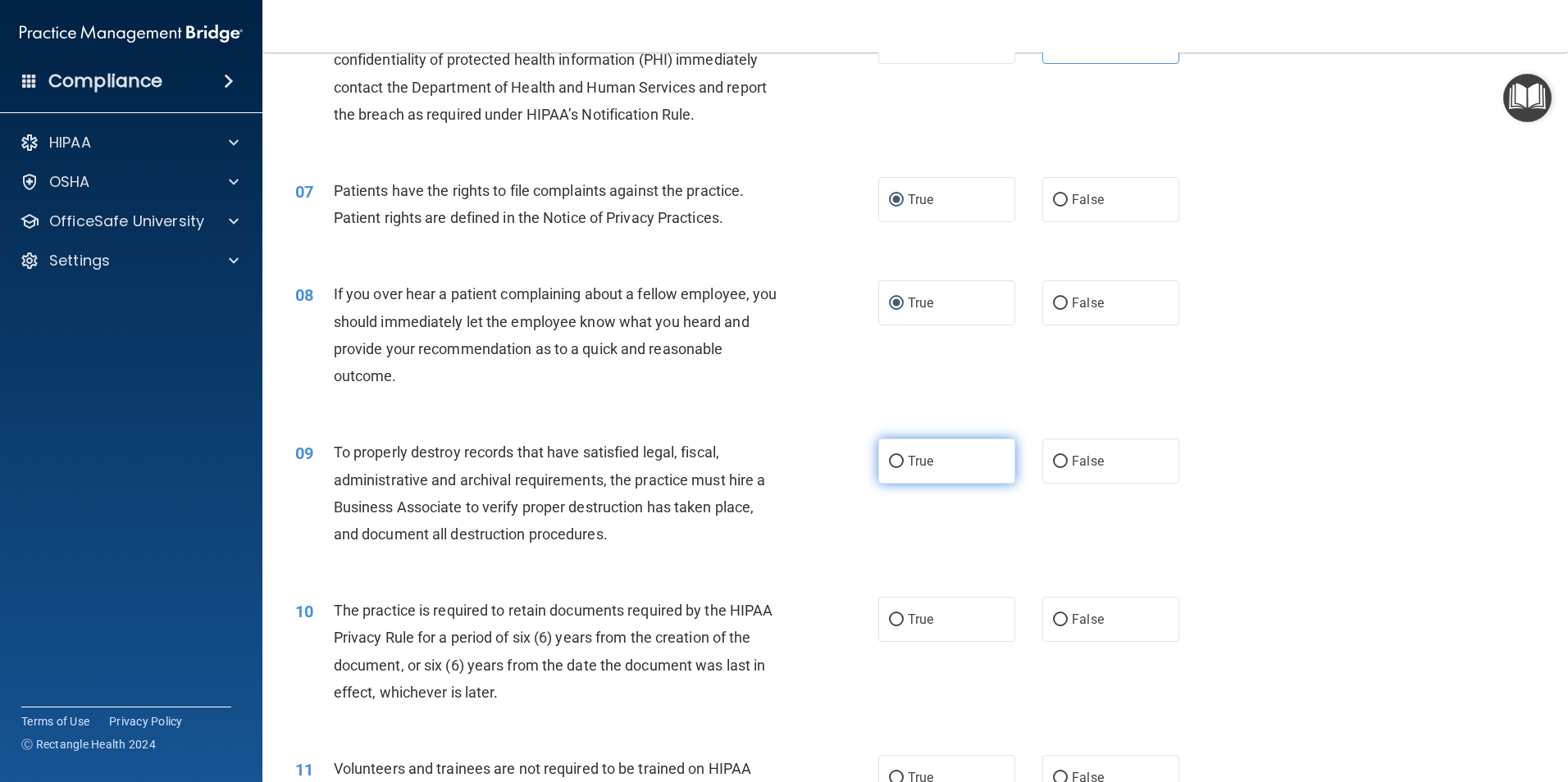
click at [894, 469] on input "True" at bounding box center [896, 462] width 15 height 12
radio input "true"
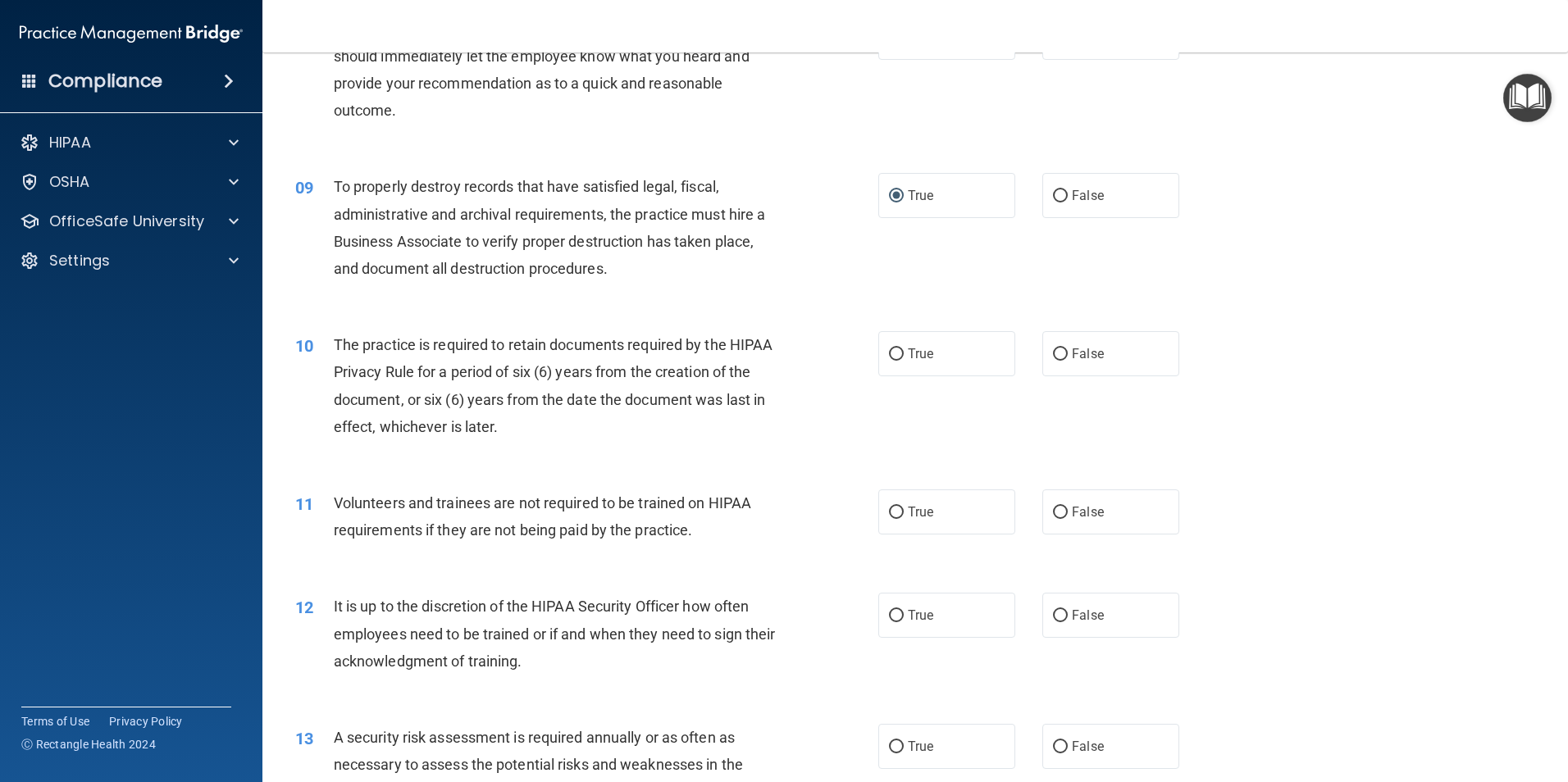
scroll to position [1148, 0]
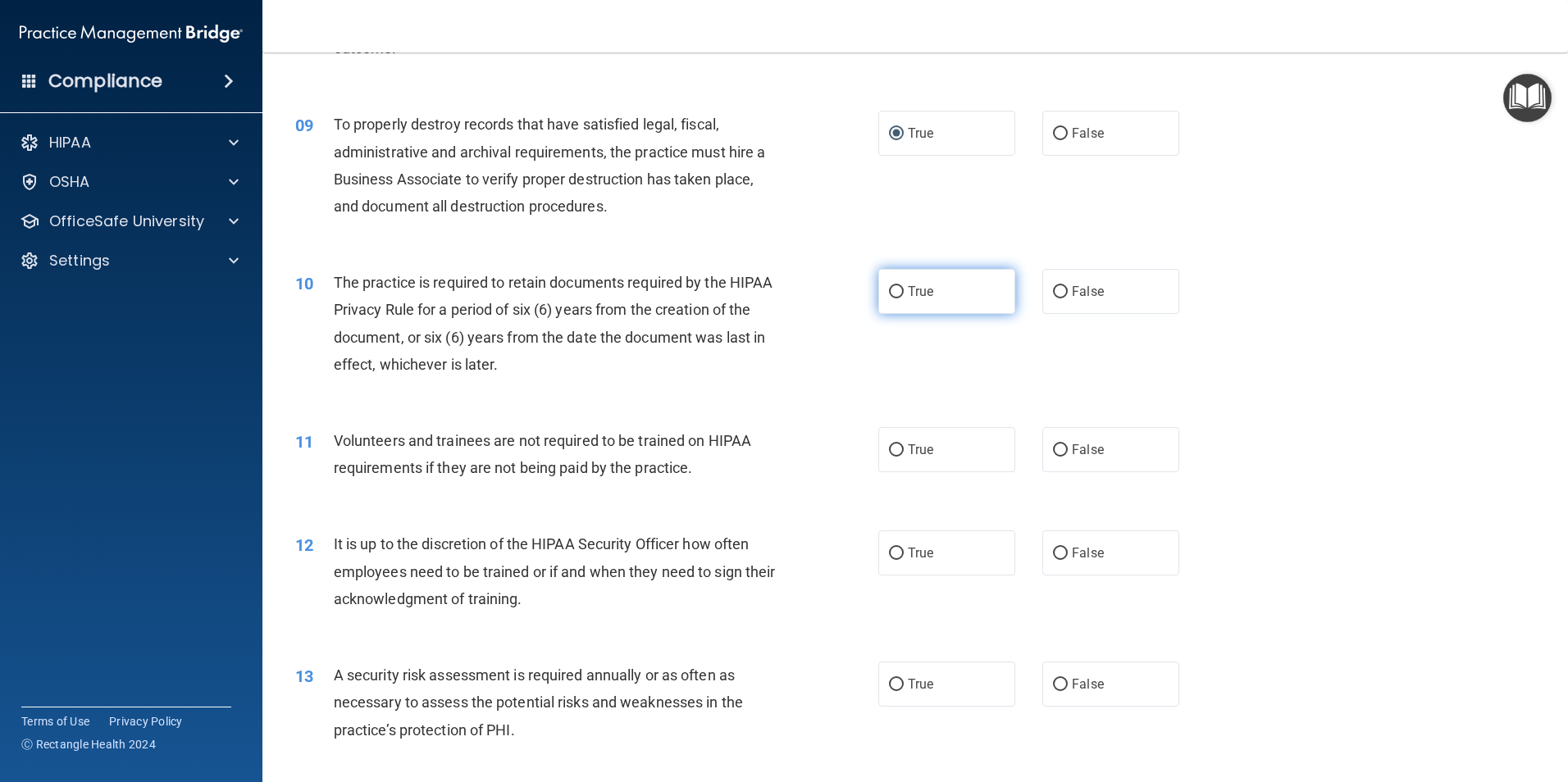
click at [889, 294] on input "True" at bounding box center [896, 292] width 15 height 12
radio input "true"
click at [891, 450] on input "True" at bounding box center [896, 450] width 15 height 12
radio input "true"
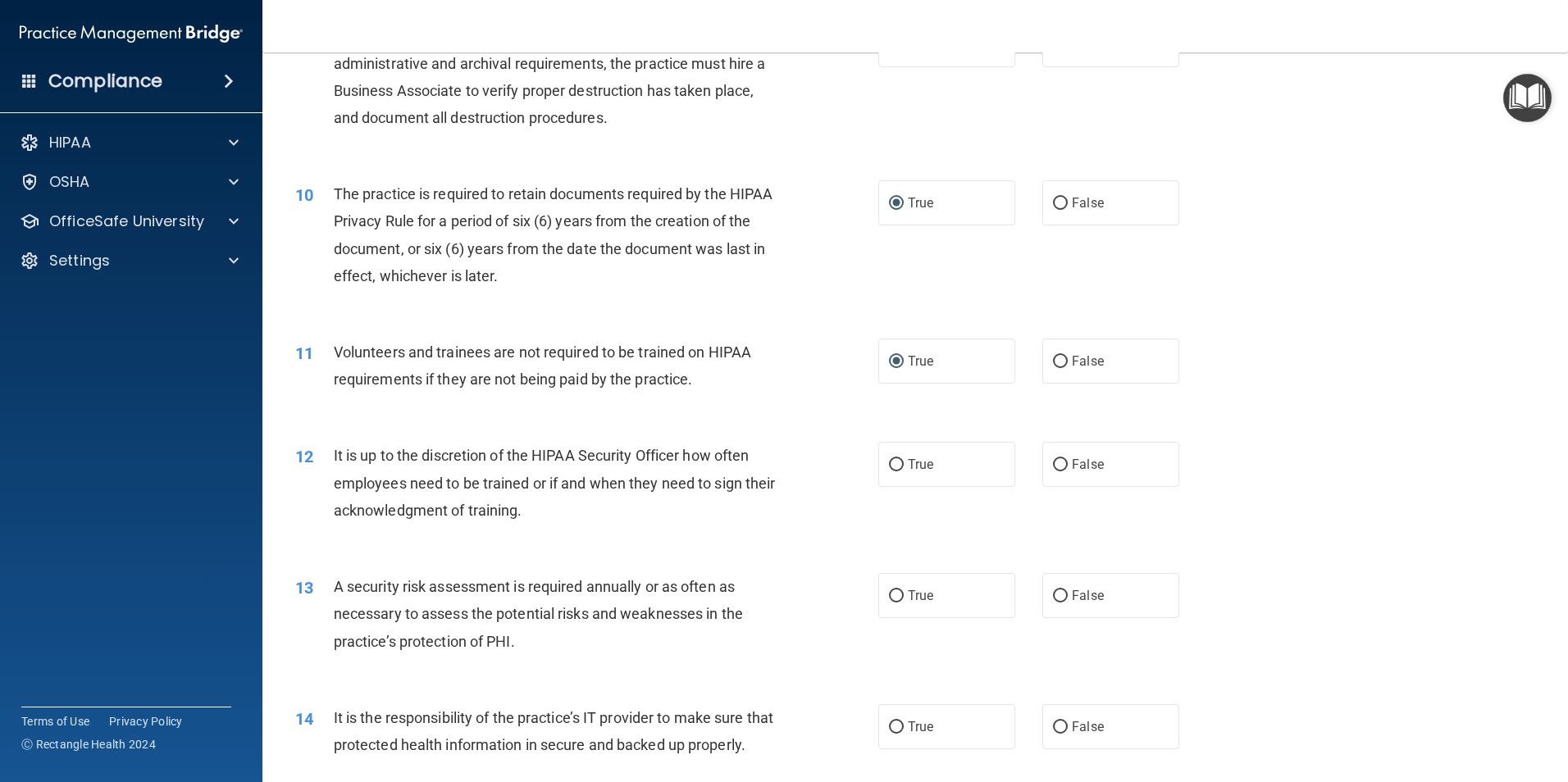
scroll to position [1312, 0]
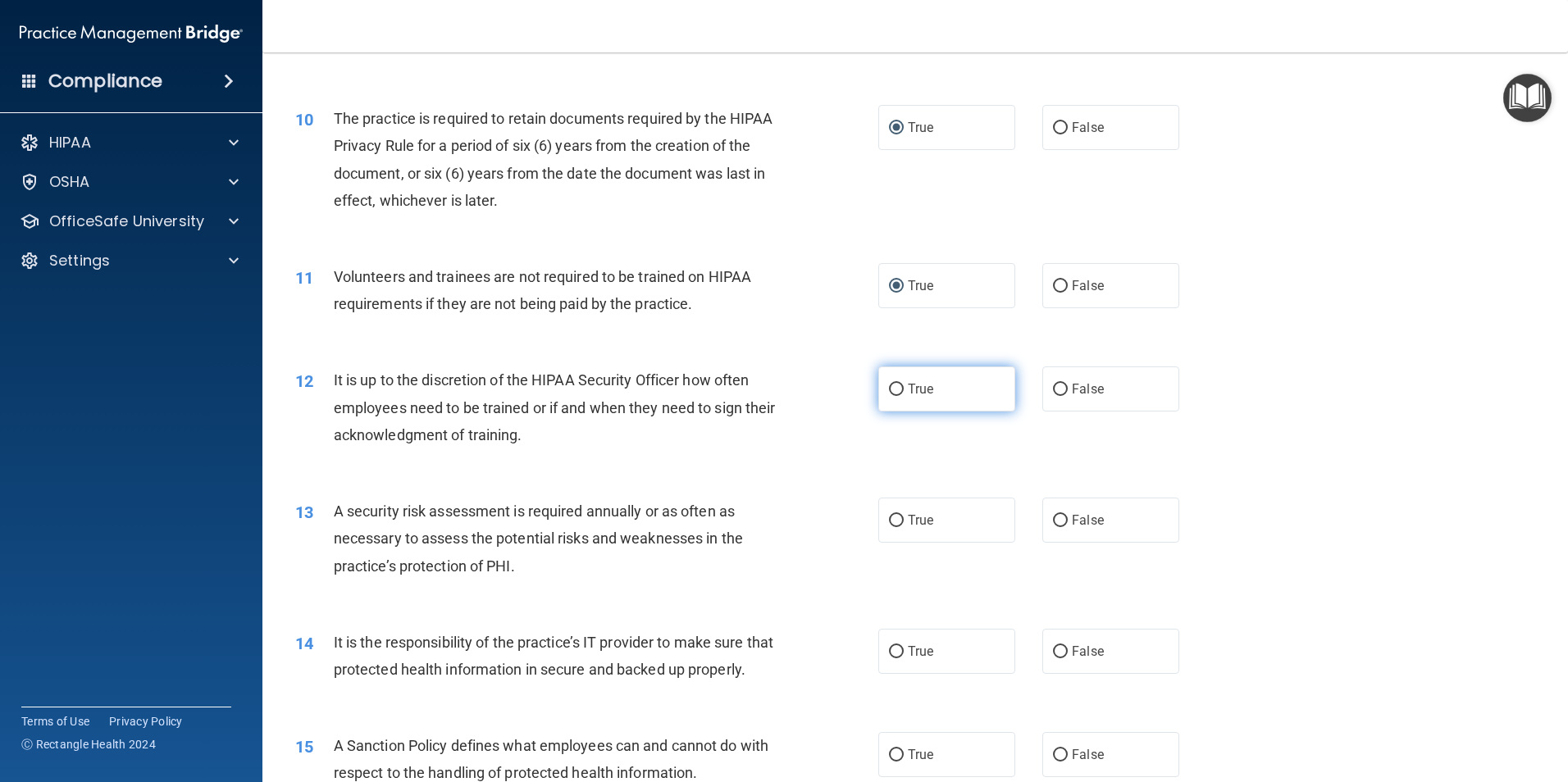
click at [893, 387] on input "True" at bounding box center [896, 390] width 15 height 12
radio input "true"
click at [896, 522] on input "True" at bounding box center [896, 521] width 15 height 12
radio input "true"
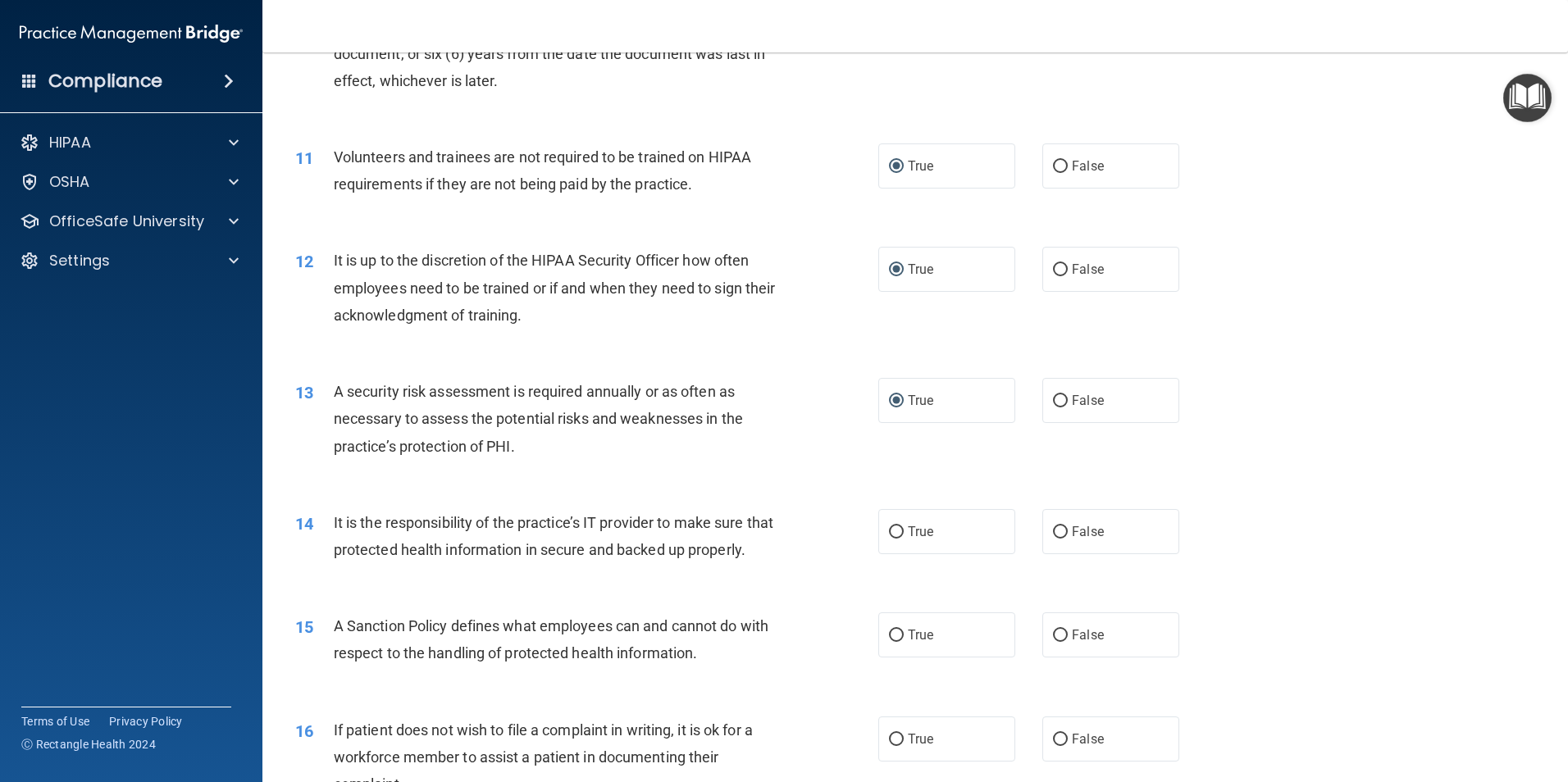
scroll to position [1558, 0]
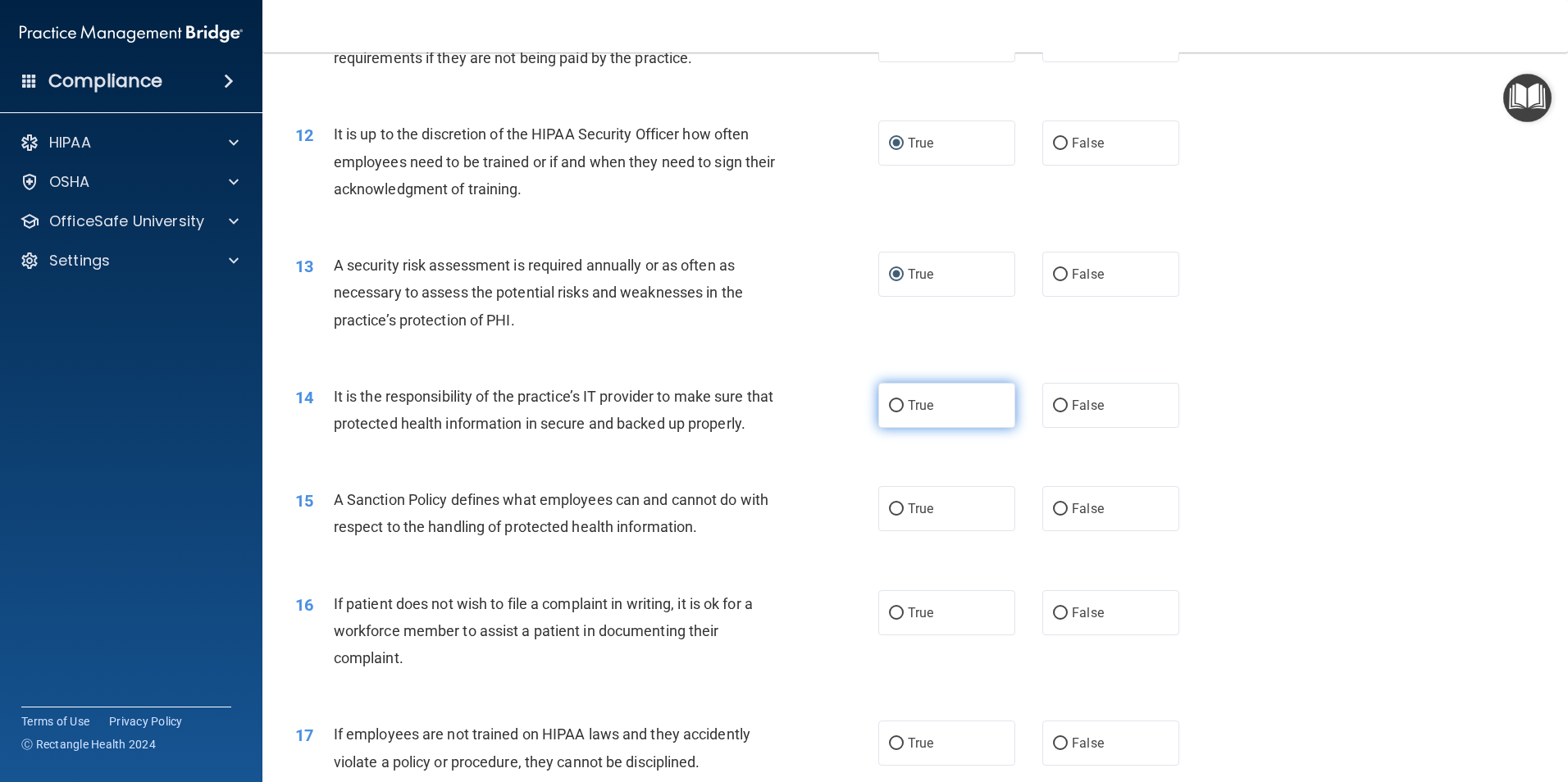
click at [895, 401] on input "True" at bounding box center [896, 406] width 15 height 12
radio input "true"
click at [908, 517] on span "True" at bounding box center [920, 508] width 26 height 16
click at [903, 516] on input "True" at bounding box center [896, 509] width 15 height 12
radio input "true"
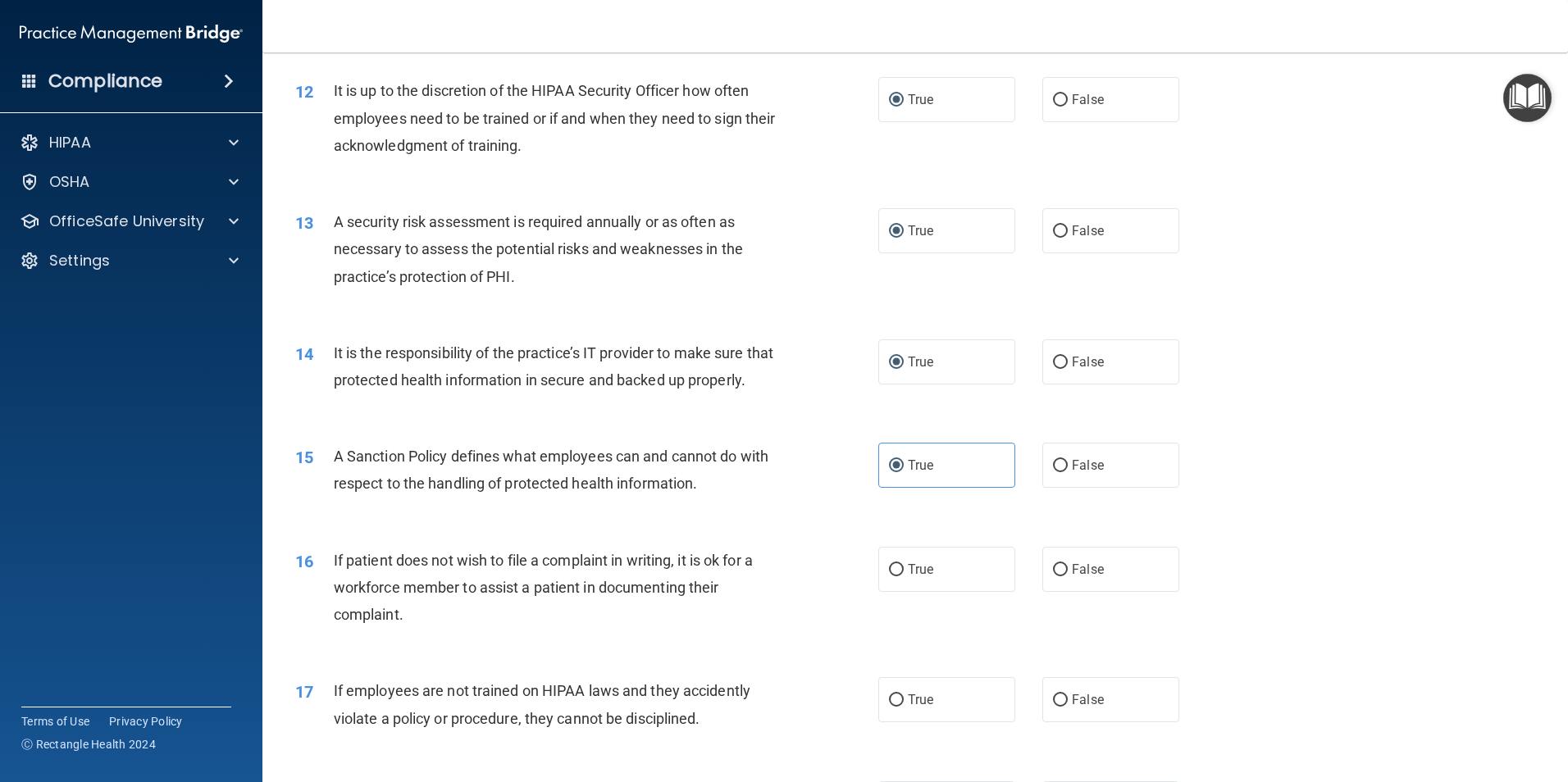
scroll to position [1640, 0]
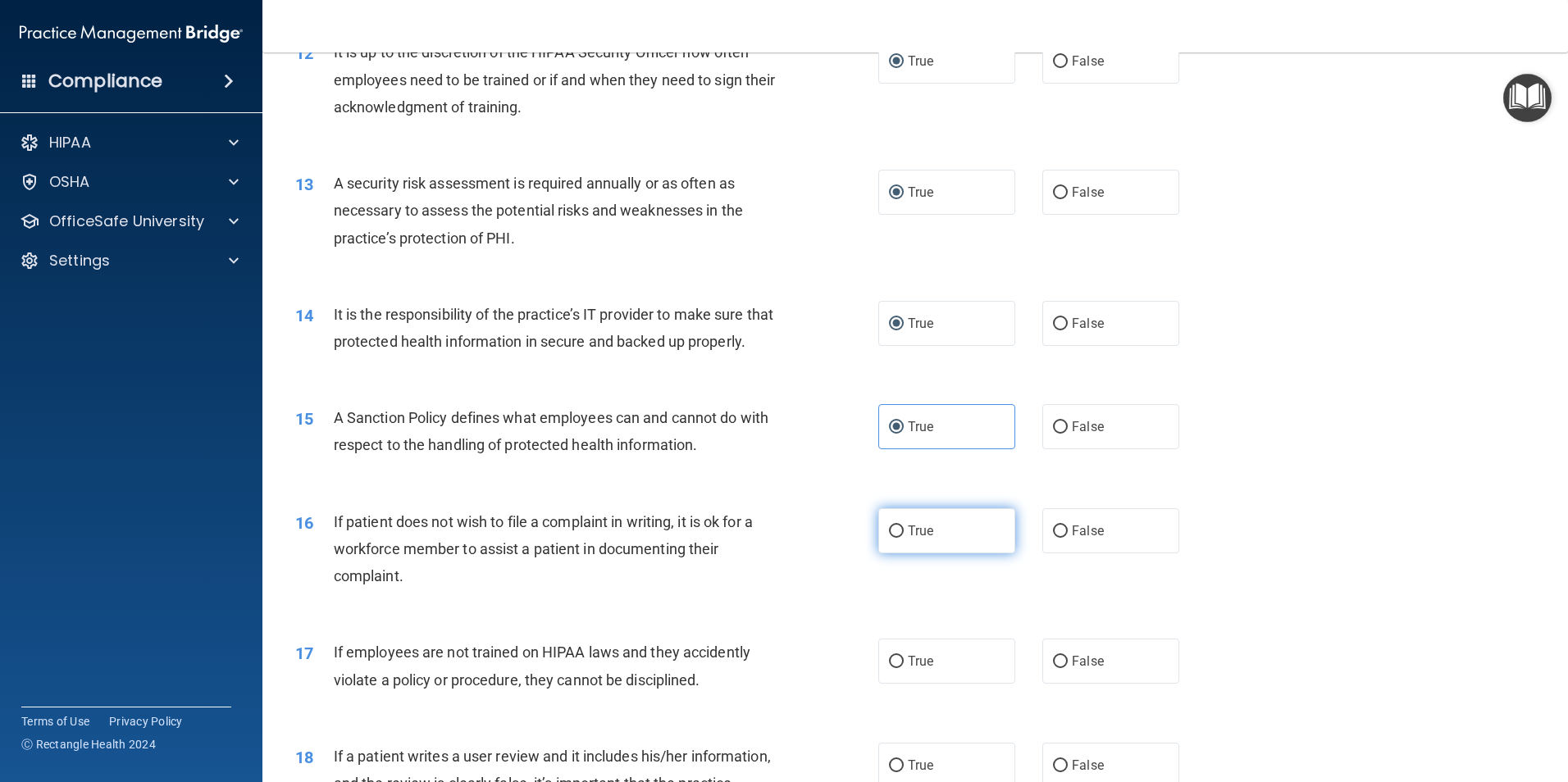
click at [892, 538] on input "True" at bounding box center [896, 532] width 15 height 12
radio input "true"
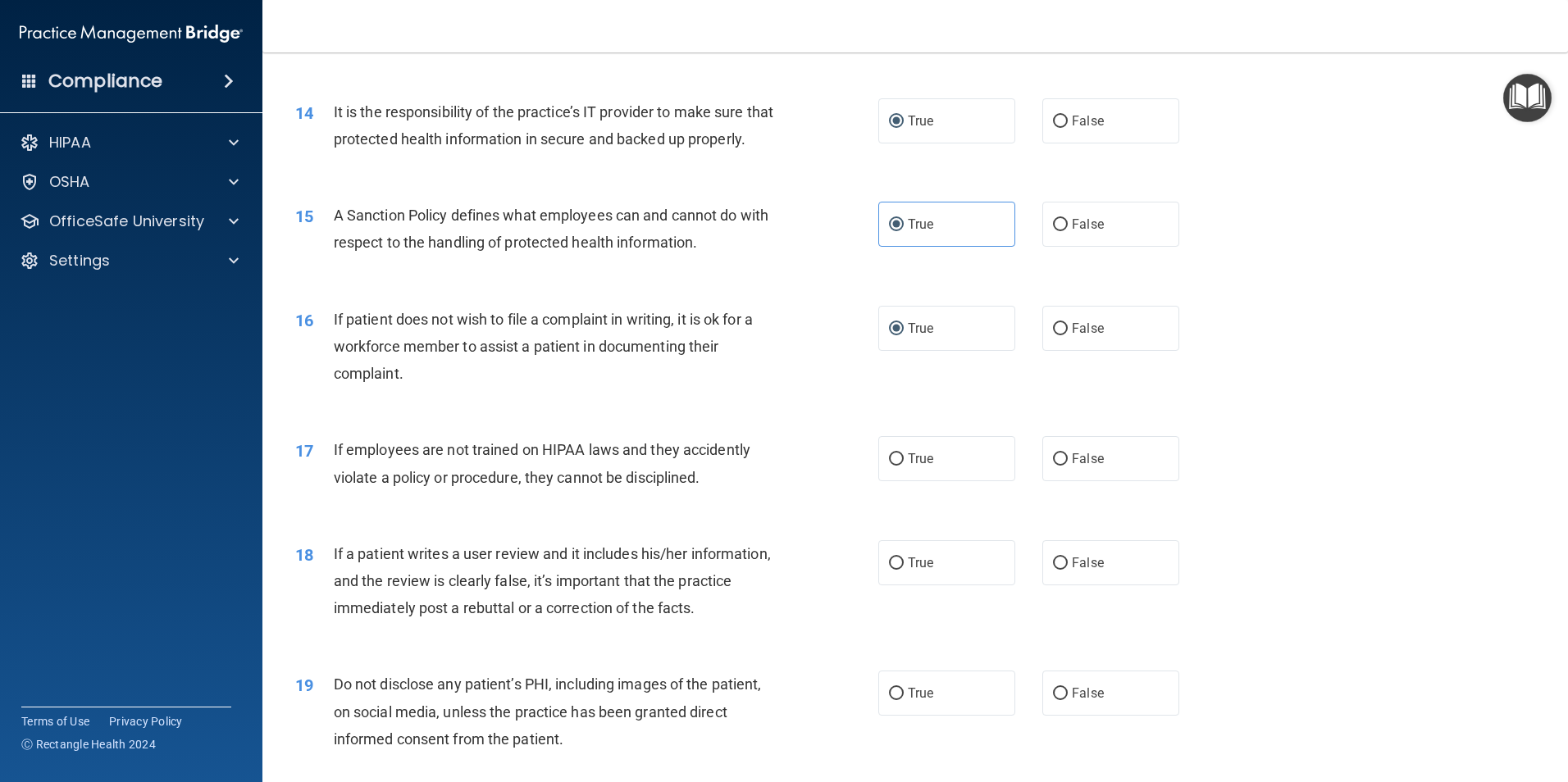
scroll to position [1886, 0]
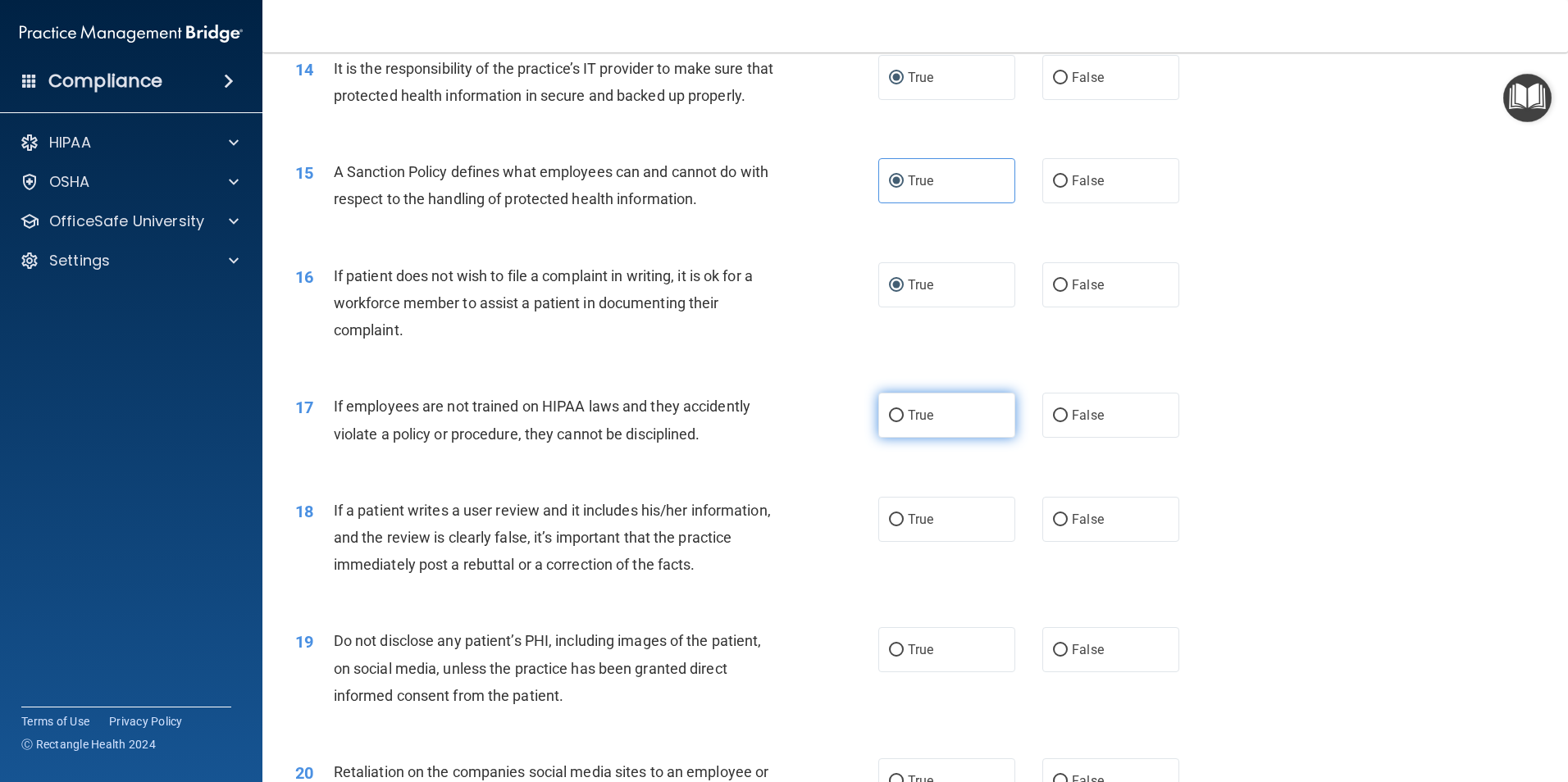
click at [889, 422] on input "True" at bounding box center [896, 415] width 15 height 12
radio input "true"
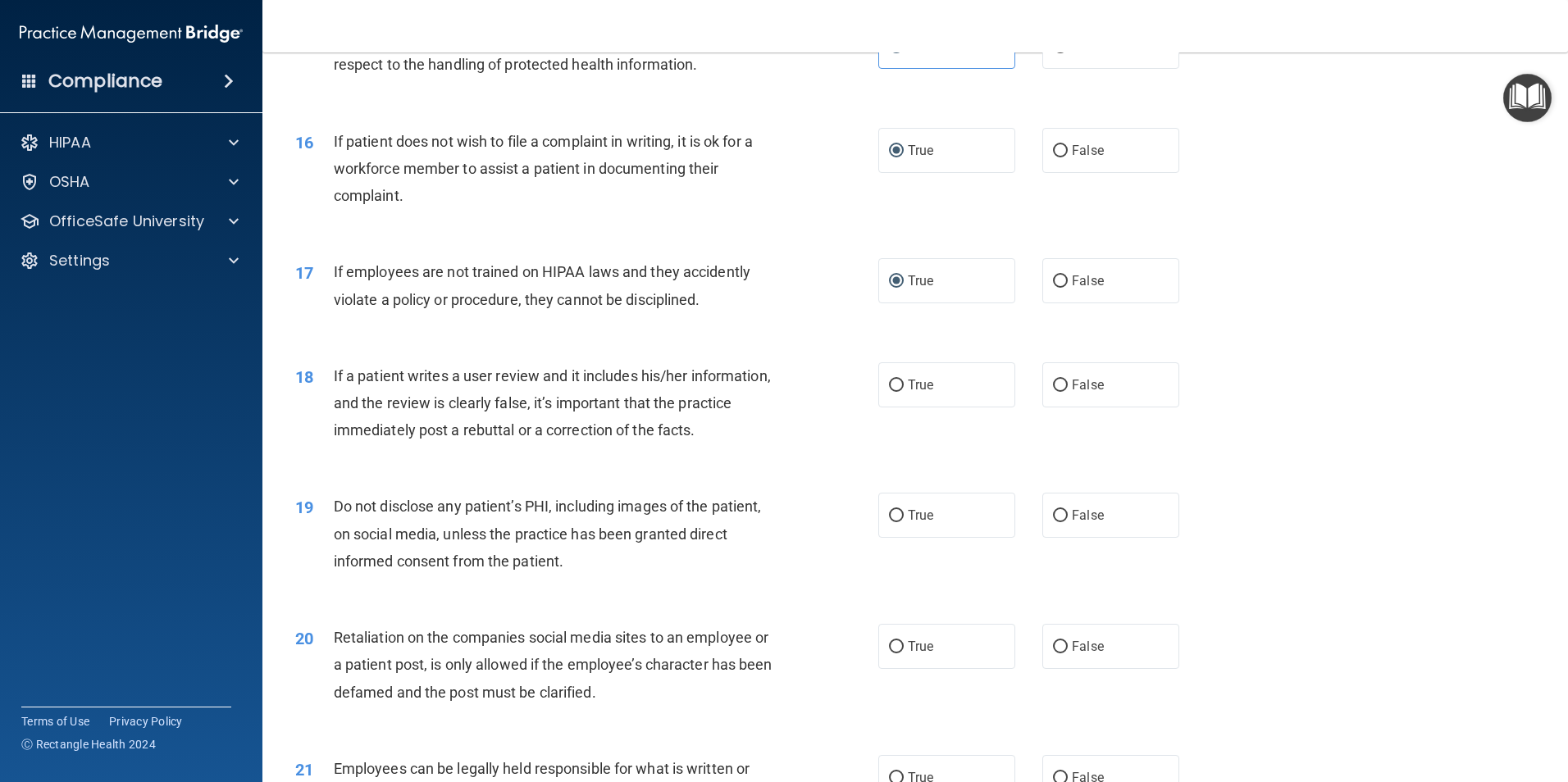
scroll to position [2050, 0]
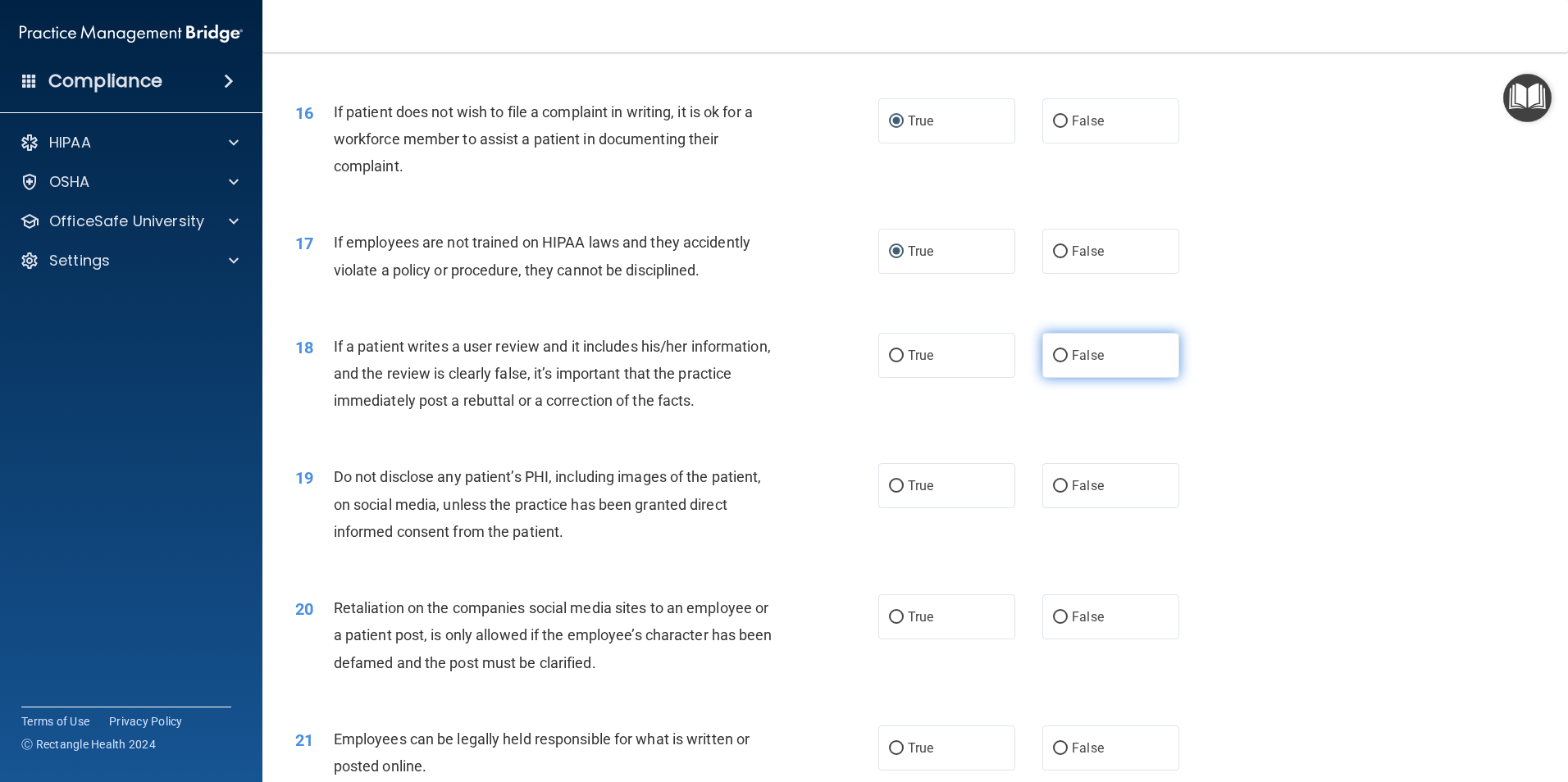
click at [1053, 362] on input "False" at bounding box center [1061, 356] width 15 height 12
radio input "true"
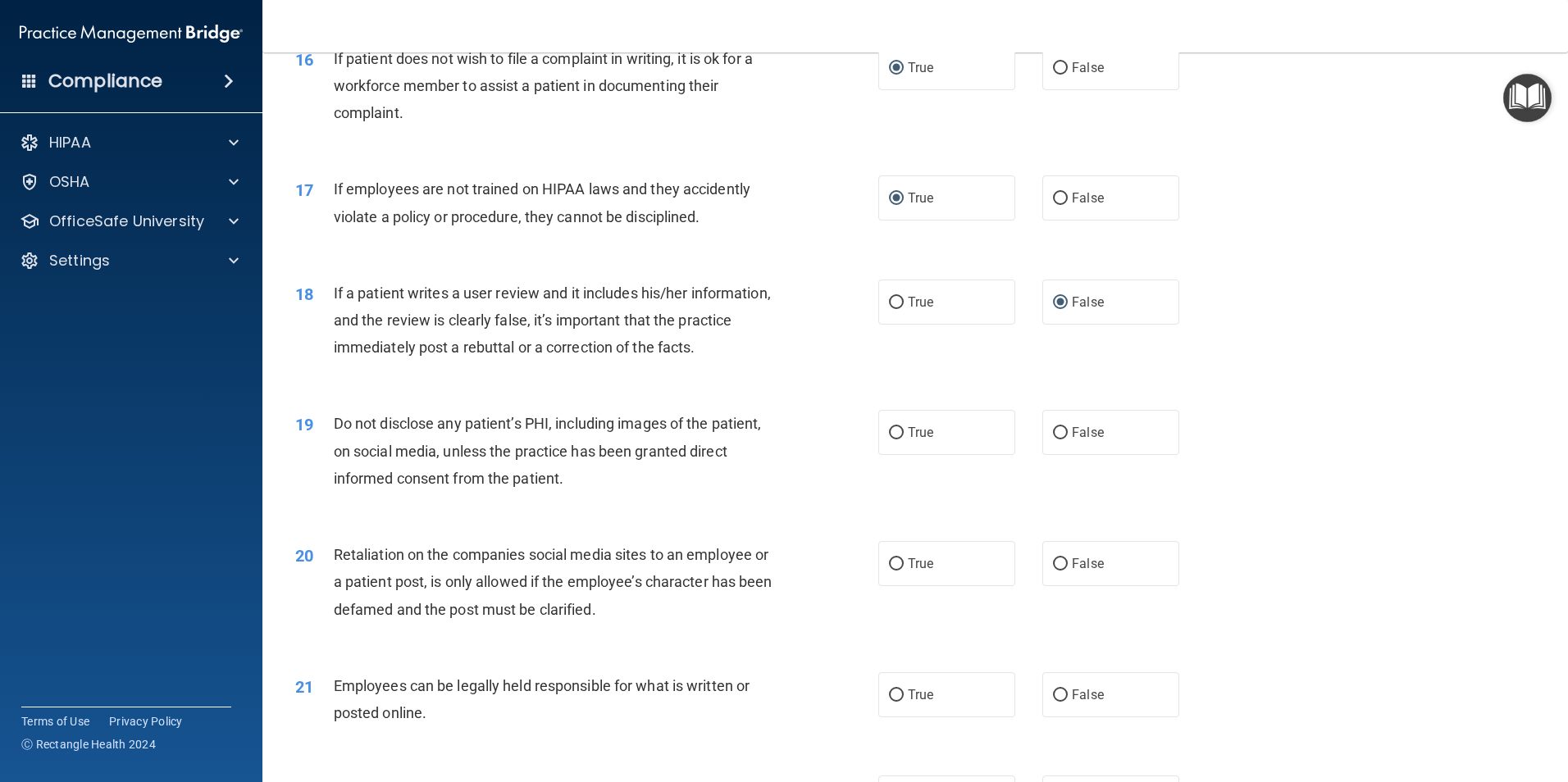
scroll to position [2132, 0]
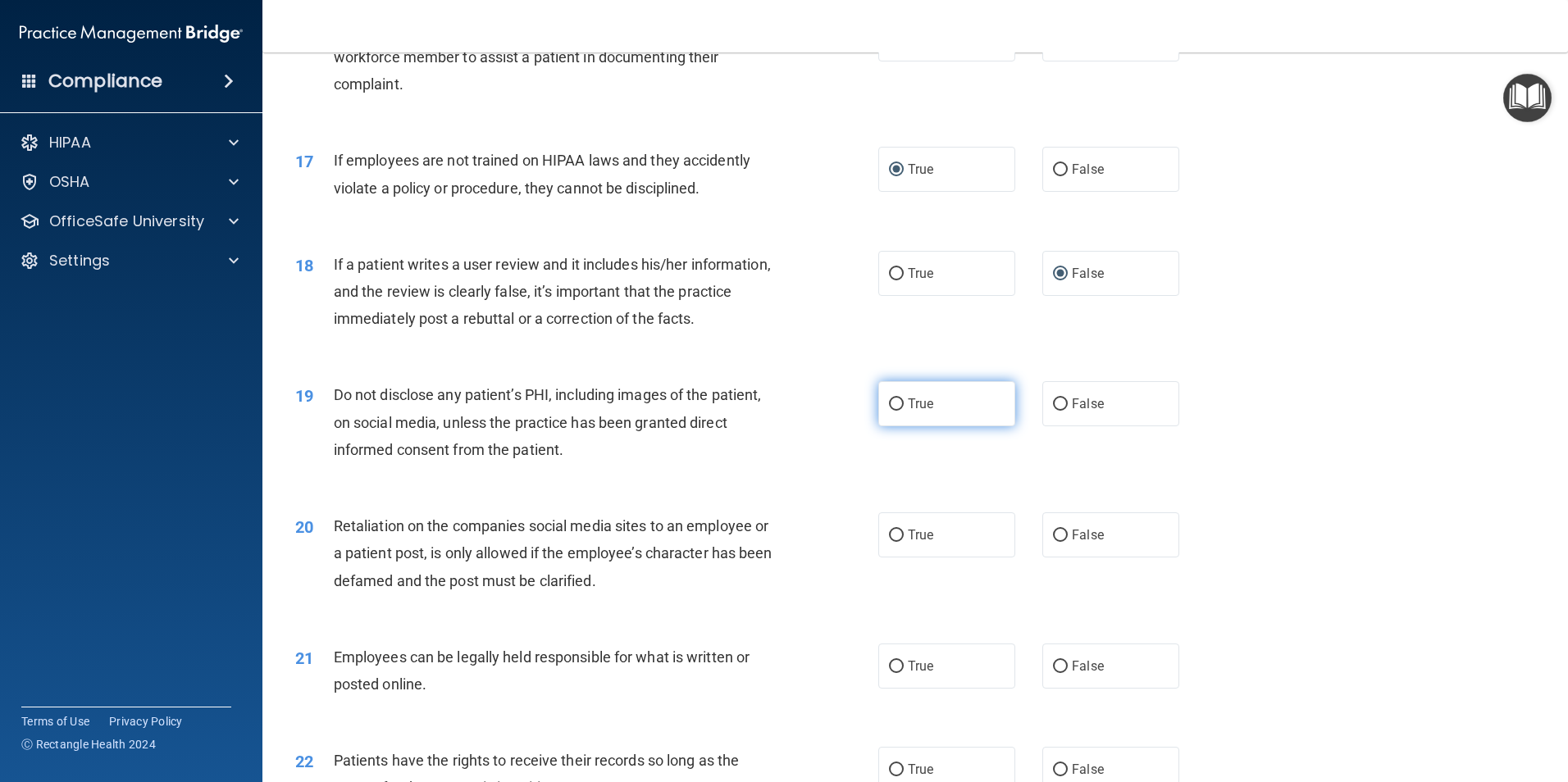
click at [915, 411] on span "True" at bounding box center [920, 404] width 26 height 16
click at [904, 410] on input "True" at bounding box center [896, 405] width 15 height 12
radio input "true"
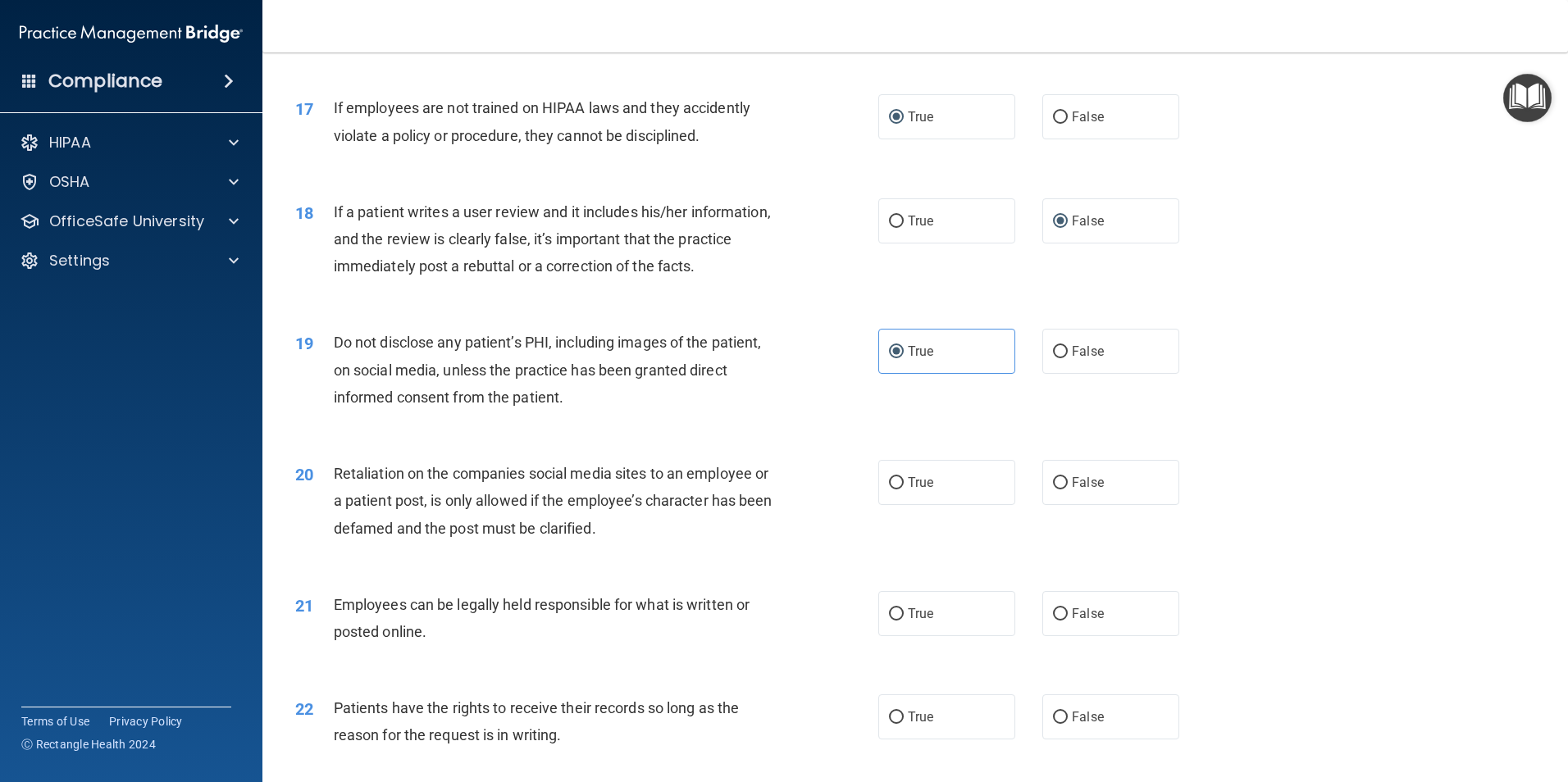
scroll to position [2214, 0]
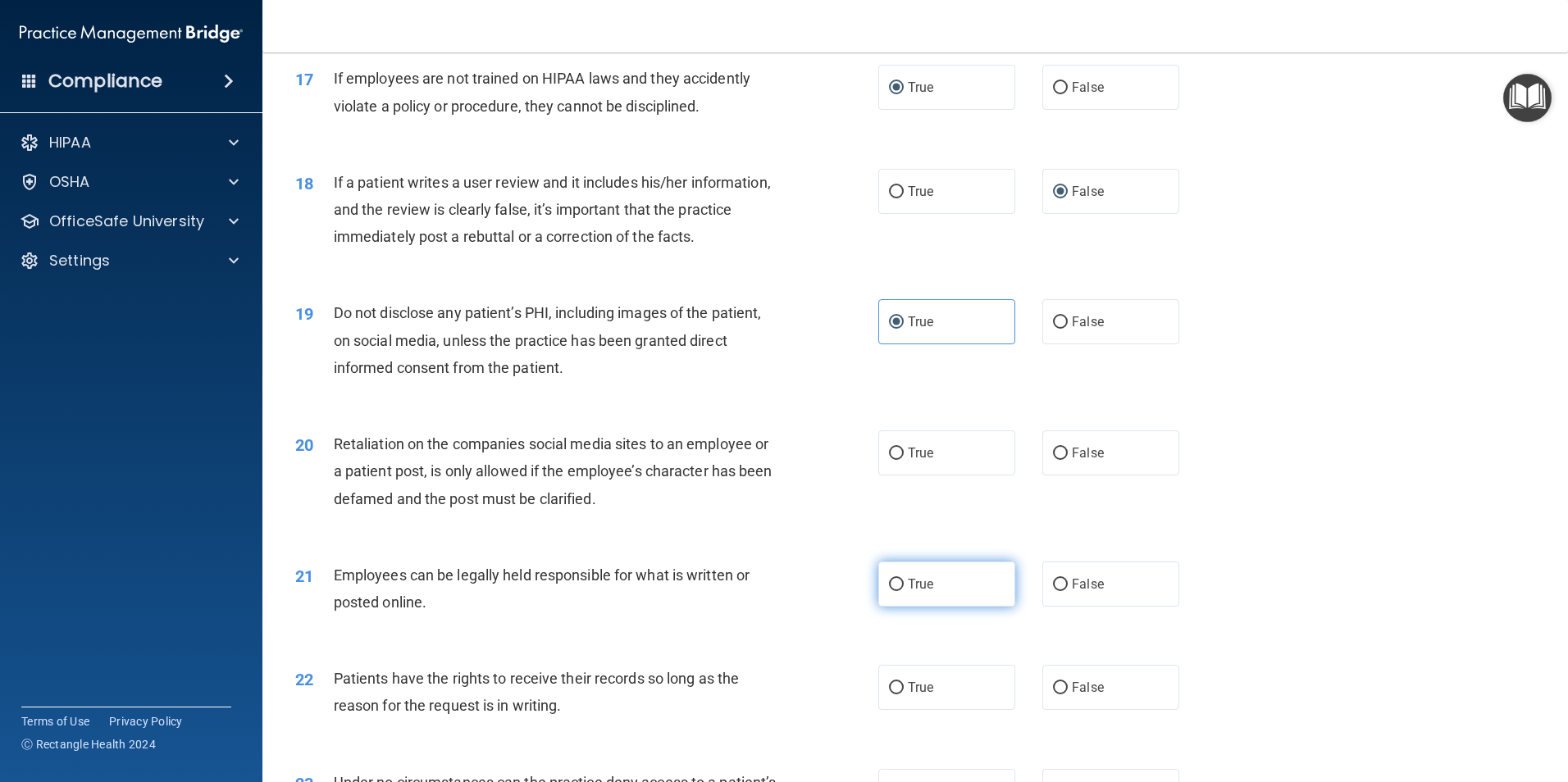
click at [901, 607] on label "True" at bounding box center [946, 584] width 137 height 45
click at [901, 591] on input "True" at bounding box center [896, 585] width 15 height 12
radio input "true"
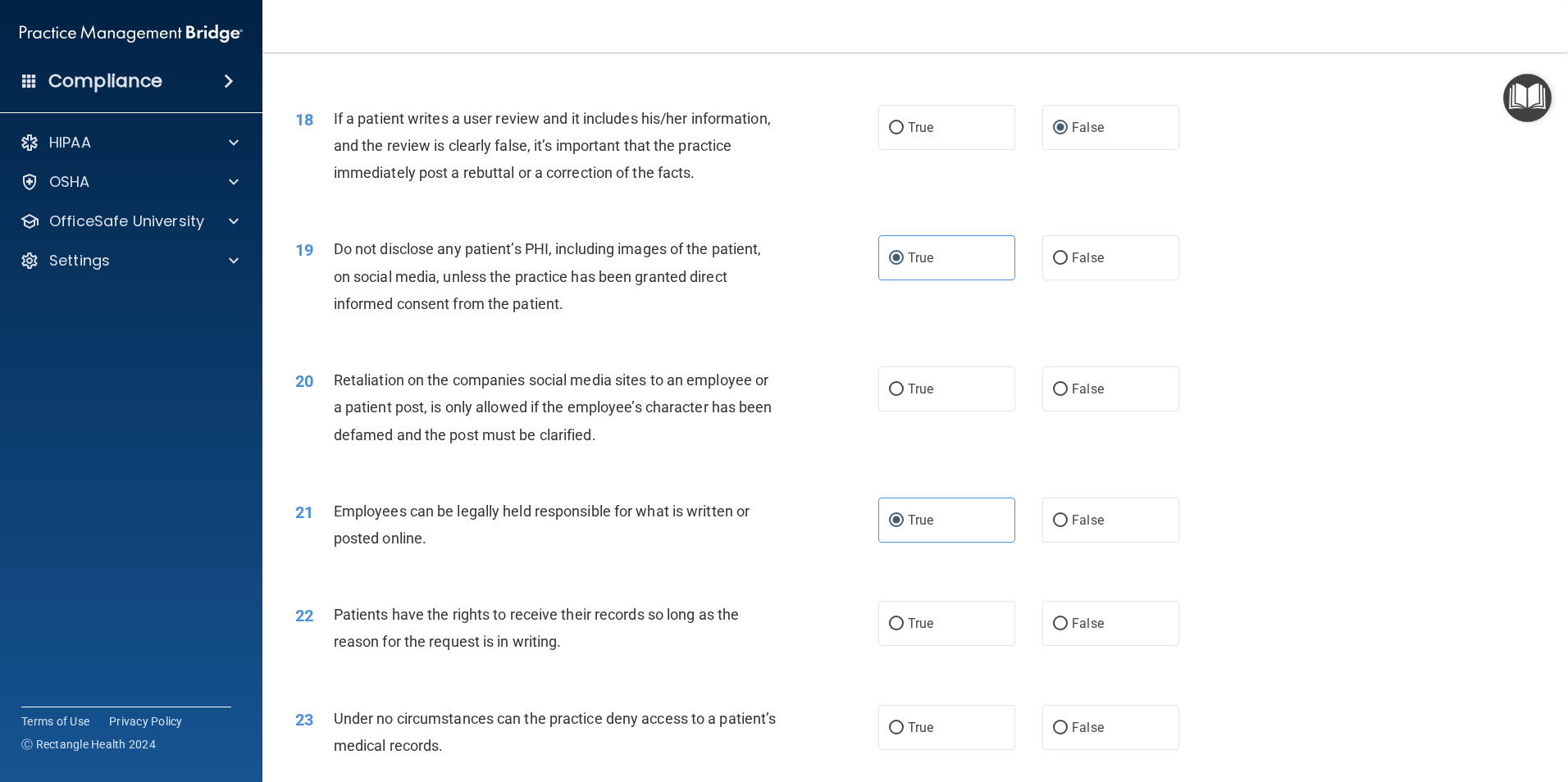
scroll to position [2296, 0]
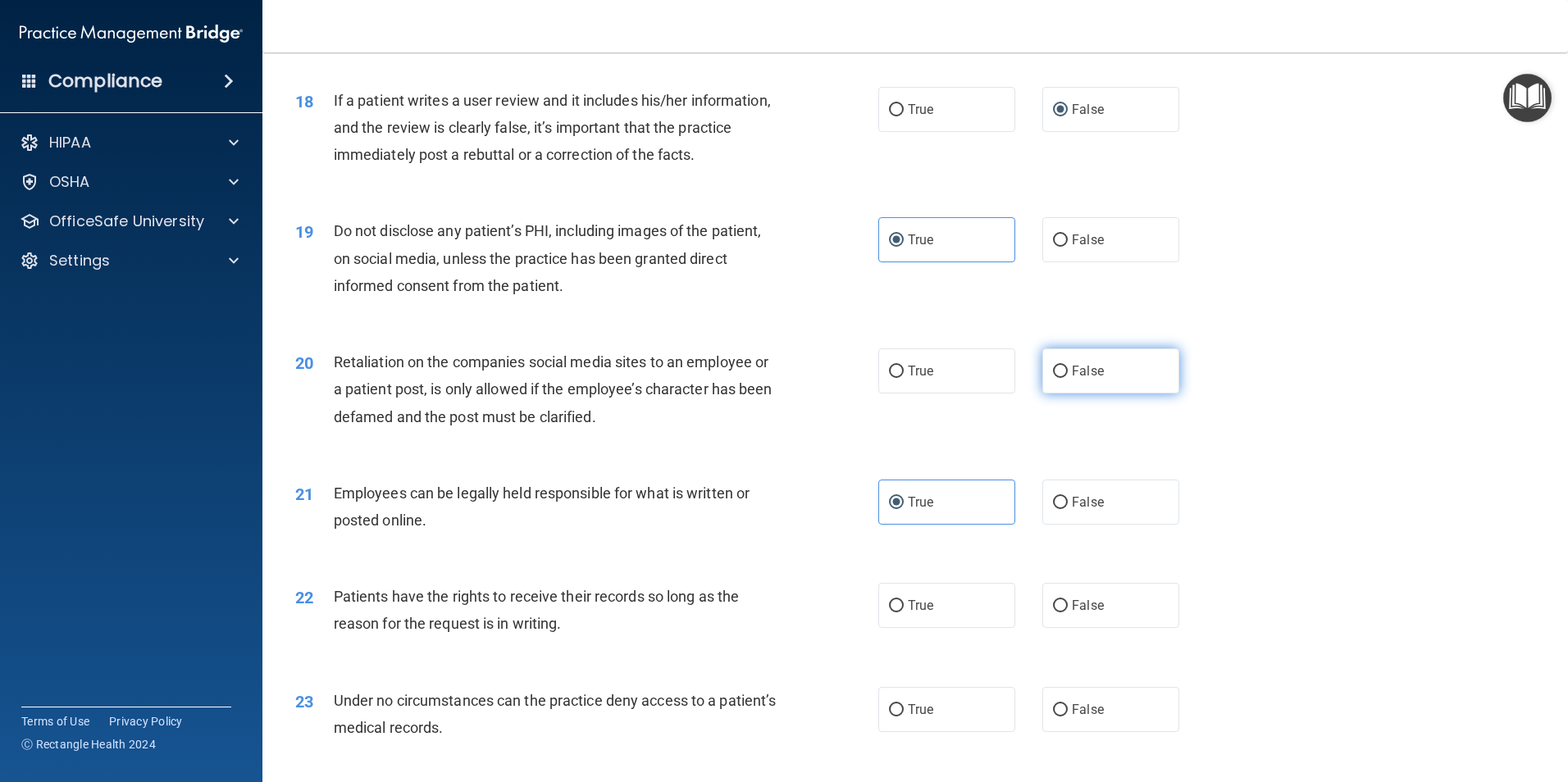
click at [1053, 378] on input "False" at bounding box center [1061, 372] width 15 height 12
radio input "true"
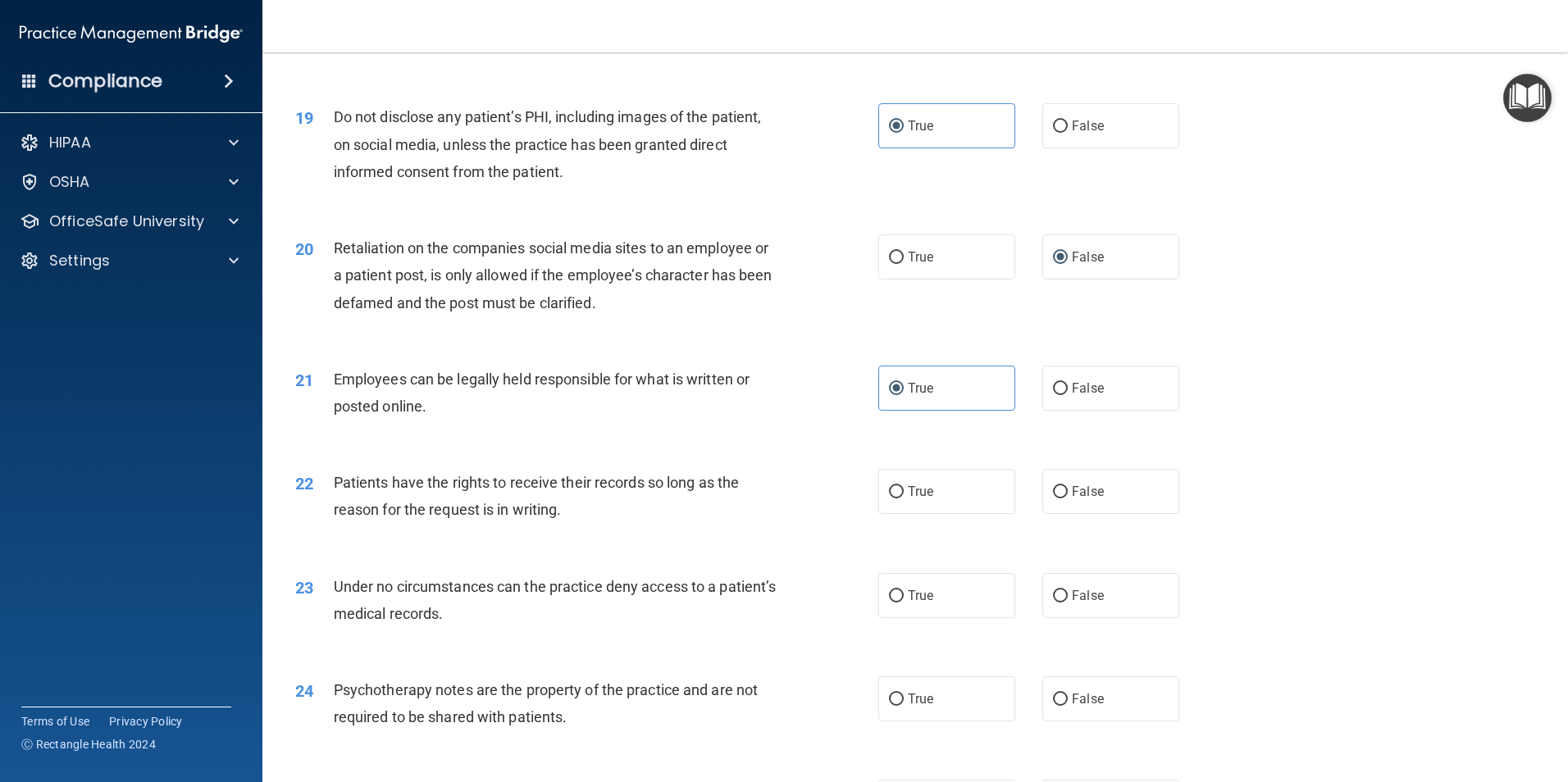
scroll to position [2460, 0]
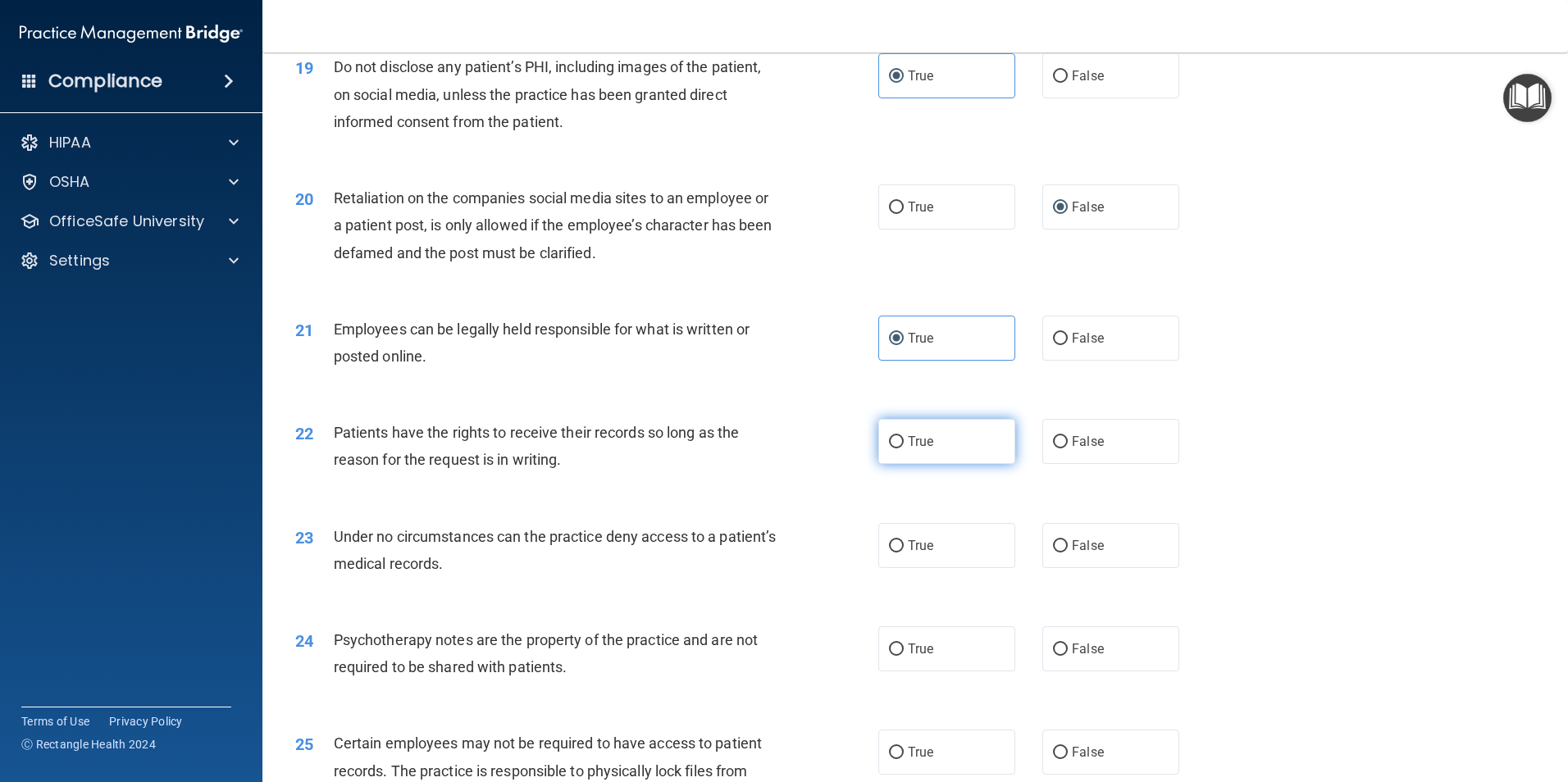
click at [891, 449] on input "True" at bounding box center [896, 442] width 15 height 12
radio input "true"
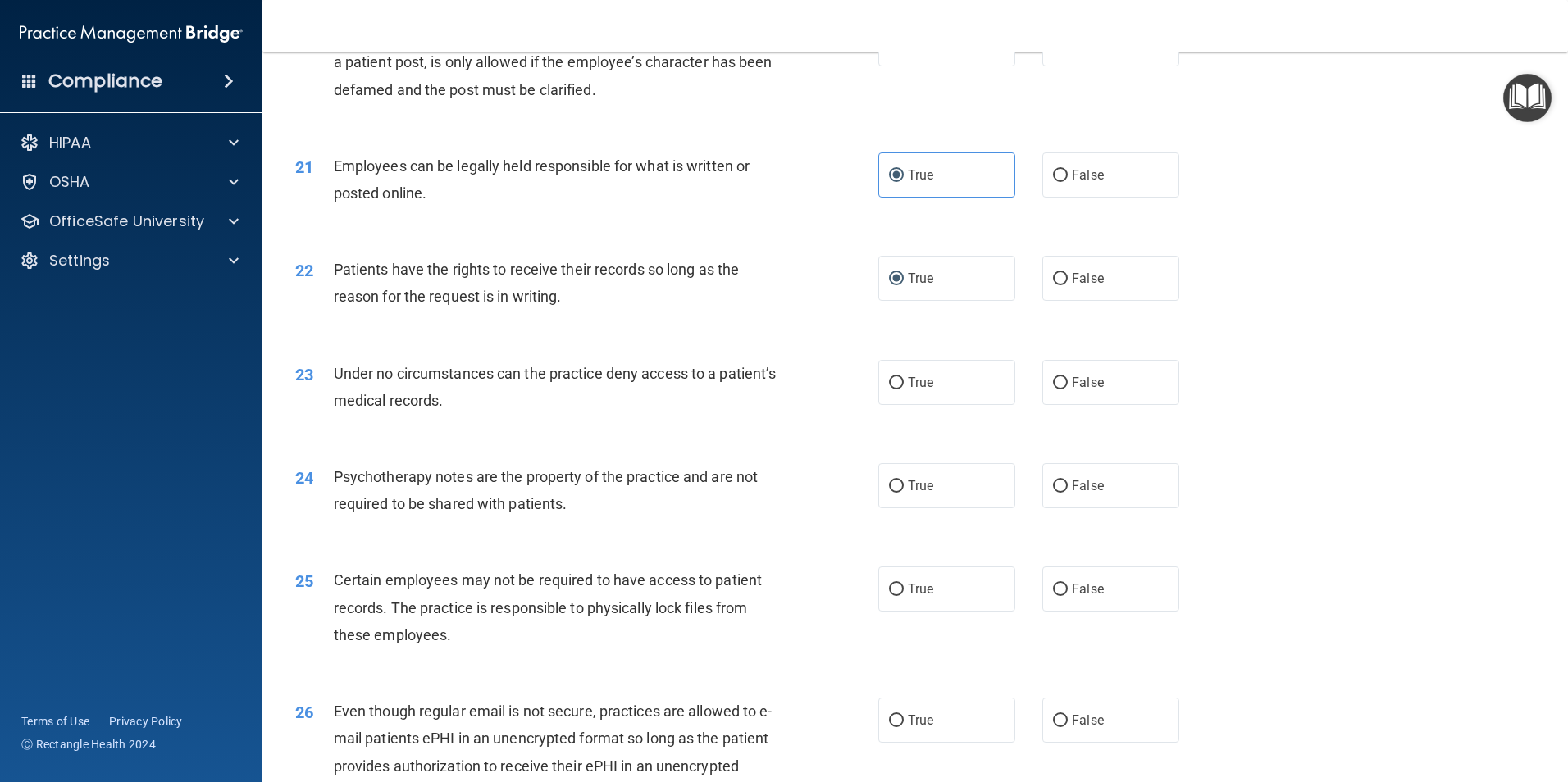
scroll to position [2624, 0]
click at [1053, 389] on input "False" at bounding box center [1061, 382] width 15 height 12
radio input "true"
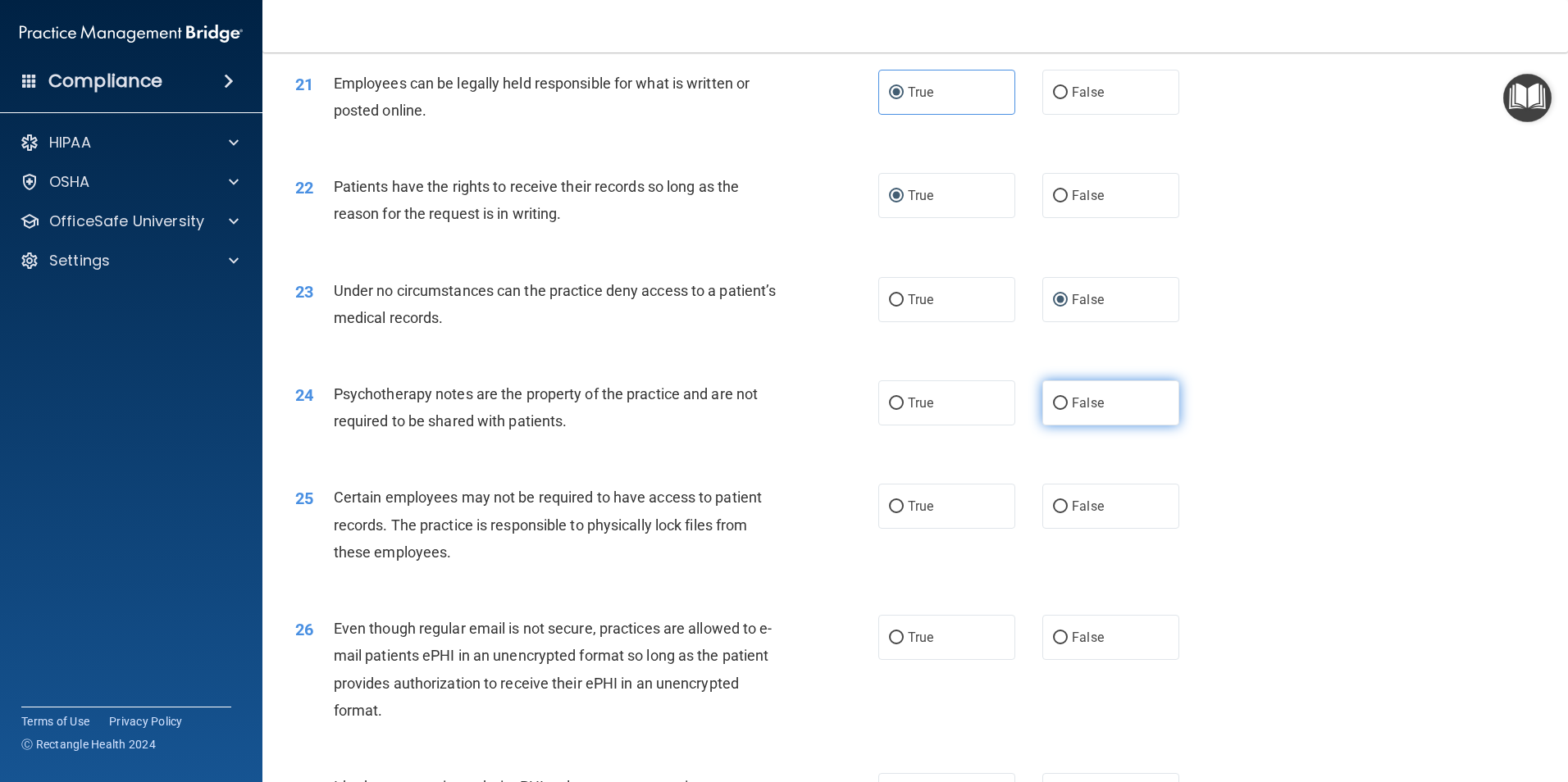
click at [1054, 410] on input "False" at bounding box center [1061, 404] width 15 height 12
radio input "true"
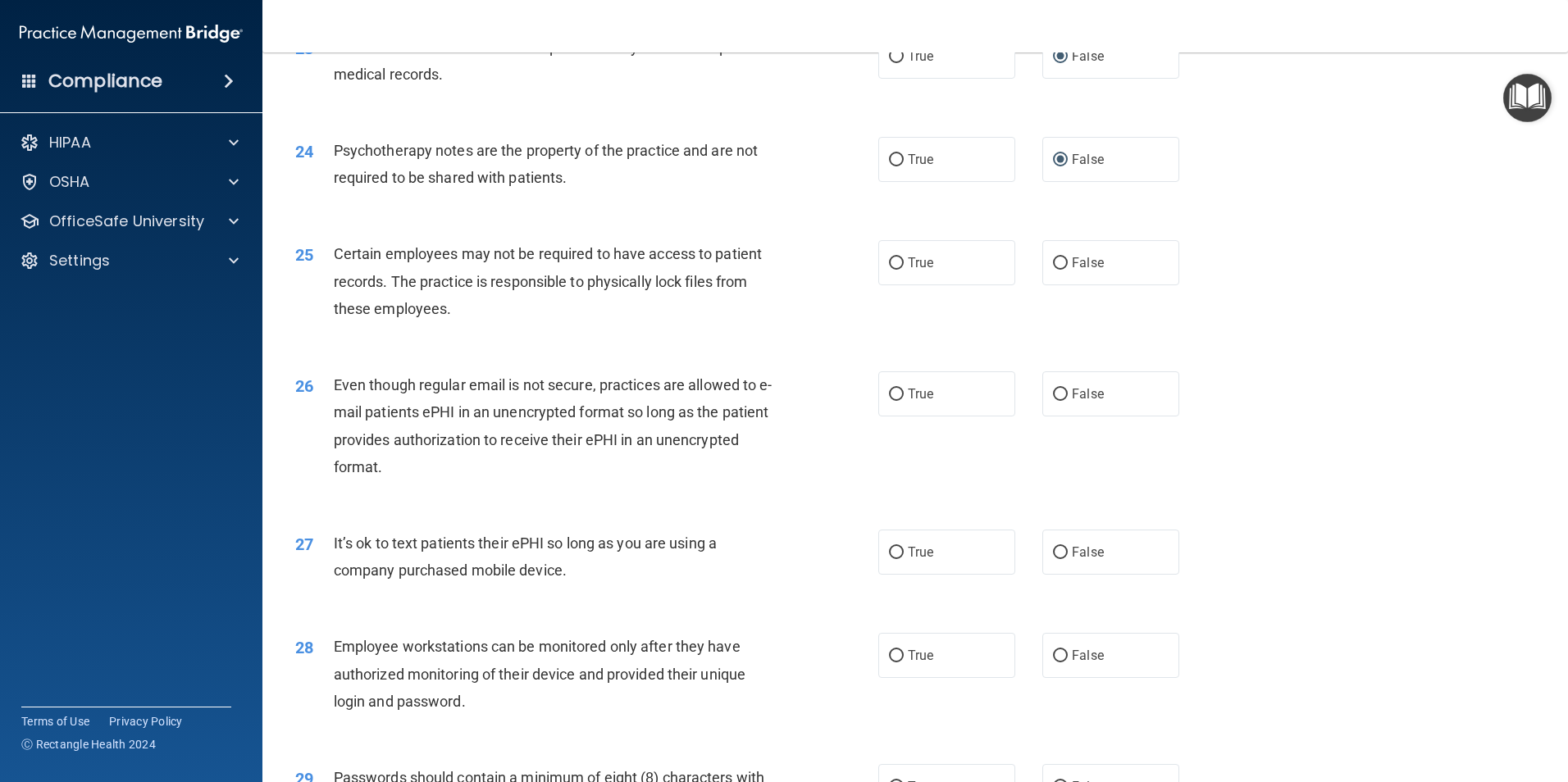
scroll to position [2952, 0]
click at [896, 267] on input "True" at bounding box center [896, 261] width 15 height 12
radio input "true"
click at [897, 399] on input "True" at bounding box center [896, 392] width 15 height 12
radio input "true"
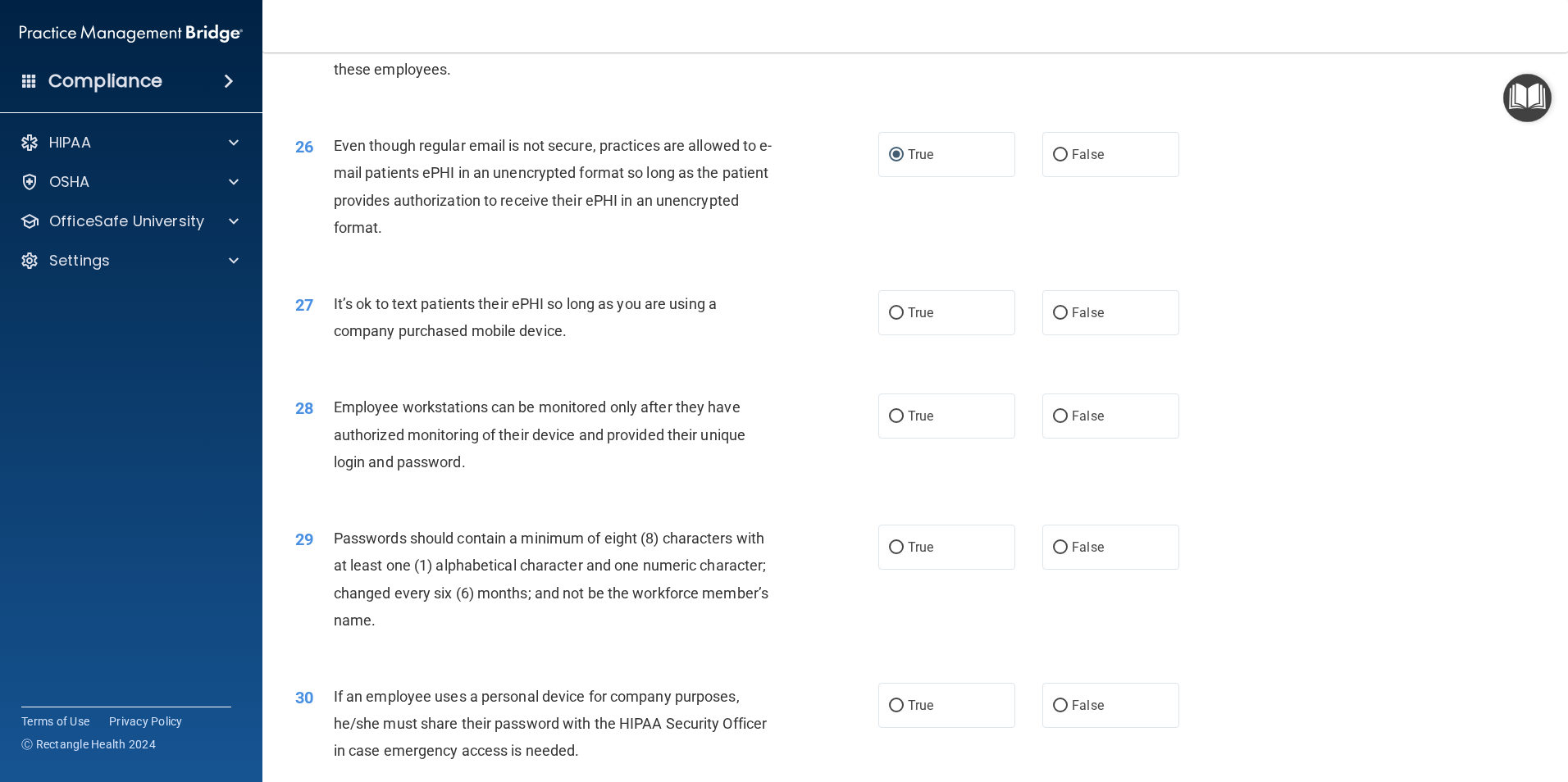
scroll to position [3198, 0]
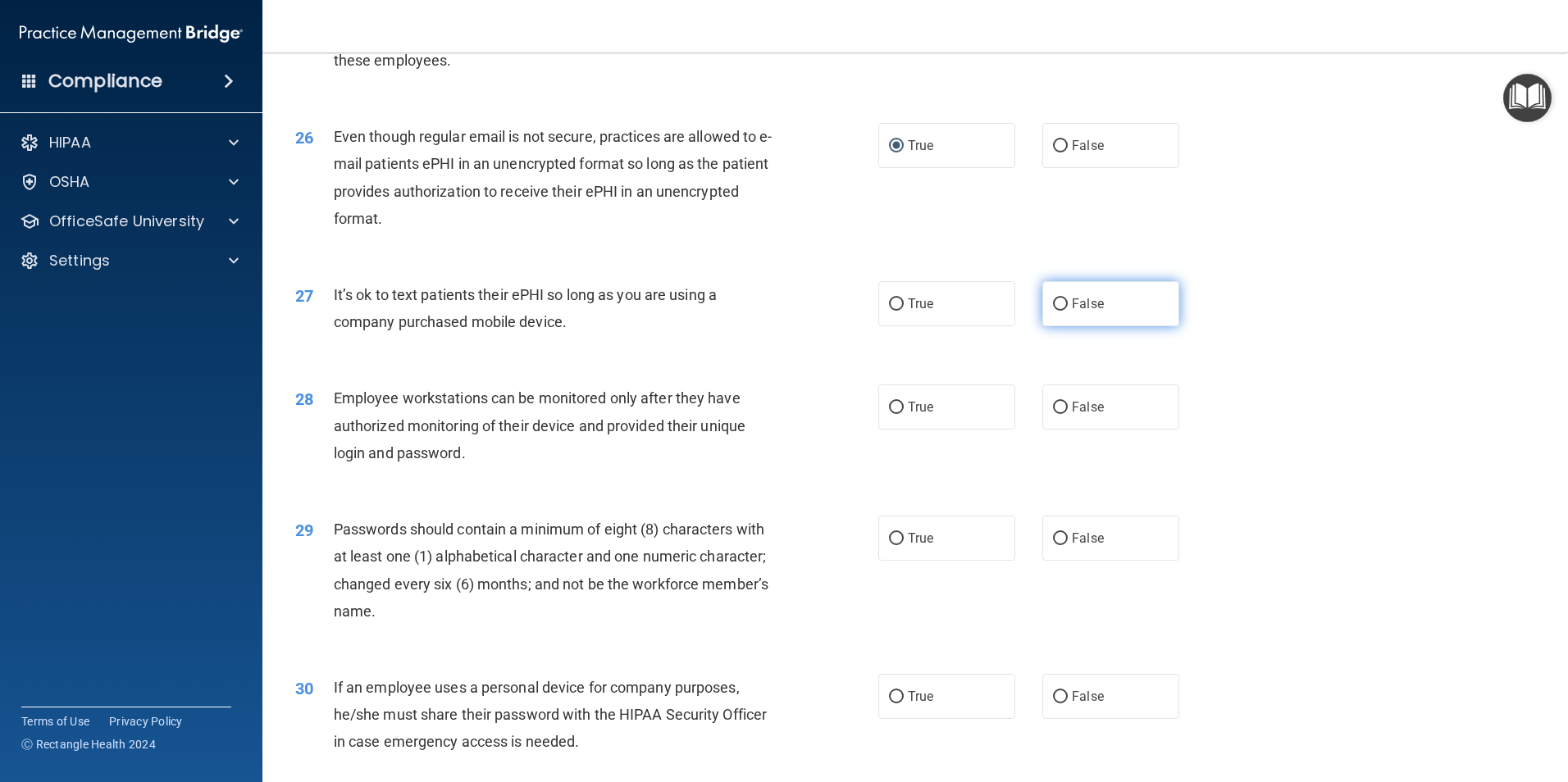
drag, startPoint x: 1056, startPoint y: 330, endPoint x: 1045, endPoint y: 330, distance: 11.0
click at [1056, 311] on input "False" at bounding box center [1061, 304] width 15 height 12
radio input "true"
click at [891, 414] on input "True" at bounding box center [896, 408] width 15 height 12
radio input "true"
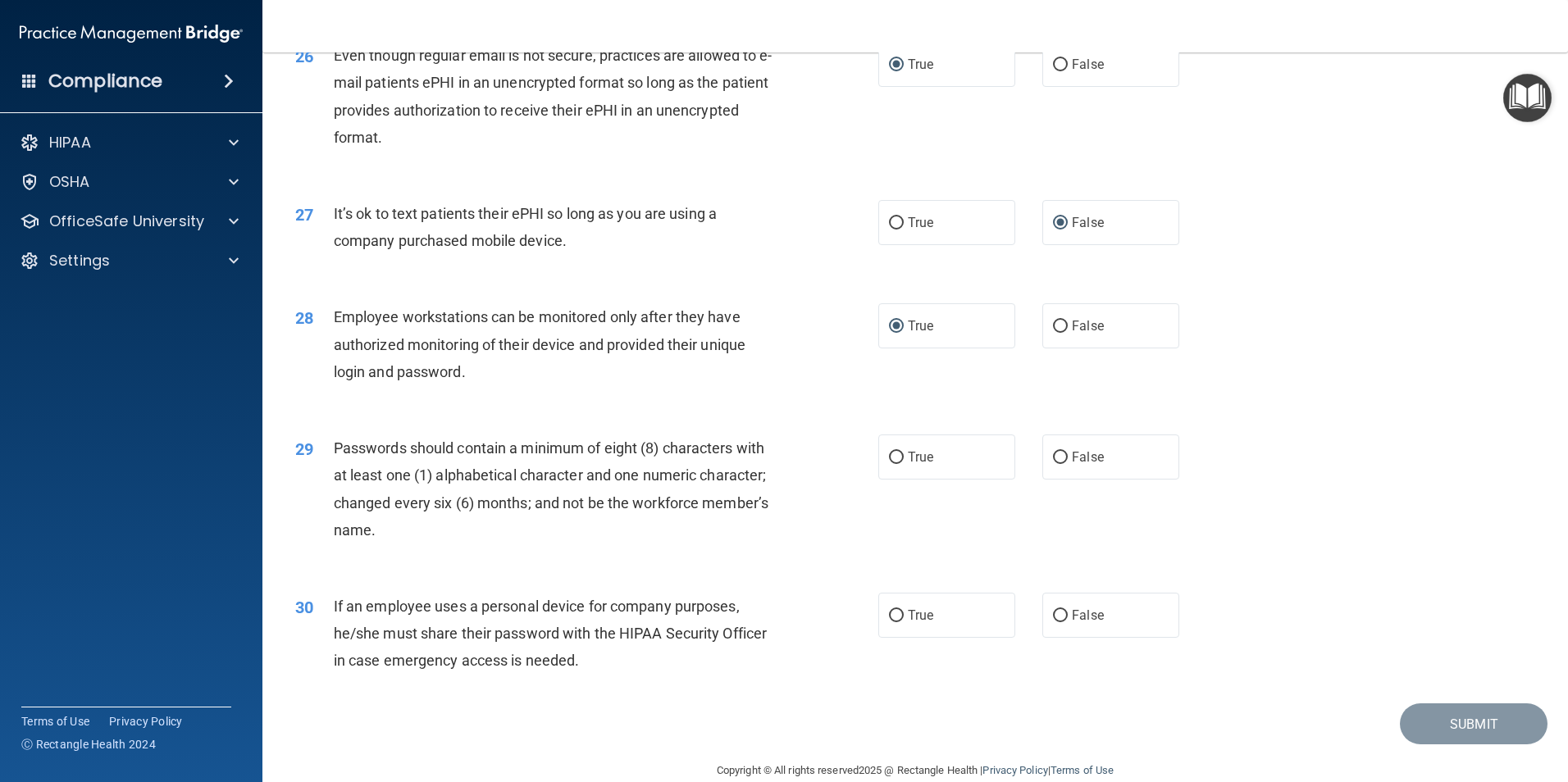
scroll to position [3334, 0]
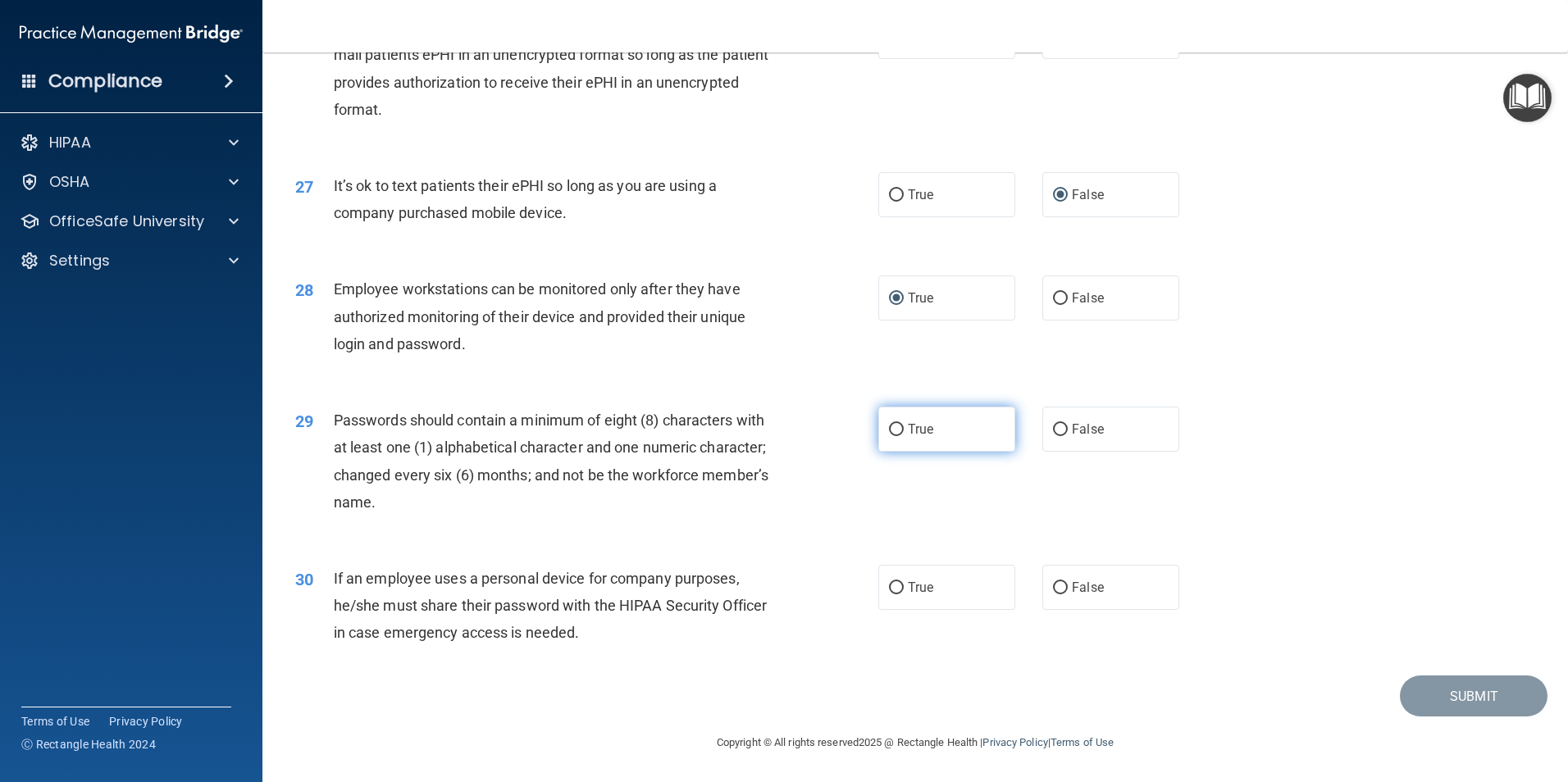
click at [892, 430] on input "True" at bounding box center [896, 430] width 15 height 12
radio input "true"
click at [1042, 584] on label "False" at bounding box center [1110, 587] width 137 height 45
click at [1053, 584] on input "False" at bounding box center [1061, 588] width 15 height 12
radio input "true"
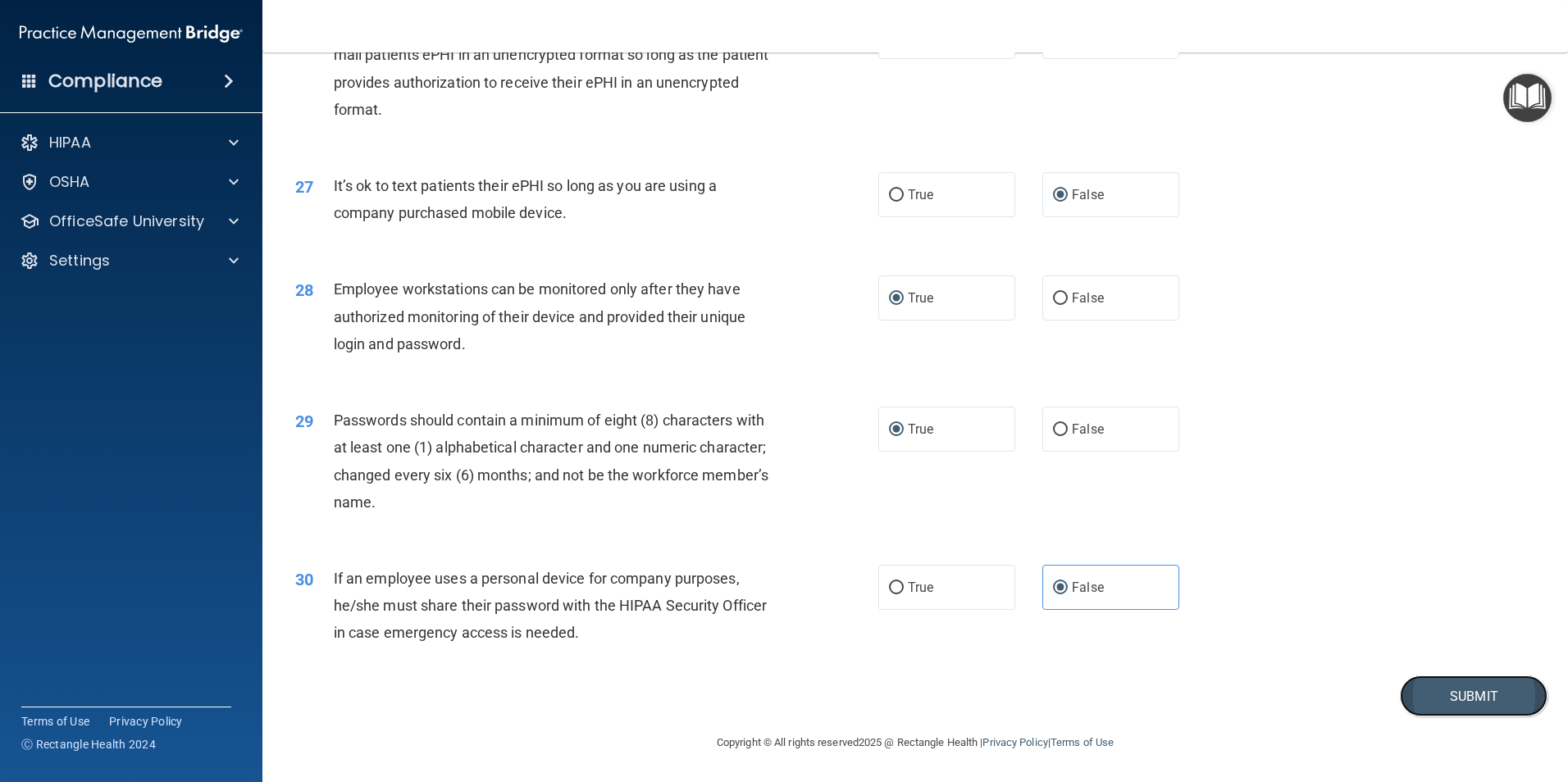
click at [1442, 689] on button "Submit" at bounding box center [1473, 697] width 148 height 41
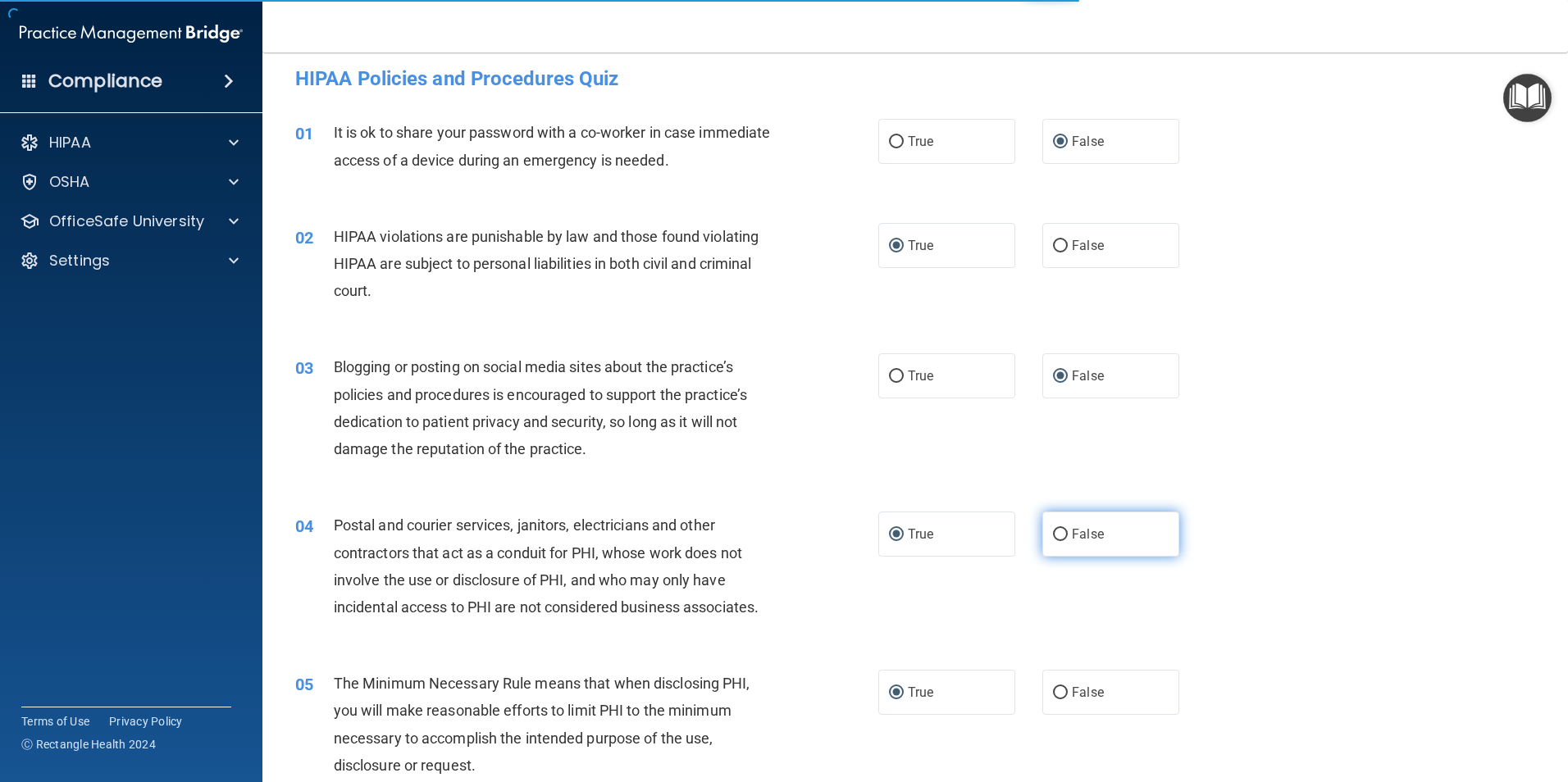
scroll to position [0, 0]
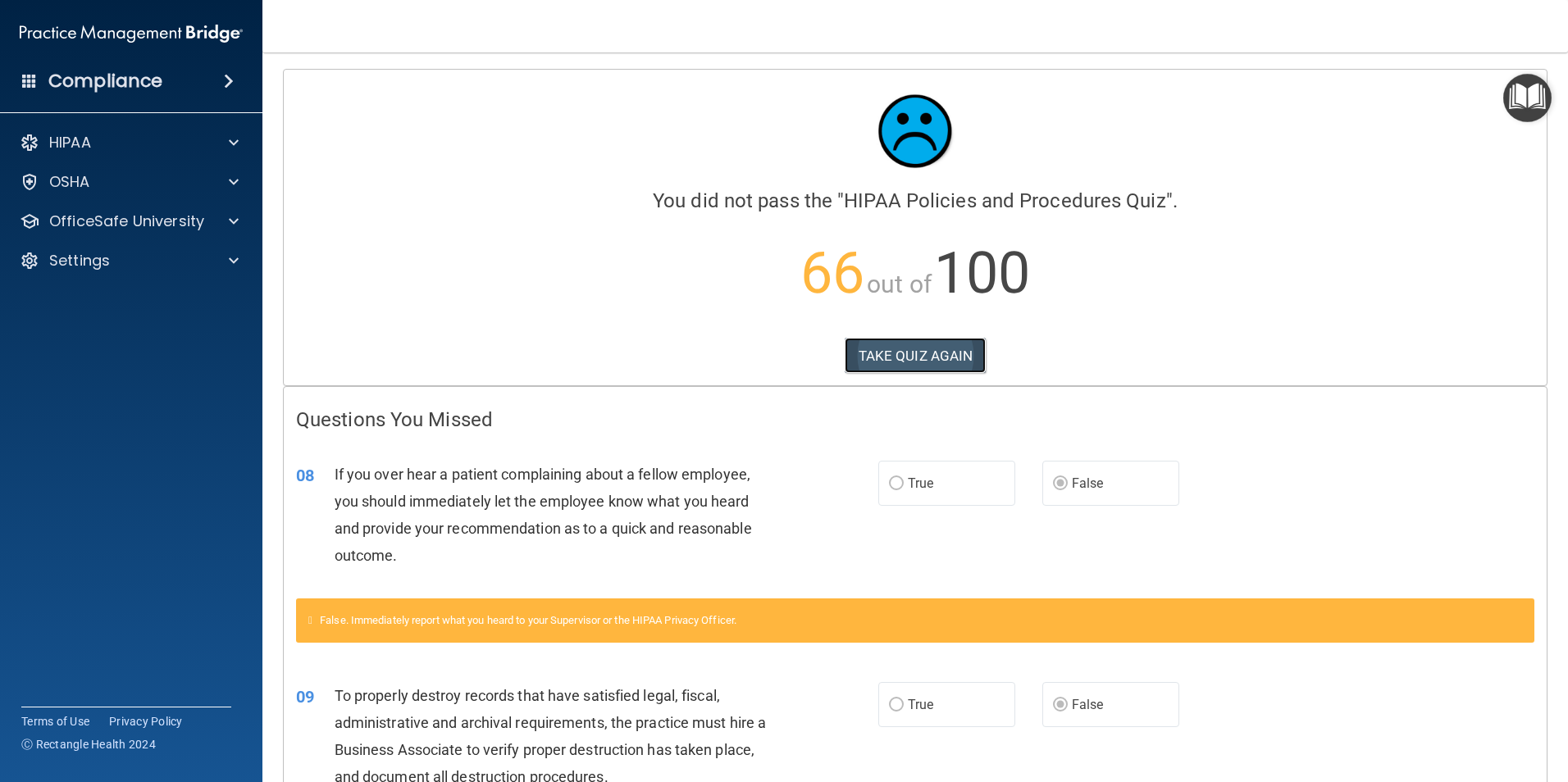
click at [942, 350] on button "TAKE QUIZ AGAIN" at bounding box center [915, 356] width 142 height 36
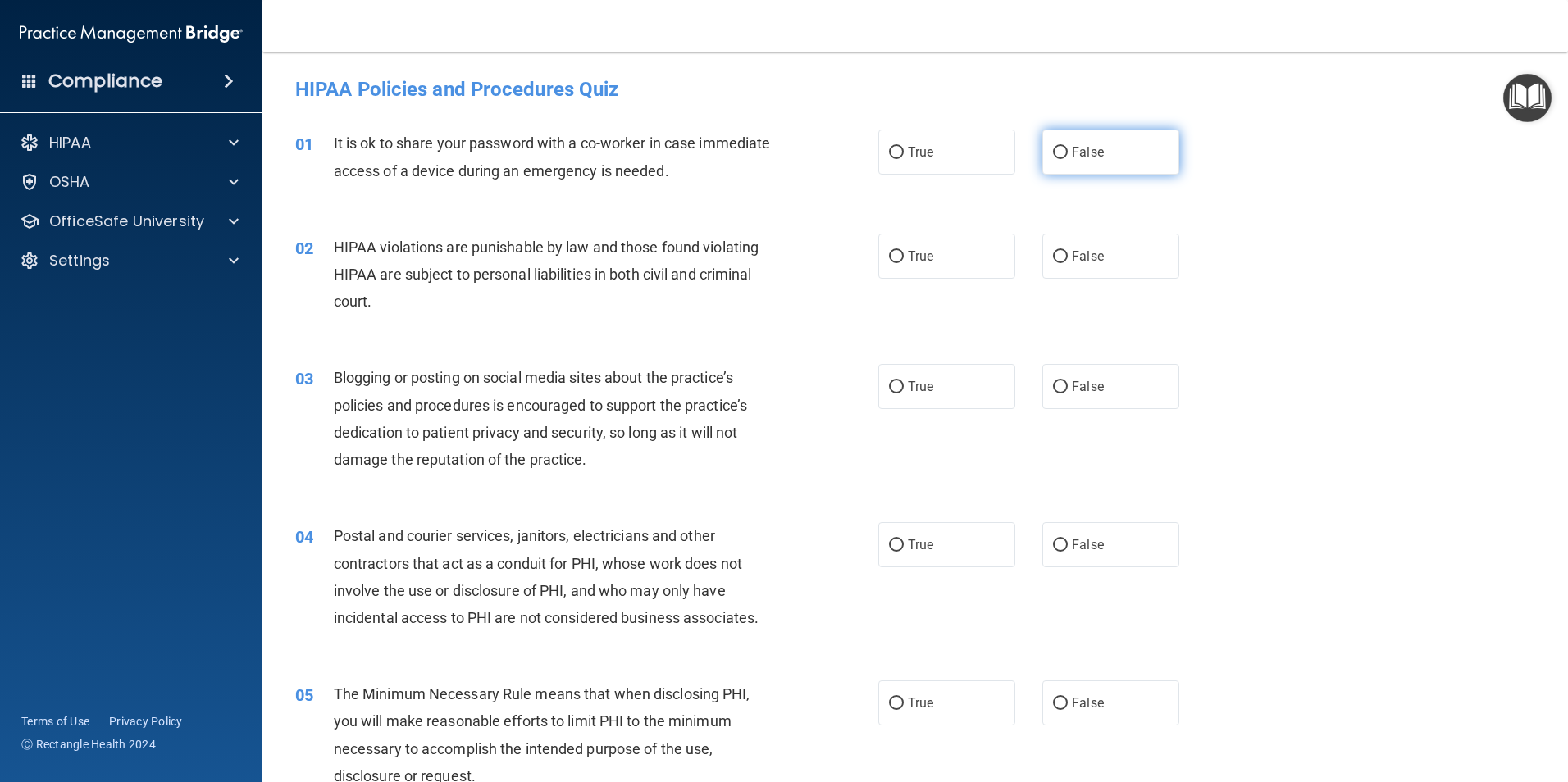
click at [1059, 154] on input "False" at bounding box center [1061, 153] width 15 height 12
radio input "true"
click at [898, 260] on label "True" at bounding box center [946, 256] width 137 height 45
click at [898, 260] on input "True" at bounding box center [896, 257] width 15 height 12
radio input "true"
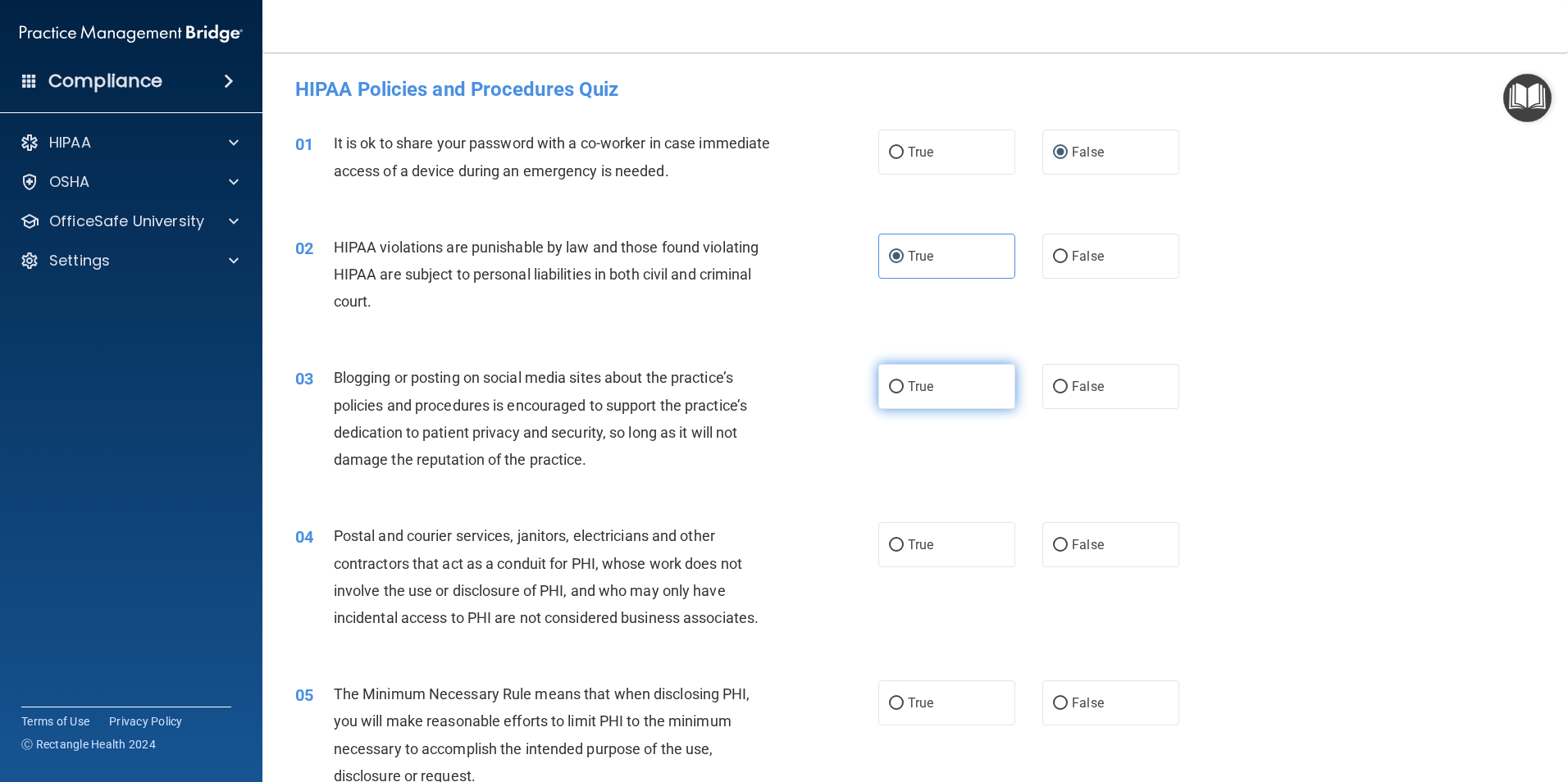
click at [900, 385] on label "True" at bounding box center [946, 386] width 137 height 45
click at [900, 385] on input "True" at bounding box center [896, 387] width 15 height 12
radio input "true"
click at [896, 543] on input "True" at bounding box center [896, 546] width 15 height 12
radio input "true"
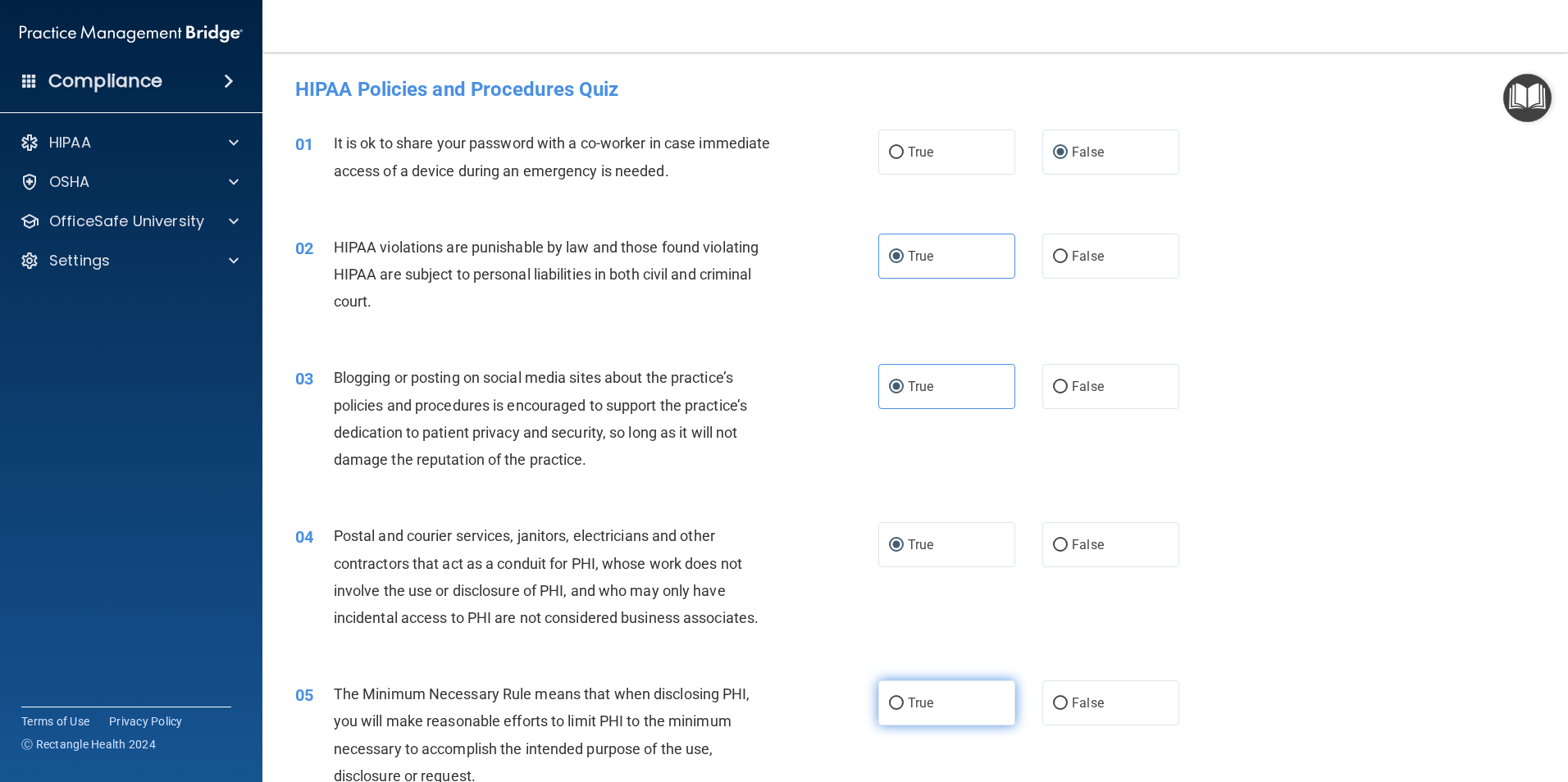
click at [881, 704] on label "True" at bounding box center [946, 703] width 137 height 45
click at [889, 704] on input "True" at bounding box center [896, 703] width 15 height 12
radio input "true"
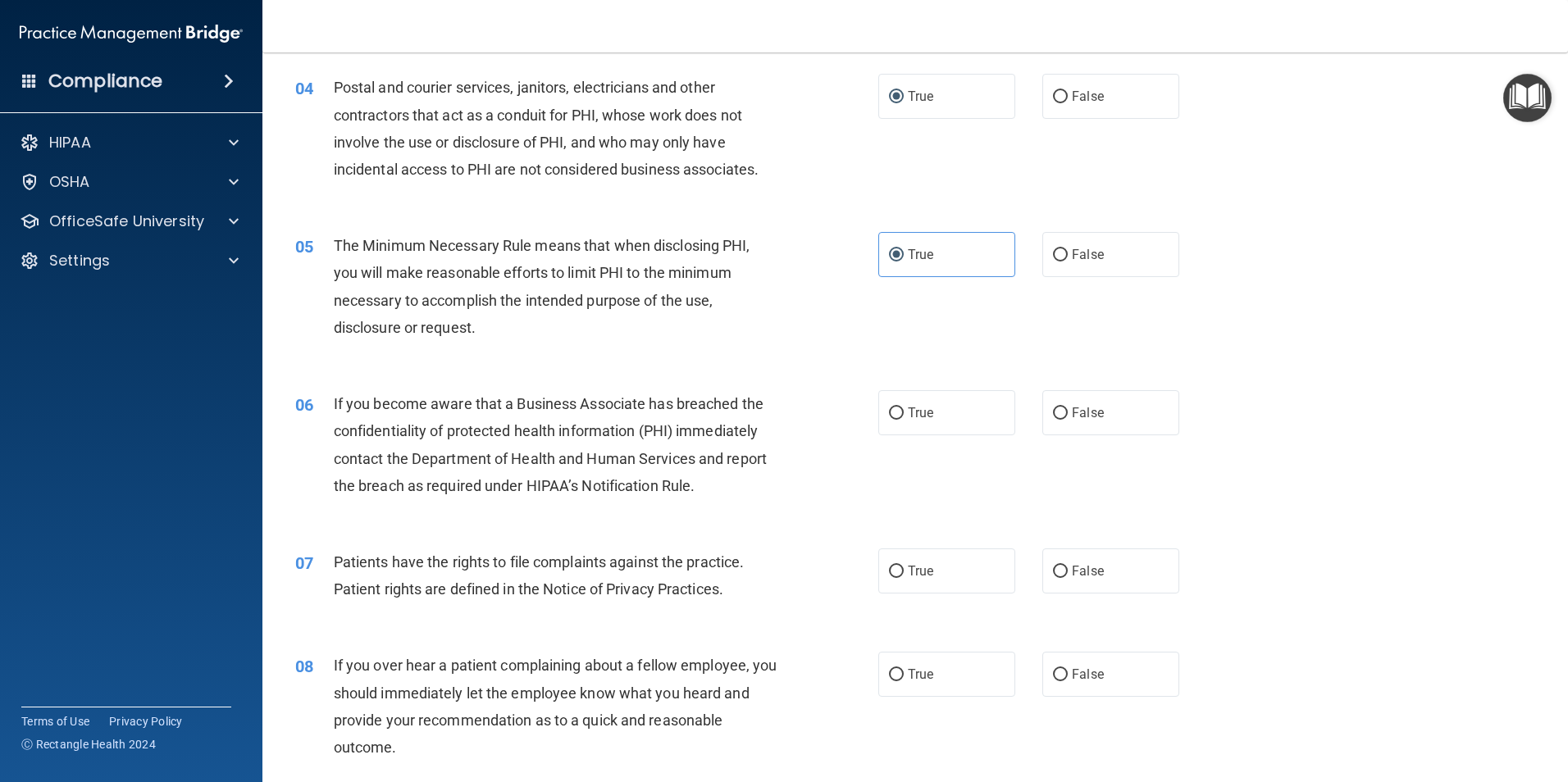
scroll to position [492, 0]
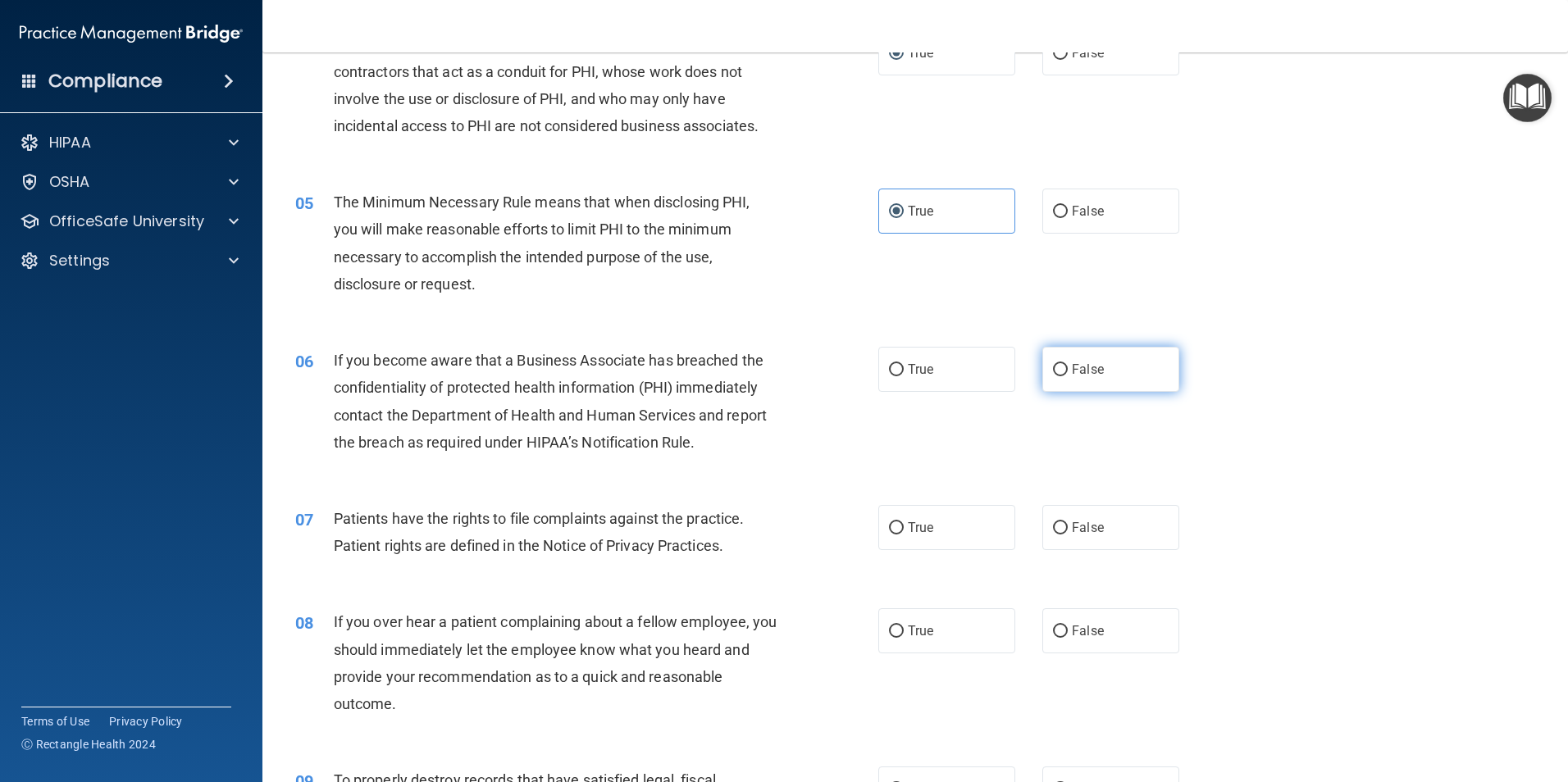
click at [1060, 374] on input "False" at bounding box center [1061, 370] width 15 height 12
radio input "true"
click at [890, 525] on input "True" at bounding box center [896, 528] width 15 height 12
radio input "true"
click at [1053, 629] on input "False" at bounding box center [1061, 631] width 15 height 12
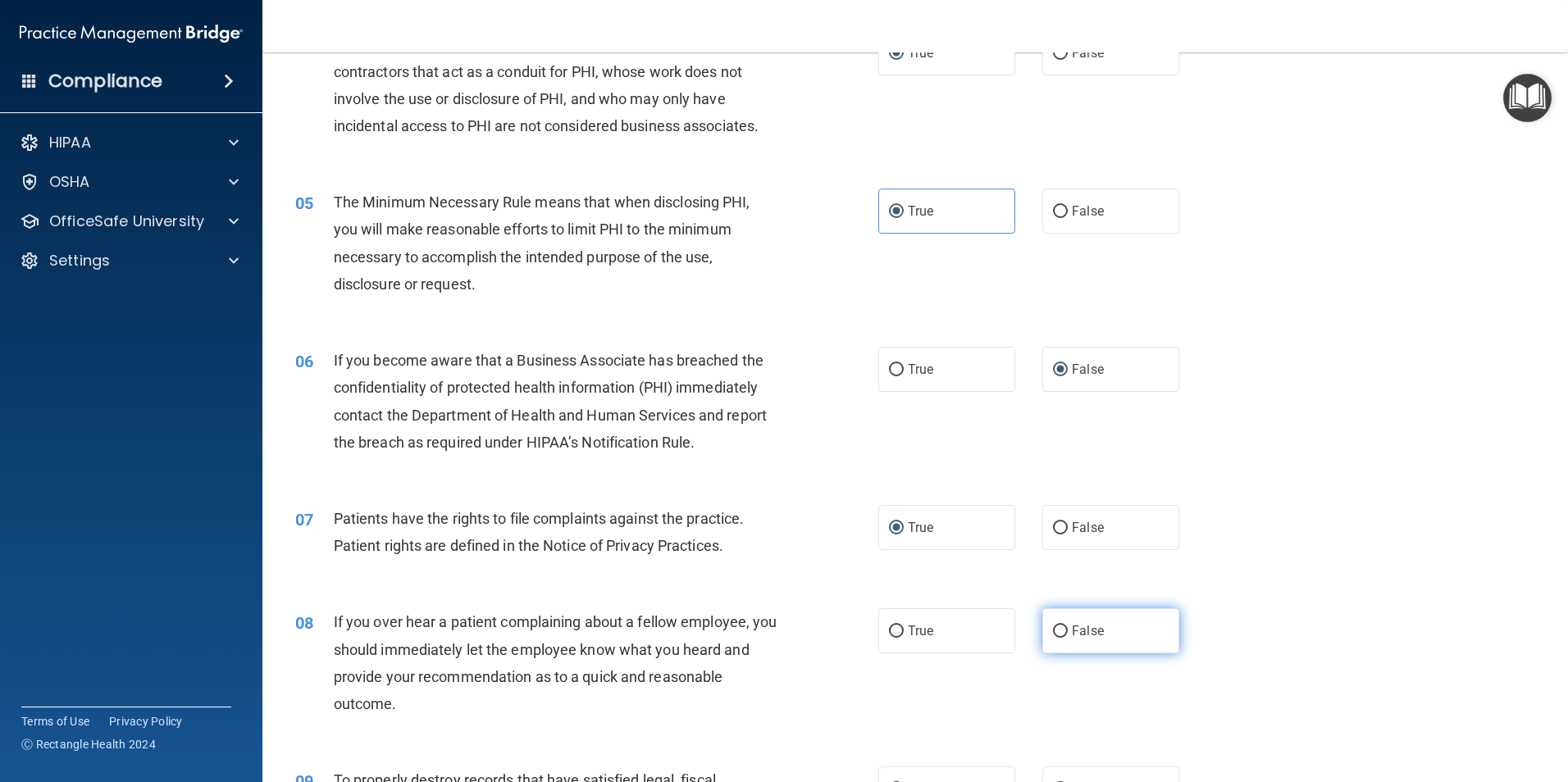
radio input "true"
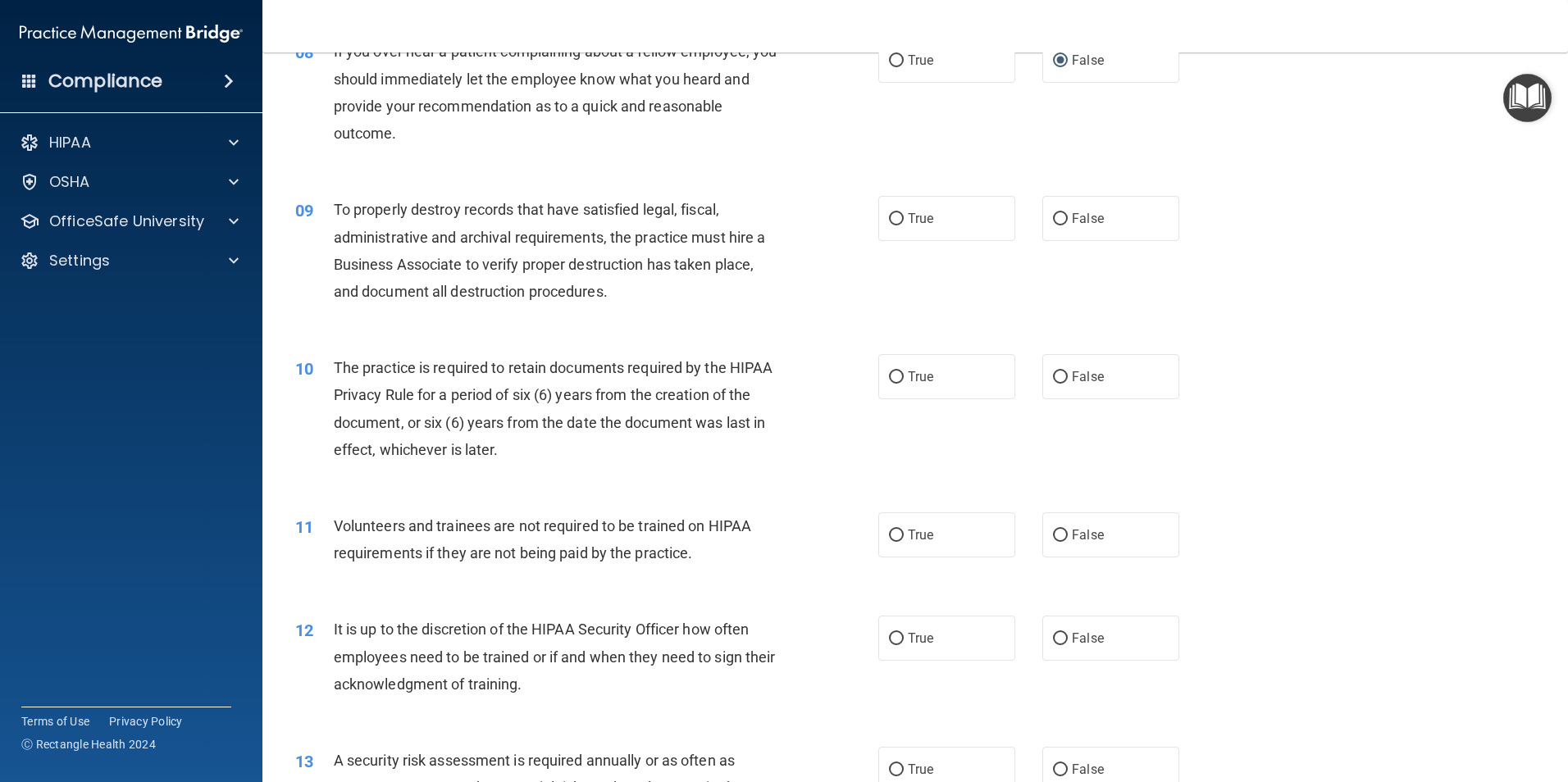
scroll to position [1066, 0]
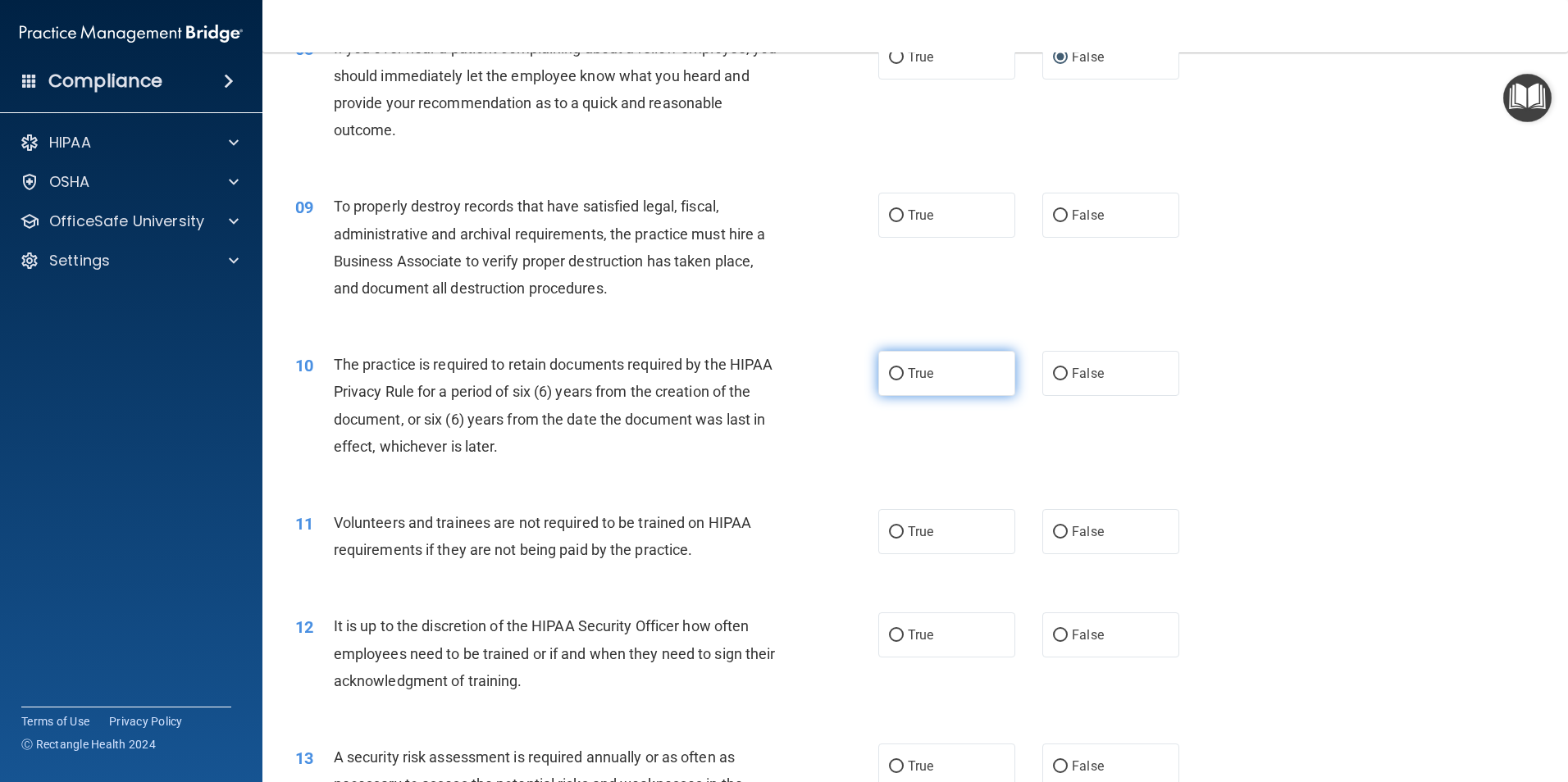
click at [891, 373] on input "True" at bounding box center [896, 374] width 15 height 12
radio input "true"
click at [1056, 373] on input "False" at bounding box center [1061, 374] width 15 height 12
radio input "true"
radio input "false"
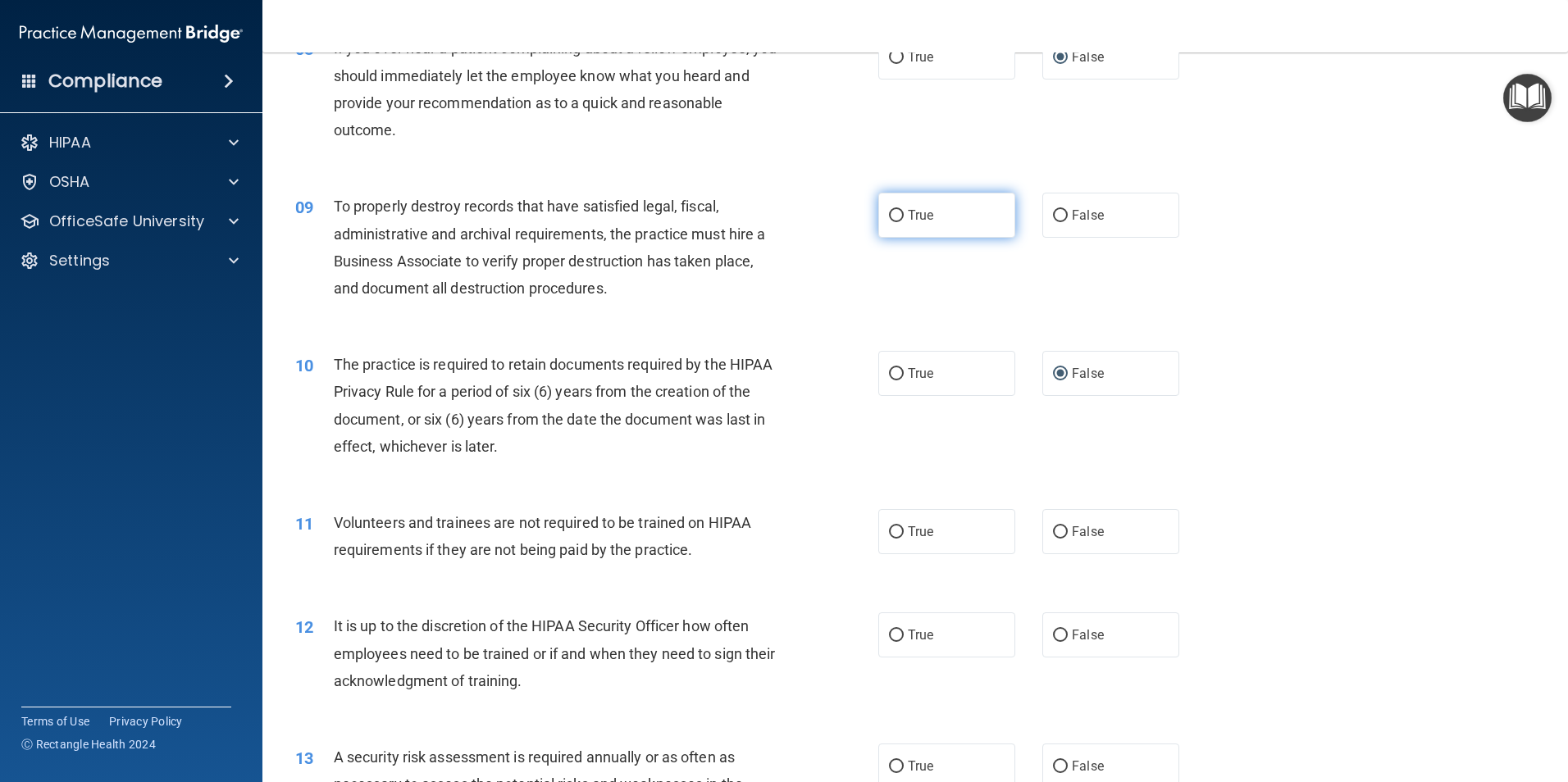
click at [890, 211] on input "True" at bounding box center [896, 216] width 15 height 12
radio input "true"
click at [1061, 530] on label "False" at bounding box center [1110, 532] width 137 height 45
click at [1061, 530] on input "False" at bounding box center [1061, 532] width 15 height 12
radio input "true"
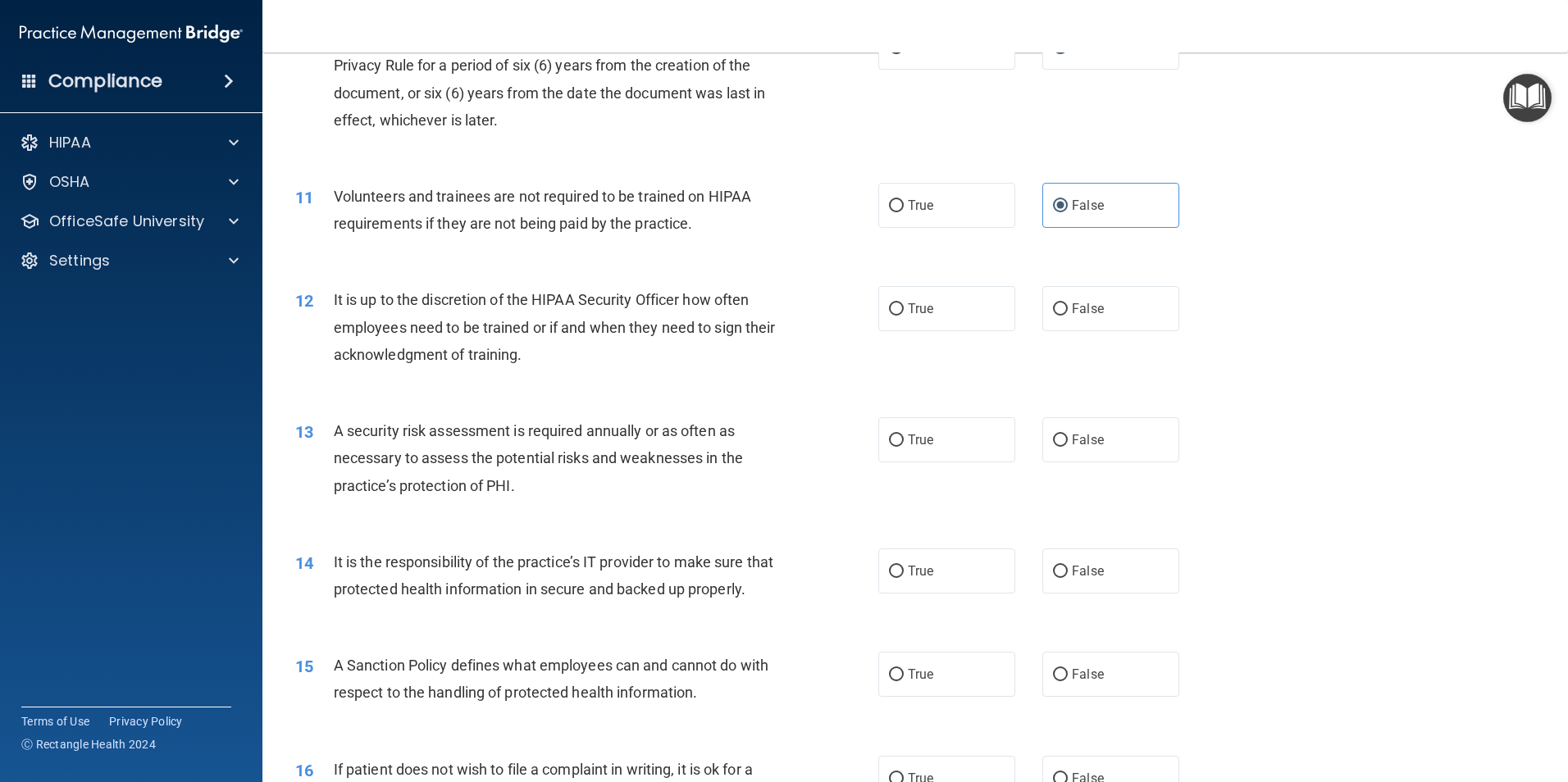
scroll to position [1394, 0]
click at [1053, 304] on input "False" at bounding box center [1061, 308] width 15 height 12
radio input "true"
click at [892, 435] on input "True" at bounding box center [896, 439] width 15 height 12
radio input "true"
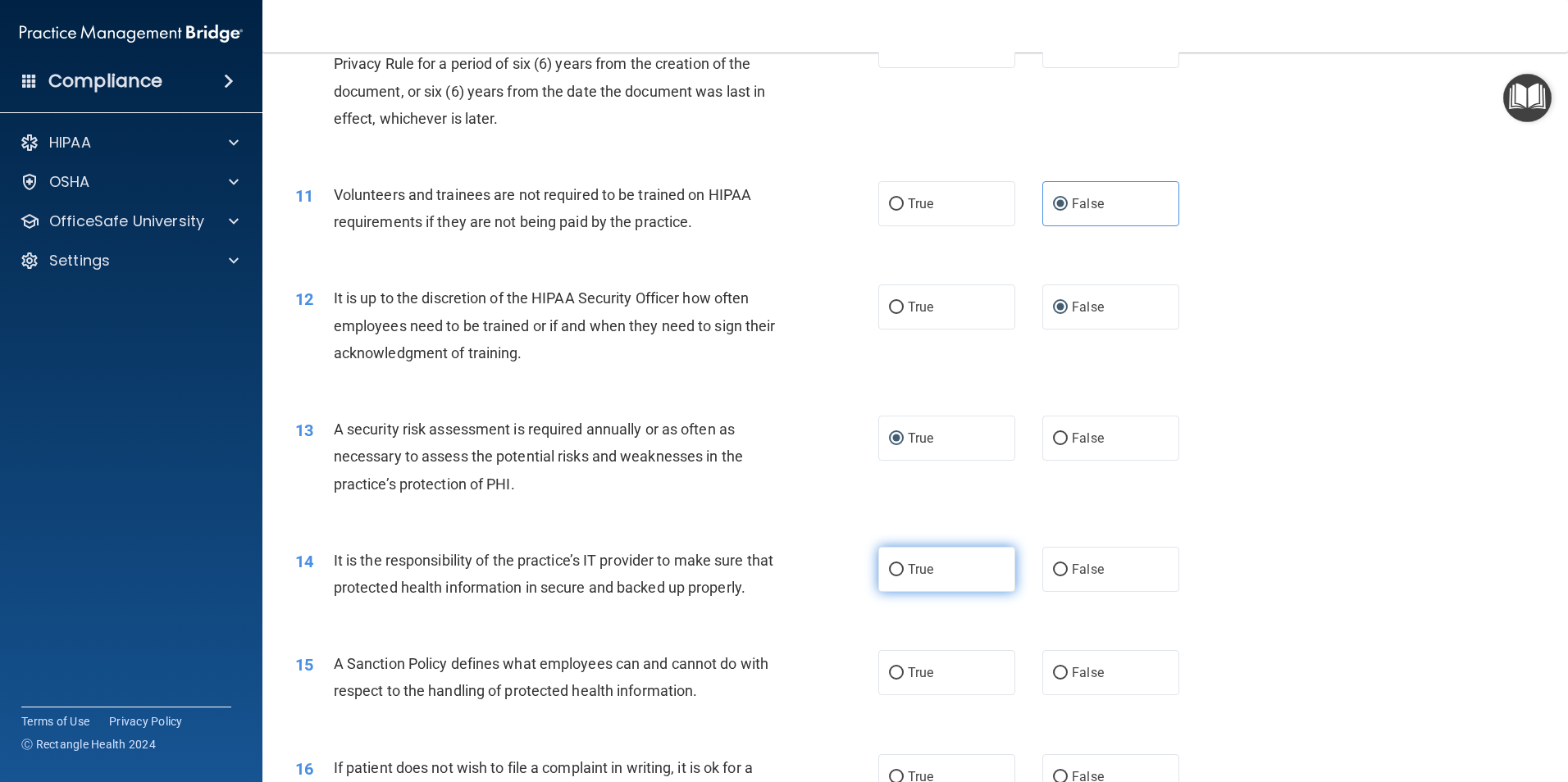
click at [890, 564] on input "True" at bounding box center [896, 570] width 15 height 12
radio input "true"
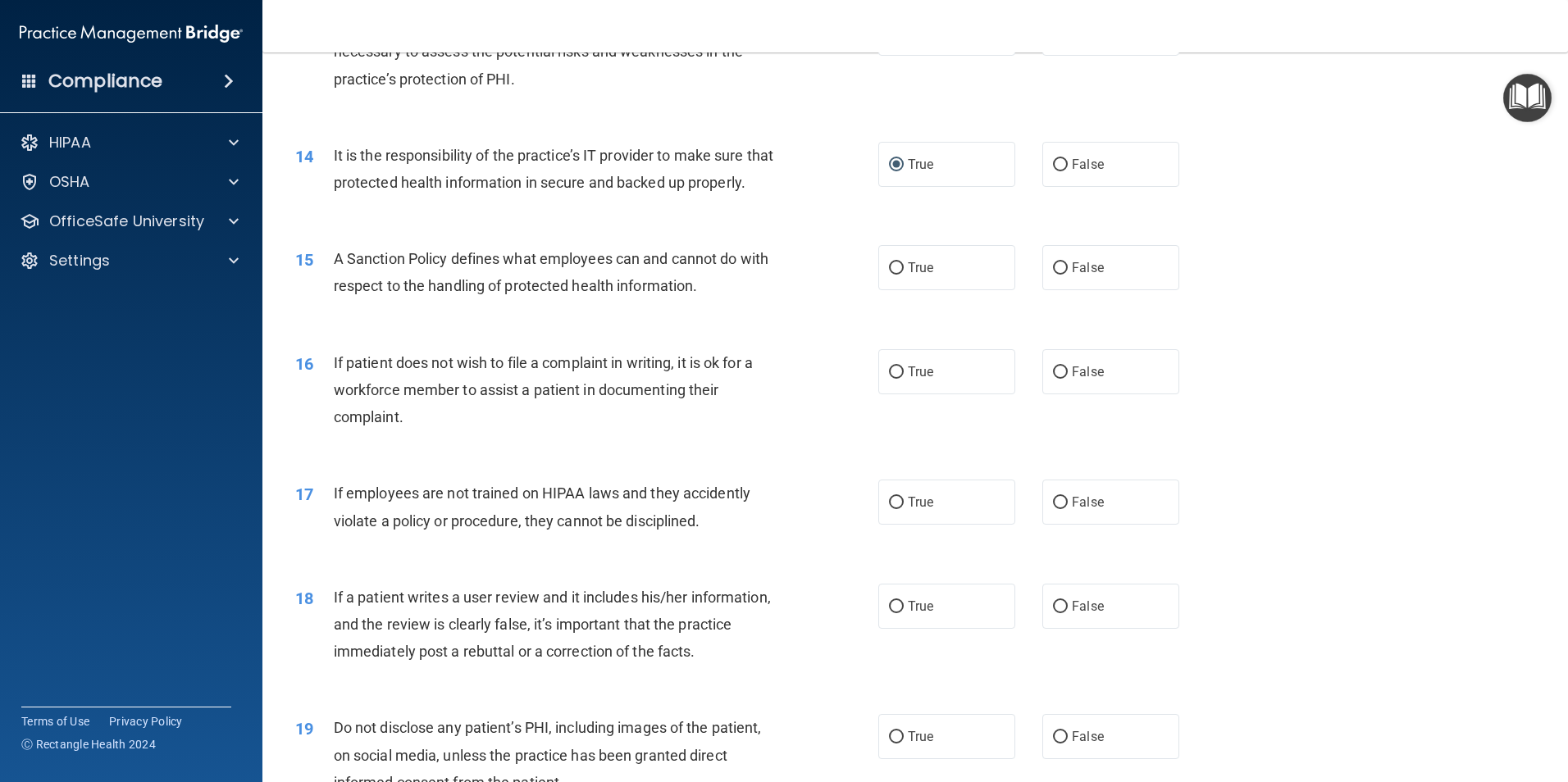
scroll to position [1804, 0]
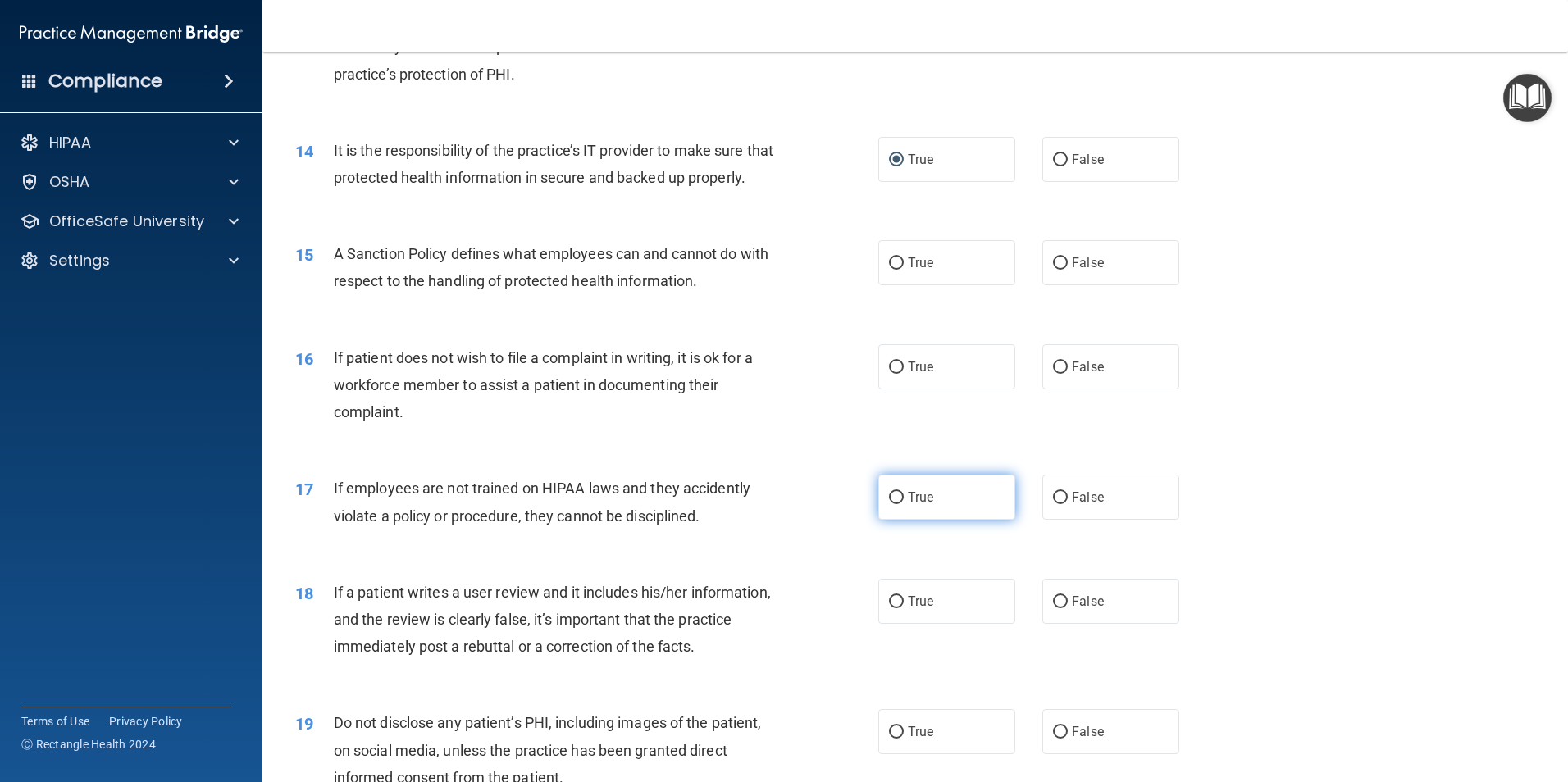
click at [889, 504] on input "True" at bounding box center [896, 498] width 15 height 12
radio input "true"
click at [1053, 609] on input "False" at bounding box center [1061, 602] width 15 height 12
radio input "true"
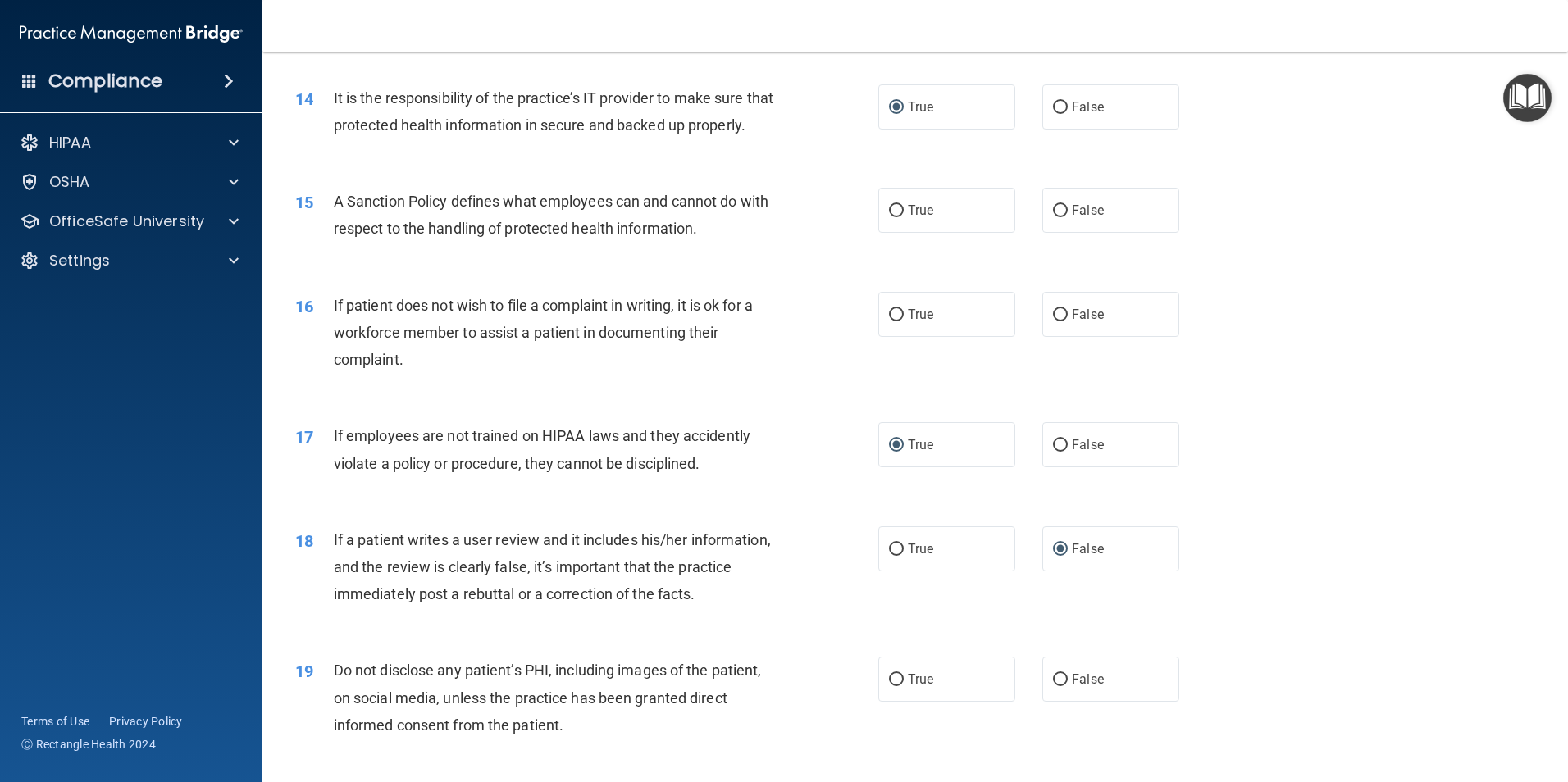
scroll to position [1886, 0]
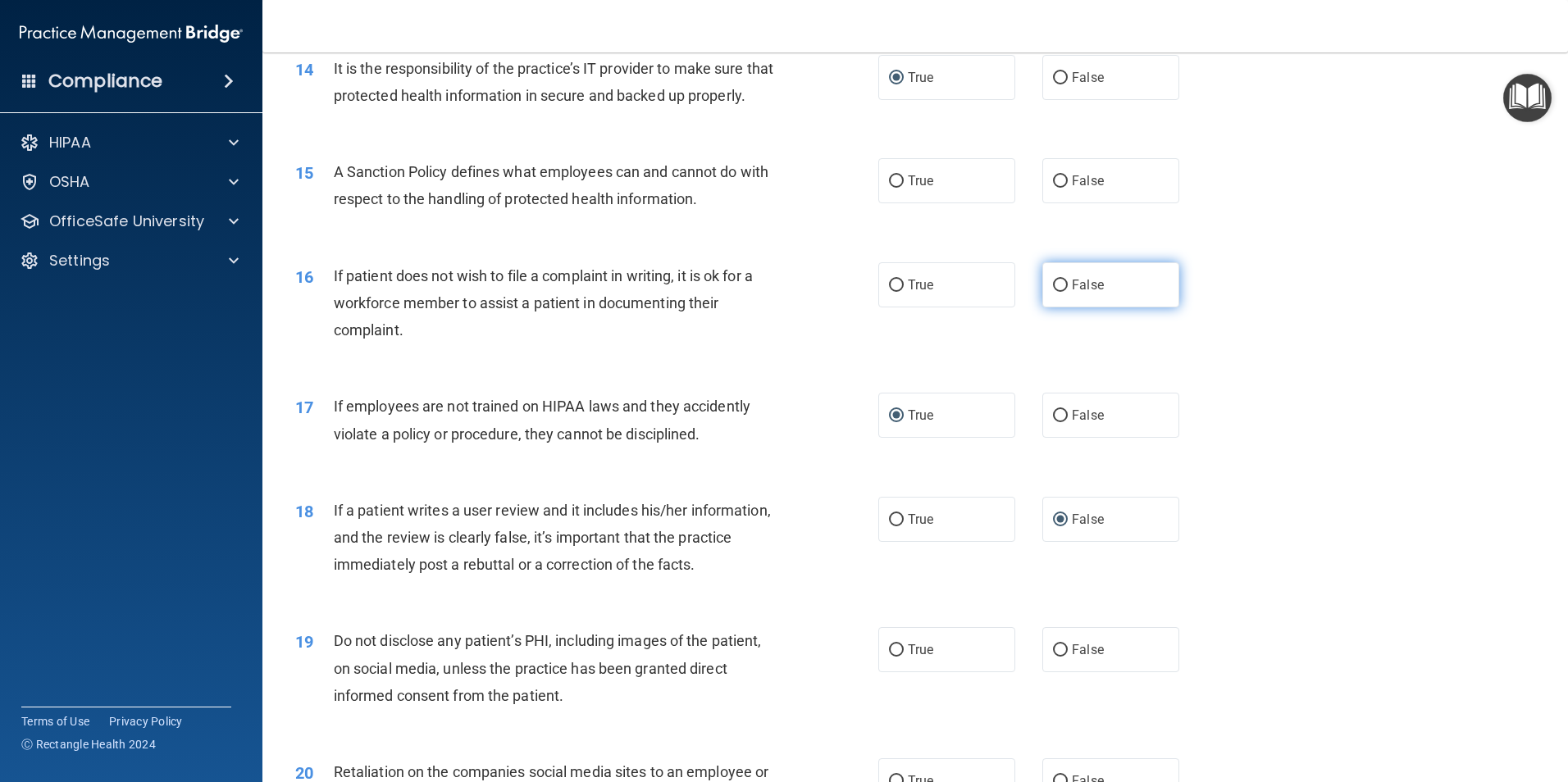
click at [1056, 292] on input "False" at bounding box center [1061, 285] width 15 height 12
radio input "true"
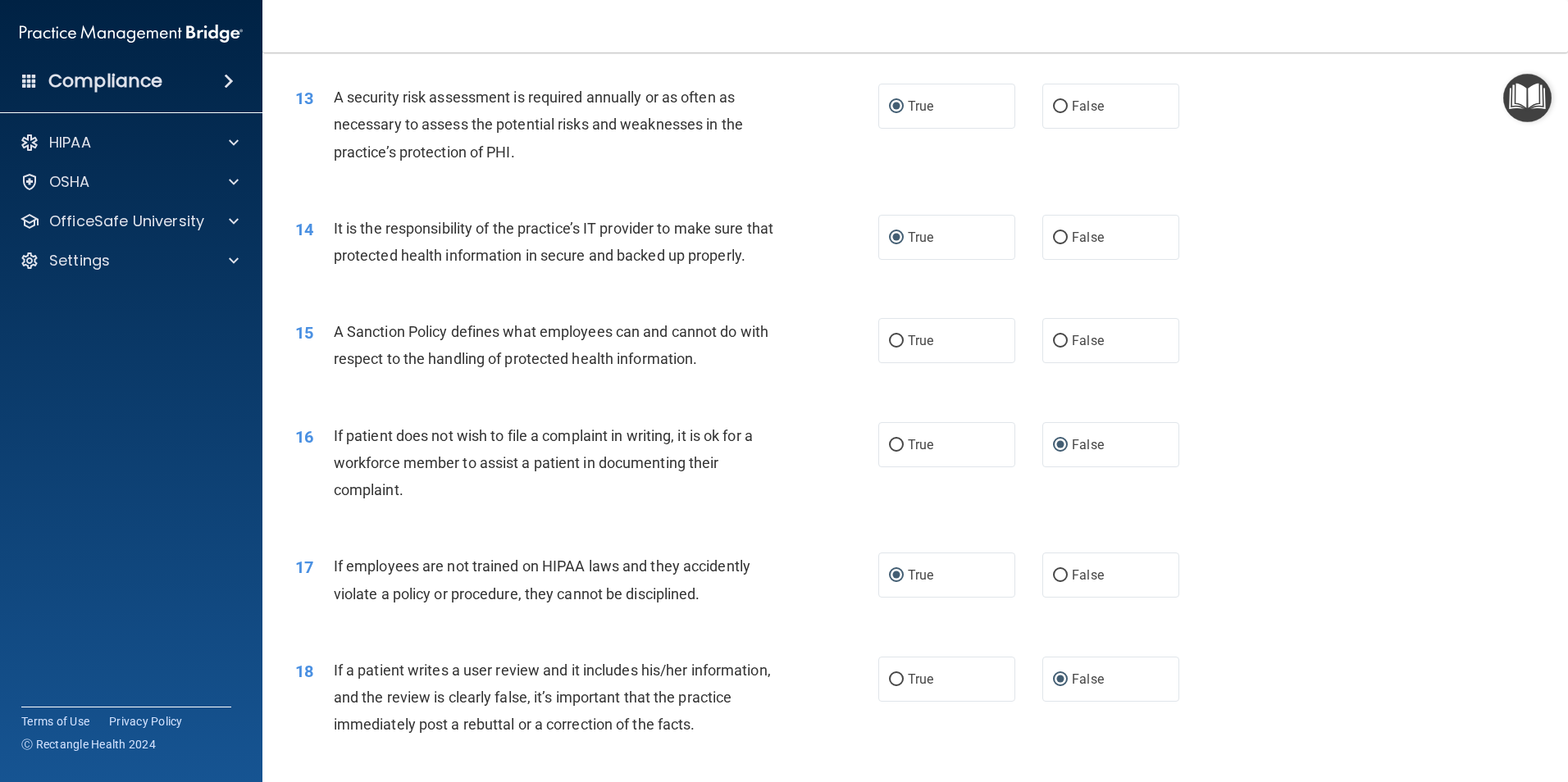
scroll to position [1722, 0]
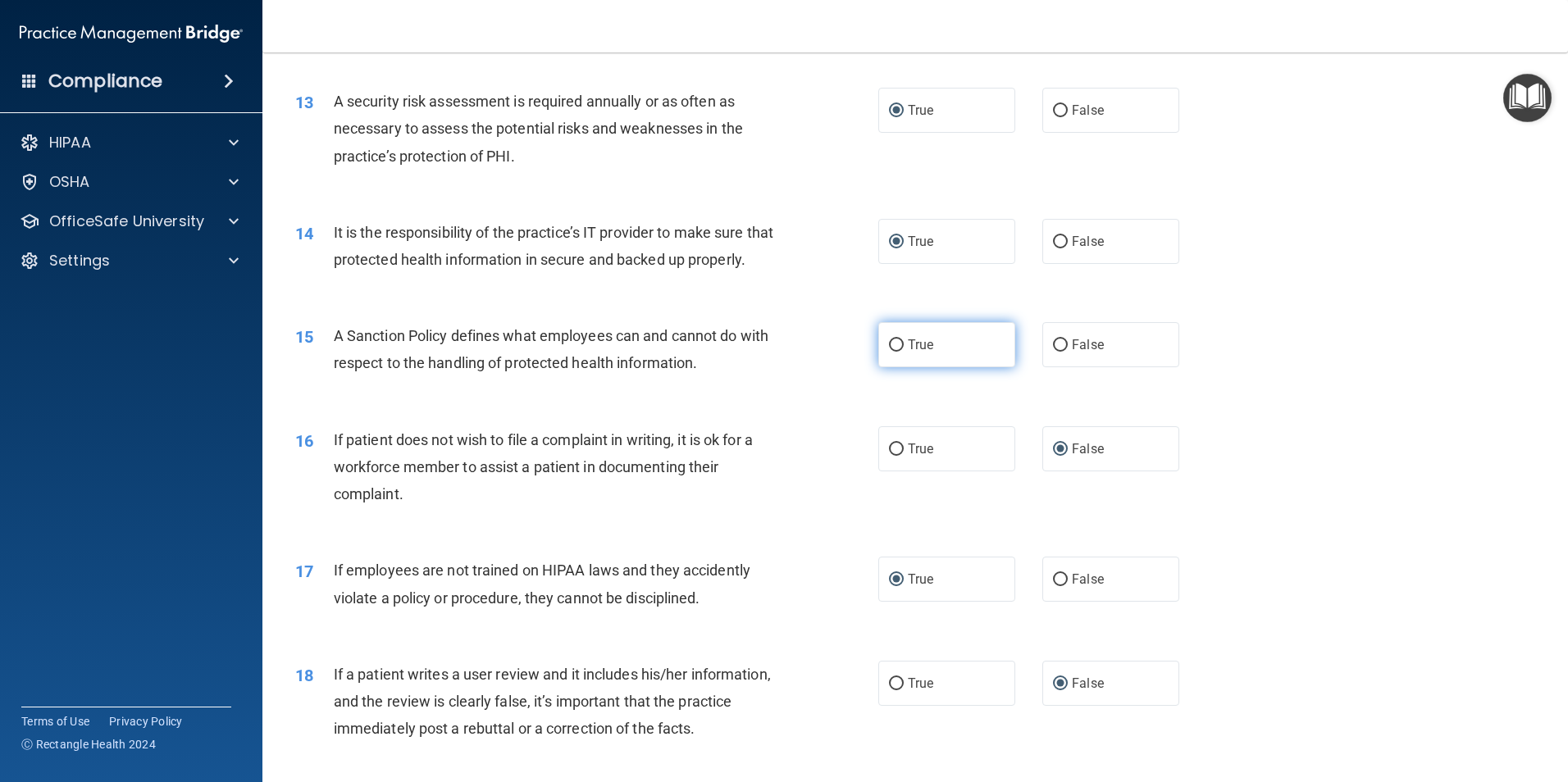
click at [889, 352] on input "True" at bounding box center [896, 345] width 15 height 12
radio input "true"
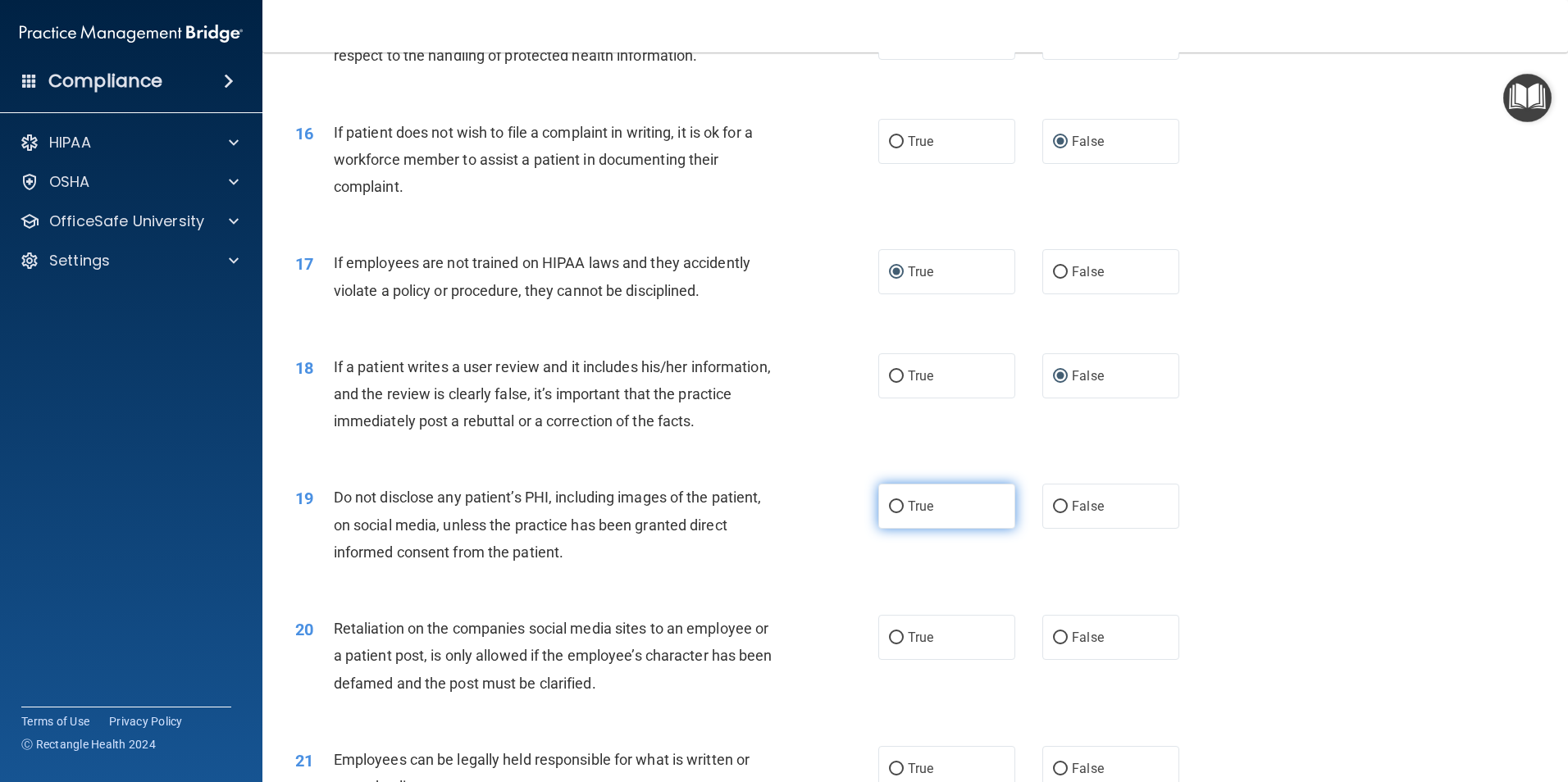
scroll to position [2050, 0]
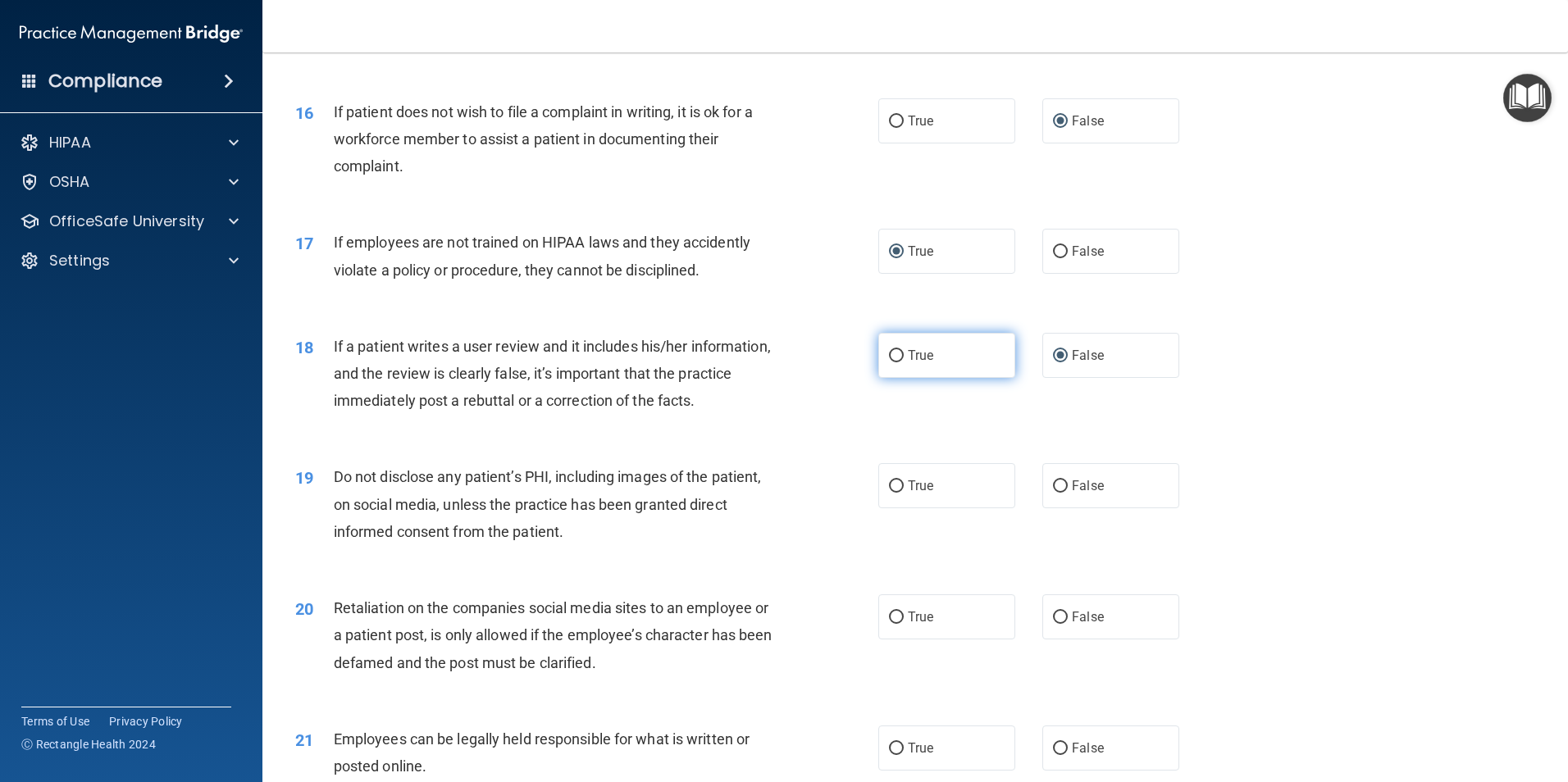
click at [893, 362] on input "True" at bounding box center [896, 356] width 15 height 12
radio input "true"
radio input "false"
click at [892, 493] on input "True" at bounding box center [896, 486] width 15 height 12
radio input "true"
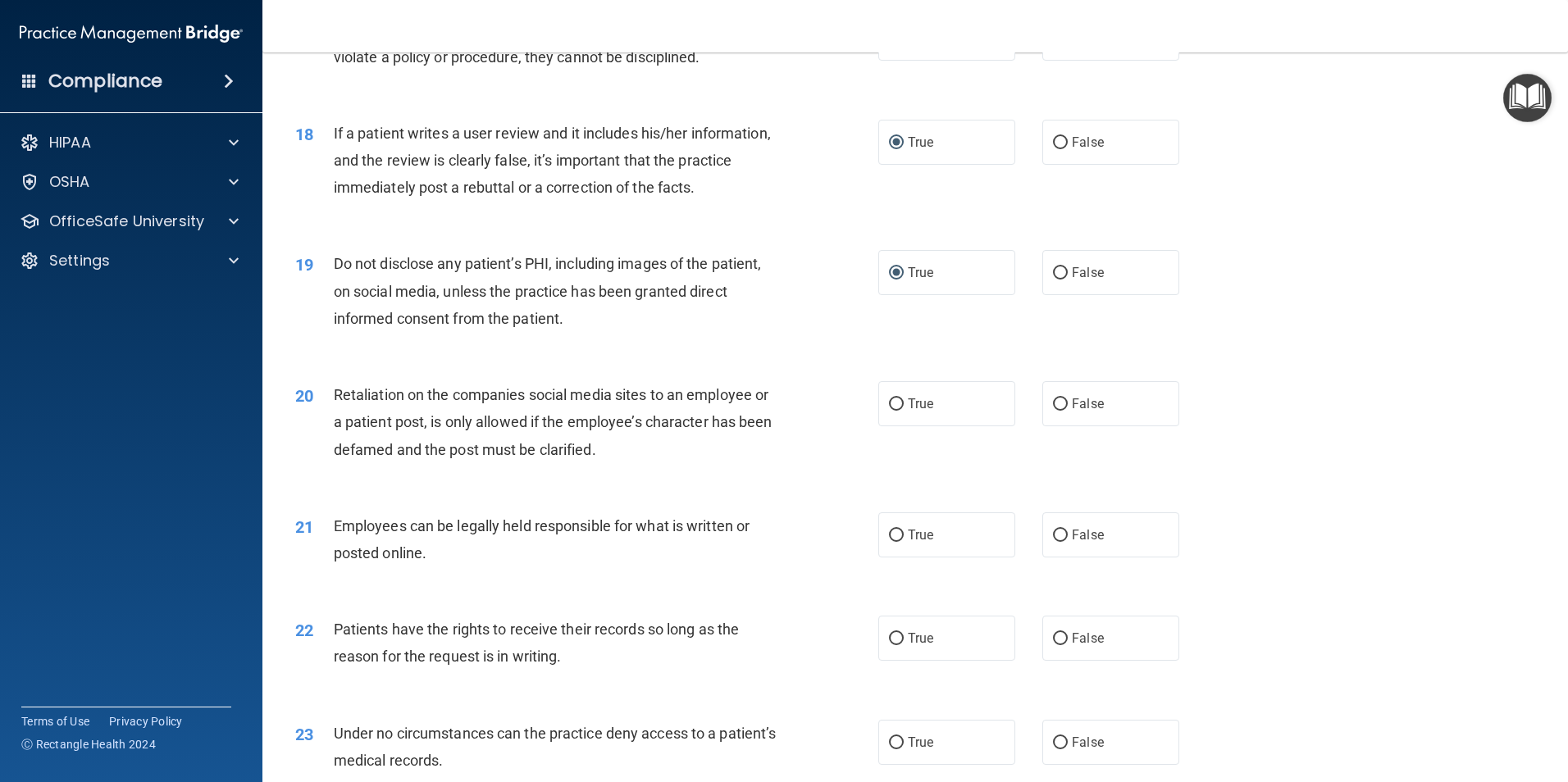
scroll to position [2296, 0]
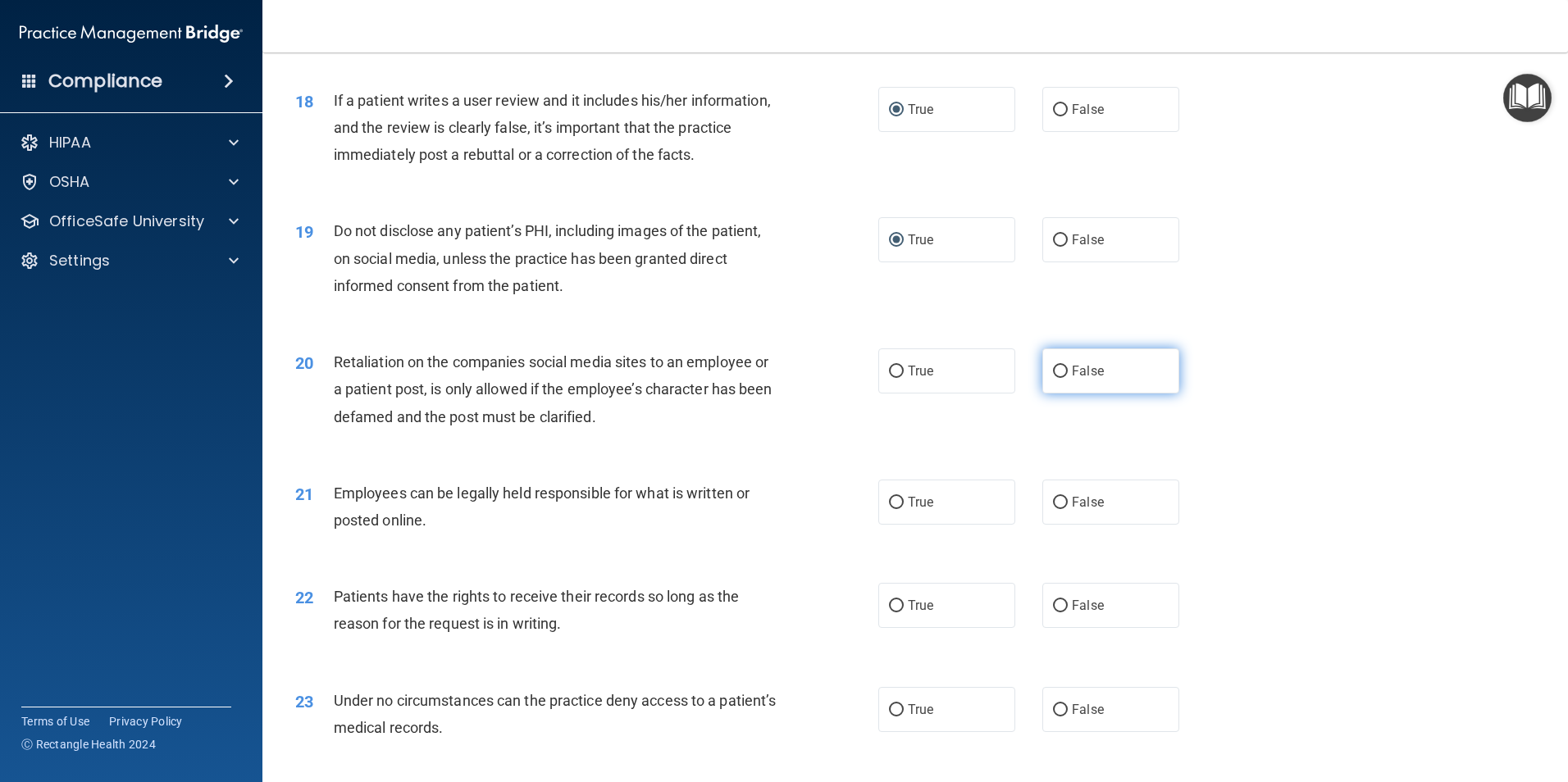
click at [1053, 378] on input "False" at bounding box center [1061, 372] width 15 height 12
radio input "true"
drag, startPoint x: 891, startPoint y: 529, endPoint x: 931, endPoint y: 533, distance: 40.2
click at [893, 509] on input "True" at bounding box center [896, 503] width 15 height 12
radio input "true"
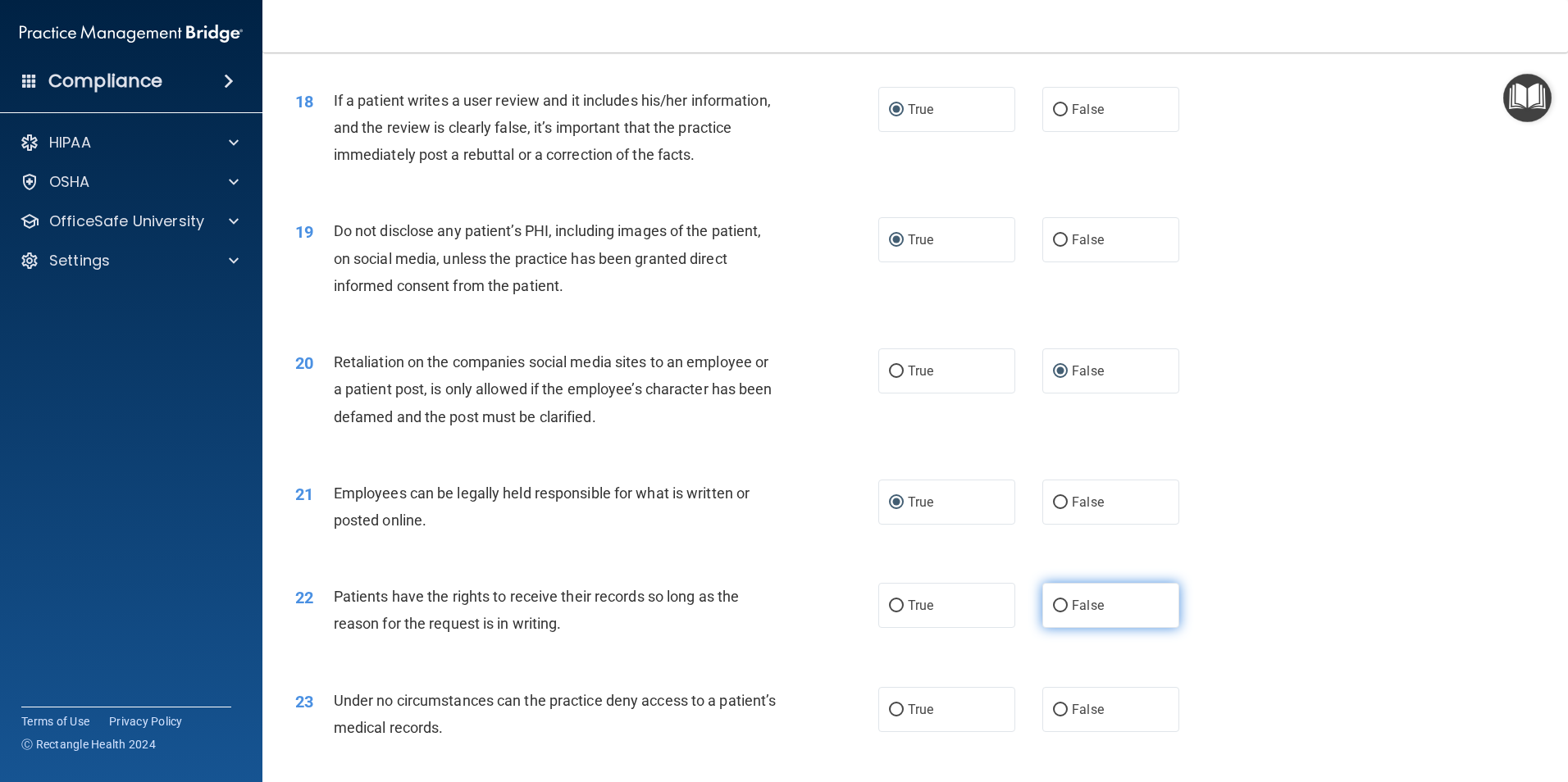
click at [1053, 613] on input "False" at bounding box center [1061, 606] width 15 height 12
radio input "true"
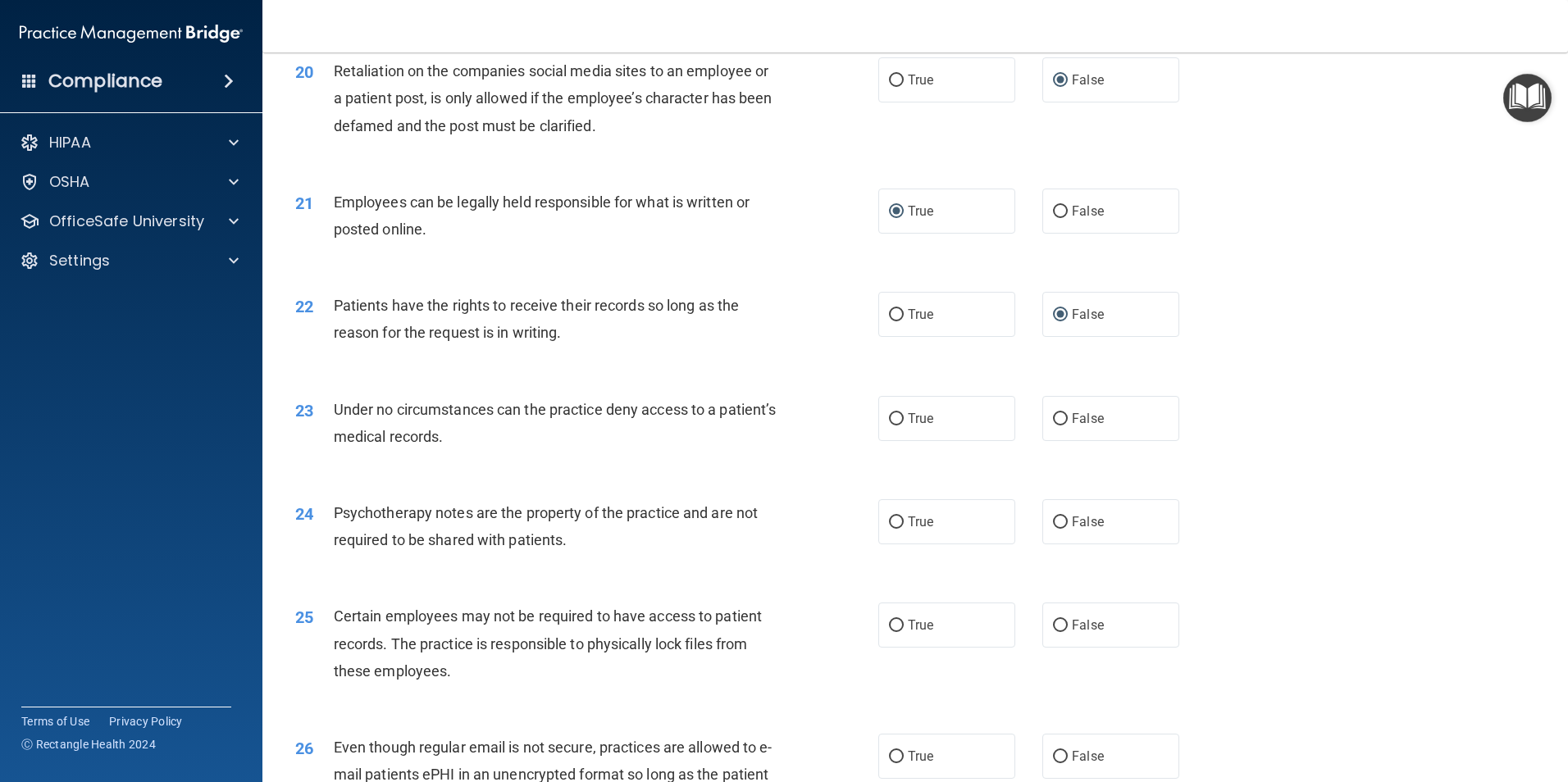
scroll to position [2624, 0]
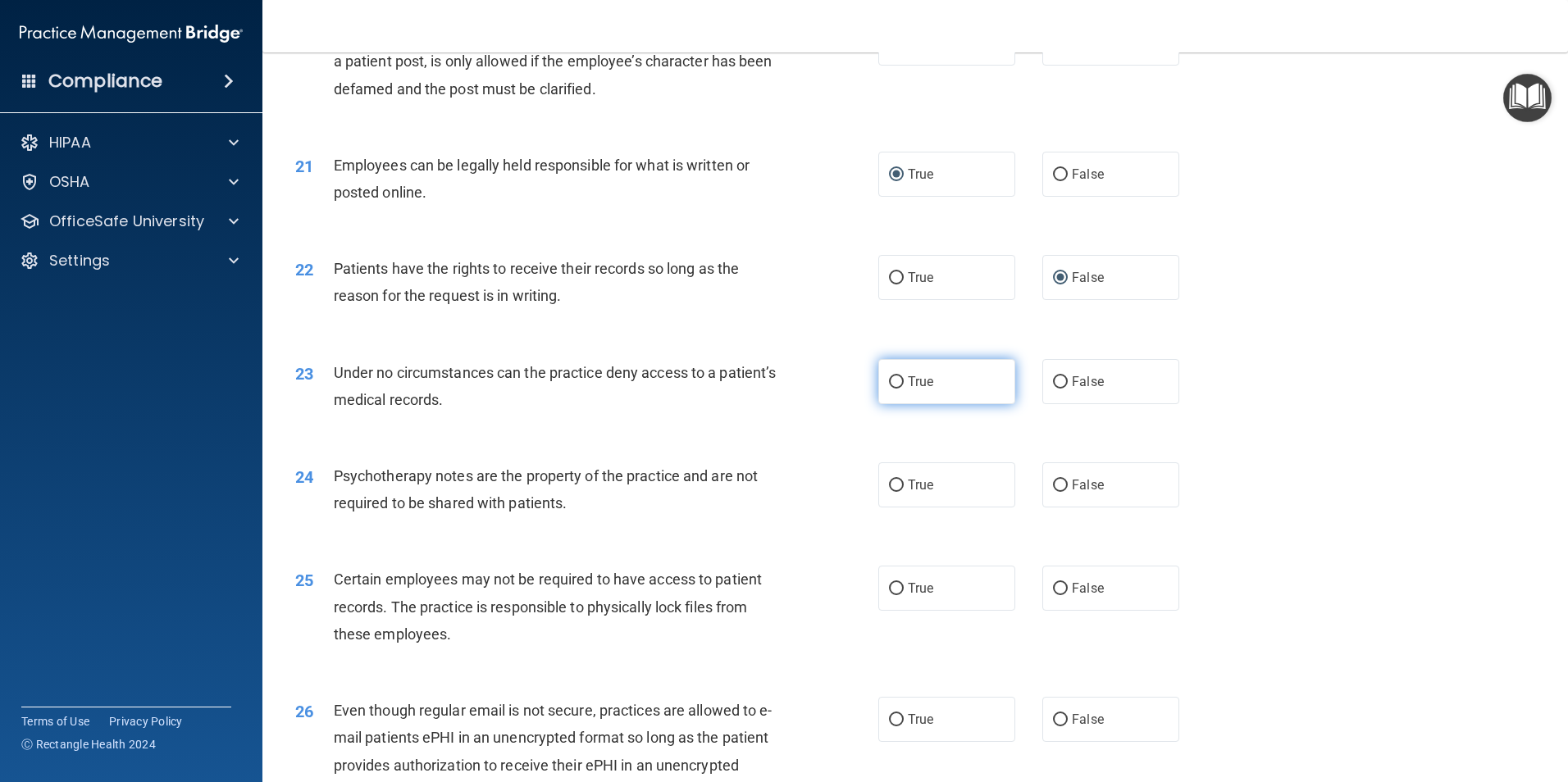
click at [896, 389] on input "True" at bounding box center [896, 382] width 15 height 12
radio input "true"
click at [890, 492] on input "True" at bounding box center [896, 485] width 15 height 12
radio input "true"
click at [1058, 595] on input "False" at bounding box center [1061, 589] width 15 height 12
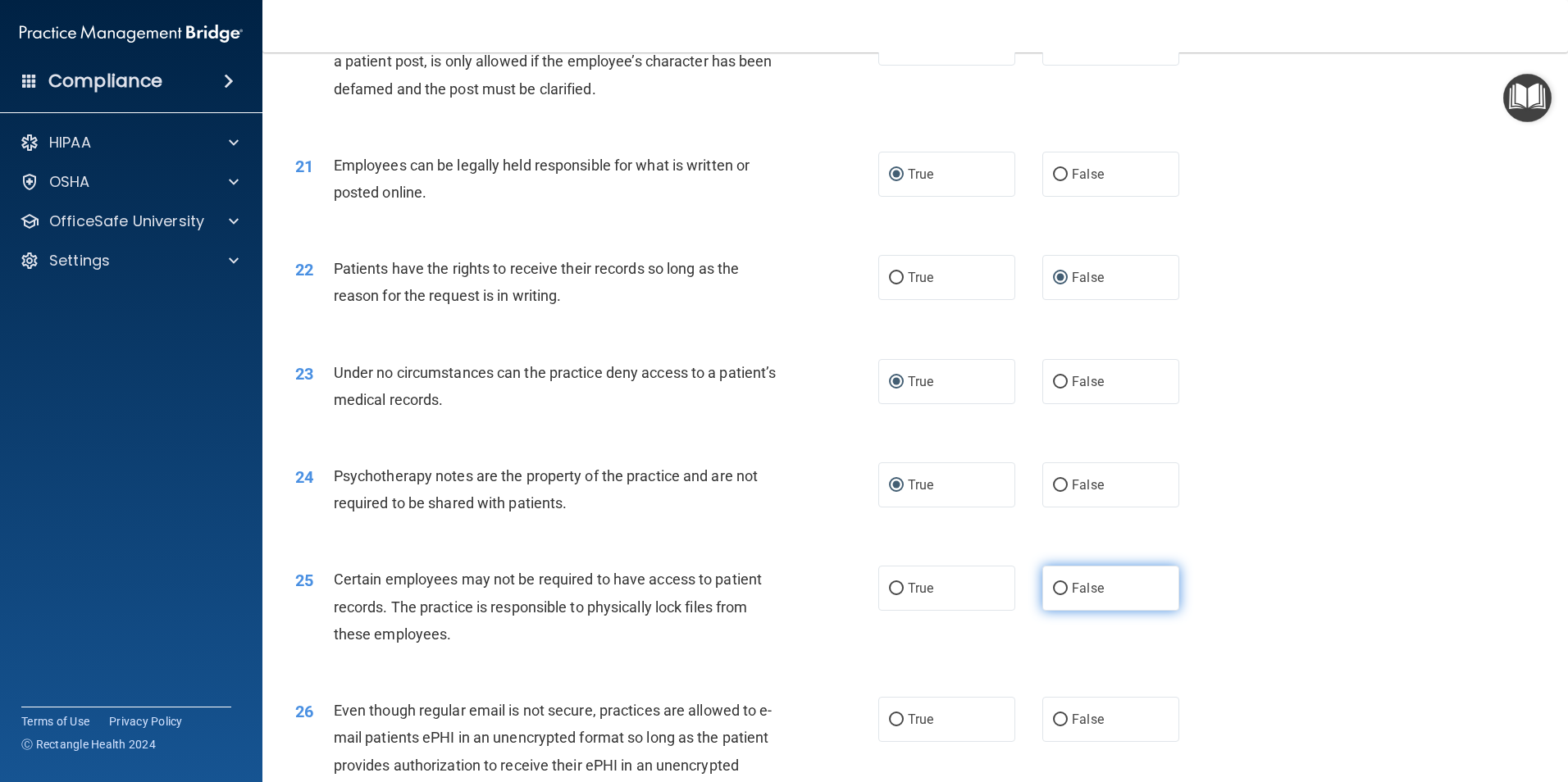
radio input "true"
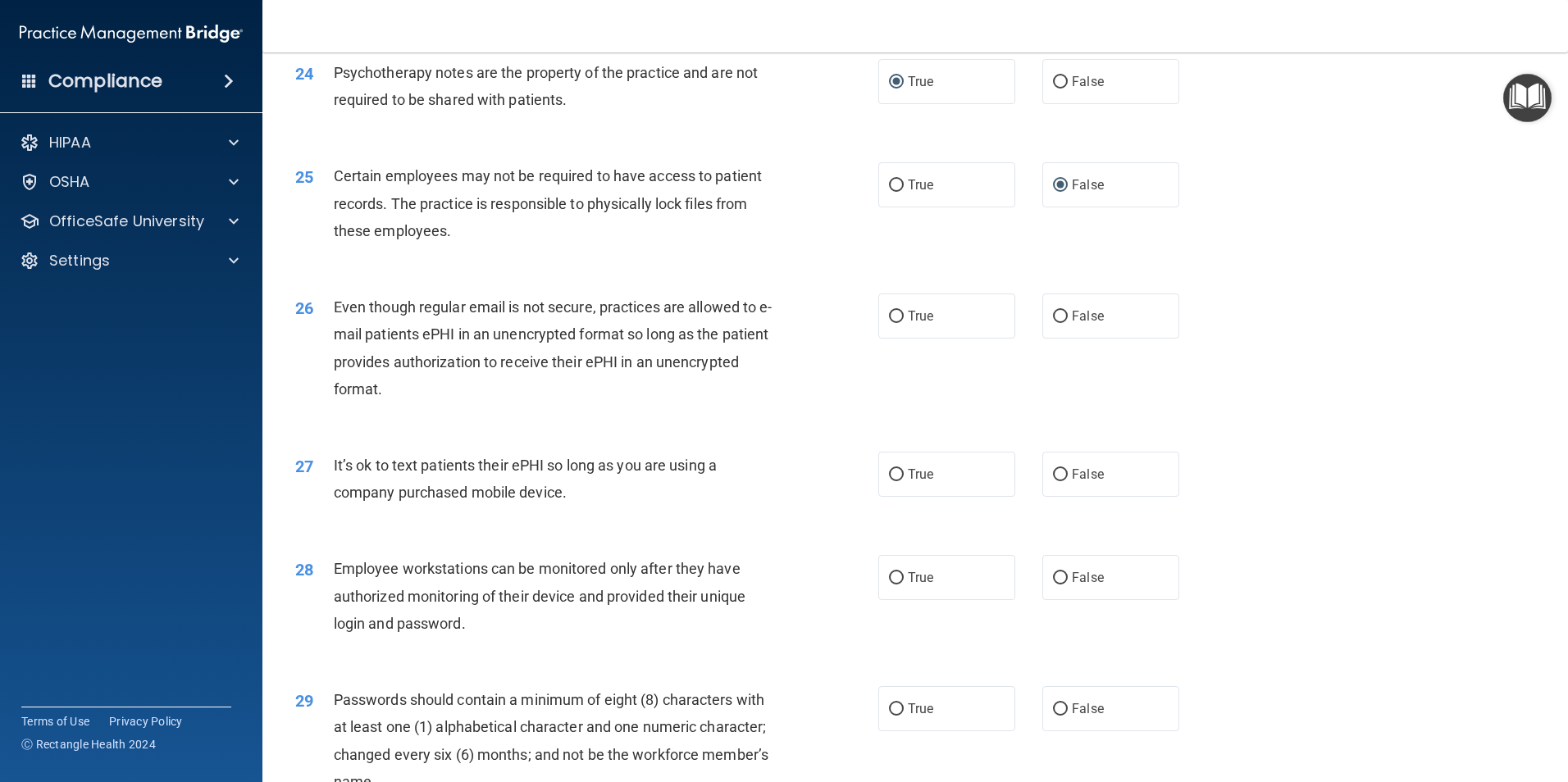
scroll to position [3034, 0]
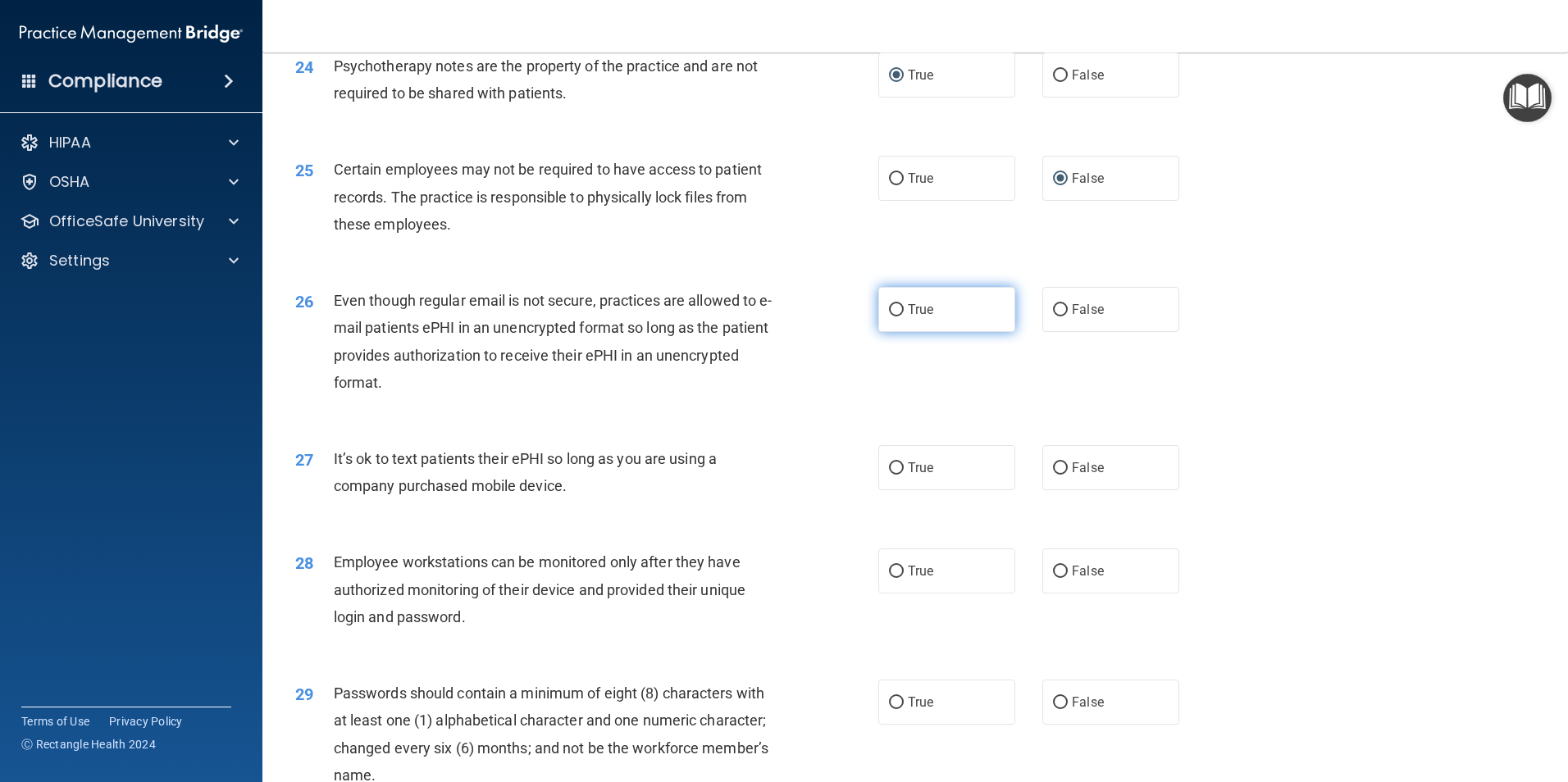
click at [893, 317] on input "True" at bounding box center [896, 310] width 15 height 12
radio input "true"
drag, startPoint x: 1060, startPoint y: 495, endPoint x: 1123, endPoint y: 493, distance: 63.0
click at [1062, 490] on label "False" at bounding box center [1110, 468] width 137 height 45
click at [1062, 475] on input "False" at bounding box center [1061, 469] width 15 height 12
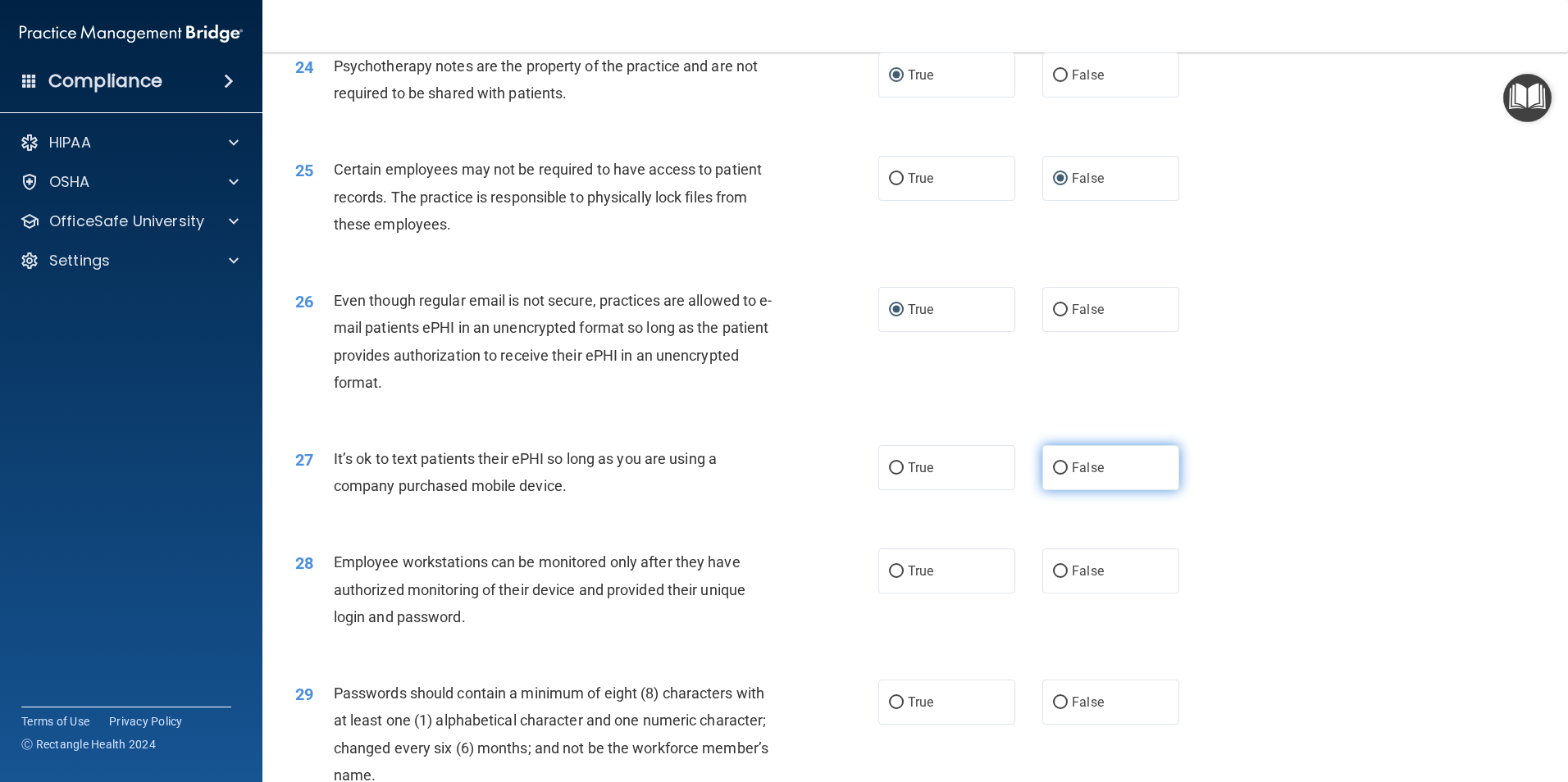
radio input "true"
click at [1062, 594] on label "False" at bounding box center [1110, 571] width 137 height 45
click at [1062, 578] on input "False" at bounding box center [1061, 571] width 15 height 12
radio input "true"
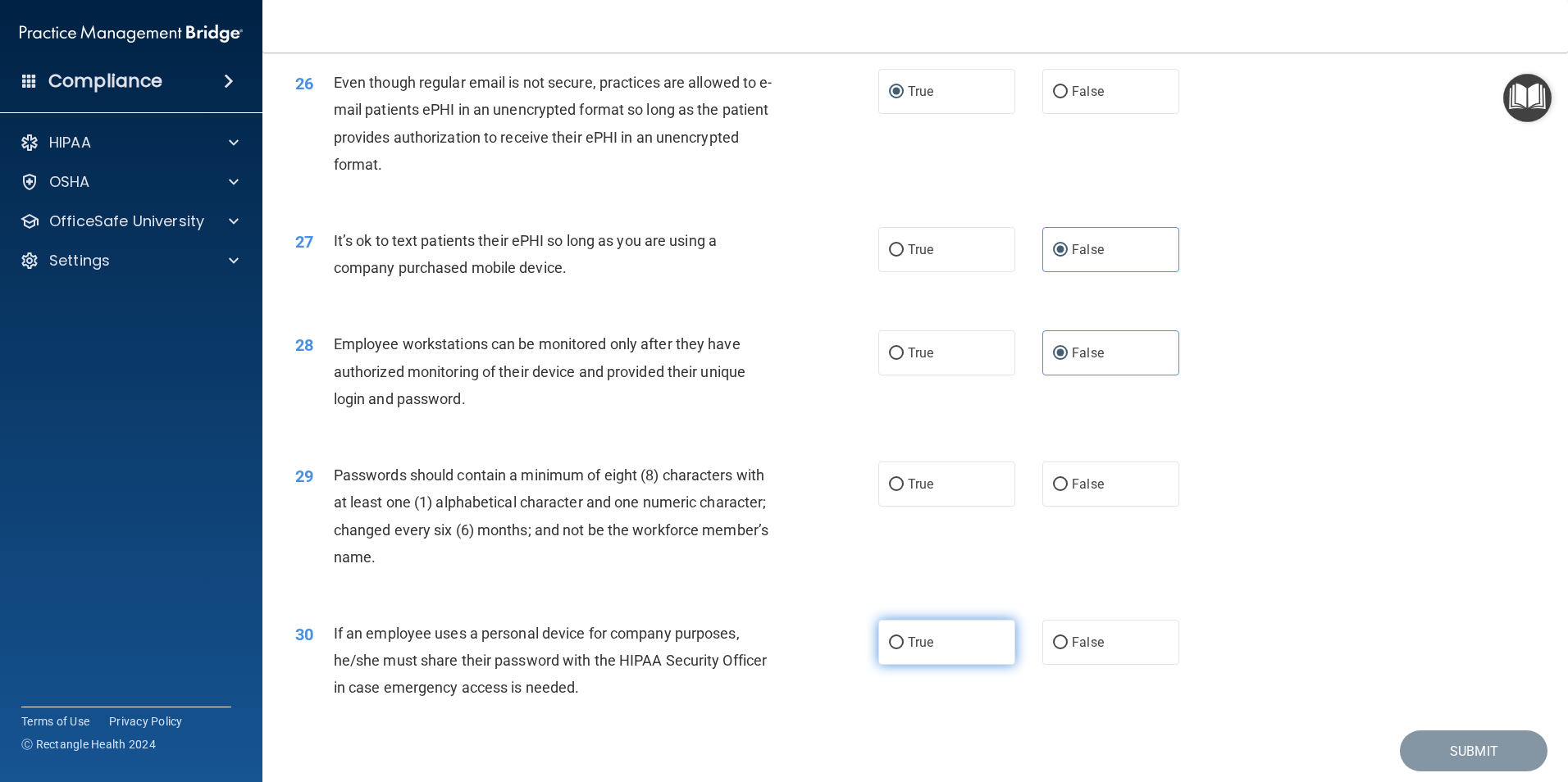
scroll to position [3280, 0]
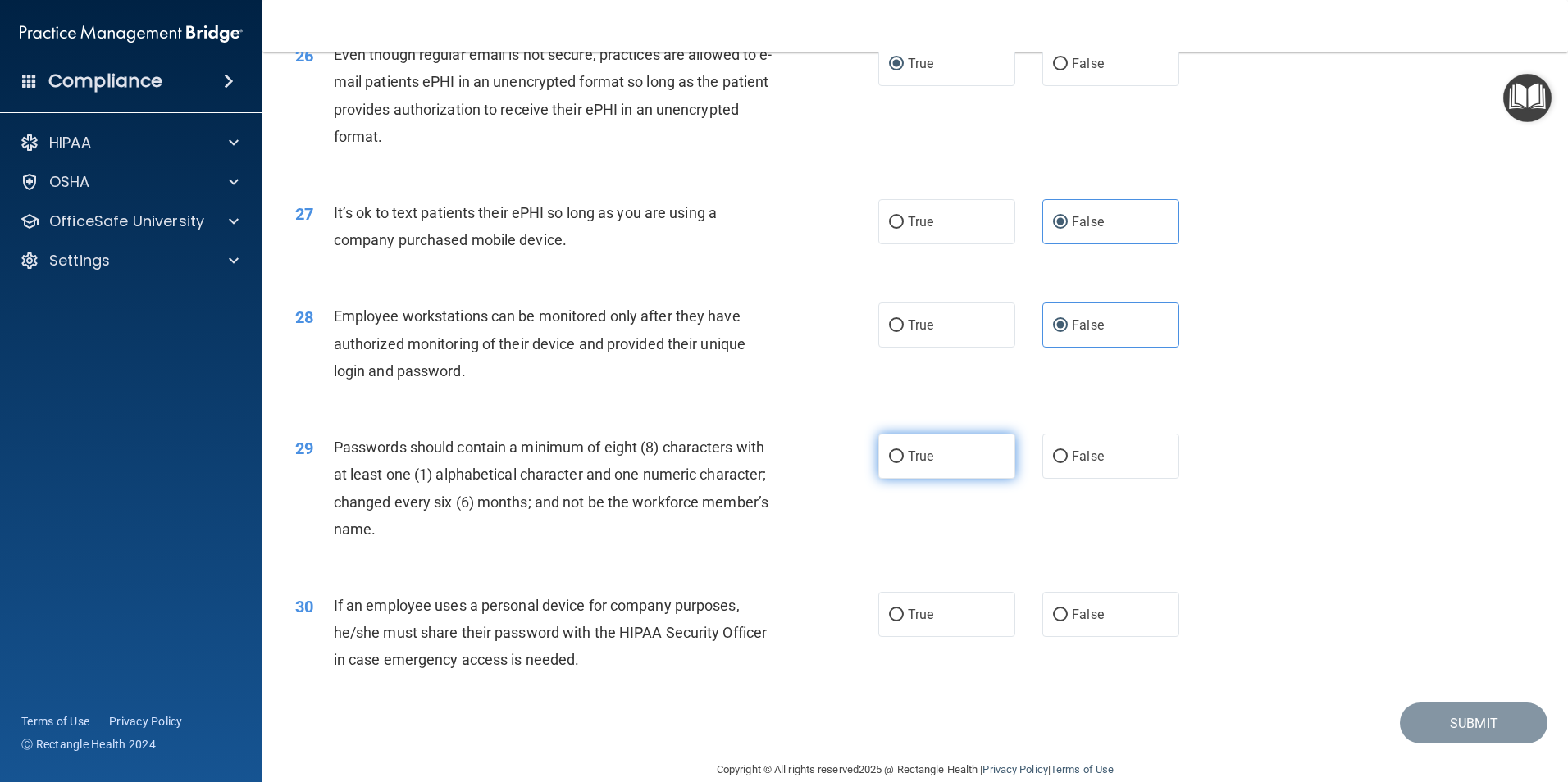
click at [897, 464] on input "True" at bounding box center [896, 457] width 15 height 12
radio input "true"
click at [1060, 622] on input "False" at bounding box center [1061, 615] width 15 height 12
radio input "true"
click at [1457, 745] on button "Submit" at bounding box center [1473, 723] width 148 height 41
